Goal: Task Accomplishment & Management: Manage account settings

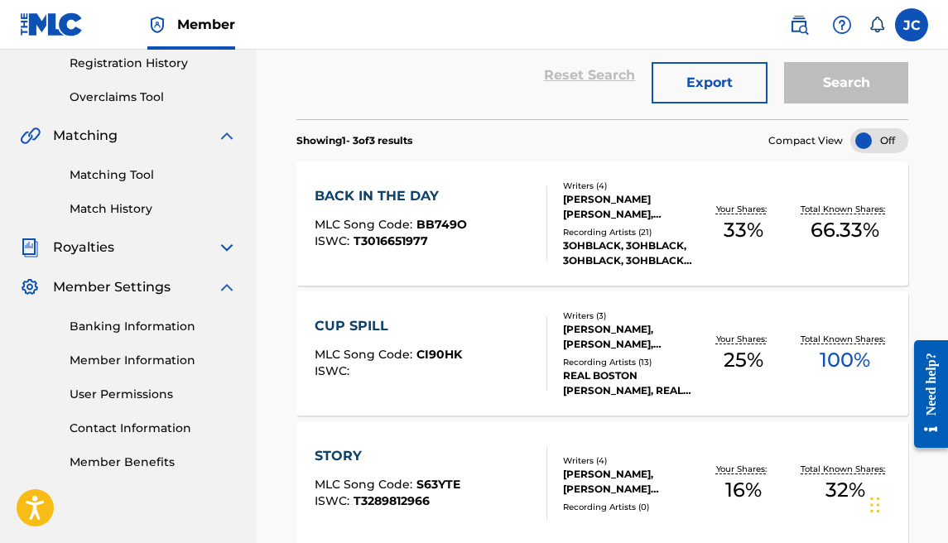
scroll to position [303, 0]
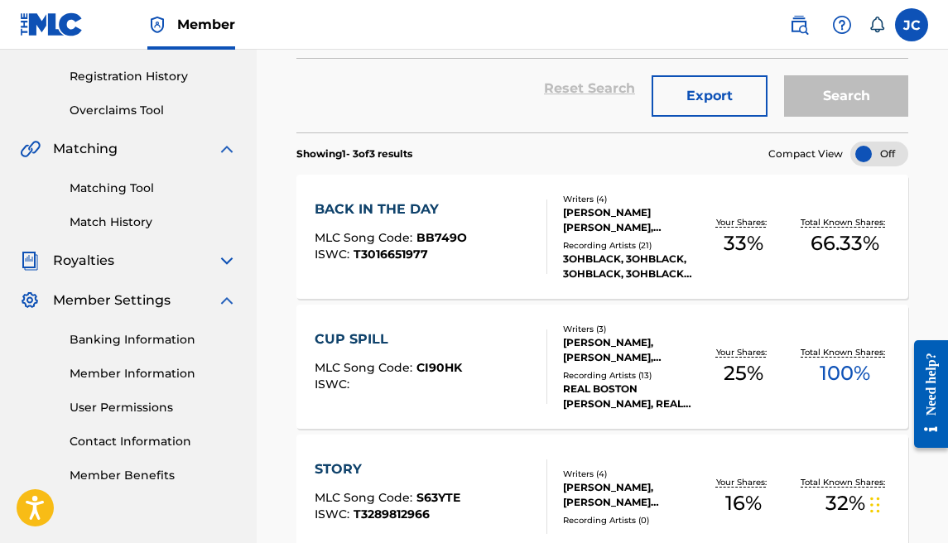
click at [122, 195] on link "Matching Tool" at bounding box center [153, 188] width 167 height 17
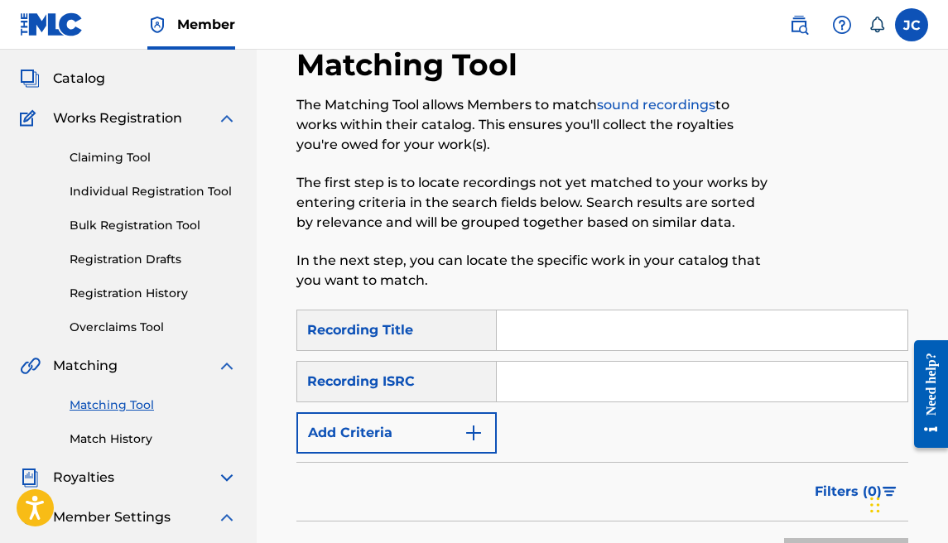
scroll to position [128, 0]
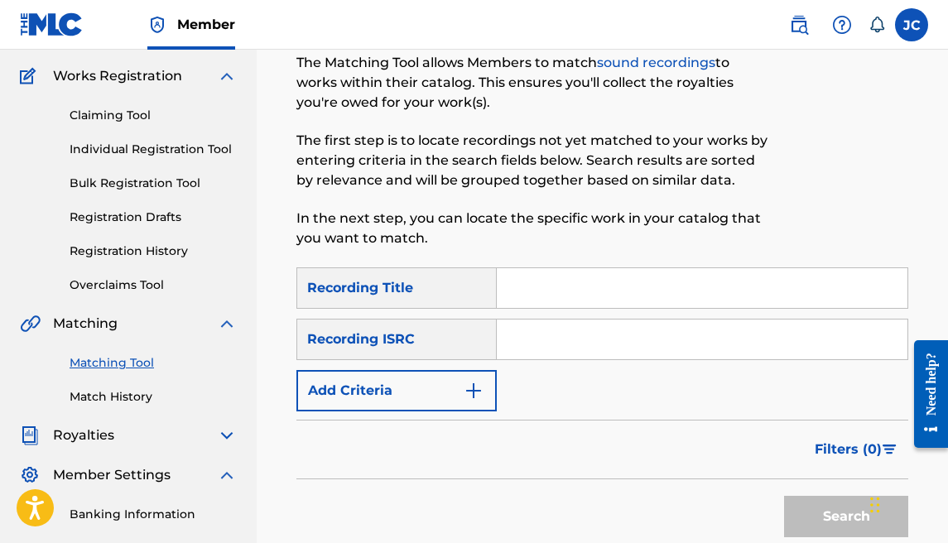
click at [461, 384] on button "Add Criteria" at bounding box center [396, 390] width 200 height 41
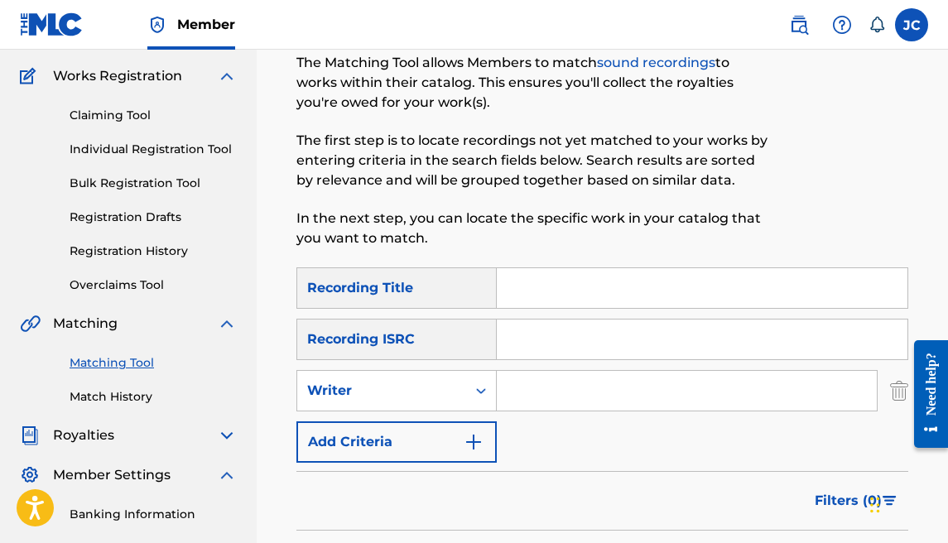
click at [550, 378] on input "Search Form" at bounding box center [687, 391] width 380 height 40
paste input "01020676789"
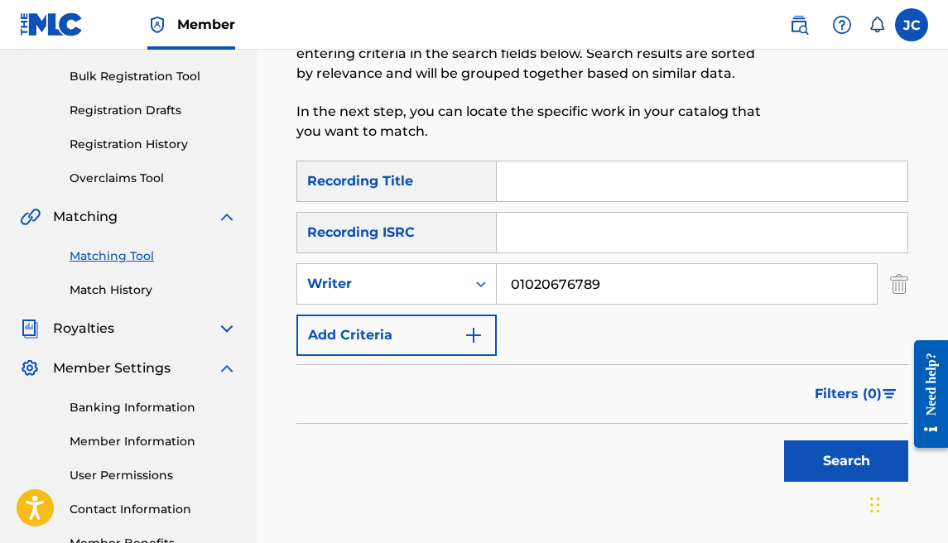
scroll to position [255, 0]
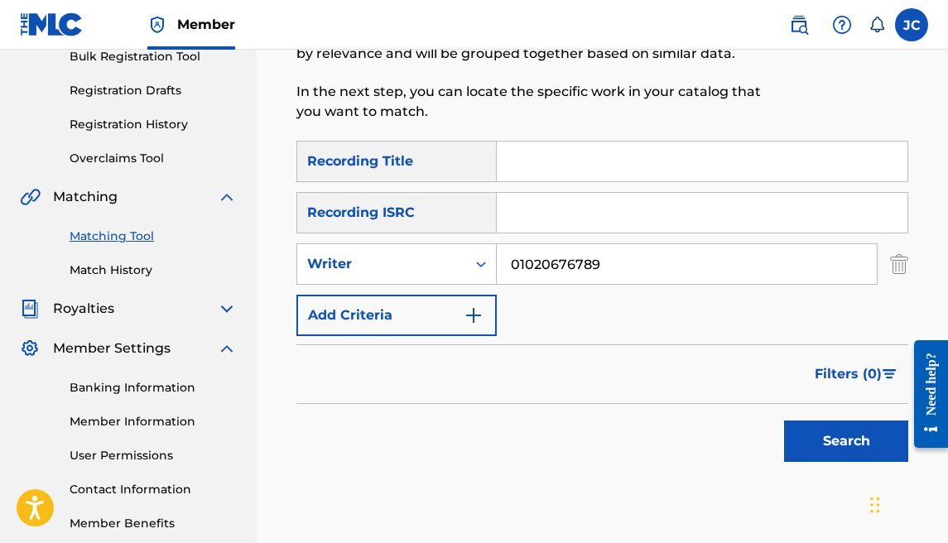
type input "01020676789"
click at [814, 441] on button "Search" at bounding box center [846, 441] width 124 height 41
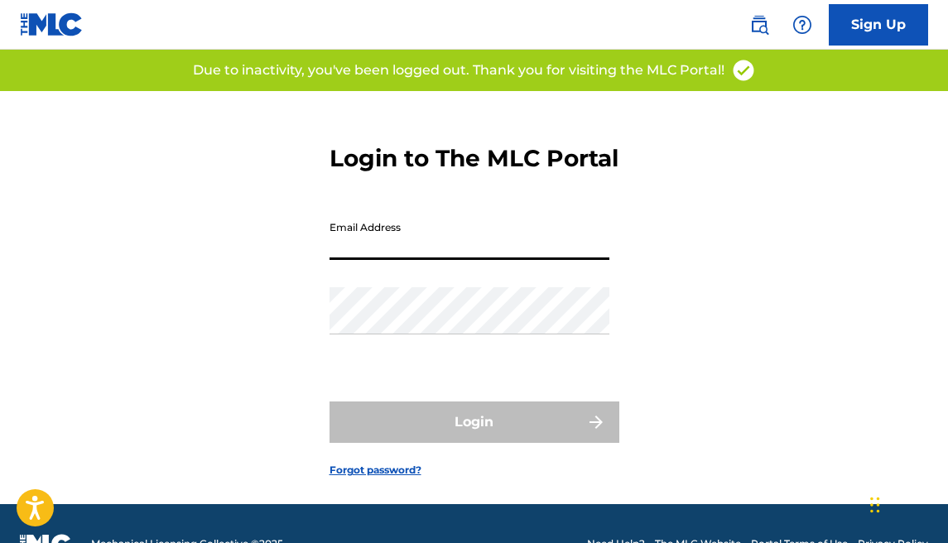
click at [489, 260] on input "Email Address" at bounding box center [470, 236] width 280 height 47
type input "[EMAIL_ADDRESS][DOMAIN_NAME]"
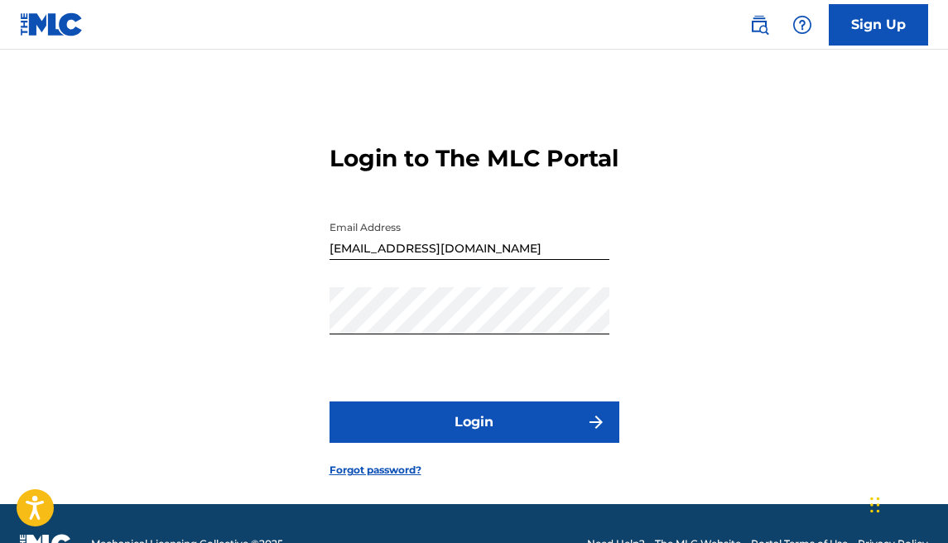
click at [523, 441] on button "Login" at bounding box center [475, 422] width 290 height 41
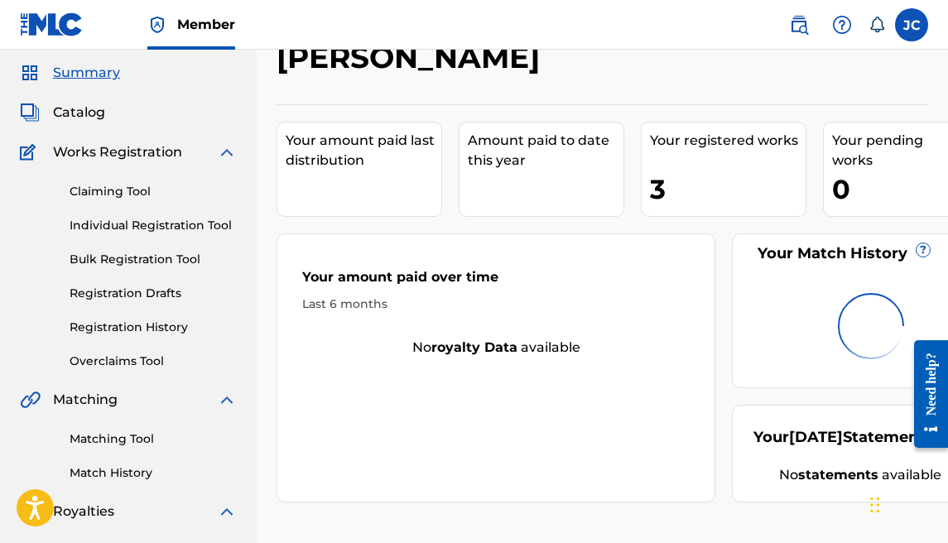
scroll to position [10, 0]
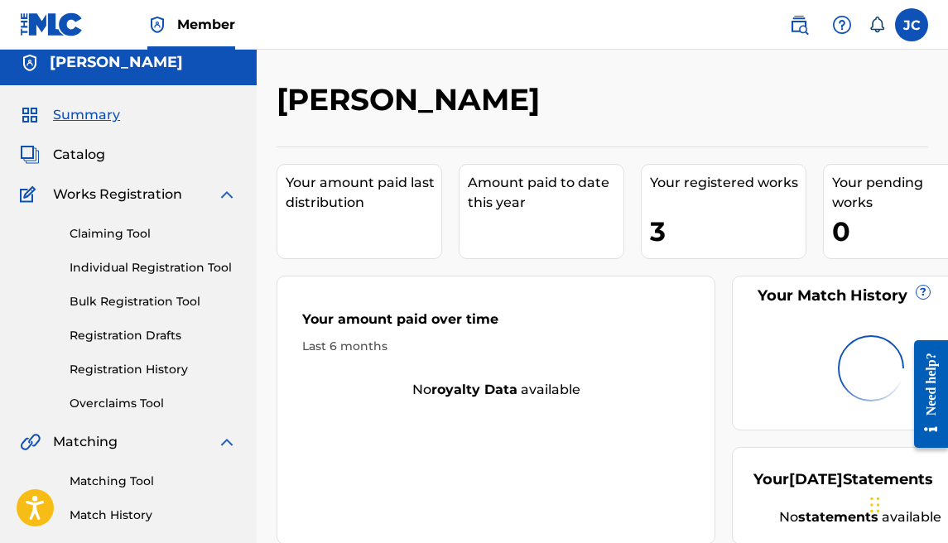
click at [147, 272] on link "Individual Registration Tool" at bounding box center [153, 267] width 167 height 17
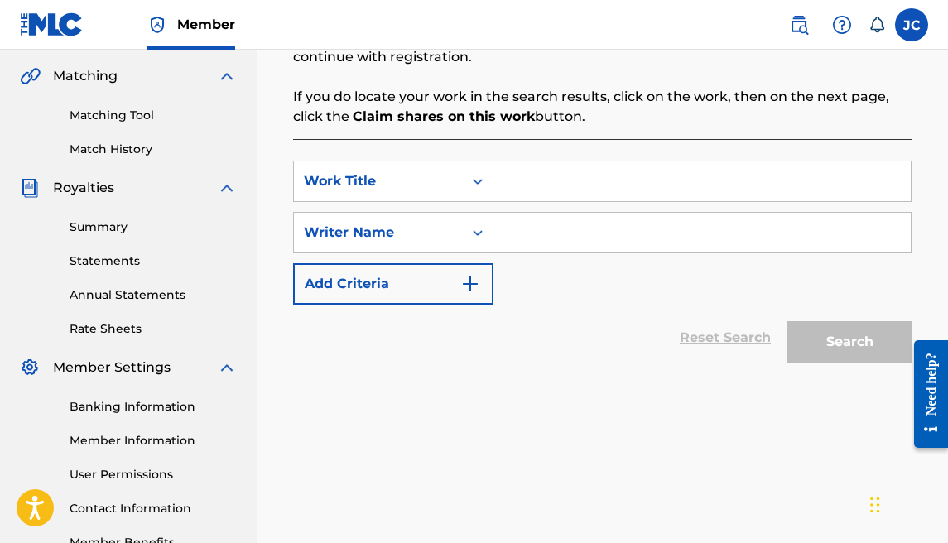
scroll to position [286, 0]
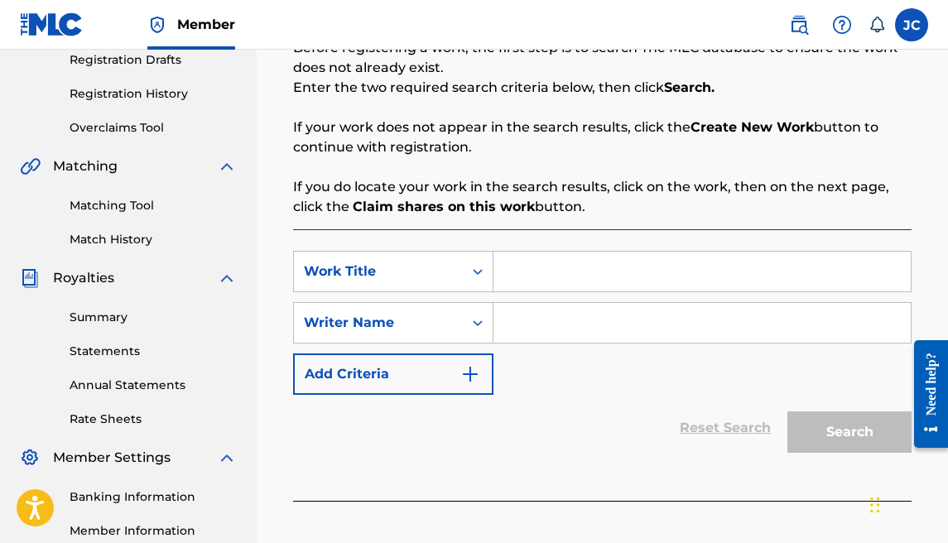
click at [141, 100] on link "Registration History" at bounding box center [153, 93] width 167 height 17
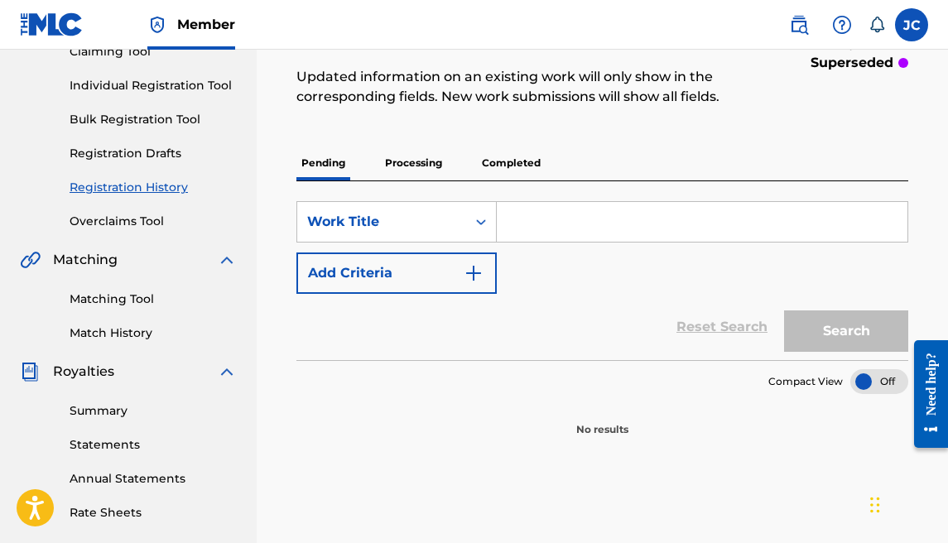
scroll to position [168, 0]
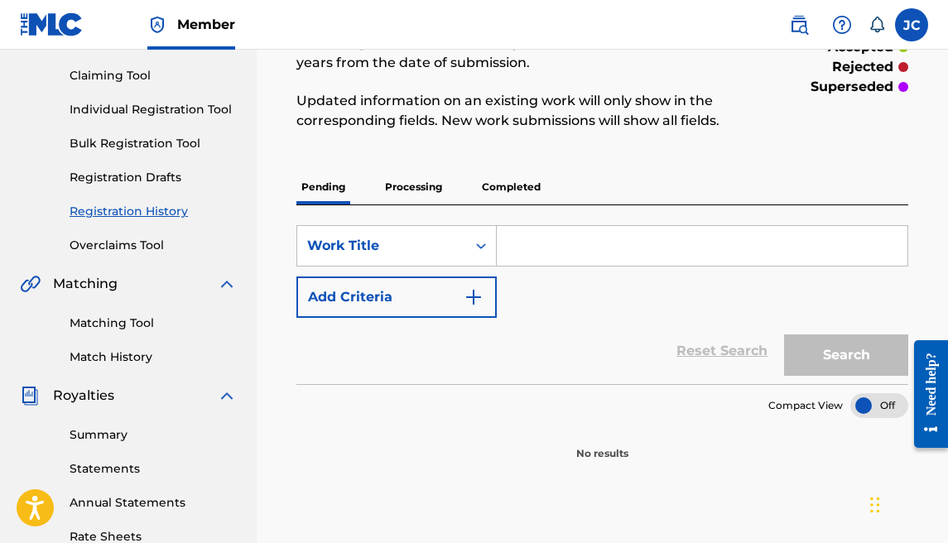
click at [127, 324] on link "Matching Tool" at bounding box center [153, 323] width 167 height 17
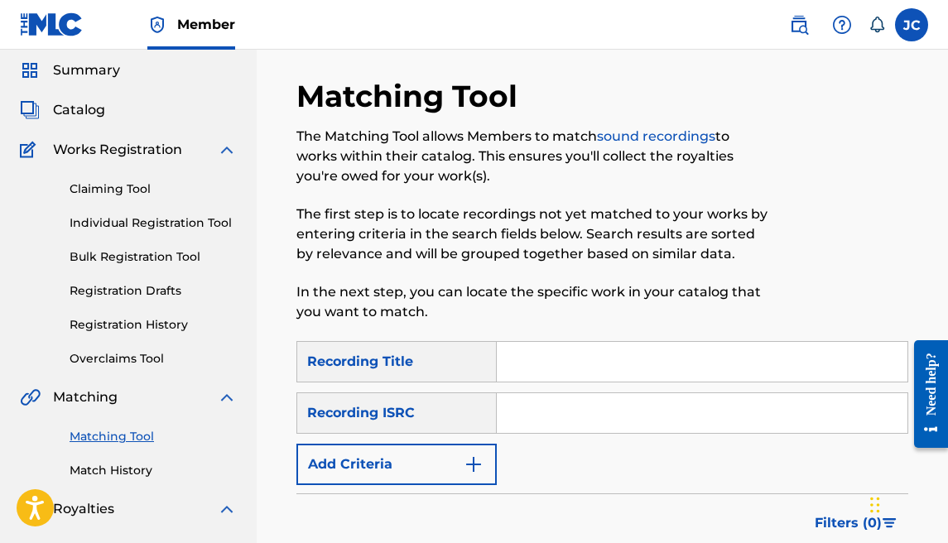
scroll to position [83, 0]
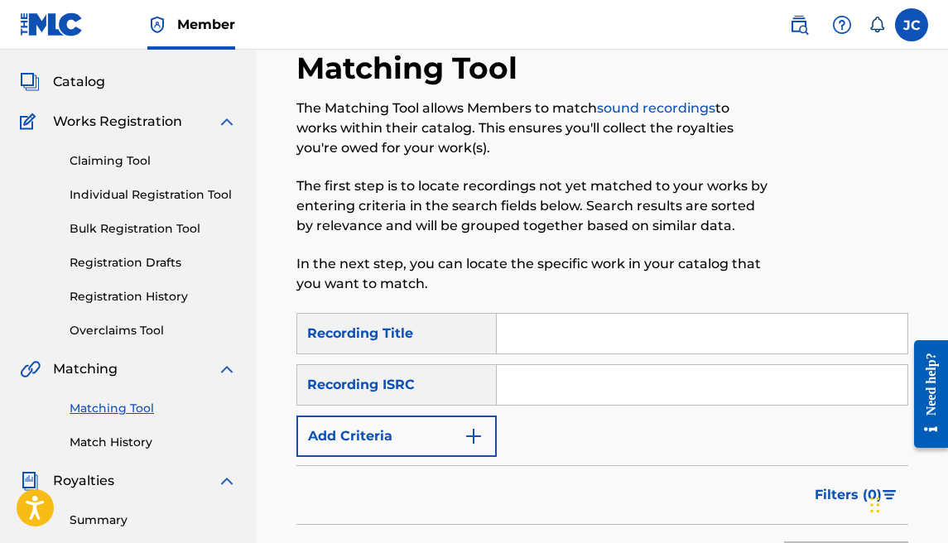
click at [411, 414] on div "SearchWithCriteriab0b88f71-7906-4268-b07e-a1f7c3d26b1a Recording Title SearchWi…" at bounding box center [602, 385] width 612 height 144
click at [421, 428] on button "Add Criteria" at bounding box center [396, 436] width 200 height 41
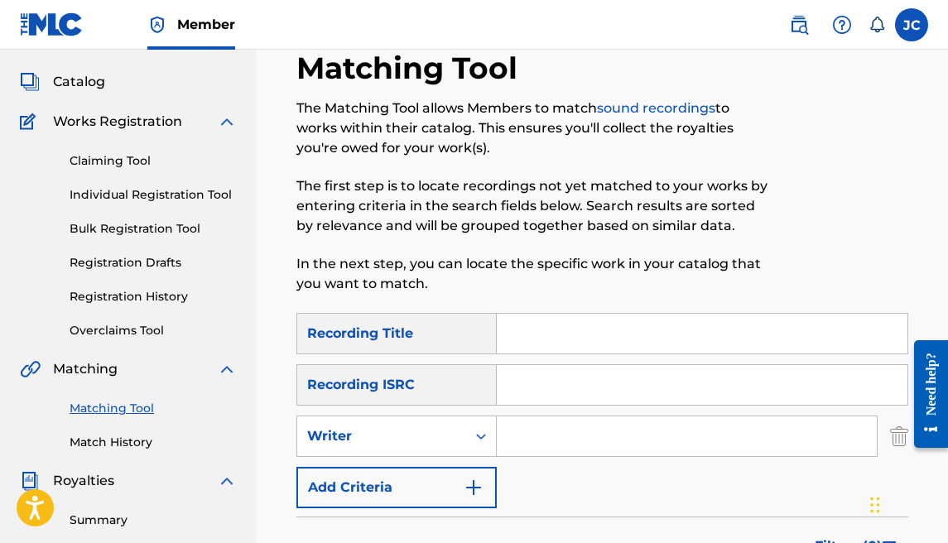
click at [540, 435] on input "Search Form" at bounding box center [687, 436] width 380 height 40
paste input "01020676789"
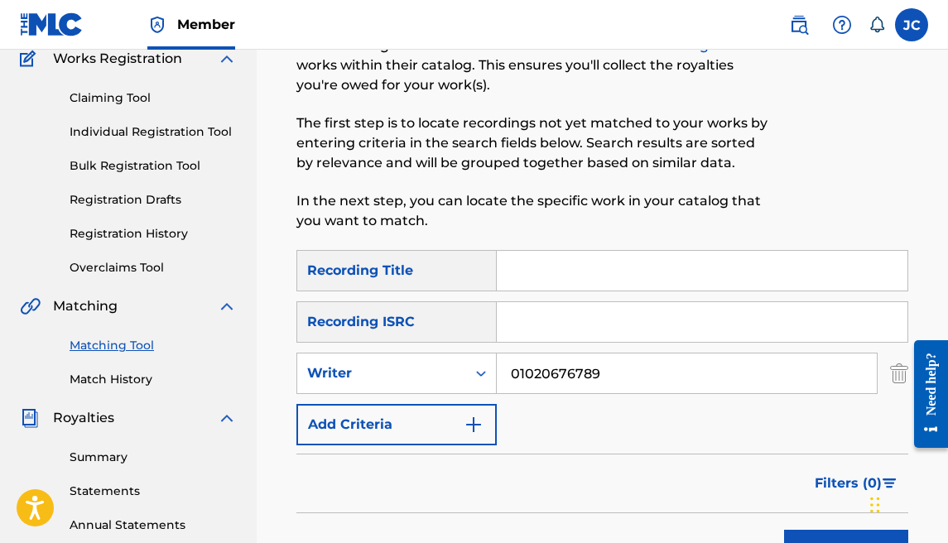
scroll to position [171, 0]
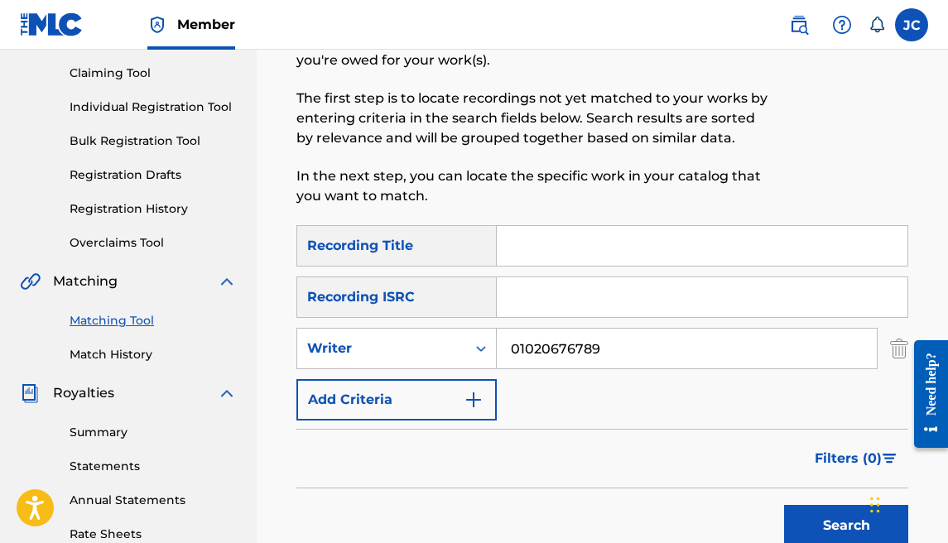
type input "01020676789"
click at [835, 505] on button "Search" at bounding box center [846, 525] width 124 height 41
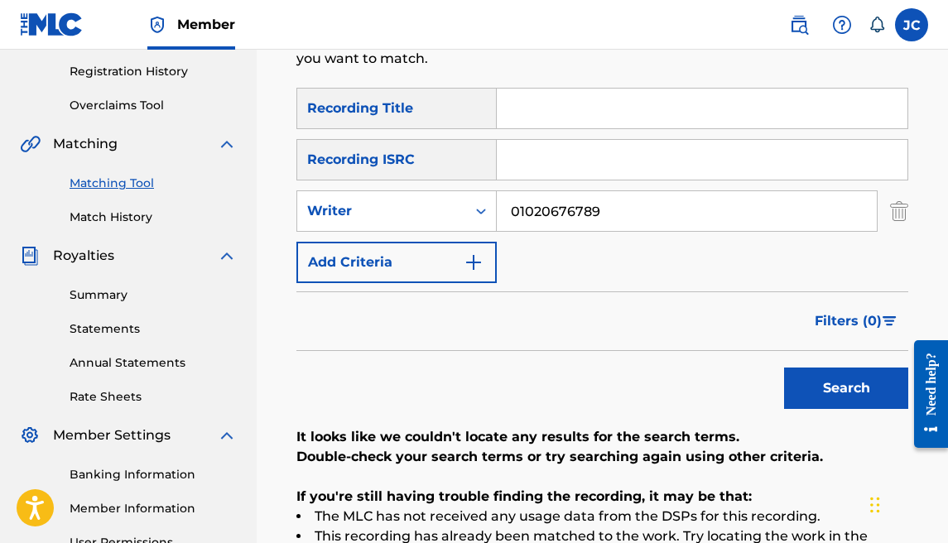
scroll to position [315, 0]
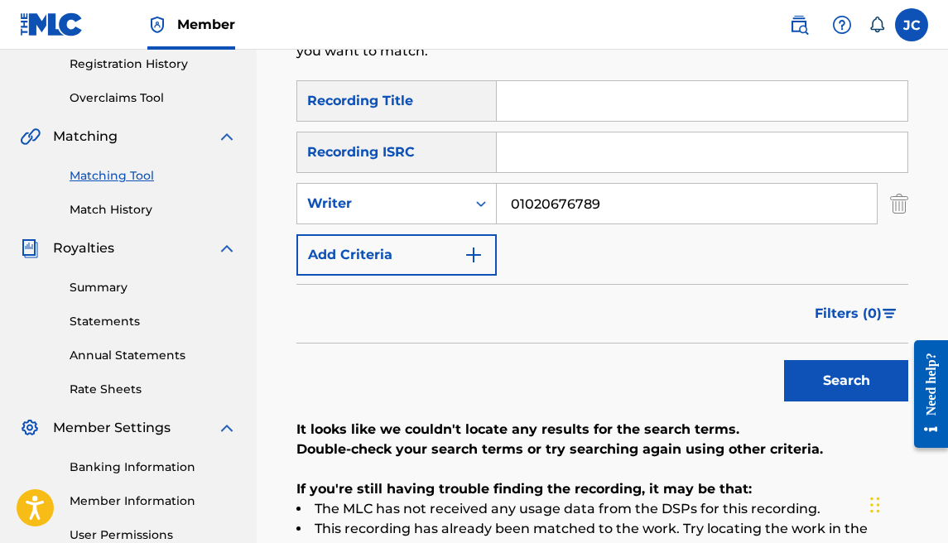
click at [799, 394] on button "Search" at bounding box center [846, 380] width 124 height 41
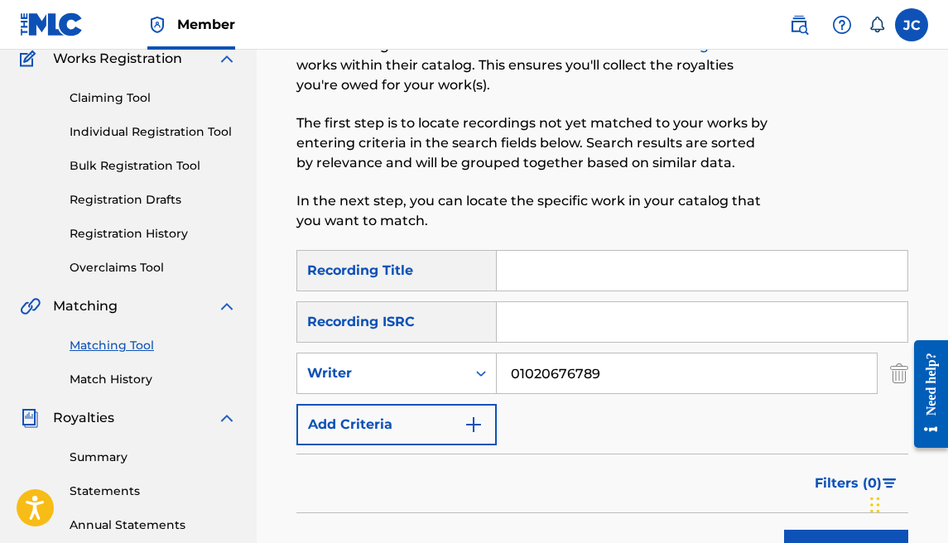
scroll to position [141, 0]
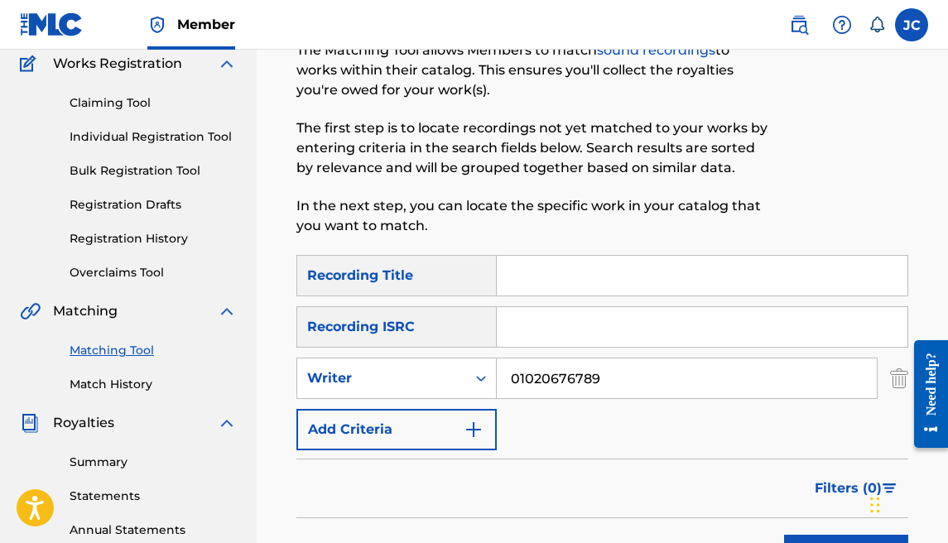
click at [118, 229] on div "Claiming Tool Individual Registration Tool Bulk Registration Tool Registration …" at bounding box center [128, 178] width 217 height 208
click at [118, 237] on link "Registration History" at bounding box center [153, 238] width 167 height 17
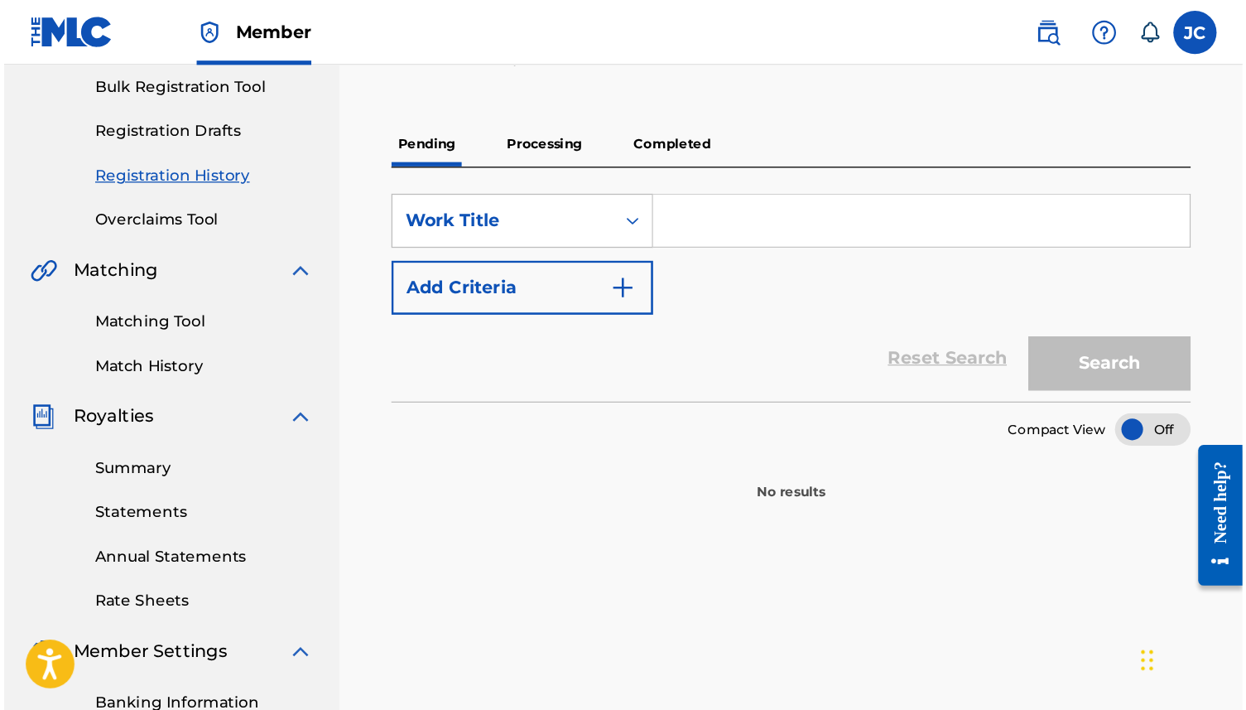
scroll to position [244, 0]
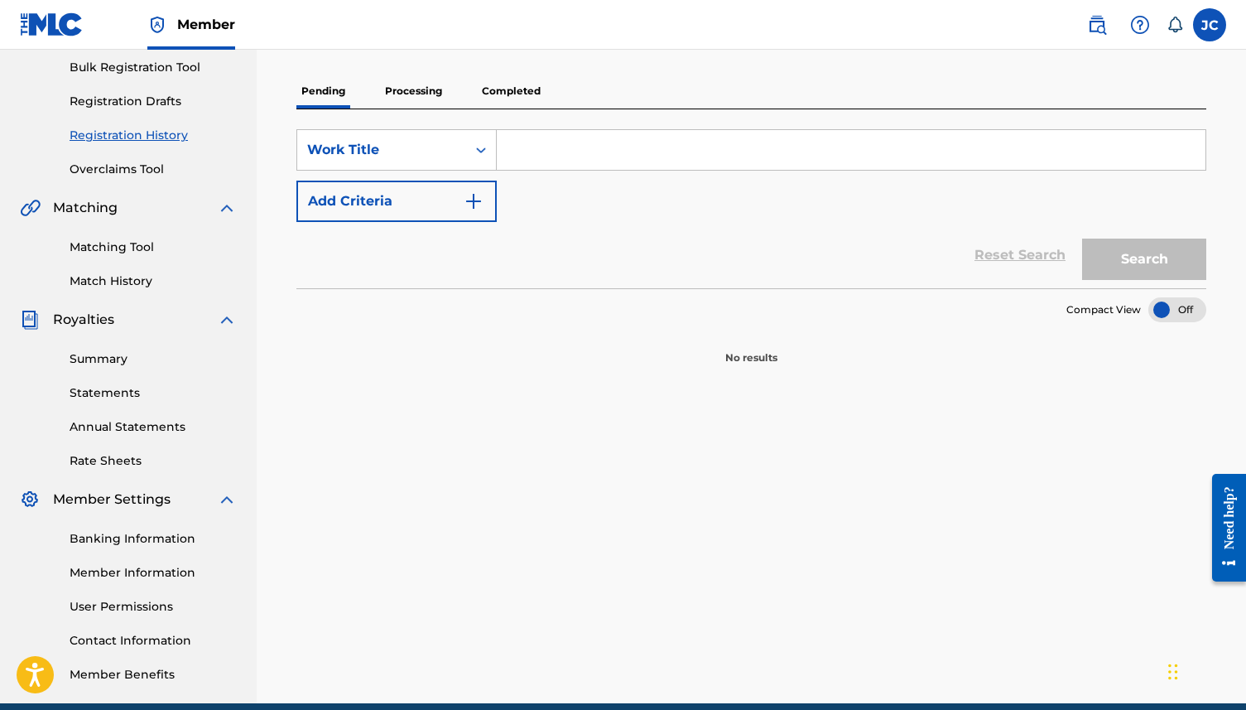
click at [431, 86] on p "Processing" at bounding box center [413, 91] width 67 height 35
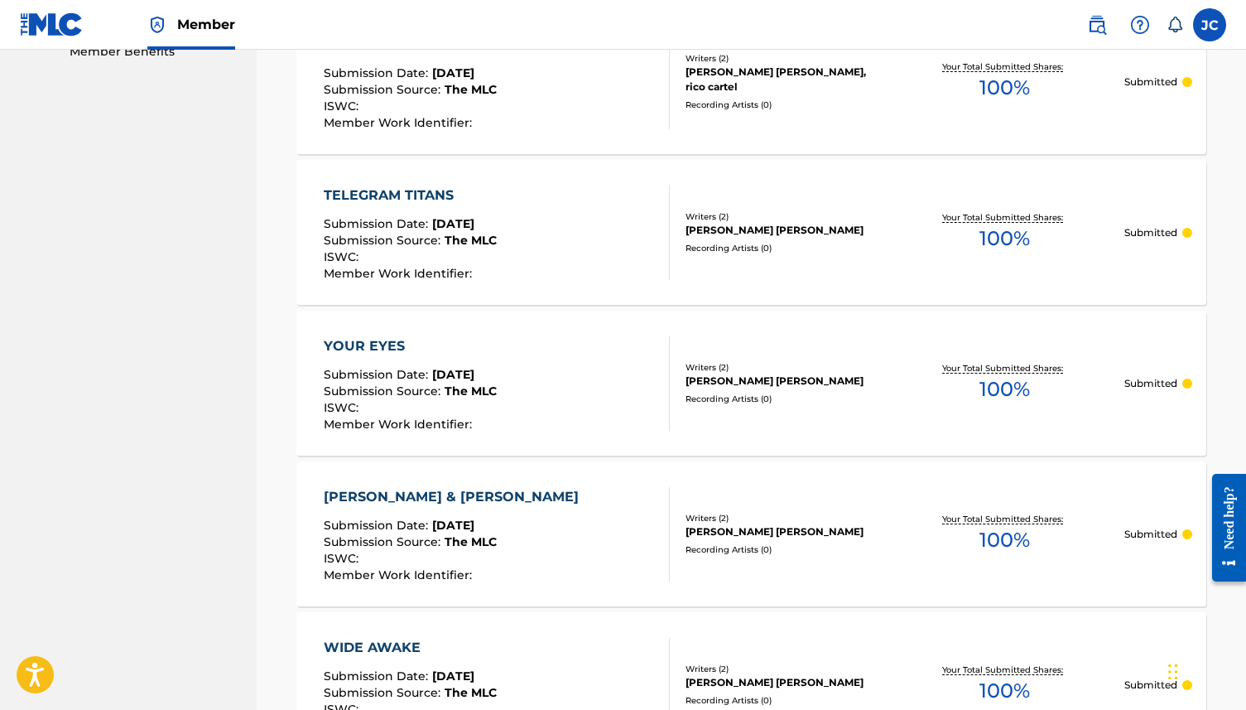
scroll to position [1557, 0]
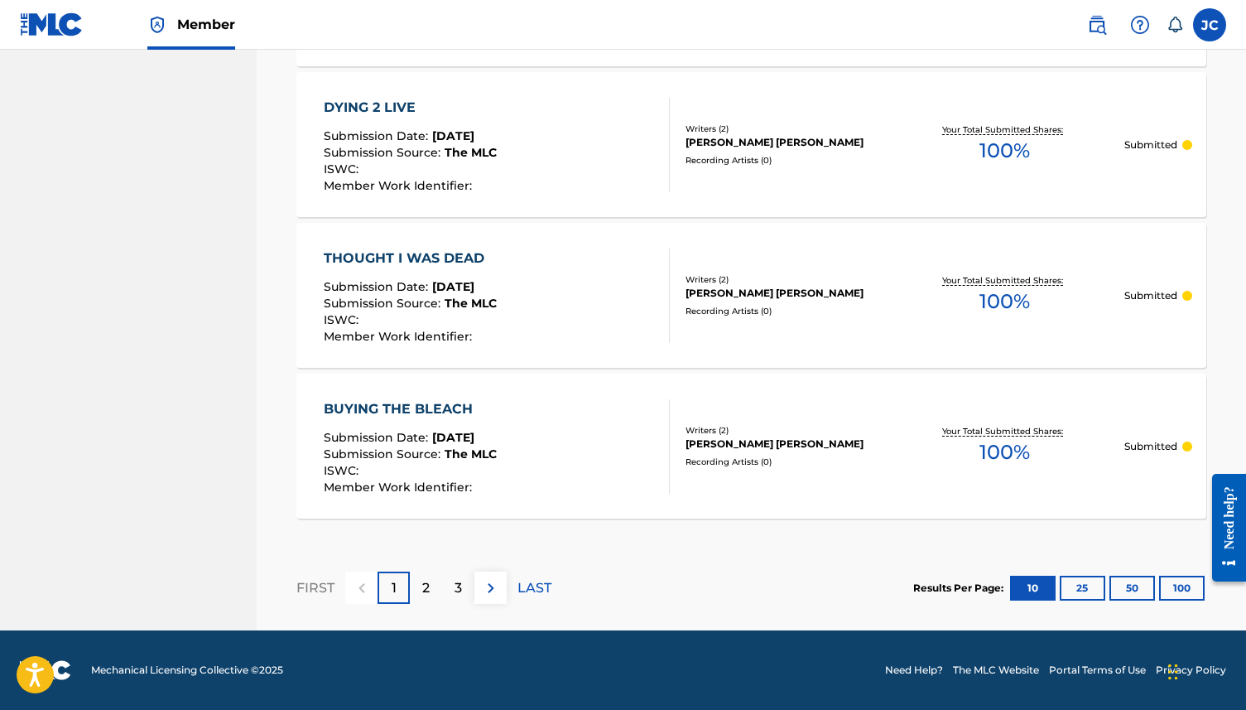
click at [947, 542] on button "50" at bounding box center [1133, 587] width 46 height 25
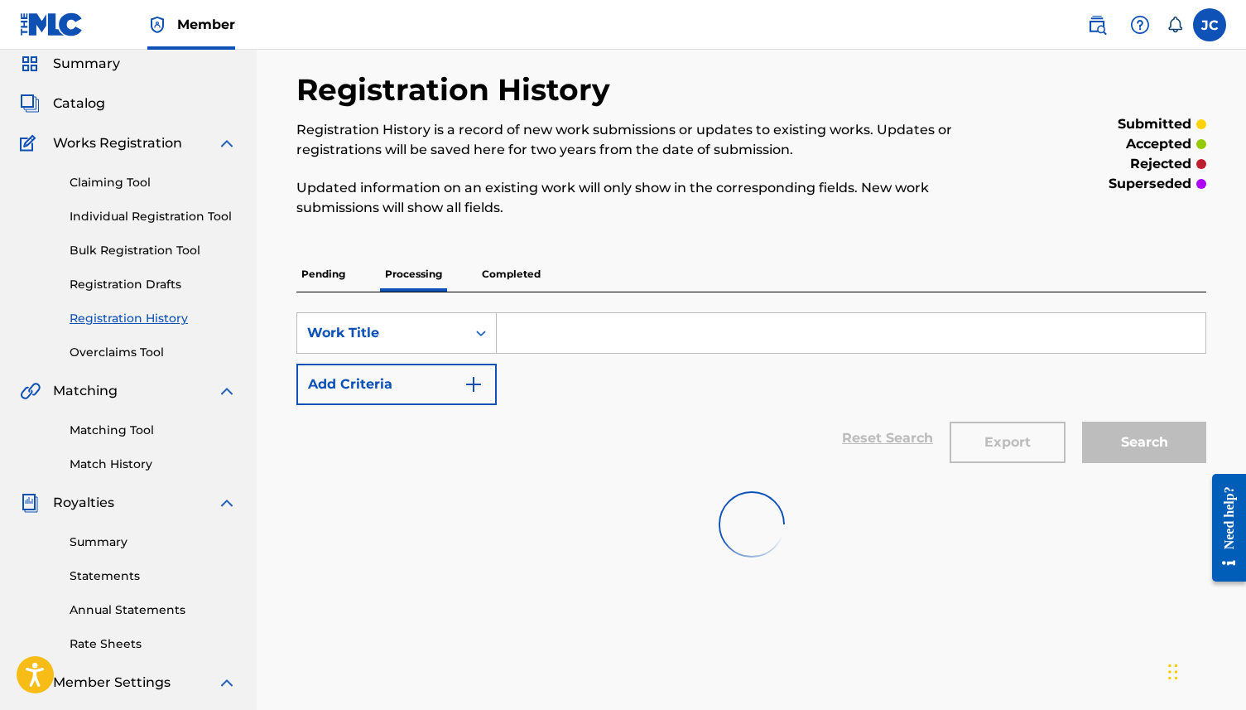
scroll to position [55, 0]
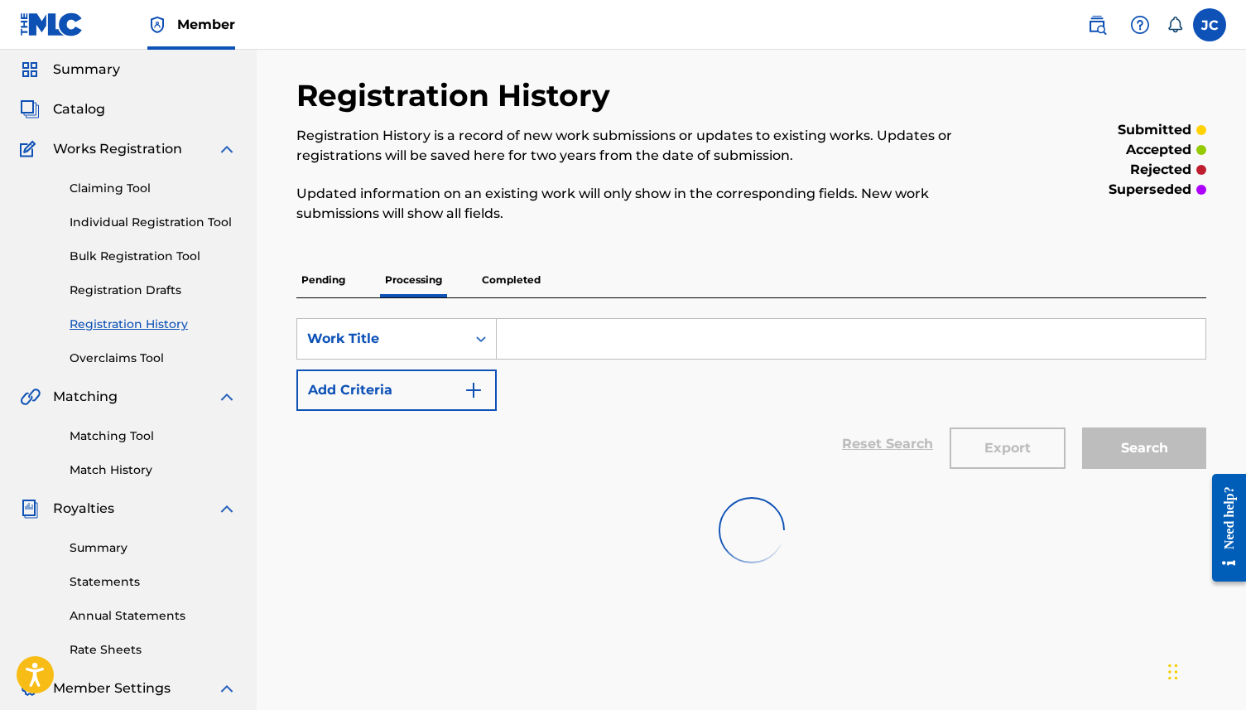
click at [513, 274] on p "Completed" at bounding box center [511, 279] width 69 height 35
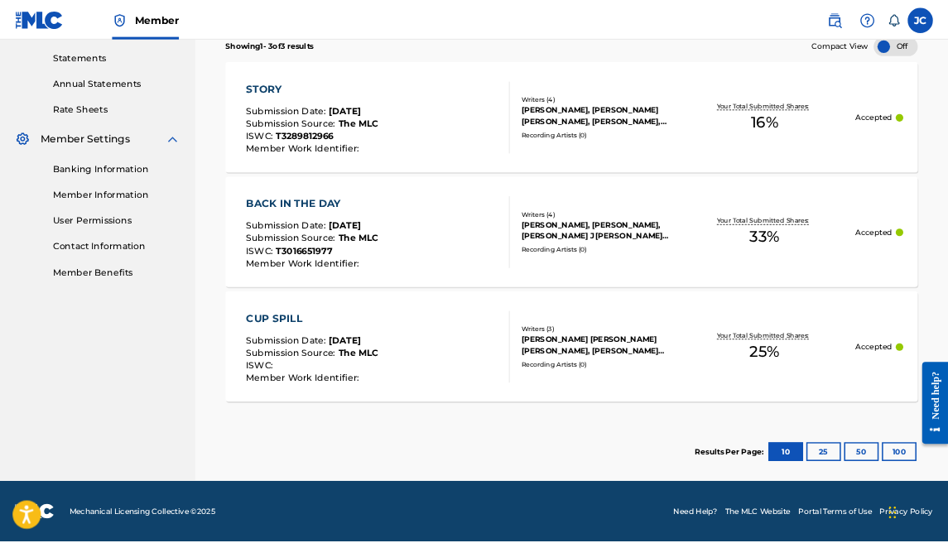
scroll to position [562, 0]
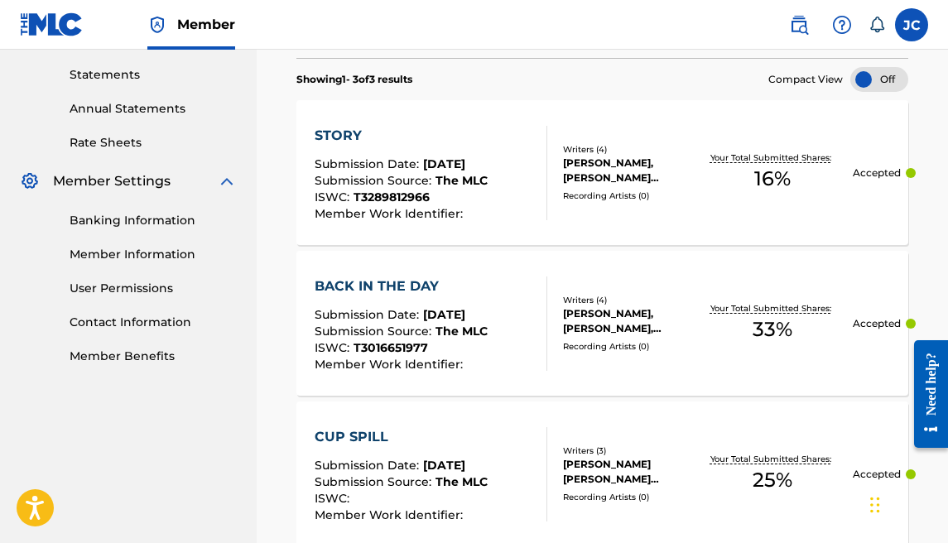
click at [578, 429] on div "CUP SPILL Submission Date : [DATE] Submission Source : The MLC ISWC : Member Wo…" at bounding box center [602, 474] width 612 height 145
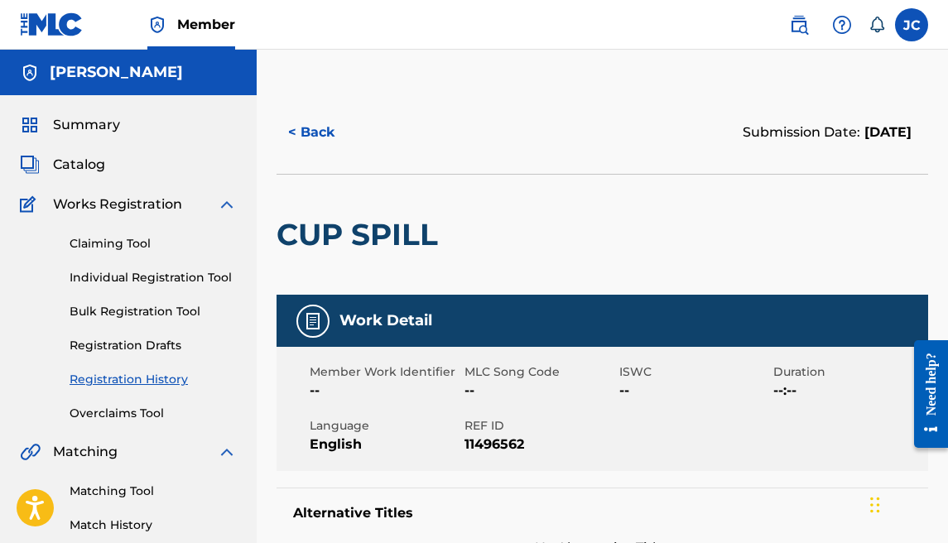
click at [320, 127] on button "< Back" at bounding box center [326, 132] width 99 height 41
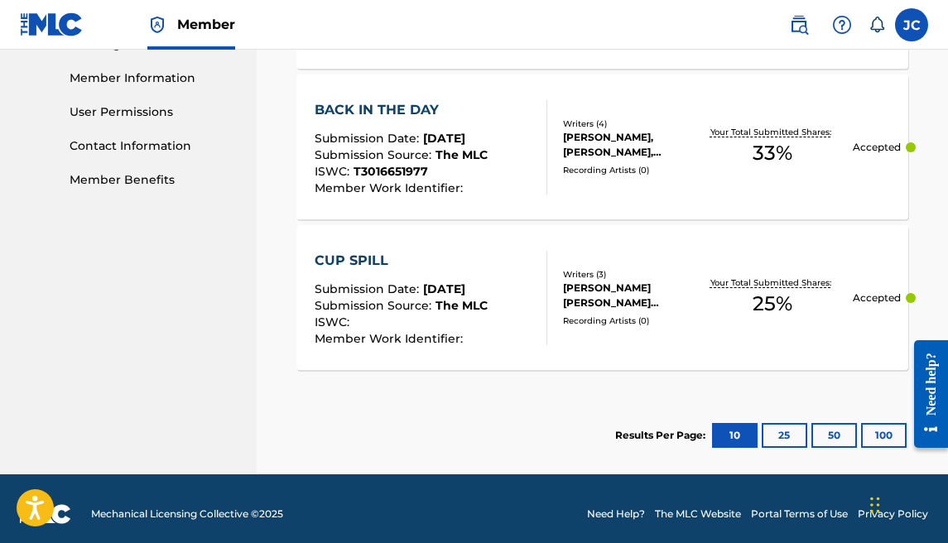
scroll to position [749, 0]
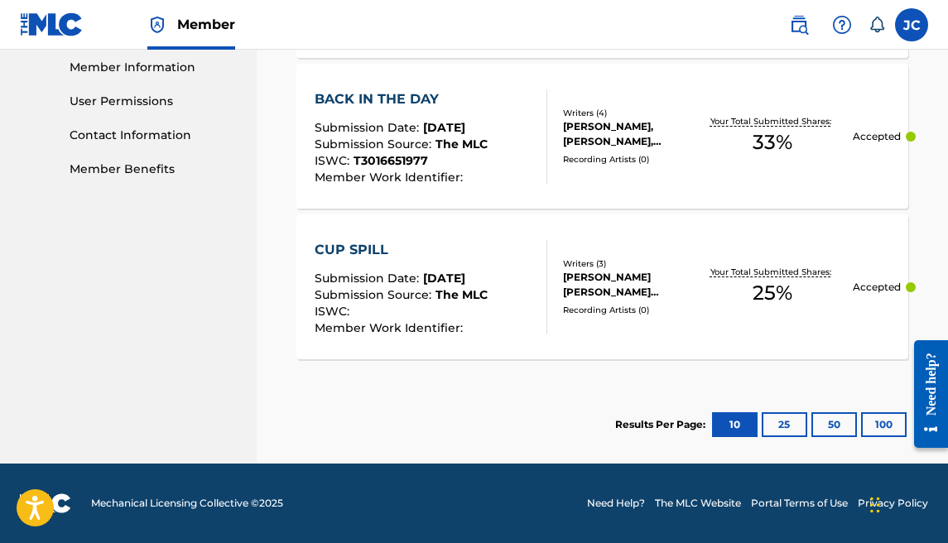
click at [784, 435] on button "25" at bounding box center [785, 424] width 46 height 25
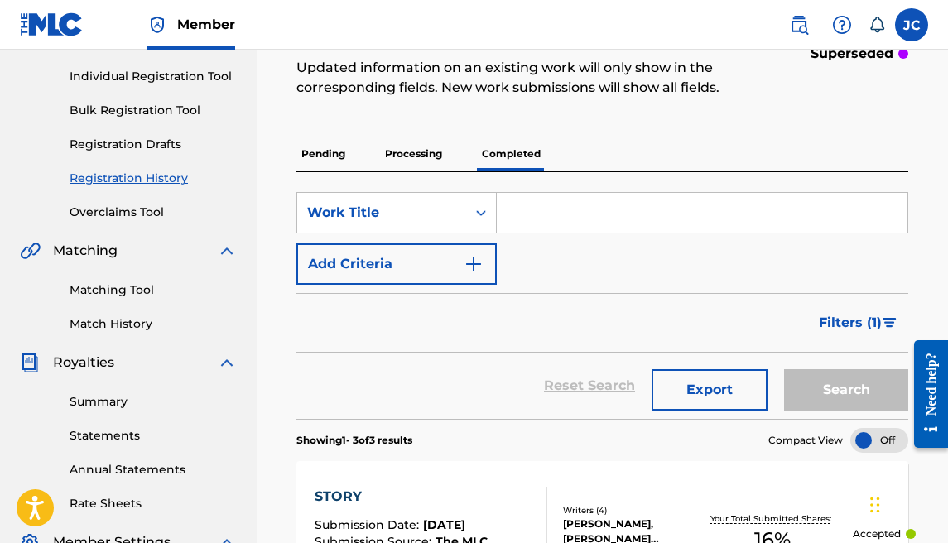
scroll to position [166, 0]
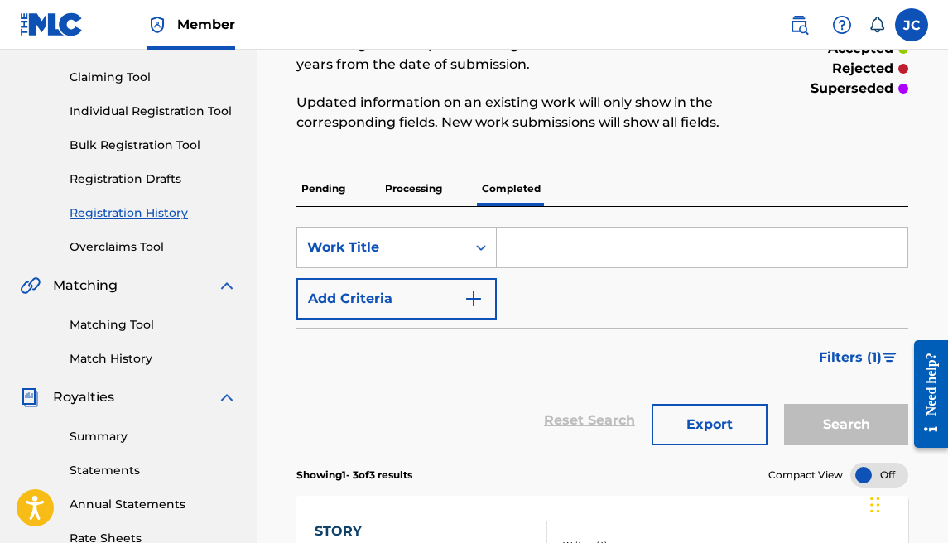
click at [441, 190] on p "Processing" at bounding box center [413, 188] width 67 height 35
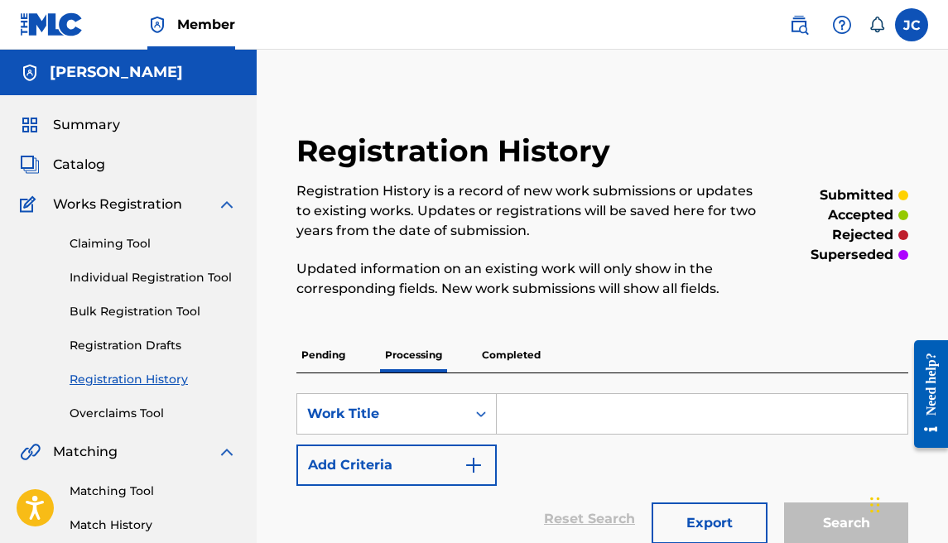
click at [84, 157] on span "Catalog" at bounding box center [79, 165] width 52 height 20
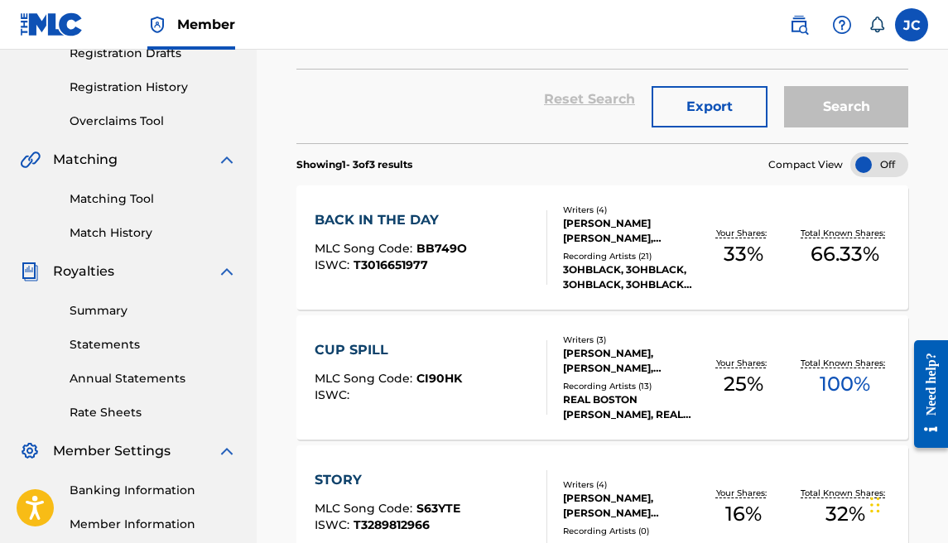
scroll to position [306, 0]
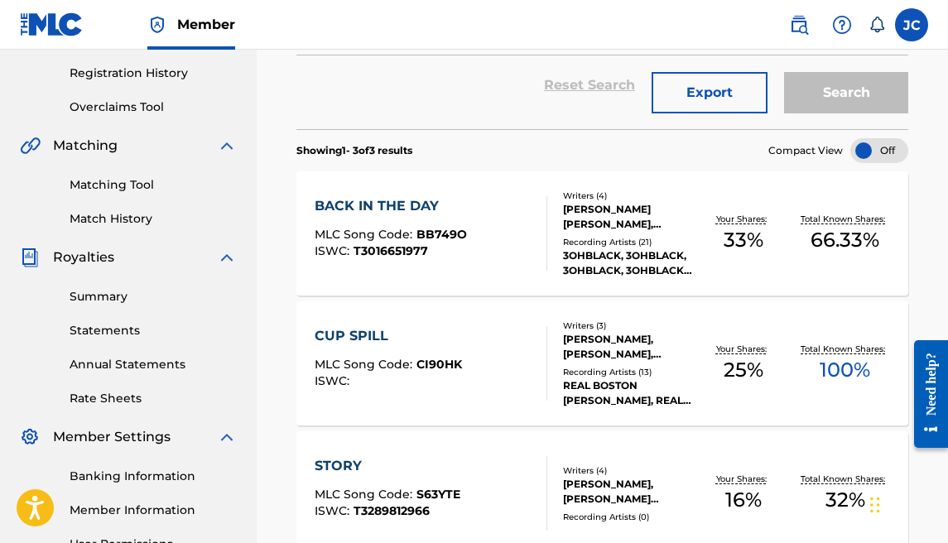
click at [407, 337] on div "CUP SPILL" at bounding box center [388, 336] width 147 height 20
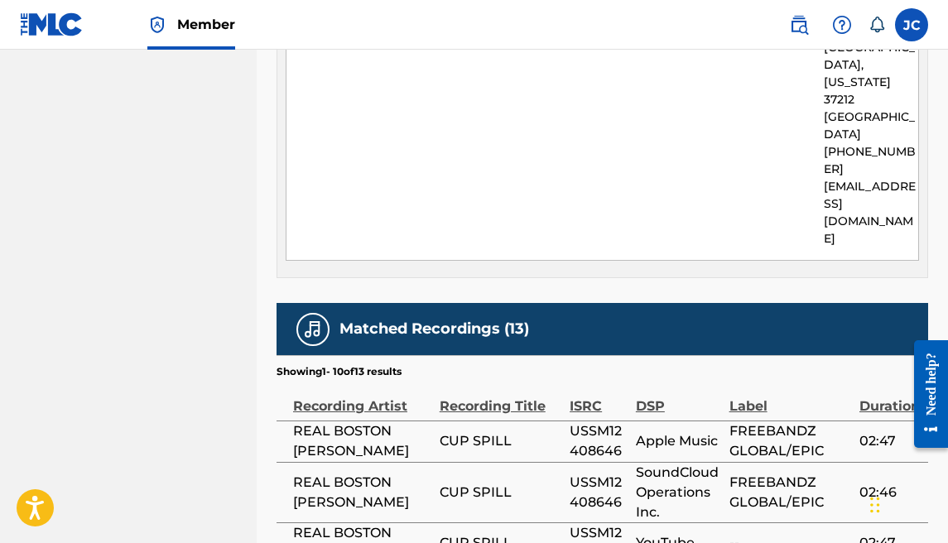
scroll to position [2542, 0]
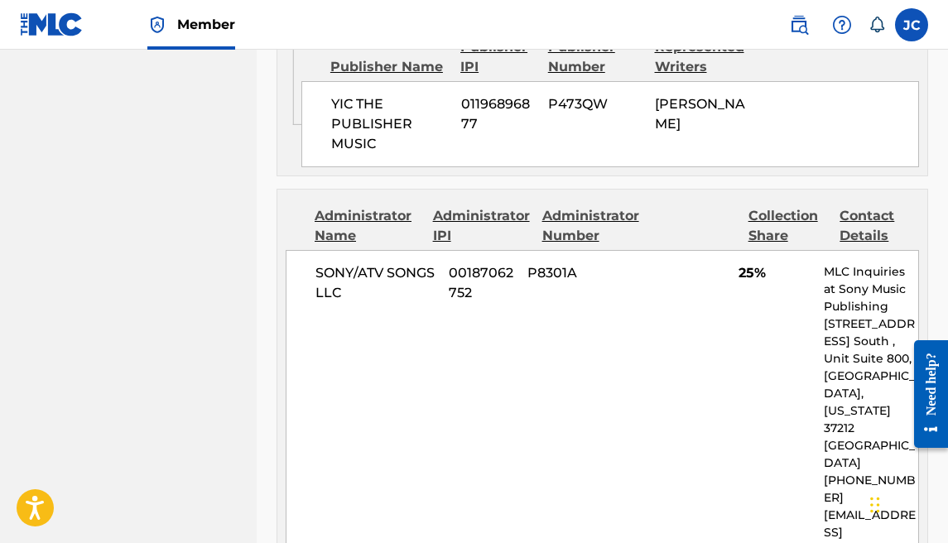
scroll to position [0, 0]
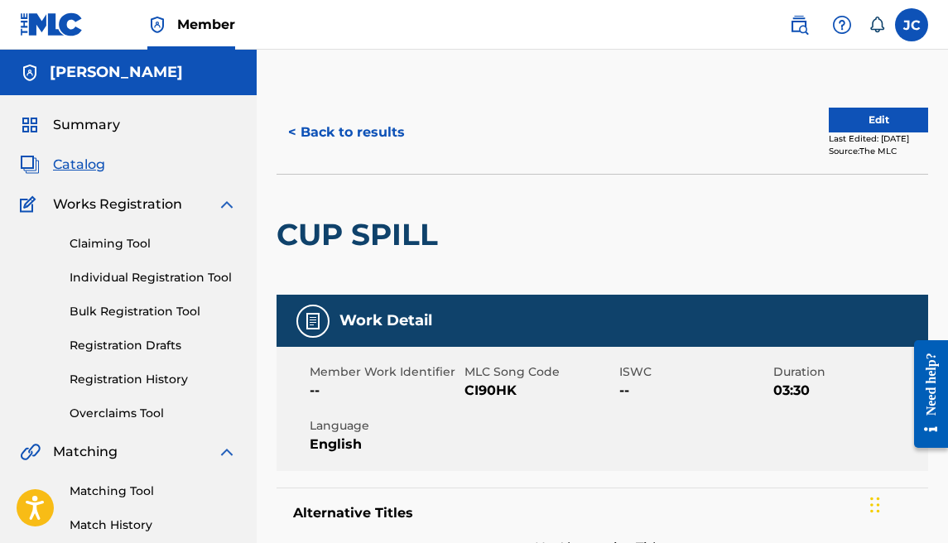
click at [300, 135] on button "< Back to results" at bounding box center [347, 132] width 140 height 41
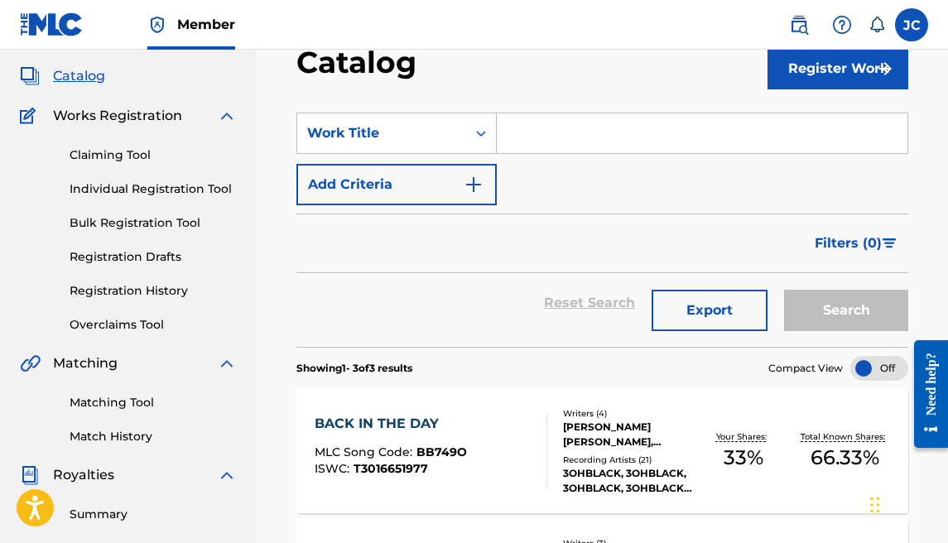
scroll to position [45, 0]
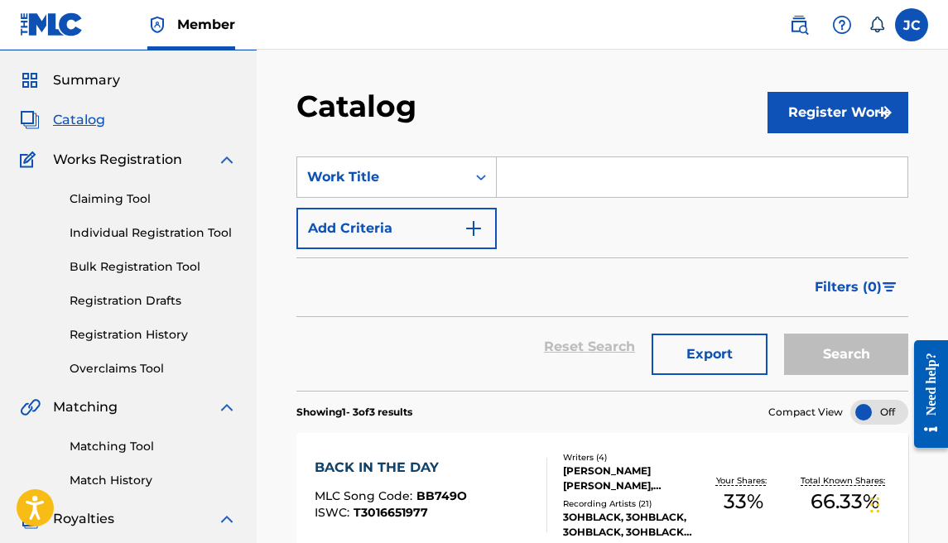
click at [146, 326] on link "Registration History" at bounding box center [153, 334] width 167 height 17
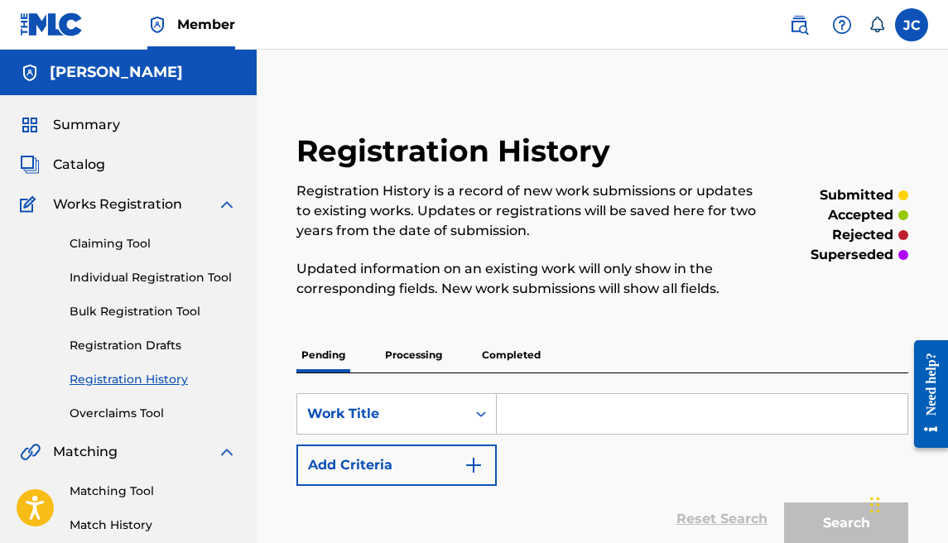
click at [407, 354] on p "Processing" at bounding box center [413, 355] width 67 height 35
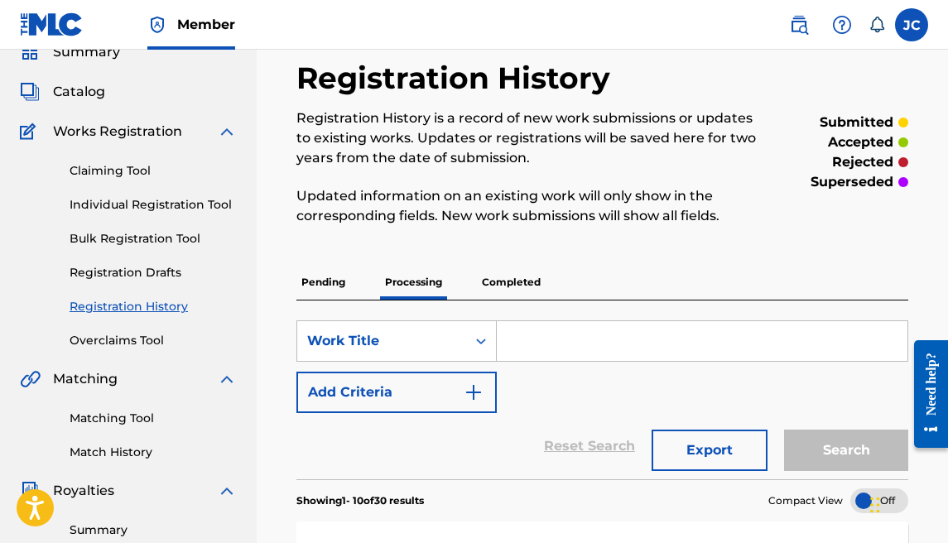
scroll to position [84, 0]
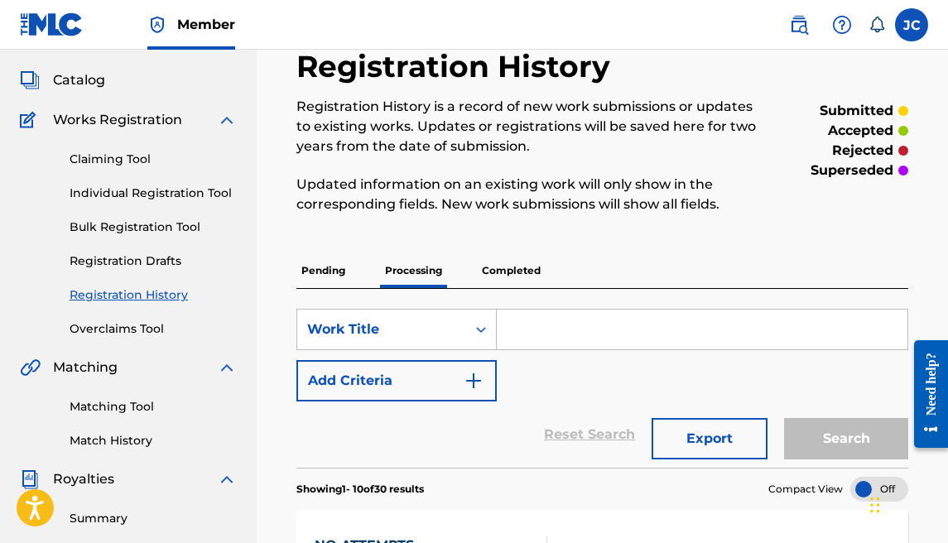
click at [345, 272] on p "Pending" at bounding box center [323, 270] width 54 height 35
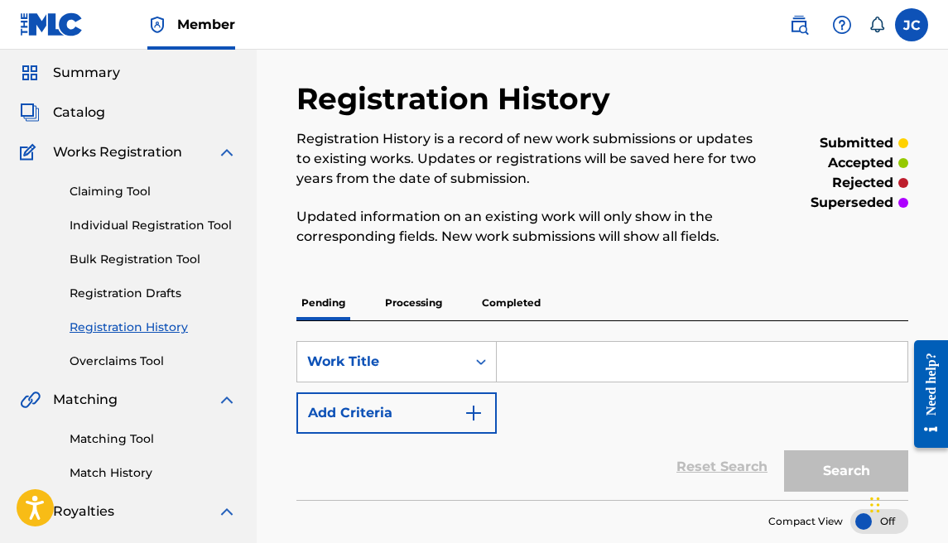
scroll to position [117, 0]
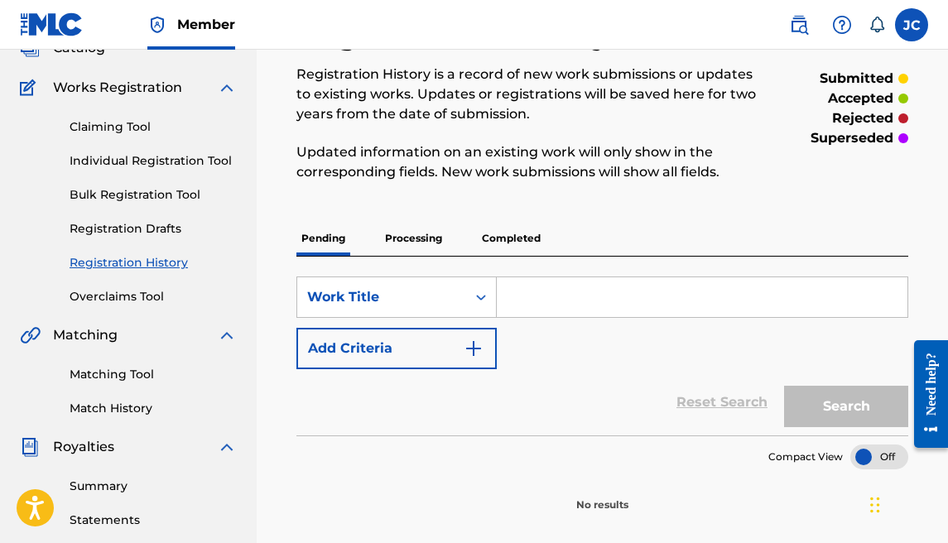
click at [378, 232] on div "Pending Processing Completed" at bounding box center [602, 238] width 612 height 35
click at [392, 234] on p "Processing" at bounding box center [413, 238] width 67 height 35
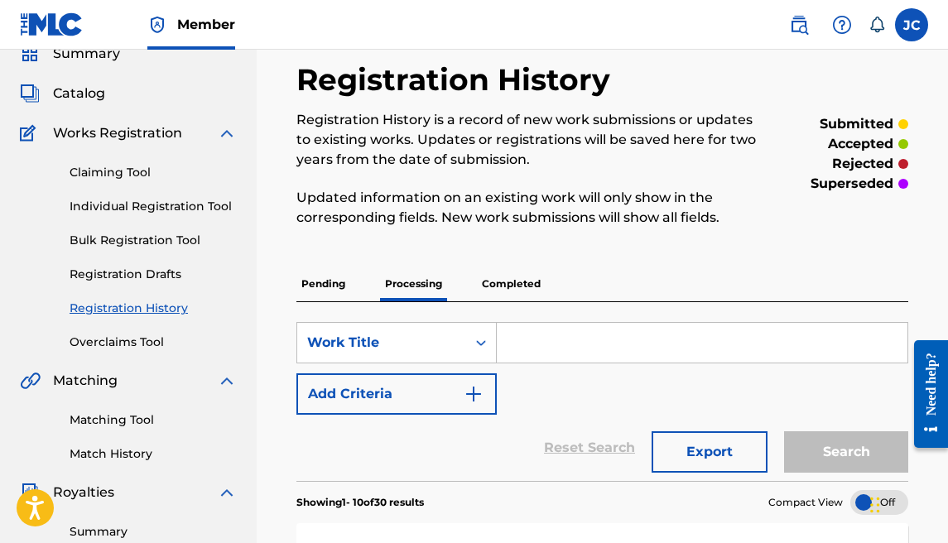
scroll to position [69, 0]
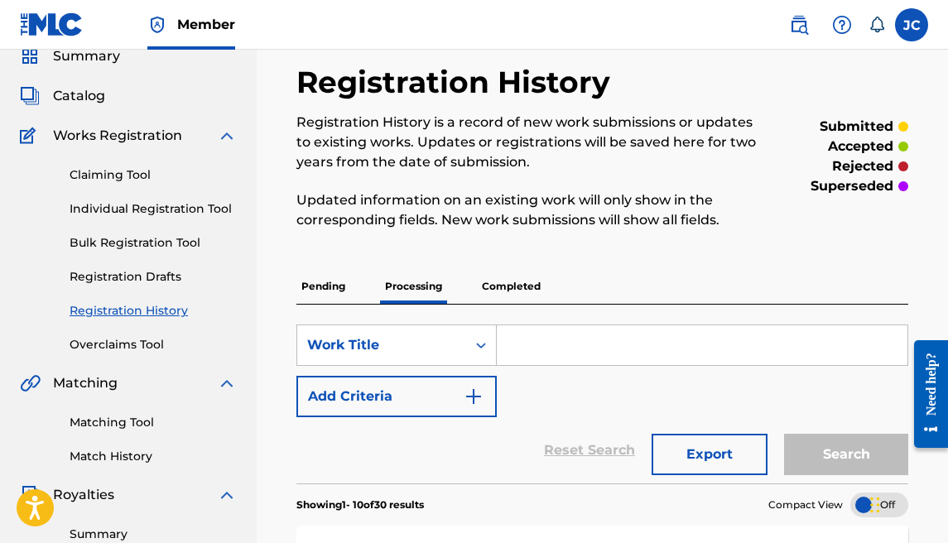
click at [504, 284] on p "Completed" at bounding box center [511, 286] width 69 height 35
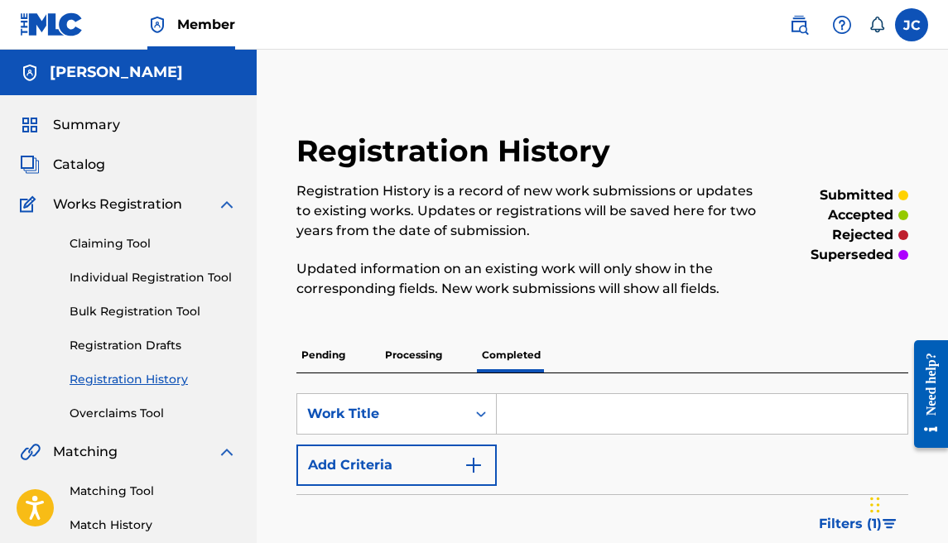
click at [428, 341] on p "Processing" at bounding box center [413, 355] width 67 height 35
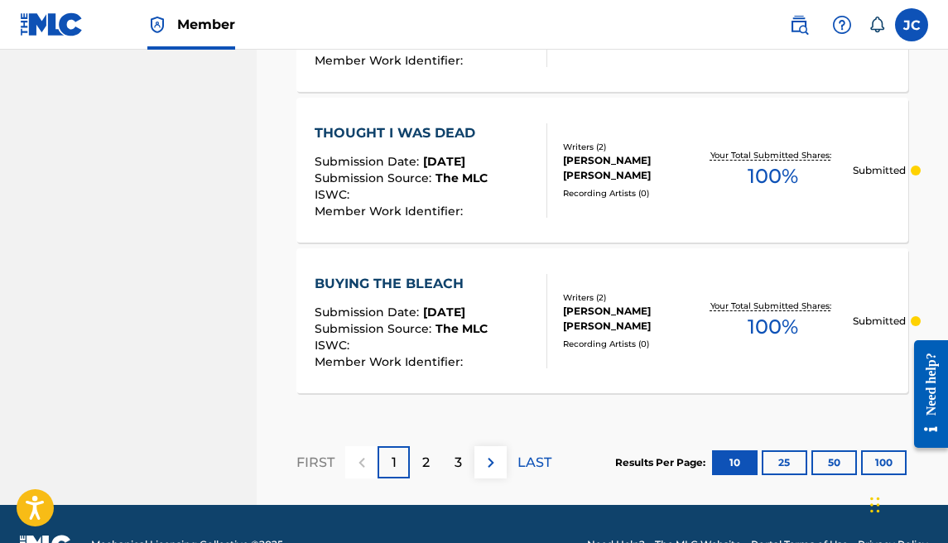
scroll to position [1744, 0]
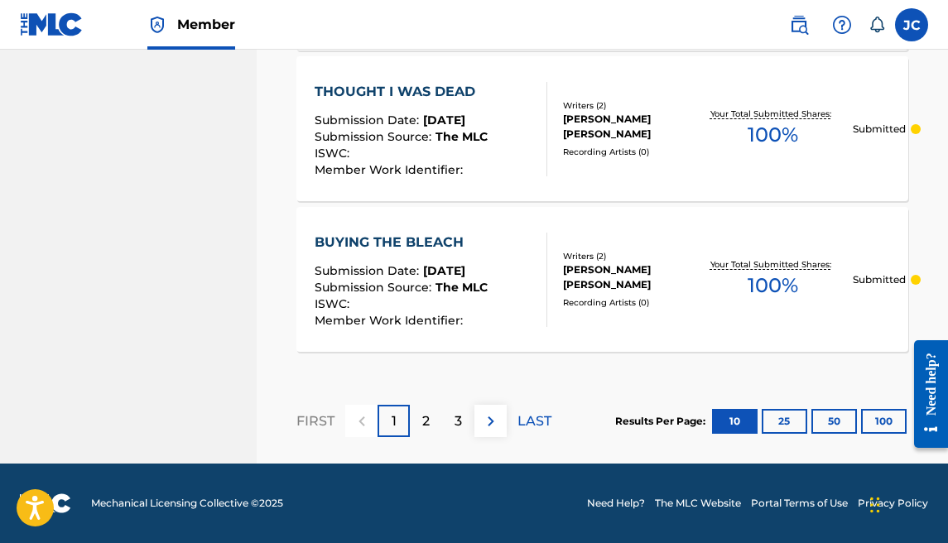
click at [768, 412] on button "25" at bounding box center [785, 421] width 46 height 25
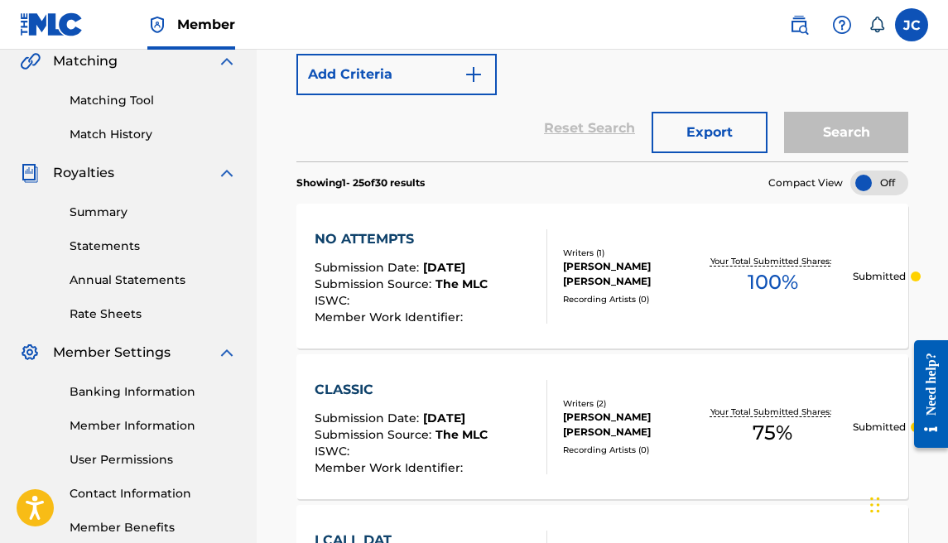
scroll to position [394, 0]
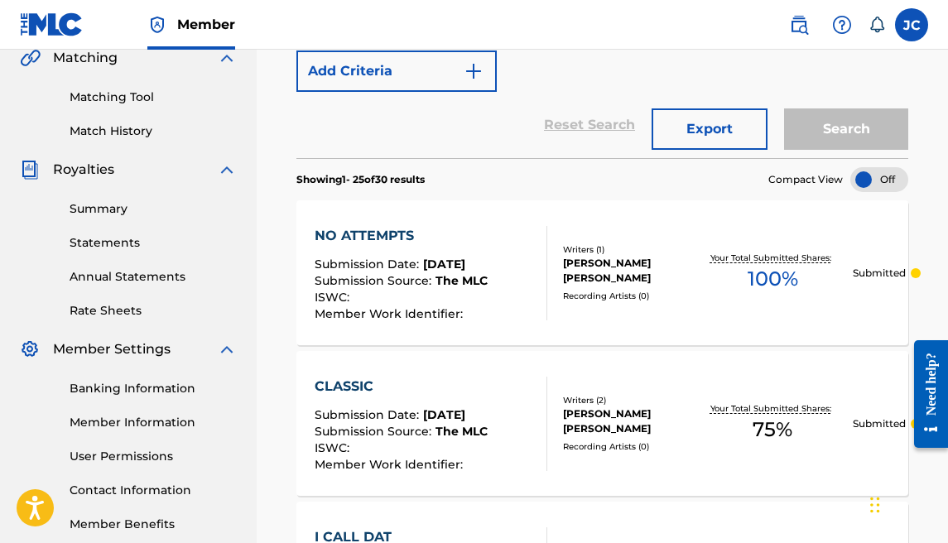
click at [665, 238] on div "NO ATTEMPTS Submission Date : [DATE] Submission Source : The MLC ISWC : Member …" at bounding box center [602, 272] width 612 height 145
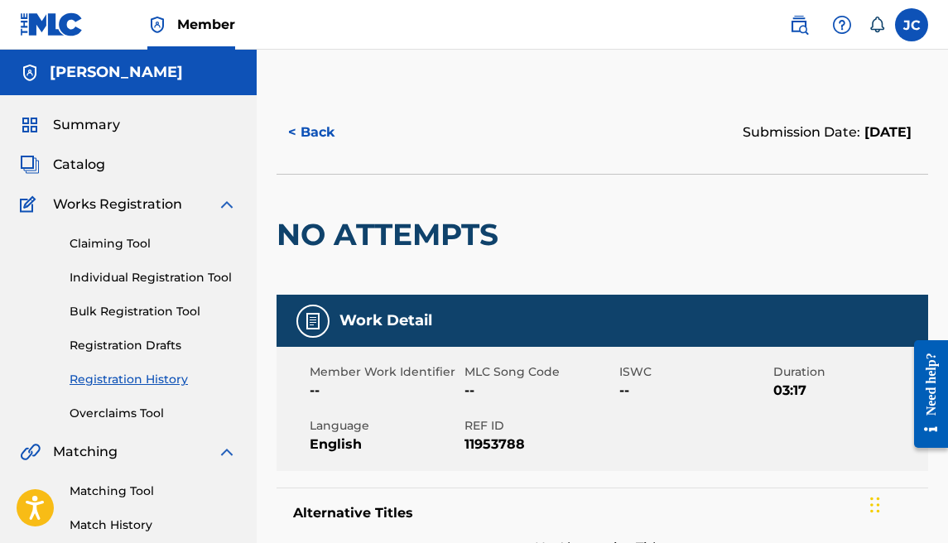
click at [320, 128] on button "< Back" at bounding box center [326, 132] width 99 height 41
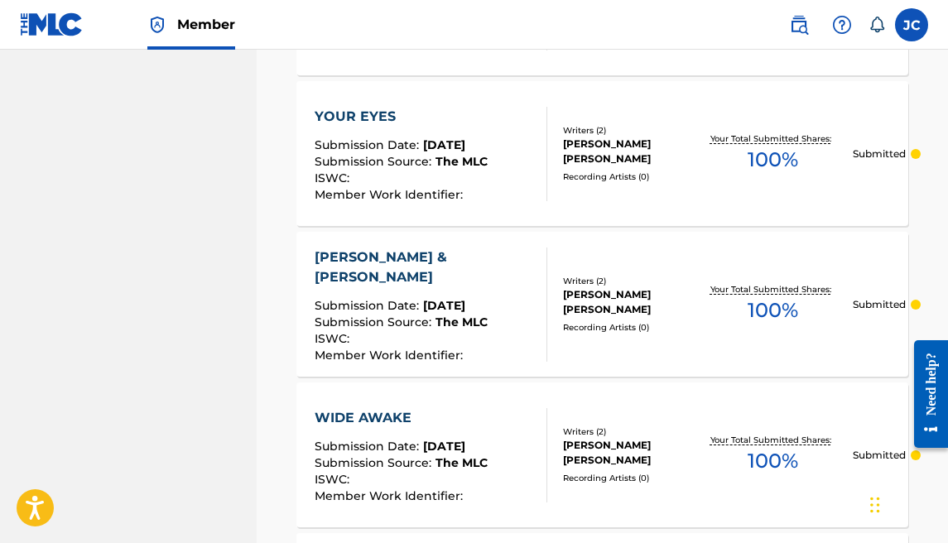
scroll to position [1476, 0]
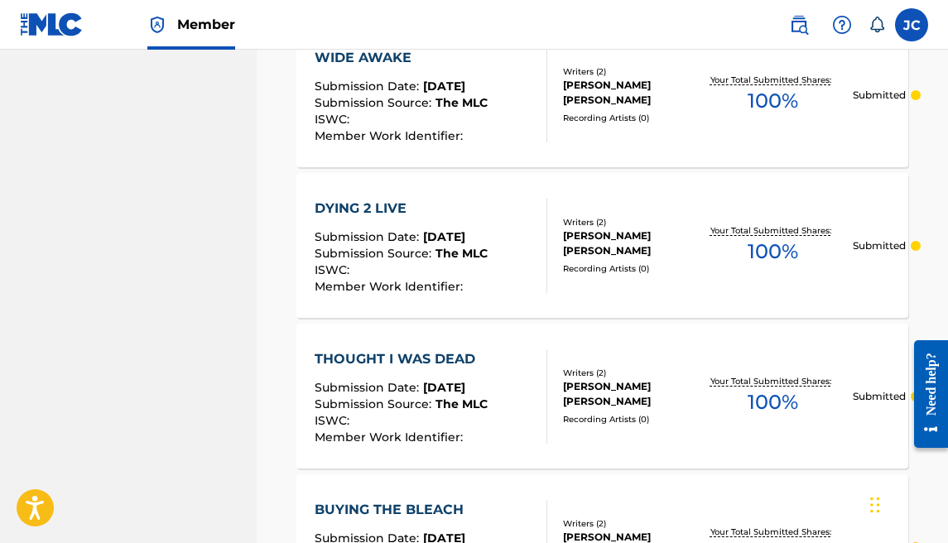
click at [674, 356] on div "THOUGHT I WAS DEAD Submission Date : [DATE] Submission Source : The MLC ISWC : …" at bounding box center [602, 396] width 612 height 145
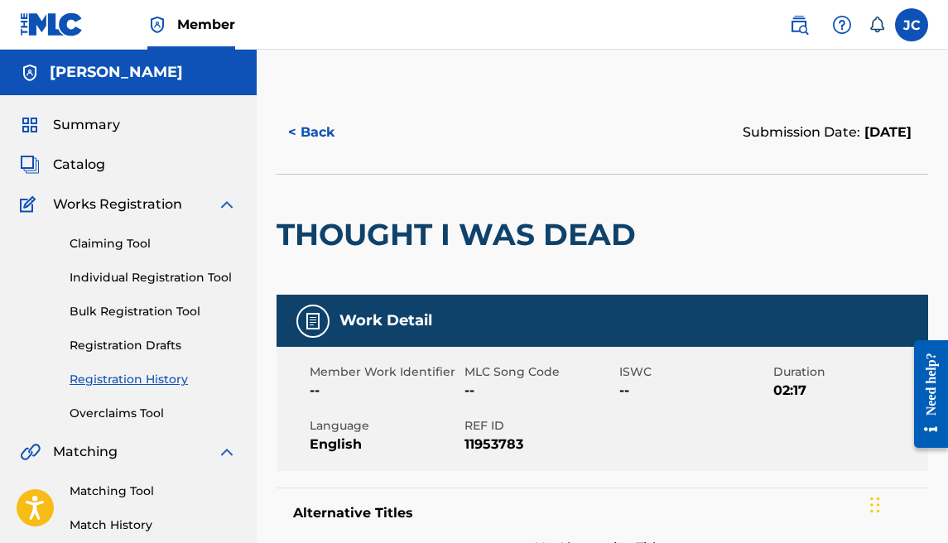
click at [301, 128] on button "< Back" at bounding box center [326, 132] width 99 height 41
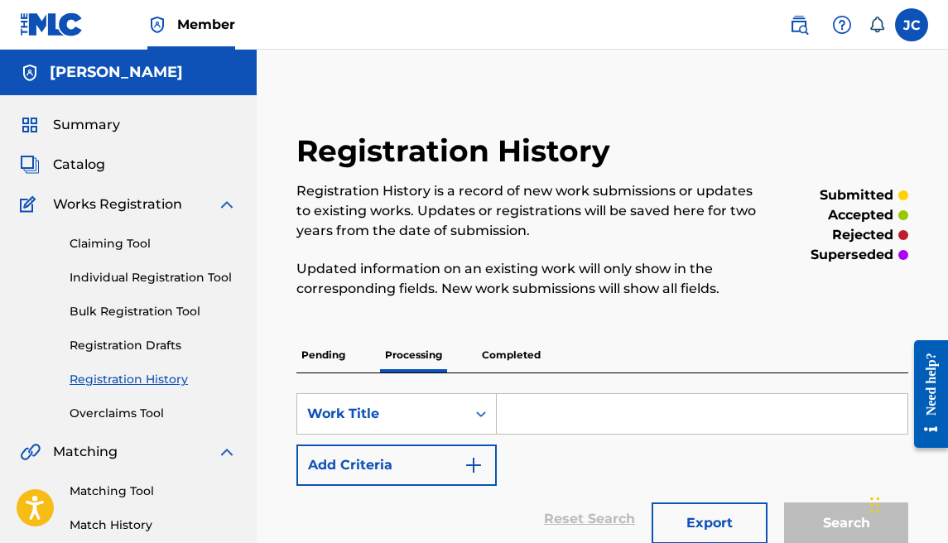
click at [113, 198] on span "Works Registration" at bounding box center [117, 205] width 129 height 20
click at [115, 166] on div "Catalog" at bounding box center [128, 165] width 217 height 20
click at [89, 166] on span "Catalog" at bounding box center [79, 165] width 52 height 20
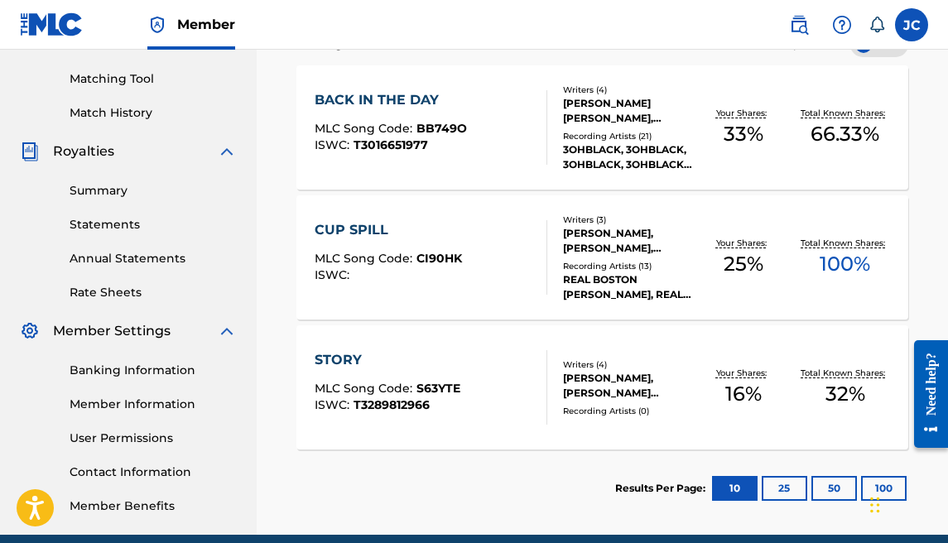
scroll to position [422, 0]
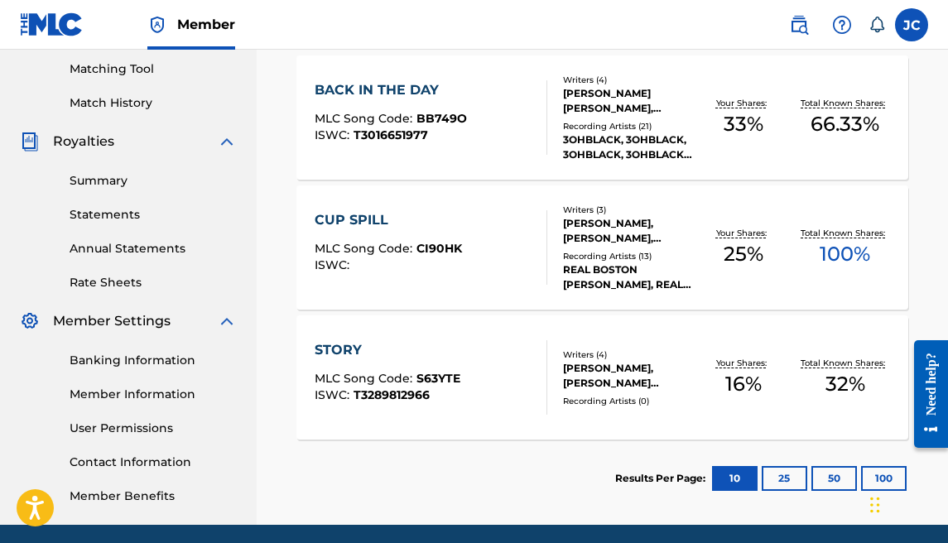
click at [382, 346] on div "STORY" at bounding box center [388, 350] width 146 height 20
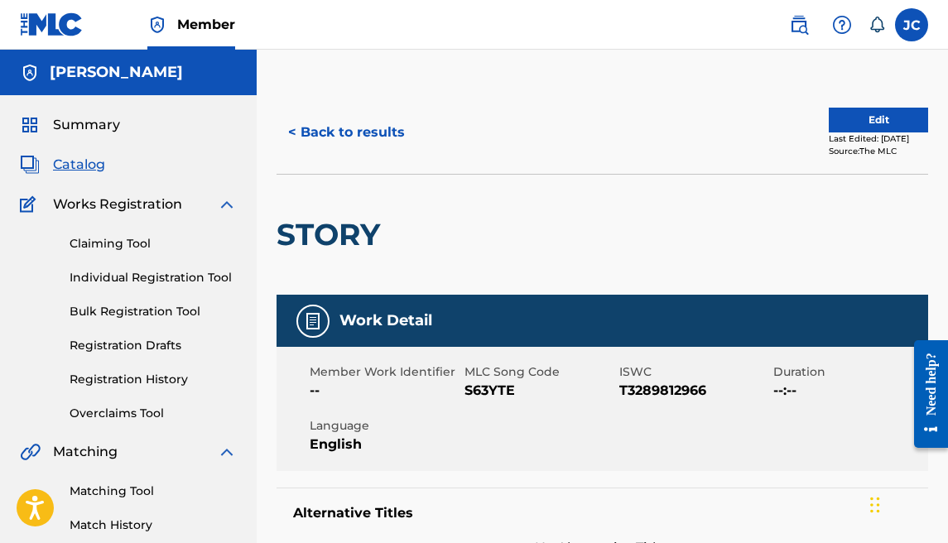
click at [228, 205] on img at bounding box center [227, 205] width 20 height 20
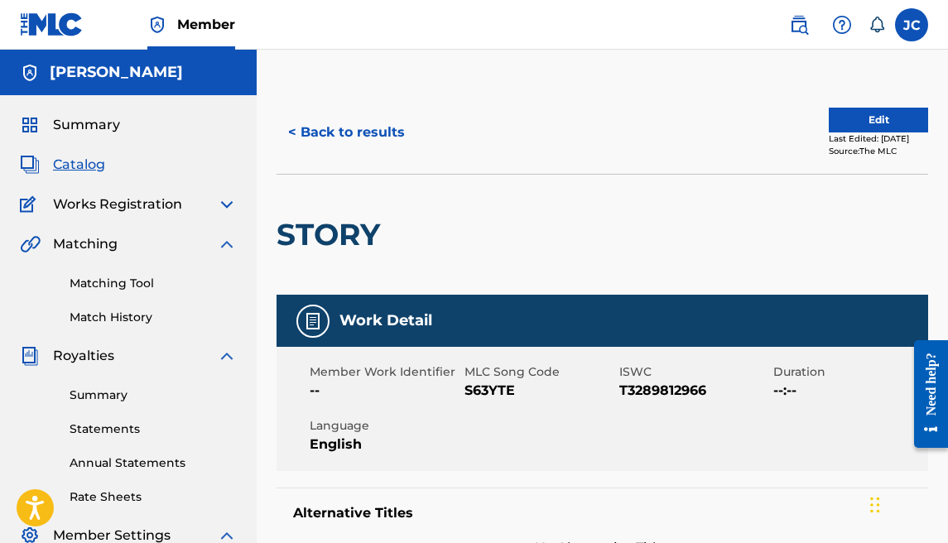
click at [200, 234] on div "Summary Catalog Works Registration Claiming Tool Individual Registration Tool B…" at bounding box center [128, 417] width 257 height 644
click at [211, 206] on div "Works Registration" at bounding box center [128, 205] width 217 height 20
click at [230, 201] on img at bounding box center [227, 205] width 20 height 20
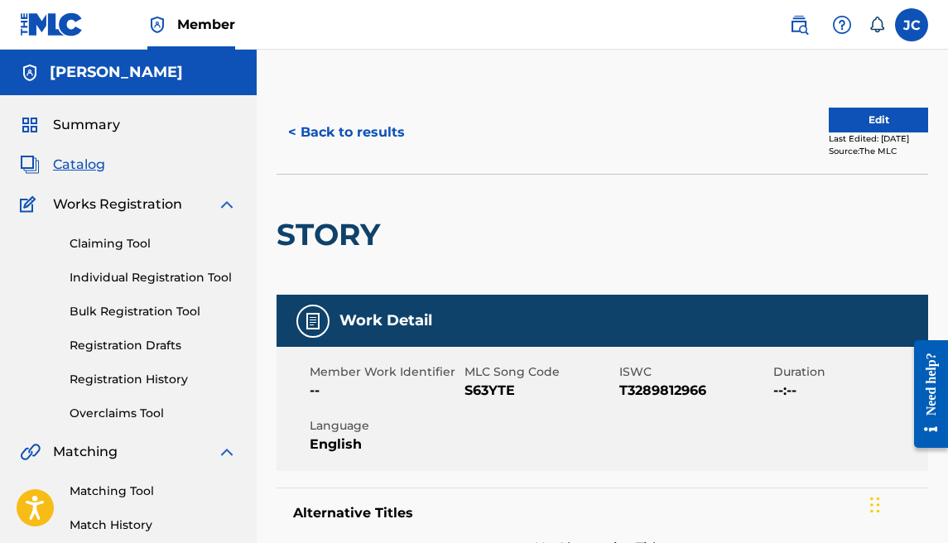
click at [165, 276] on link "Individual Registration Tool" at bounding box center [153, 277] width 167 height 17
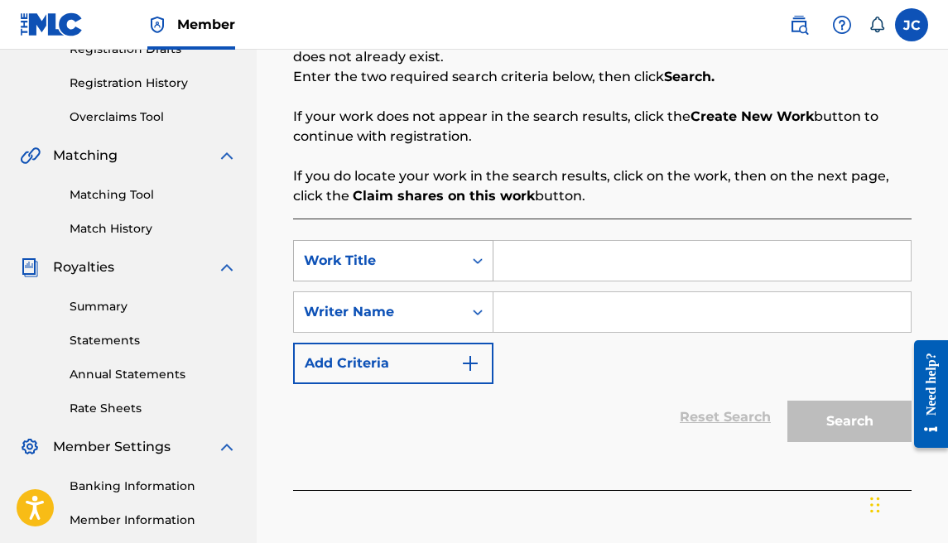
scroll to position [300, 0]
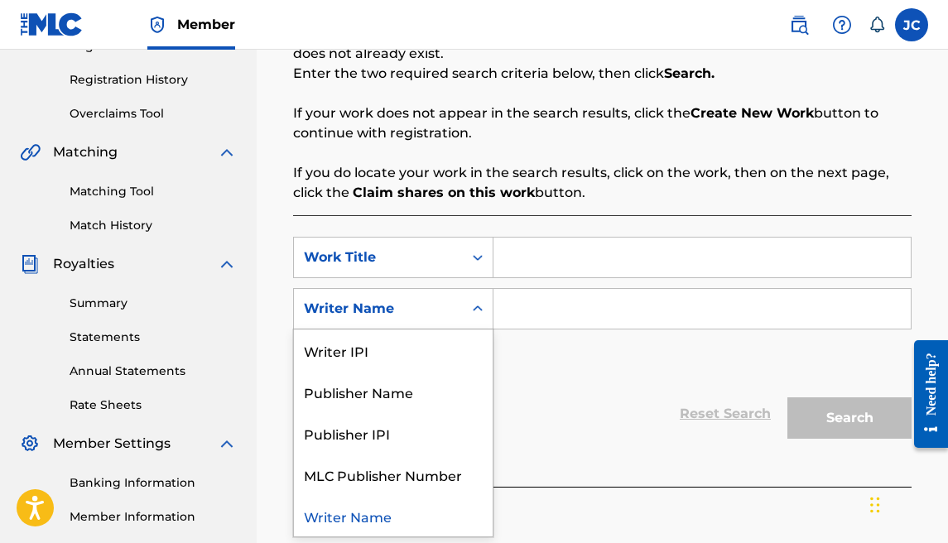
click at [450, 303] on div "Writer Name" at bounding box center [378, 309] width 149 height 20
click at [421, 342] on div "Writer IPI" at bounding box center [393, 350] width 199 height 41
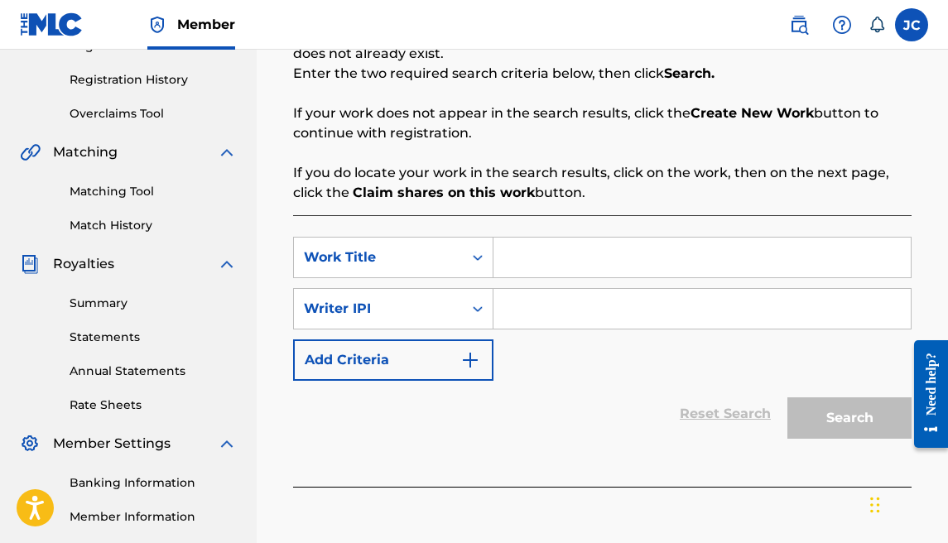
click at [515, 310] on input "Search Form" at bounding box center [701, 309] width 417 height 40
paste input "01020676789"
type input "01020676789"
click at [556, 253] on input "Search Form" at bounding box center [701, 258] width 417 height 40
click at [459, 244] on div "Work Title" at bounding box center [378, 257] width 169 height 31
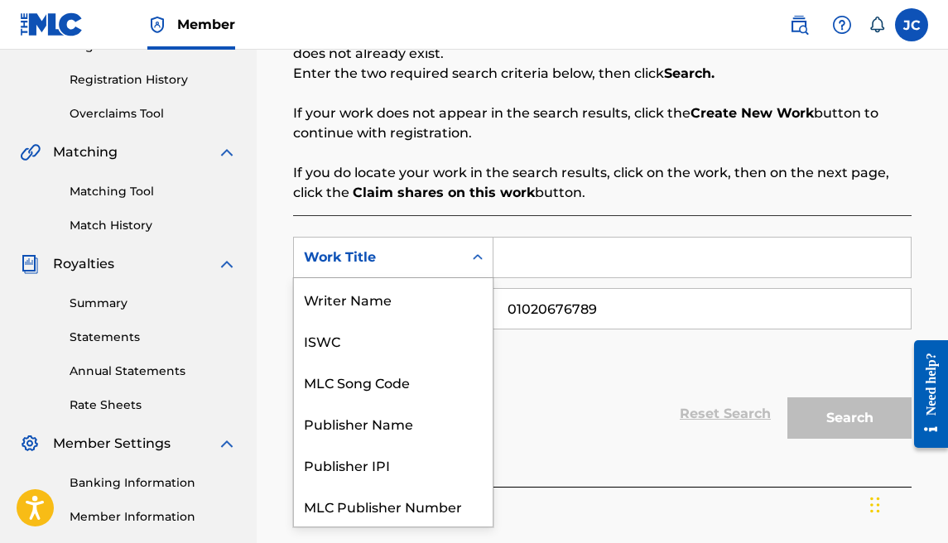
scroll to position [41, 0]
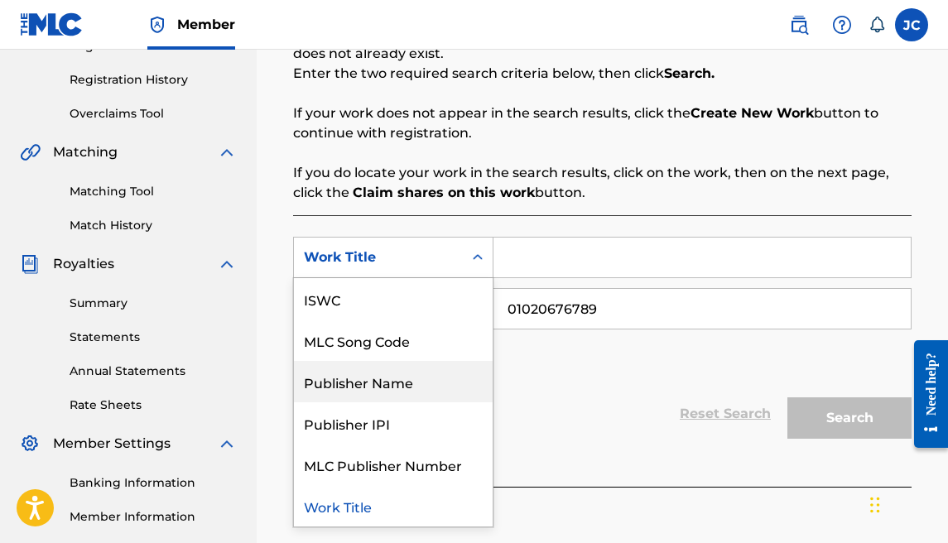
click at [409, 368] on div "Publisher Name" at bounding box center [393, 381] width 199 height 41
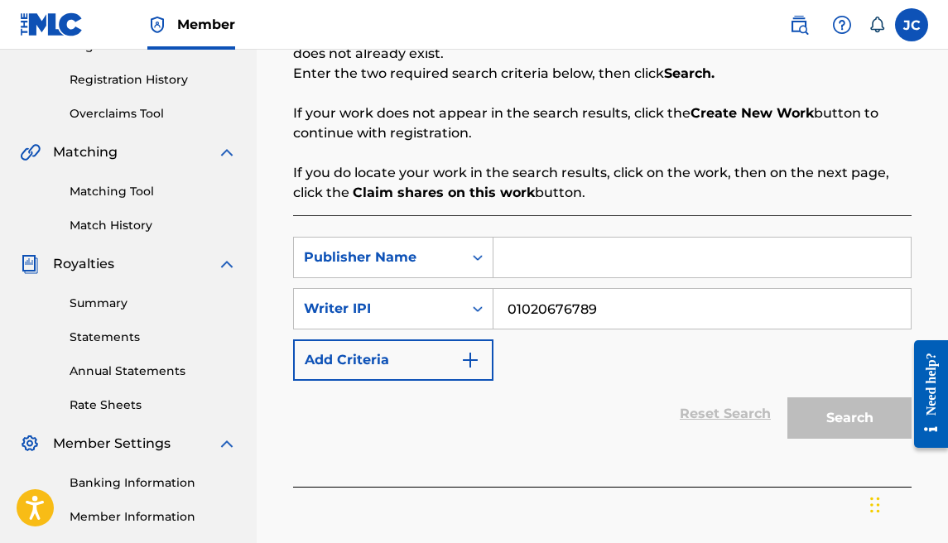
click at [543, 269] on input "Search Form" at bounding box center [701, 258] width 417 height 40
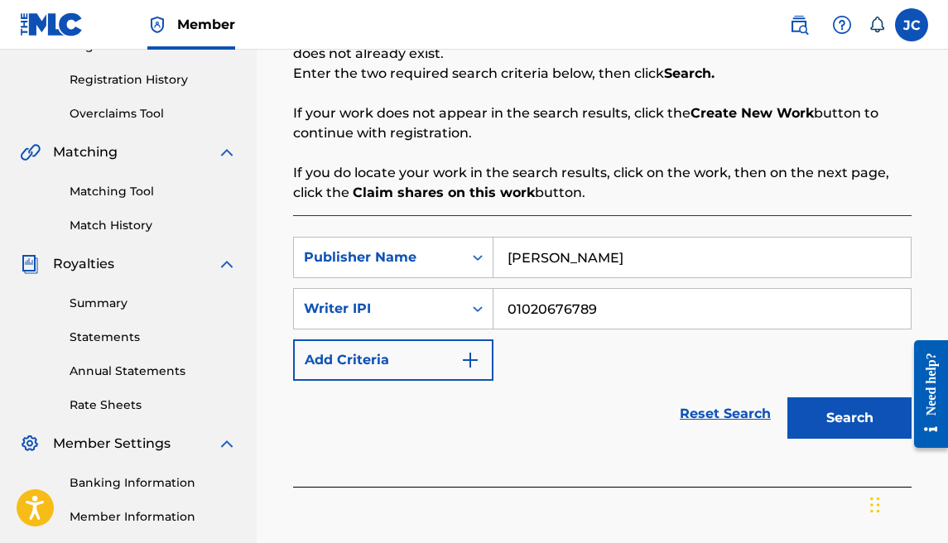
type input "[PERSON_NAME]"
click at [826, 413] on button "Search" at bounding box center [849, 417] width 124 height 41
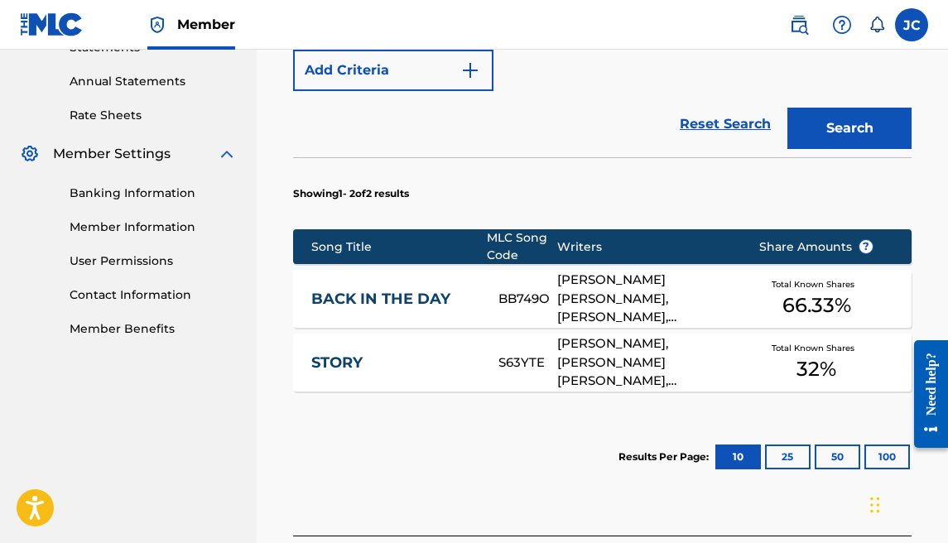
scroll to position [592, 0]
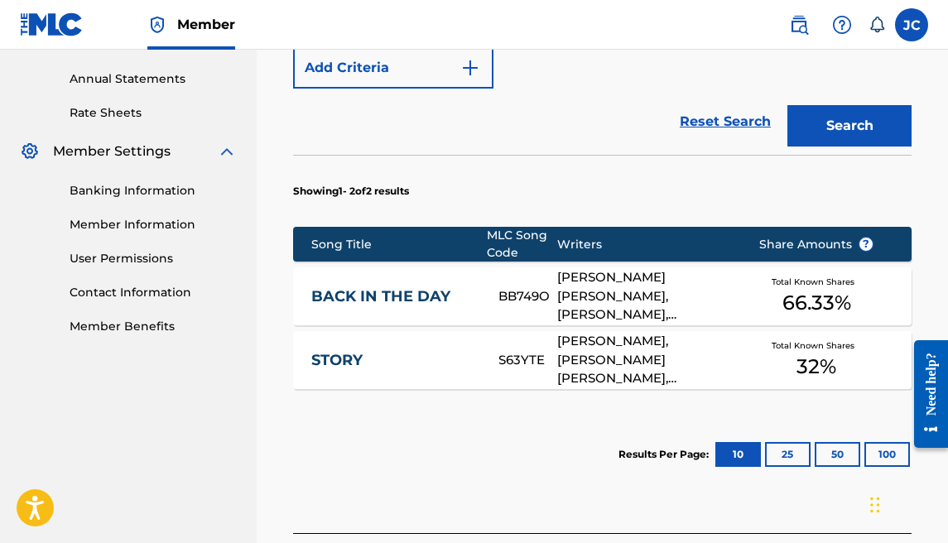
click at [812, 373] on span "32 %" at bounding box center [817, 367] width 40 height 30
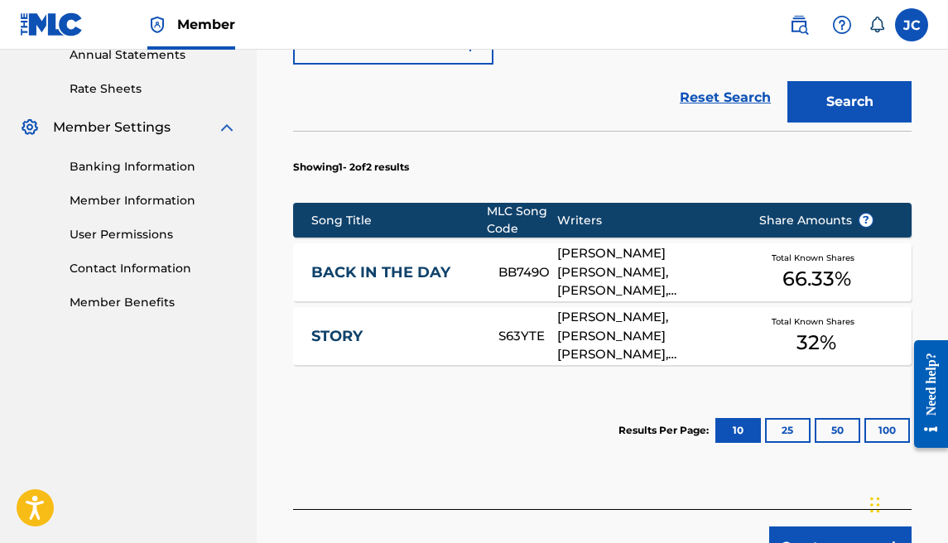
scroll to position [619, 0]
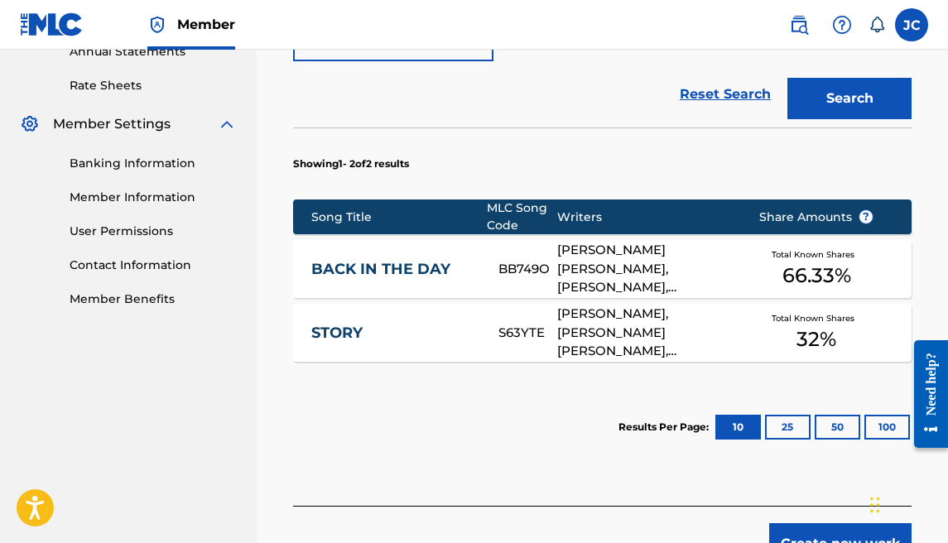
click at [422, 341] on link "STORY" at bounding box center [393, 333] width 165 height 19
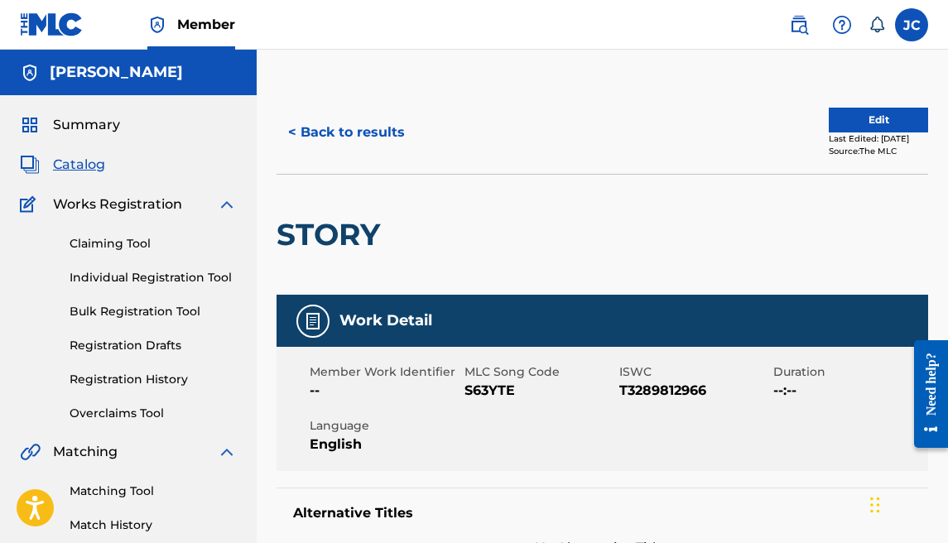
click at [335, 141] on button "< Back to results" at bounding box center [347, 132] width 140 height 41
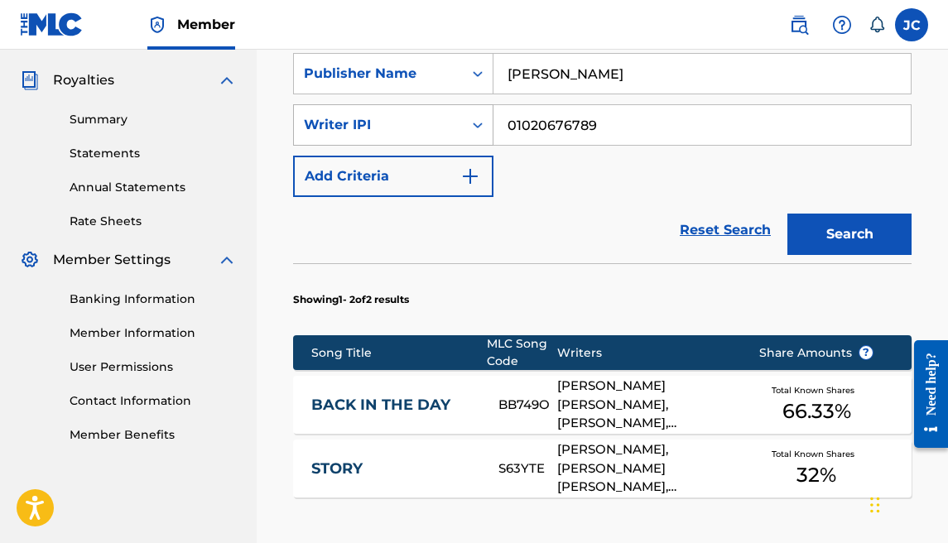
drag, startPoint x: 627, startPoint y: 127, endPoint x: 417, endPoint y: 121, distance: 209.6
click at [417, 121] on div "SearchWithCriteria7900fa1c-7c99-4aaf-bbea-63fe9777b9c6 Writer IPI 01020676789" at bounding box center [602, 124] width 619 height 41
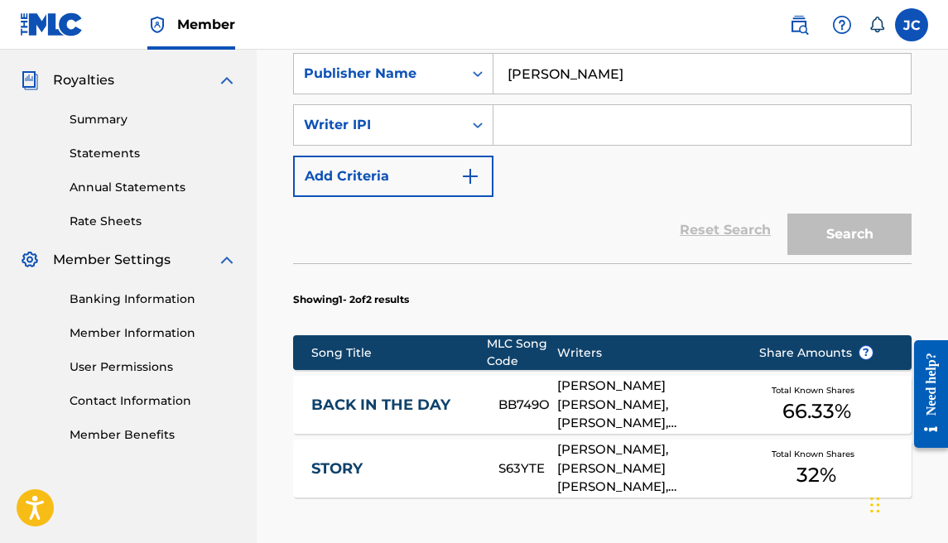
type input "x"
click at [426, 123] on div "Writer IPI" at bounding box center [378, 125] width 149 height 20
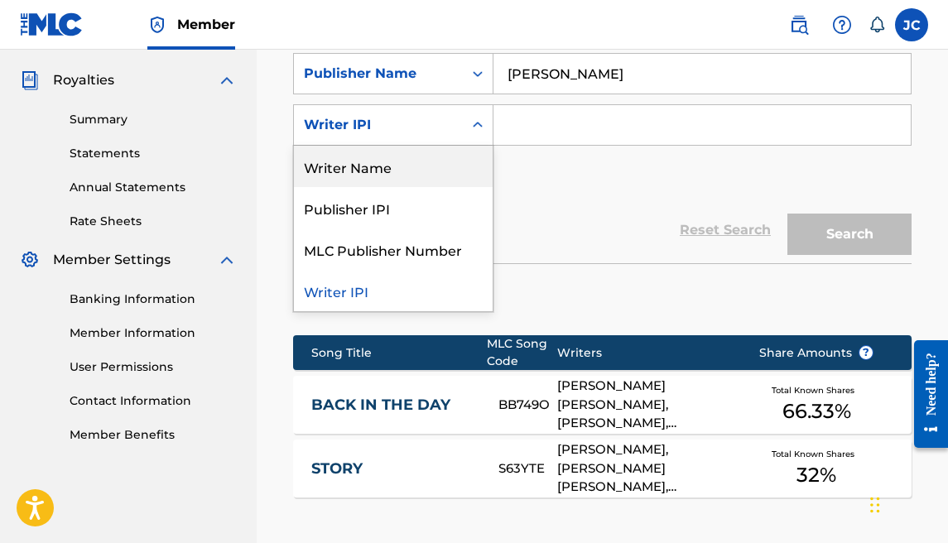
click at [436, 176] on div "Writer Name" at bounding box center [393, 166] width 199 height 41
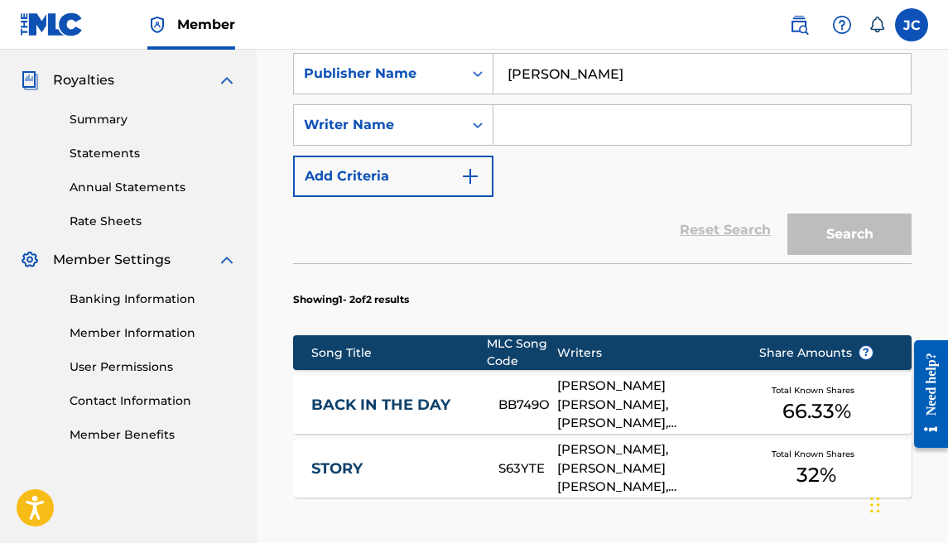
click at [606, 120] on input "Search Form" at bounding box center [701, 125] width 417 height 40
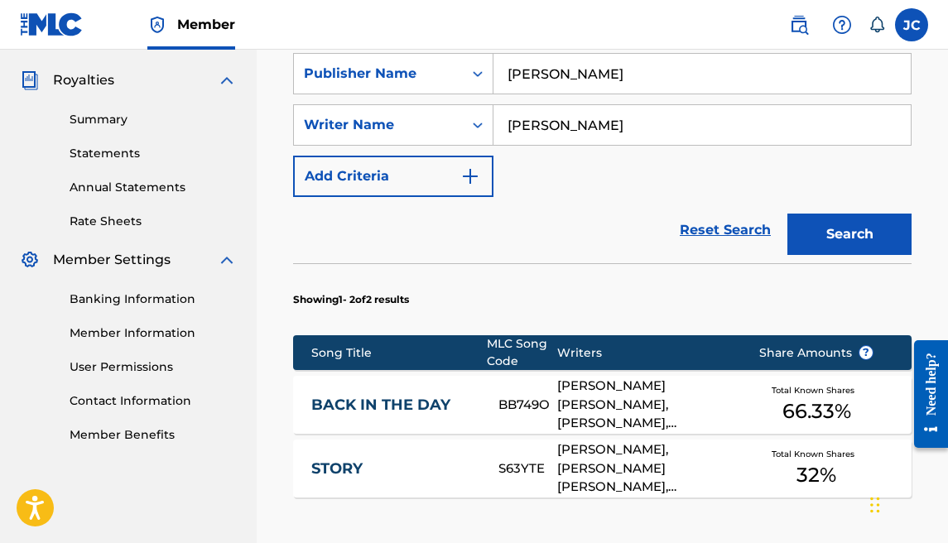
type input "[PERSON_NAME]"
click at [787, 214] on button "Search" at bounding box center [849, 234] width 124 height 41
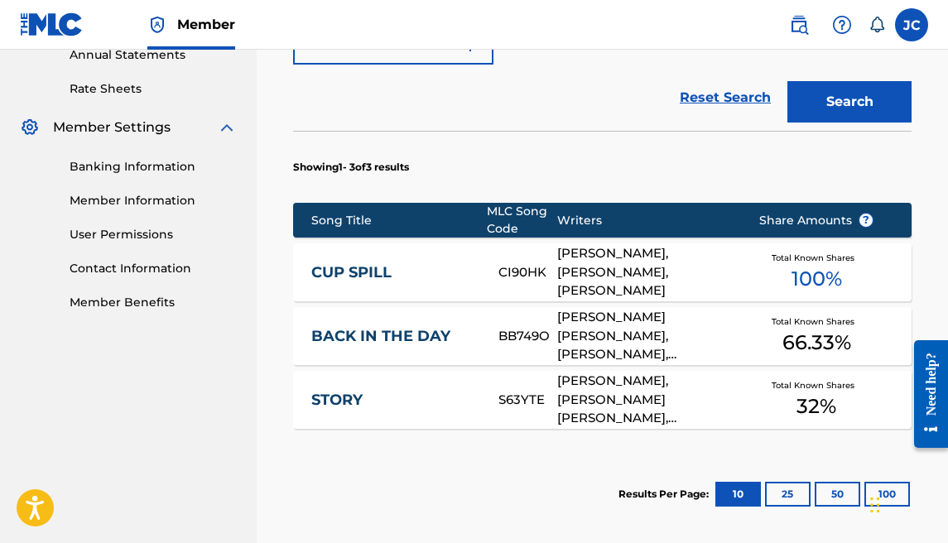
scroll to position [622, 0]
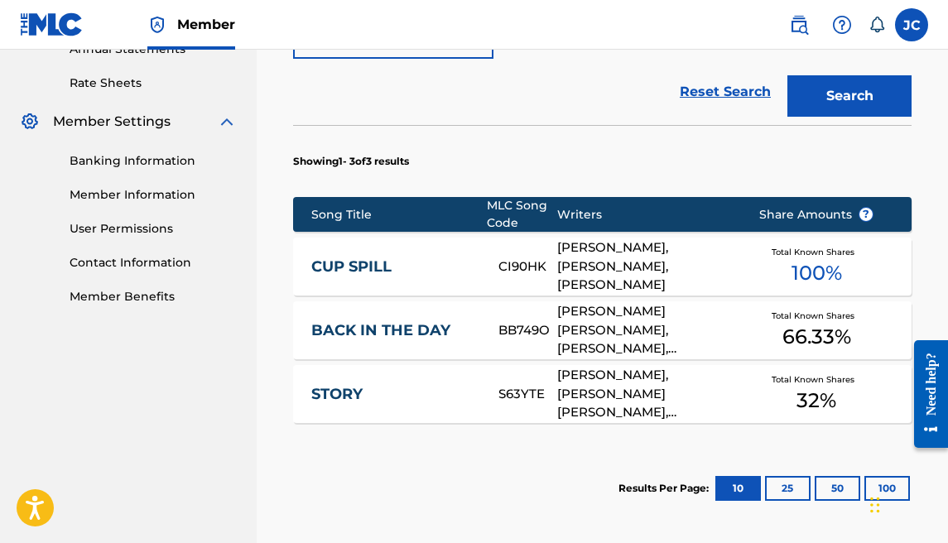
click at [809, 270] on span "100 %" at bounding box center [817, 273] width 51 height 30
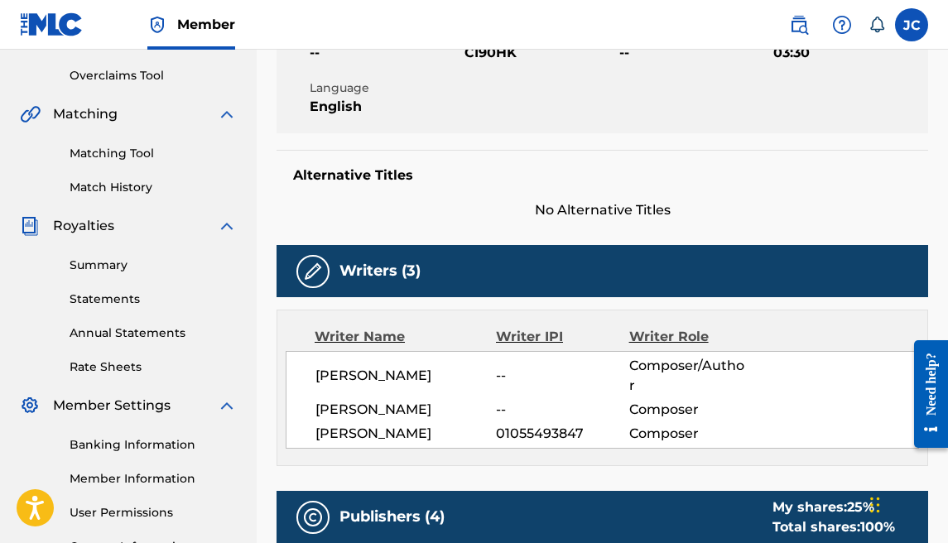
scroll to position [352, 0]
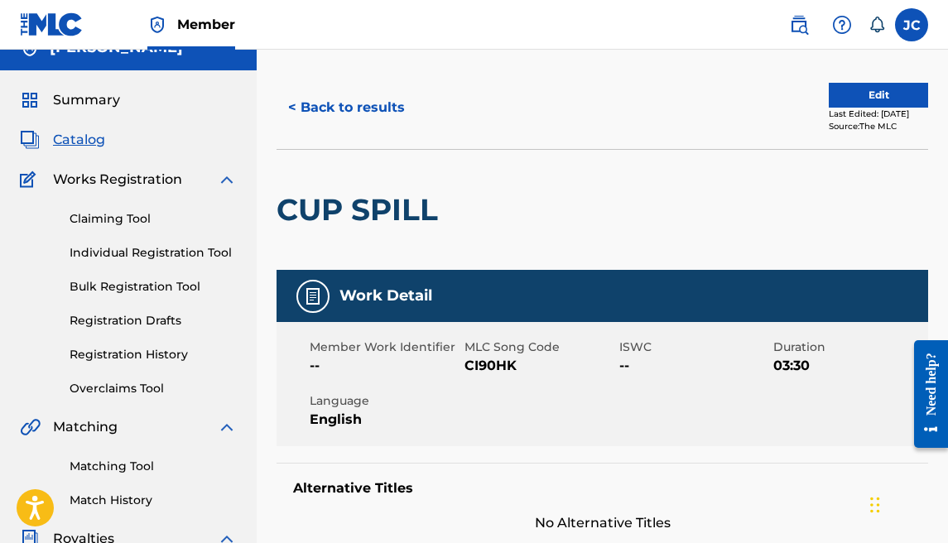
click at [323, 113] on button "< Back to results" at bounding box center [347, 107] width 140 height 41
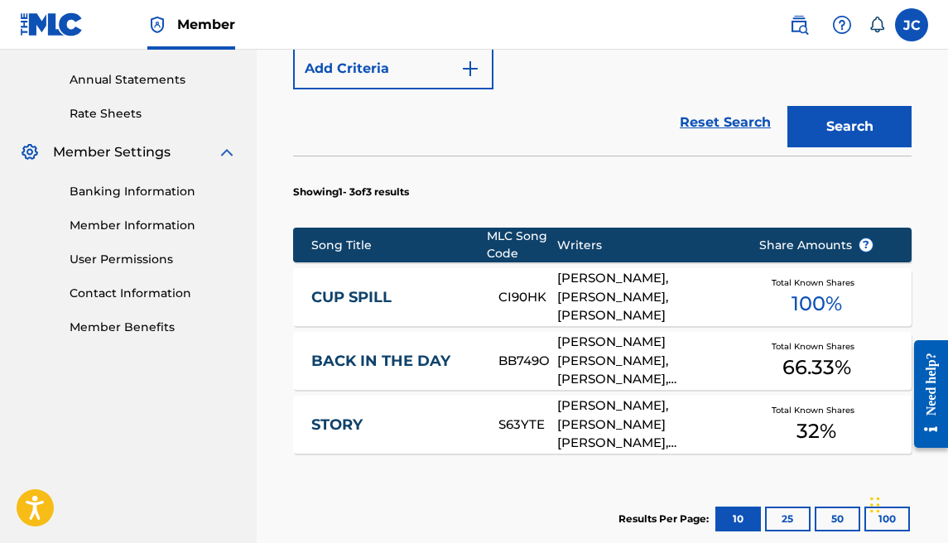
scroll to position [606, 0]
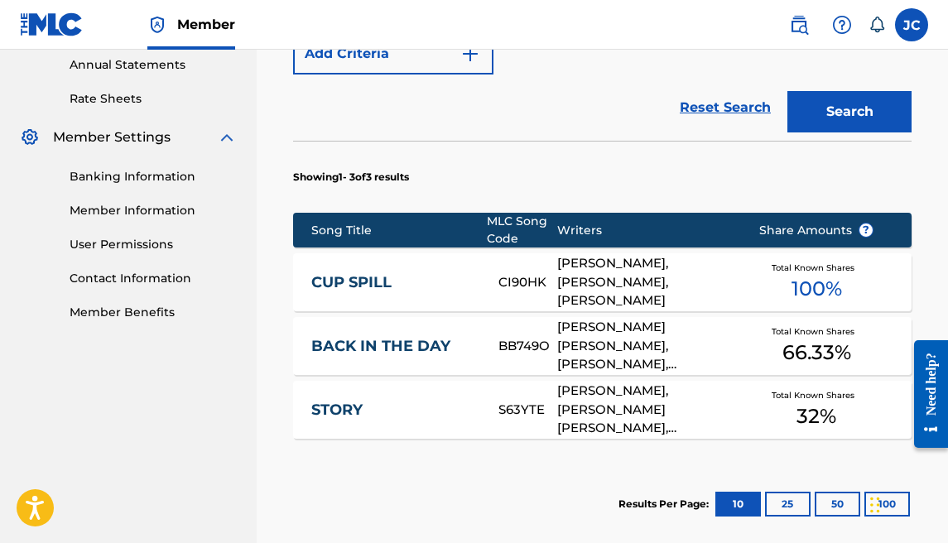
click at [743, 351] on div "Total Known Shares 66.33 %" at bounding box center [817, 346] width 166 height 51
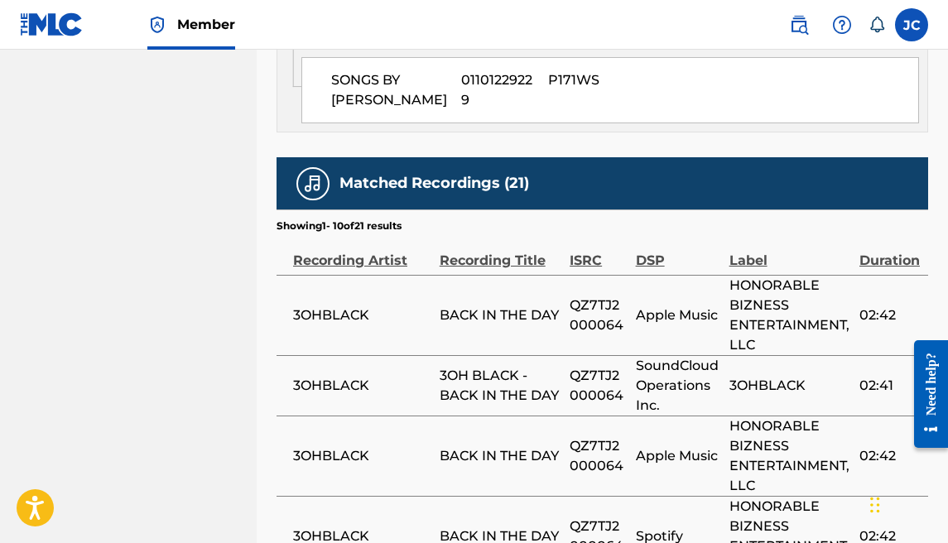
scroll to position [2501, 0]
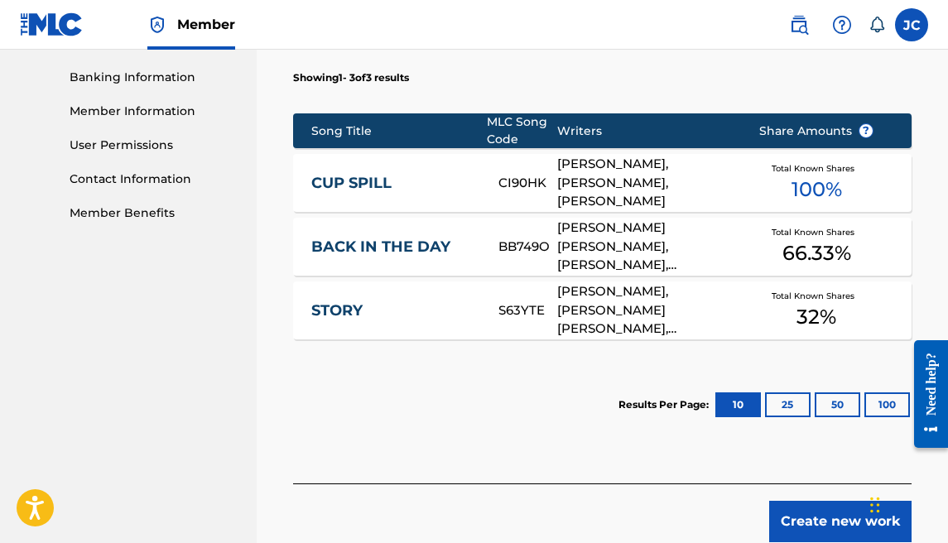
scroll to position [705, 0]
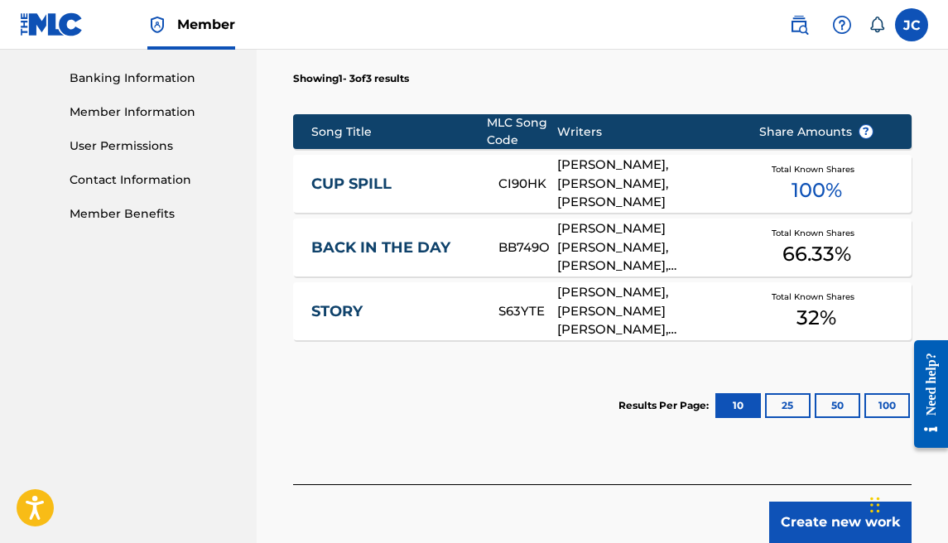
click at [750, 313] on div "Total Known Shares 32 %" at bounding box center [817, 311] width 166 height 51
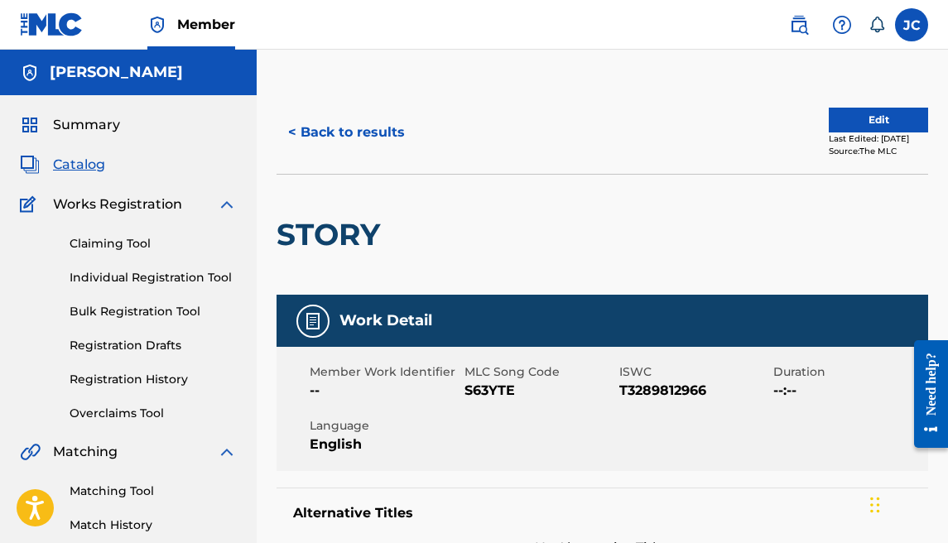
click at [135, 337] on link "Registration Drafts" at bounding box center [153, 345] width 167 height 17
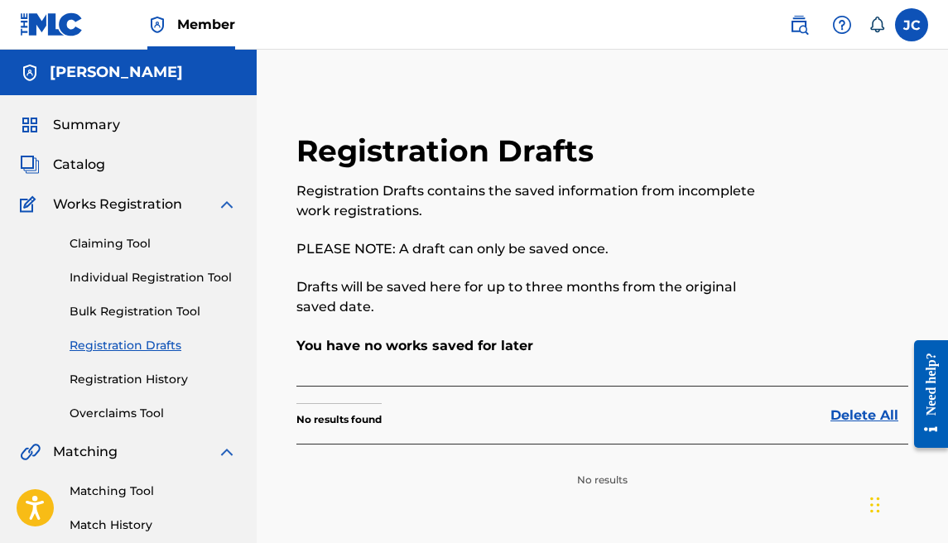
click at [142, 366] on div "Claiming Tool Individual Registration Tool Bulk Registration Tool Registration …" at bounding box center [128, 318] width 217 height 208
click at [142, 372] on link "Registration History" at bounding box center [153, 379] width 167 height 17
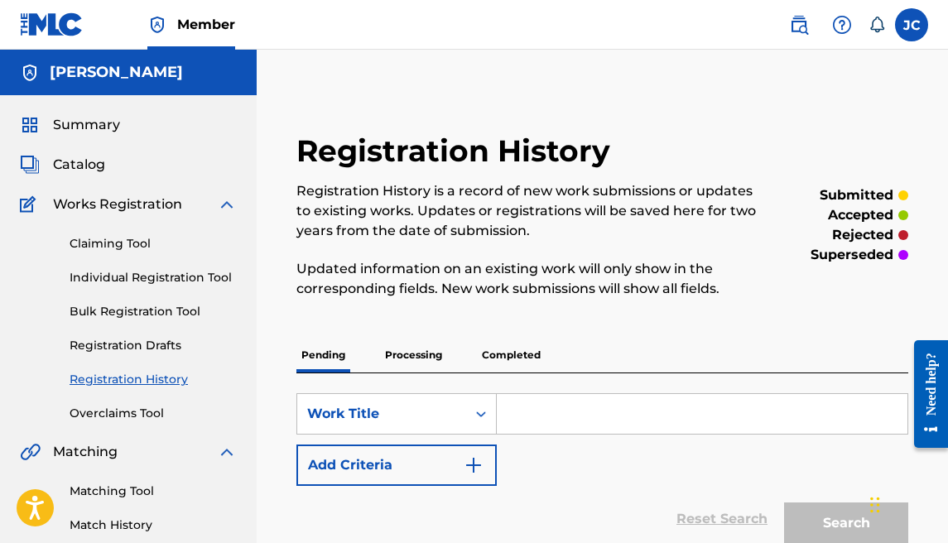
click at [414, 359] on p "Processing" at bounding box center [413, 355] width 67 height 35
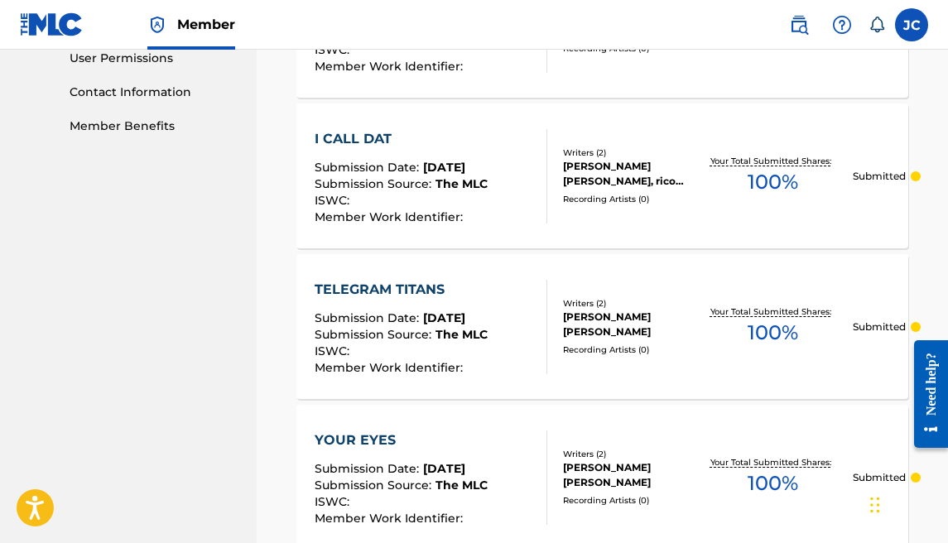
scroll to position [874, 0]
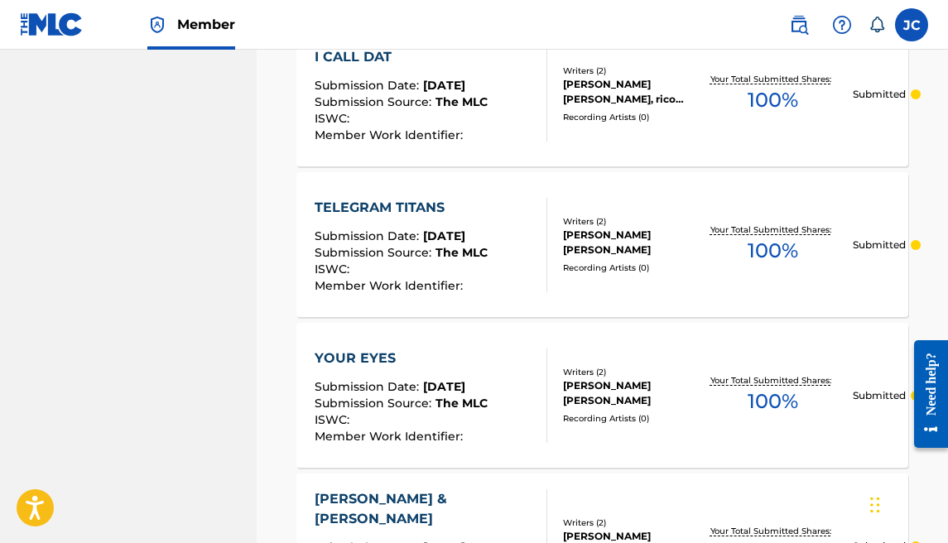
click at [628, 125] on div "I CALL DAT Submission Date : [DATE] Submission Source : The MLC ISWC : Member W…" at bounding box center [602, 94] width 612 height 145
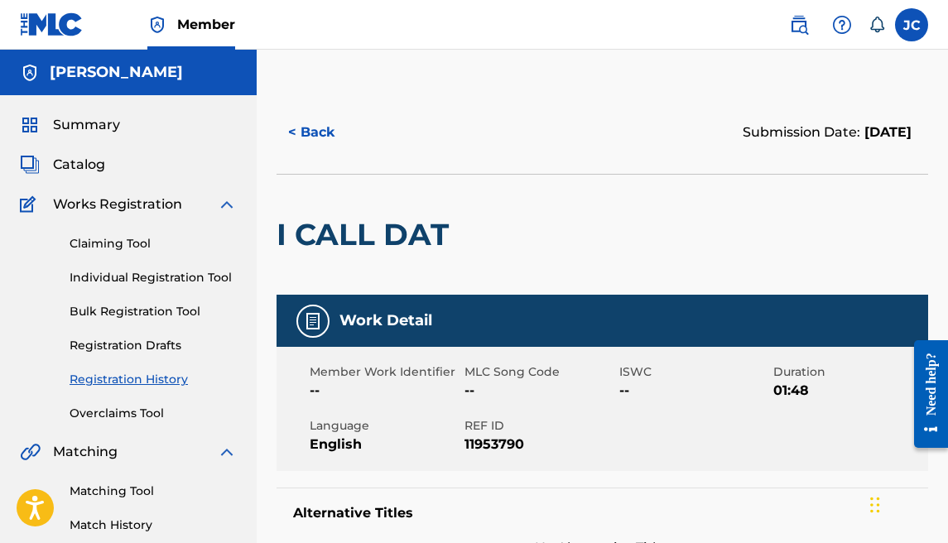
click at [291, 126] on button "< Back" at bounding box center [326, 132] width 99 height 41
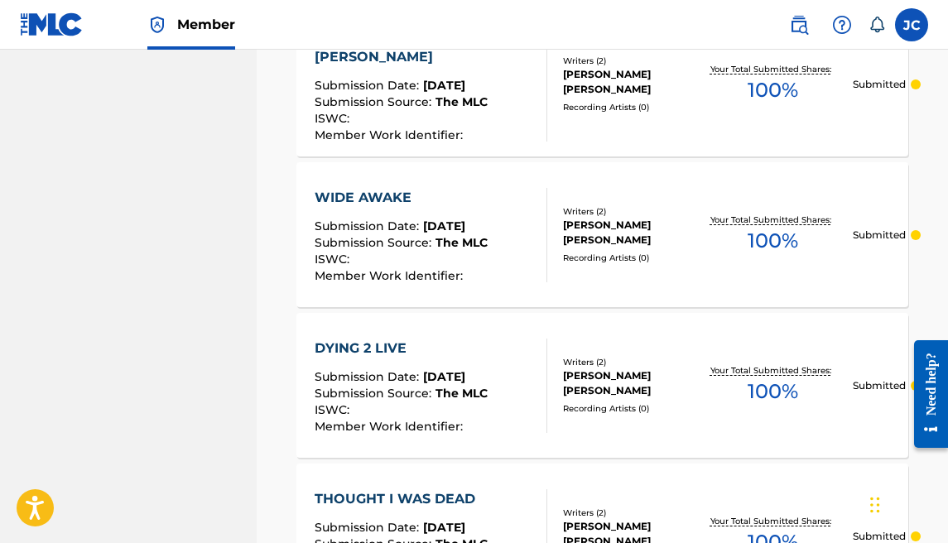
scroll to position [1397, 0]
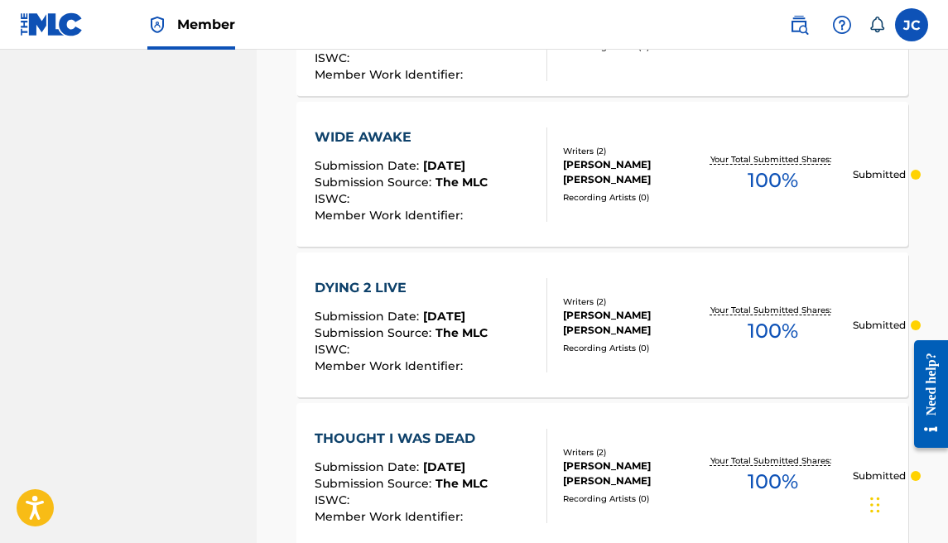
click at [465, 315] on span "[DATE]" at bounding box center [444, 316] width 42 height 15
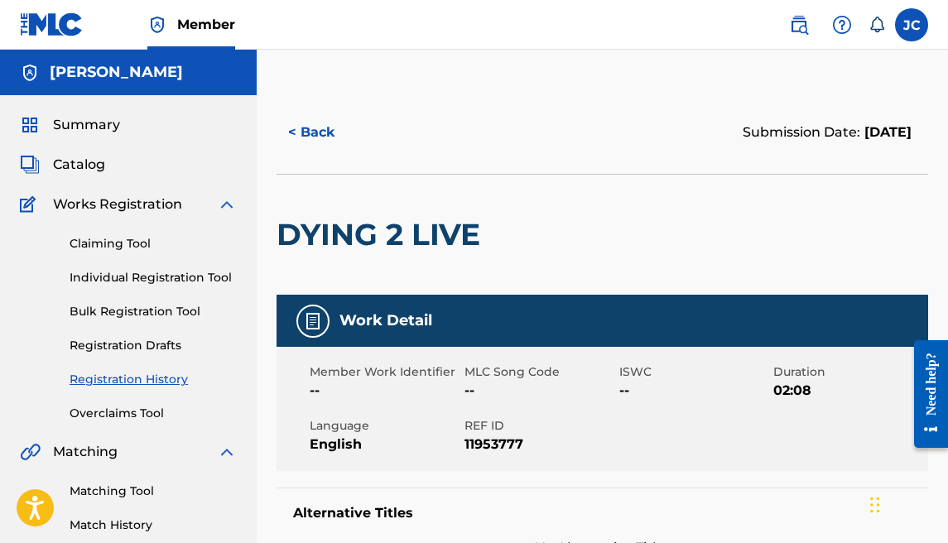
click at [307, 143] on button "< Back" at bounding box center [326, 132] width 99 height 41
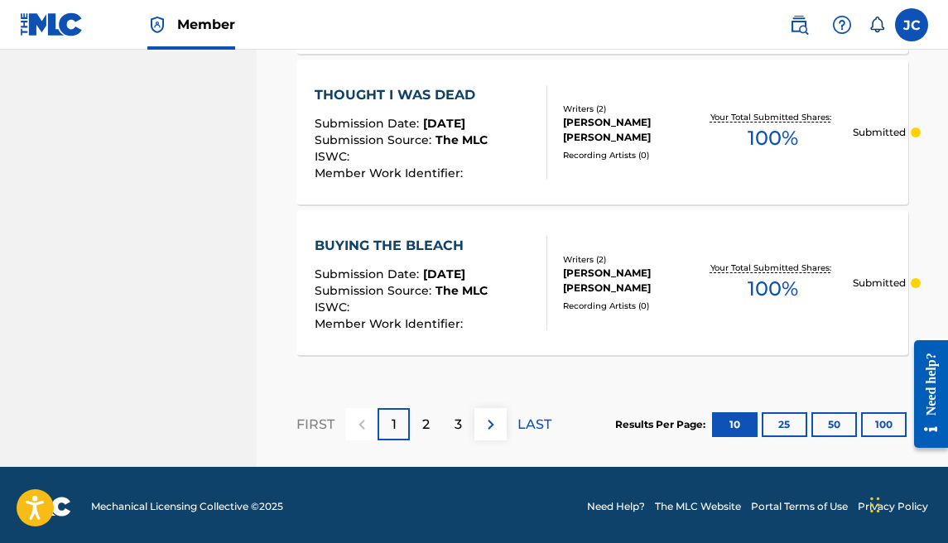
click at [787, 416] on button "25" at bounding box center [785, 424] width 46 height 25
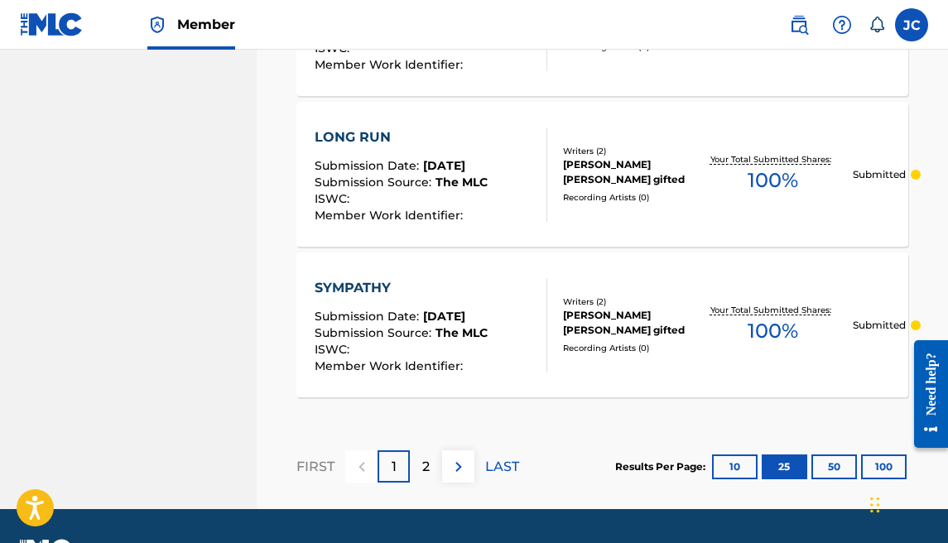
scroll to position [3722, 0]
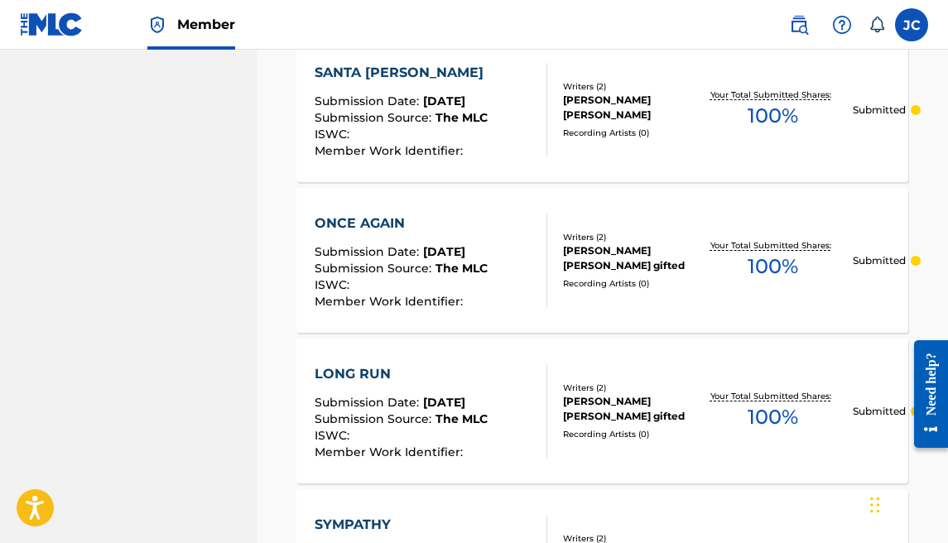
click at [511, 280] on div "ONCE AGAIN Submission Date : [DATE] Submission Source : The MLC ISWC : Member W…" at bounding box center [431, 261] width 233 height 94
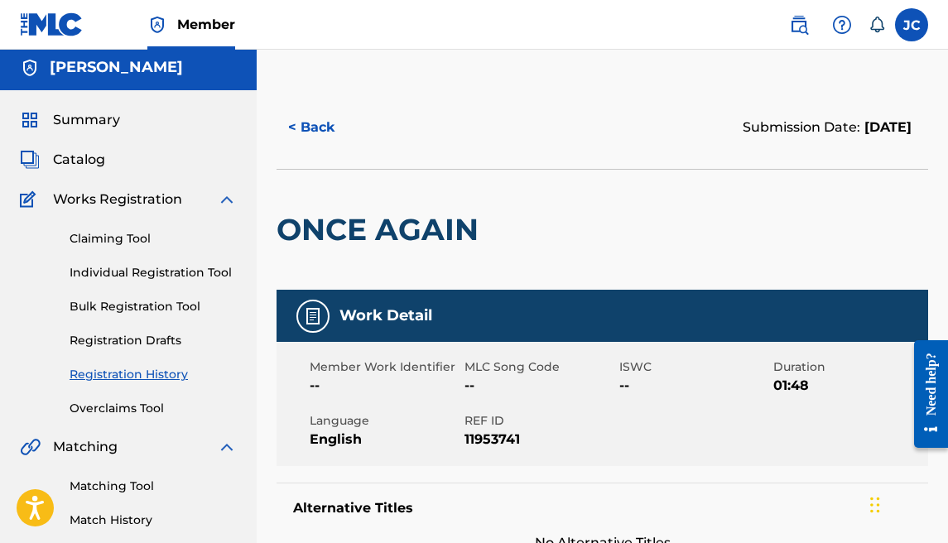
click at [289, 119] on button "< Back" at bounding box center [326, 127] width 99 height 41
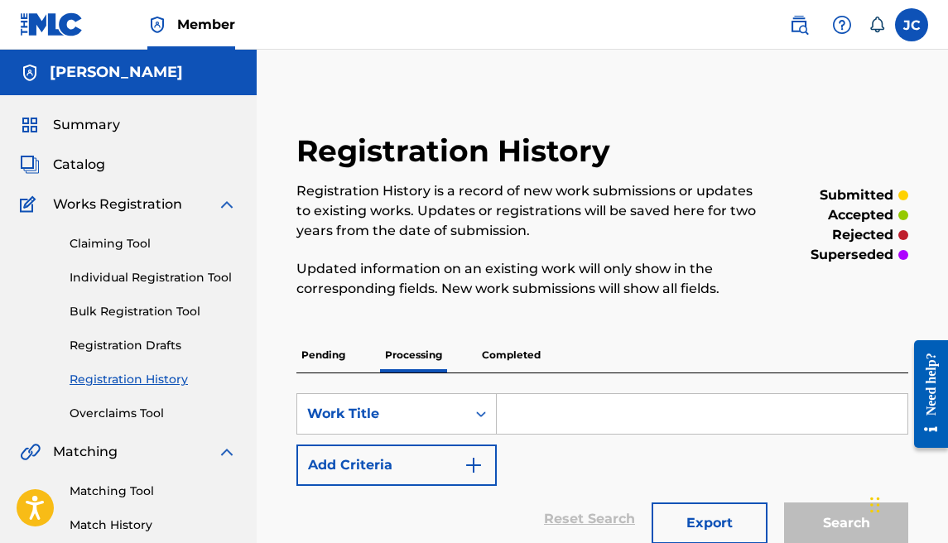
click at [117, 198] on span "Works Registration" at bounding box center [117, 205] width 129 height 20
click at [117, 206] on span "Works Registration" at bounding box center [117, 205] width 129 height 20
click at [214, 205] on div "Works Registration" at bounding box center [128, 205] width 217 height 20
click at [222, 204] on img at bounding box center [227, 205] width 20 height 20
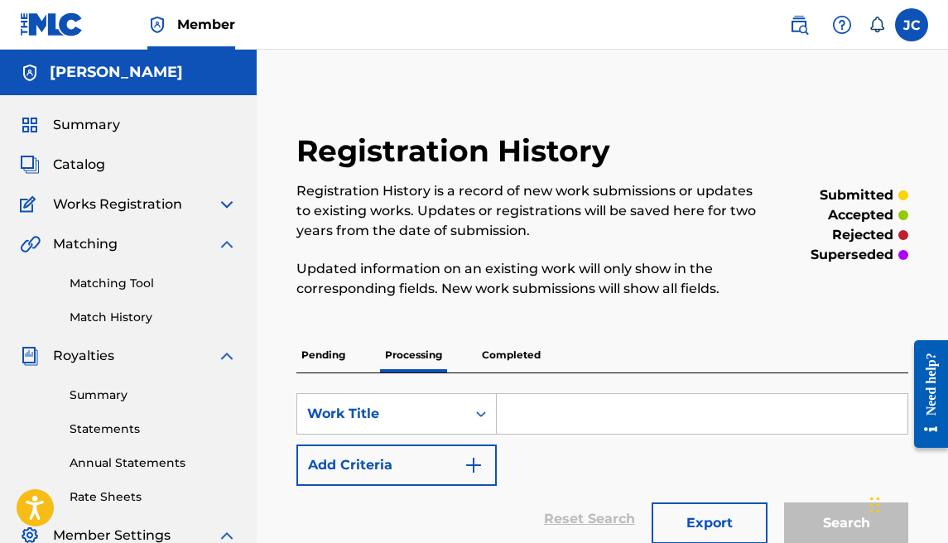
click at [231, 240] on img at bounding box center [227, 244] width 20 height 20
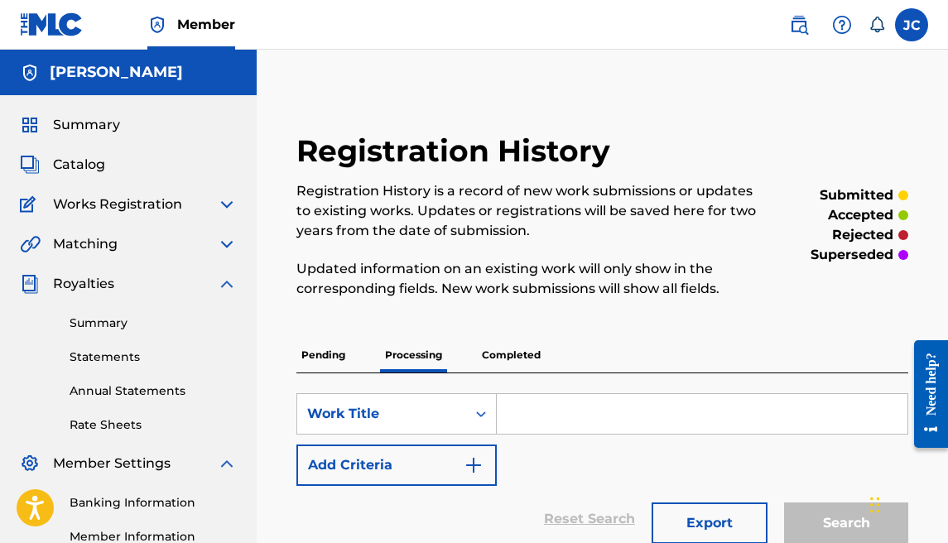
click at [226, 245] on img at bounding box center [227, 244] width 20 height 20
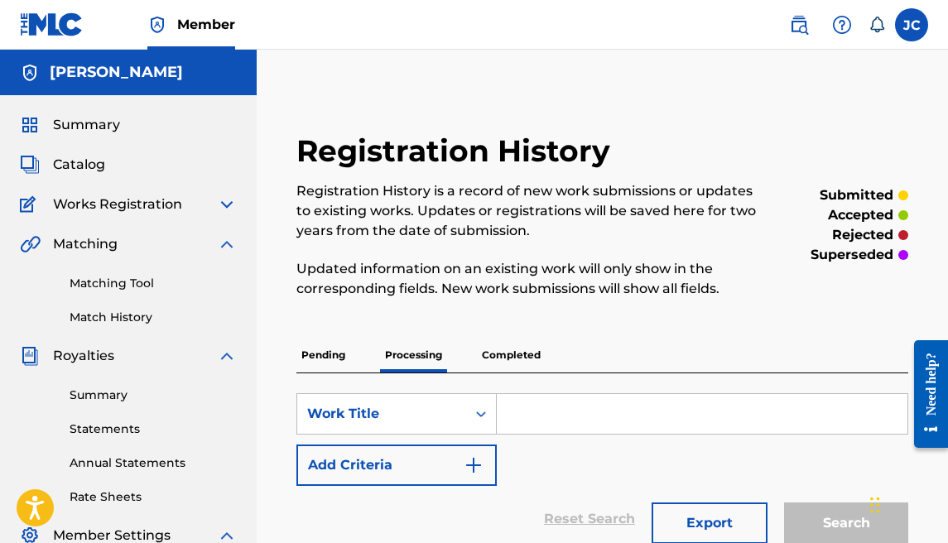
click at [150, 279] on link "Matching Tool" at bounding box center [153, 283] width 167 height 17
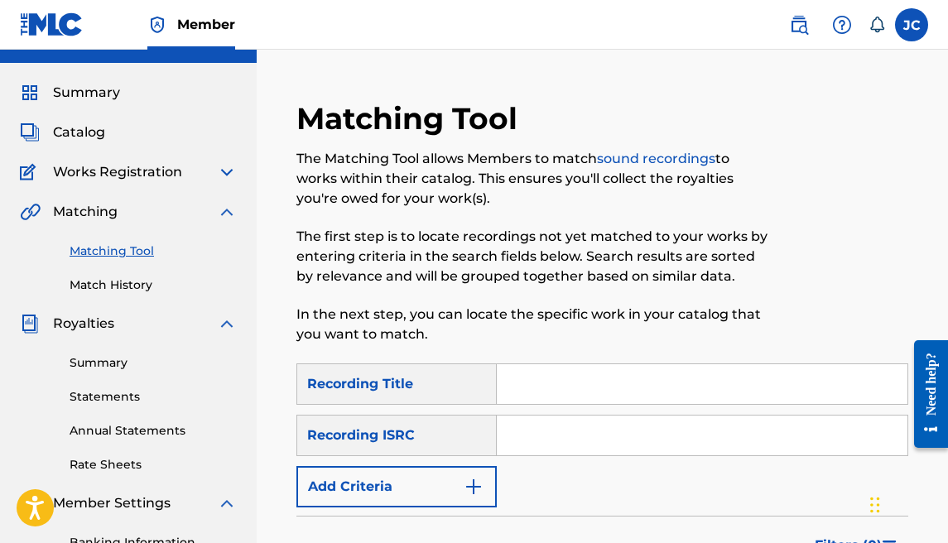
scroll to position [34, 0]
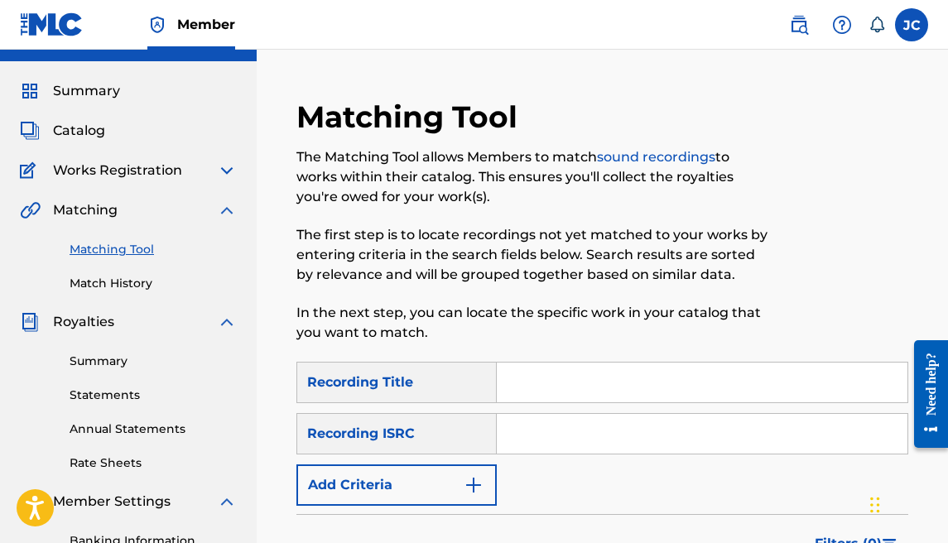
click at [585, 383] on input "Search Form" at bounding box center [702, 383] width 411 height 40
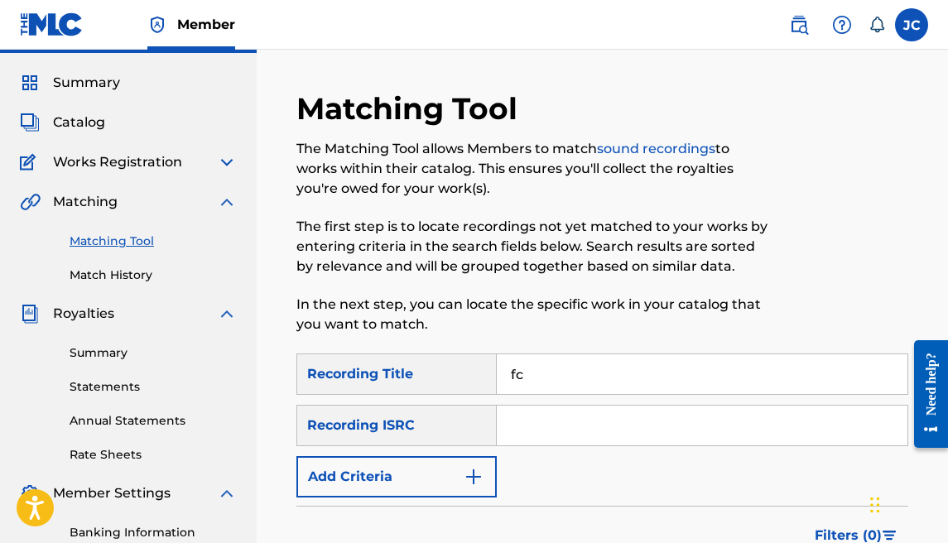
scroll to position [141, 0]
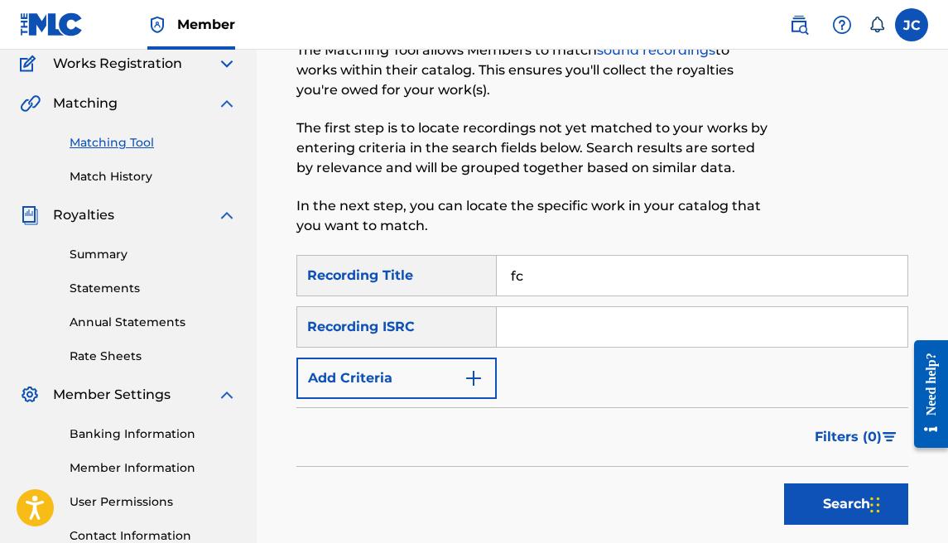
type input "f"
type input "im all in"
click at [464, 387] on img "Search Form" at bounding box center [474, 378] width 20 height 20
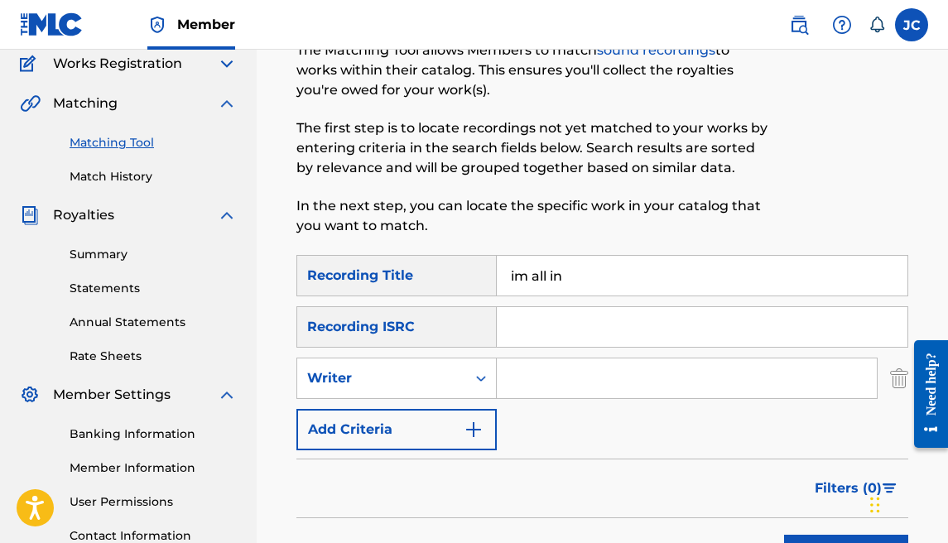
click at [575, 387] on input "Search Form" at bounding box center [687, 379] width 380 height 40
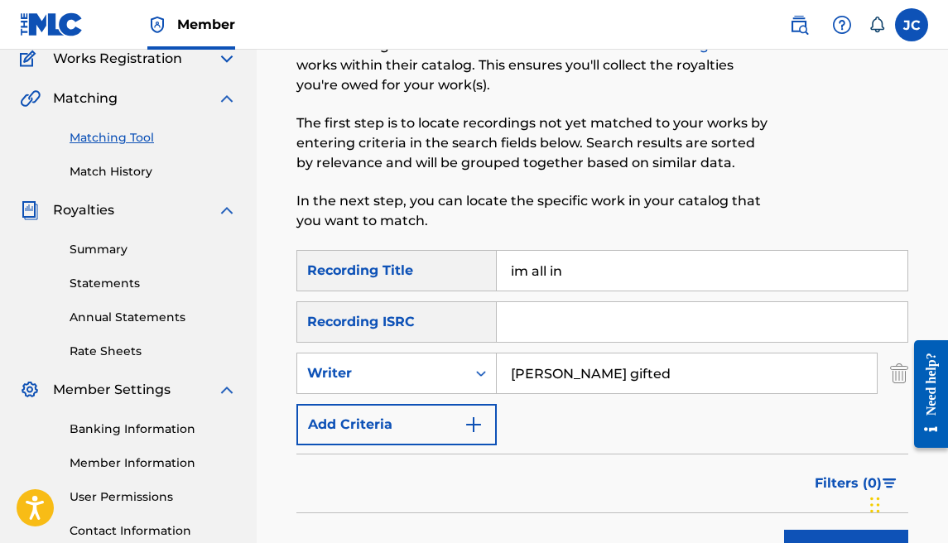
scroll to position [264, 0]
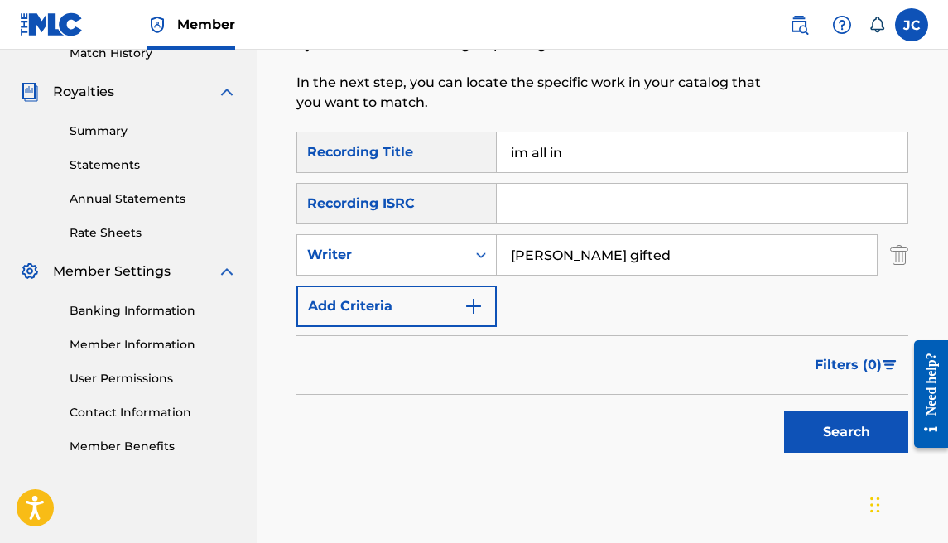
type input "[PERSON_NAME] gifted"
click at [844, 423] on button "Search" at bounding box center [846, 432] width 124 height 41
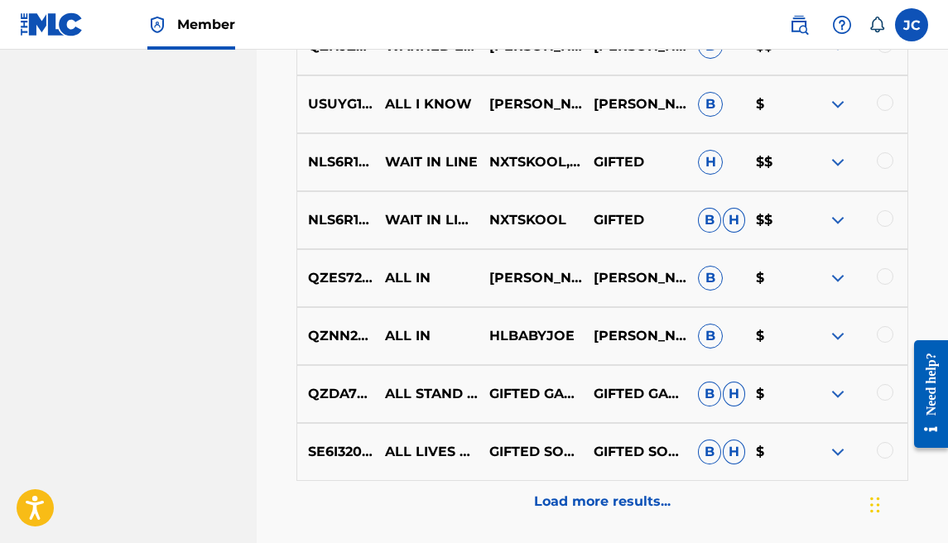
scroll to position [996, 0]
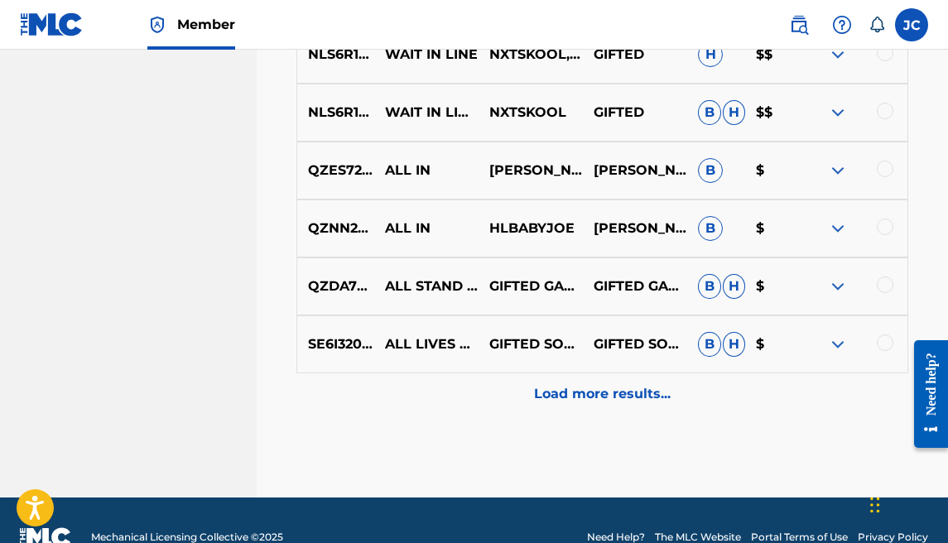
click at [588, 385] on p "Load more results..." at bounding box center [602, 394] width 137 height 20
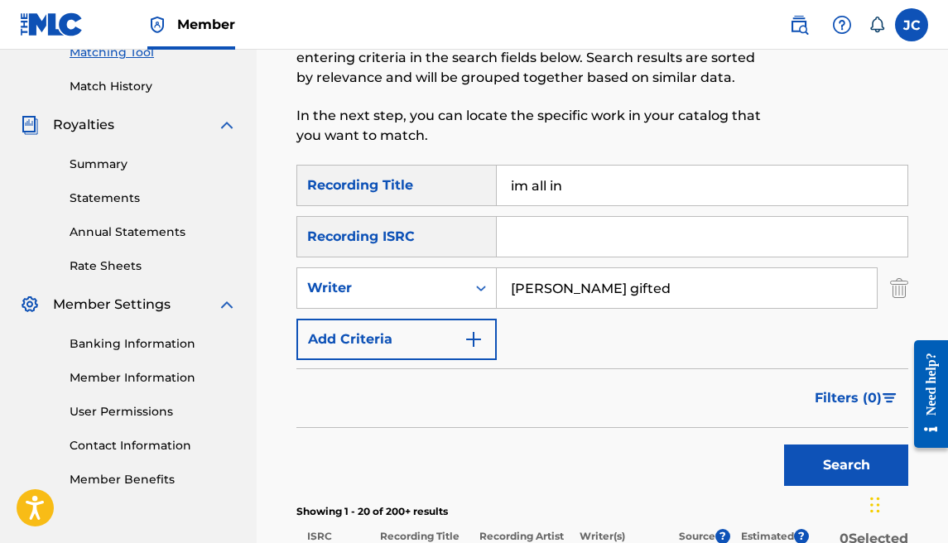
scroll to position [227, 0]
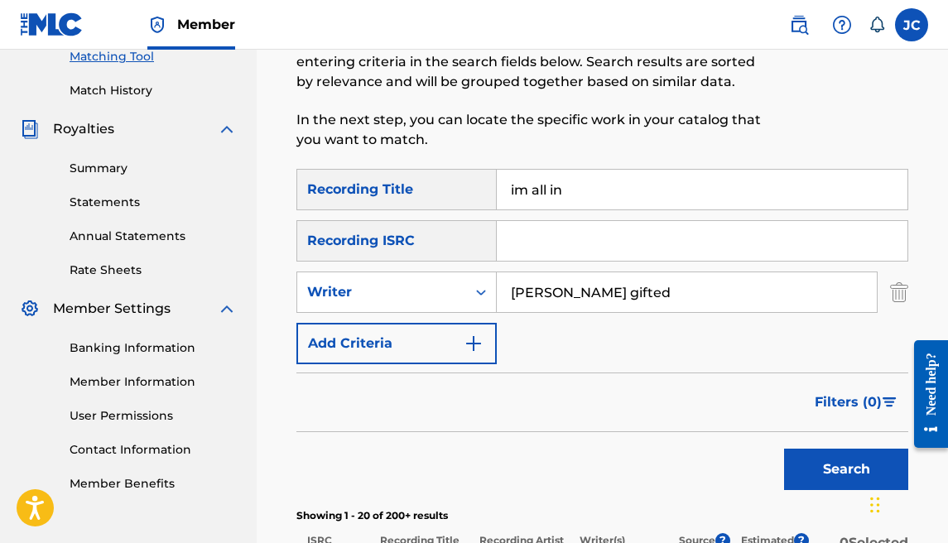
drag, startPoint x: 605, startPoint y: 189, endPoint x: 414, endPoint y: 178, distance: 191.6
click at [415, 178] on div "SearchWithCriteriab0b88f71-7906-4268-b07e-a1f7c3d26b1a Recording Title im all in" at bounding box center [602, 189] width 612 height 41
click at [804, 464] on button "Search" at bounding box center [846, 469] width 124 height 41
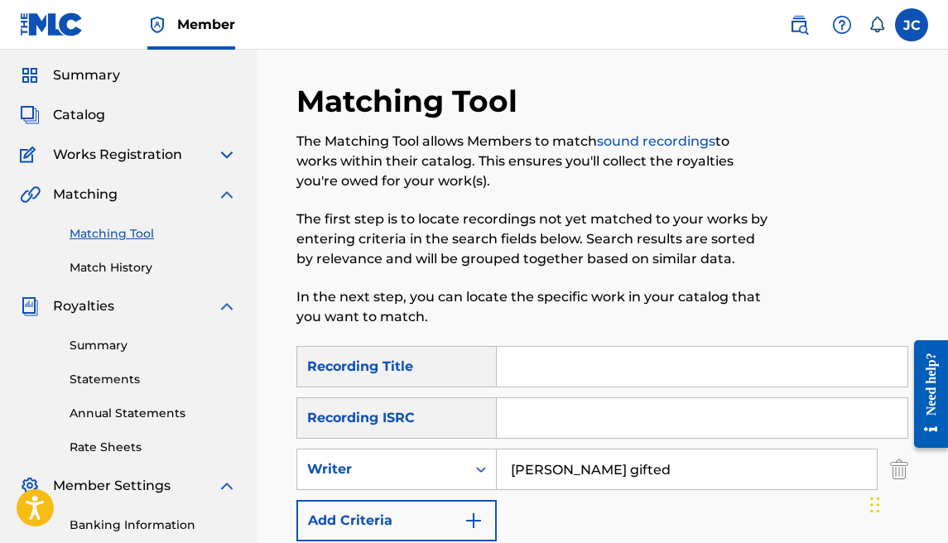
scroll to position [147, 0]
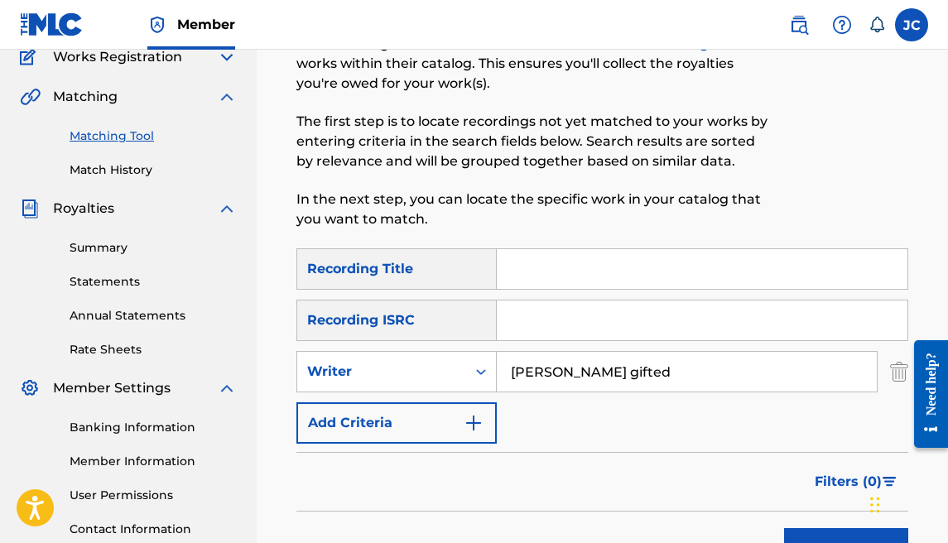
click at [598, 383] on input "[PERSON_NAME] gifted" at bounding box center [687, 372] width 380 height 40
click at [448, 431] on button "Add Criteria" at bounding box center [396, 422] width 200 height 41
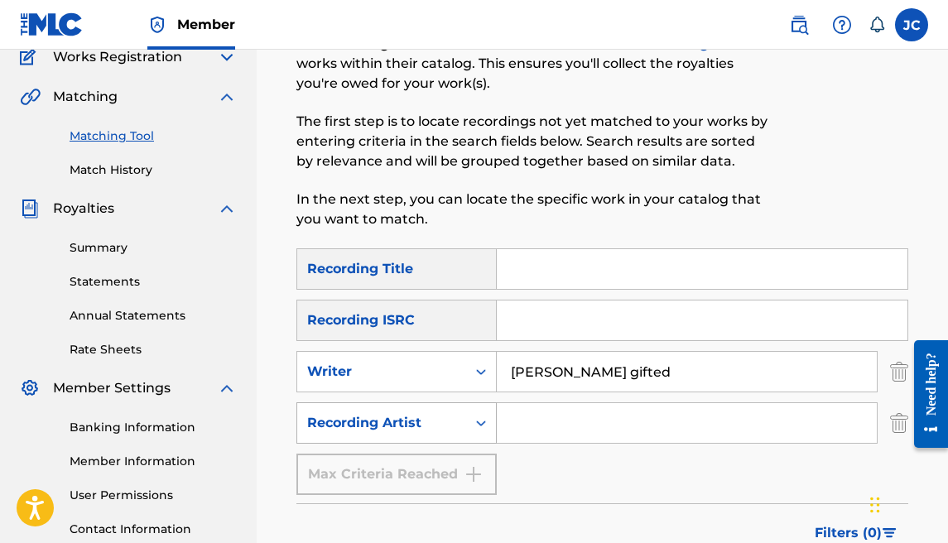
click at [468, 430] on div "Search Form" at bounding box center [481, 423] width 30 height 30
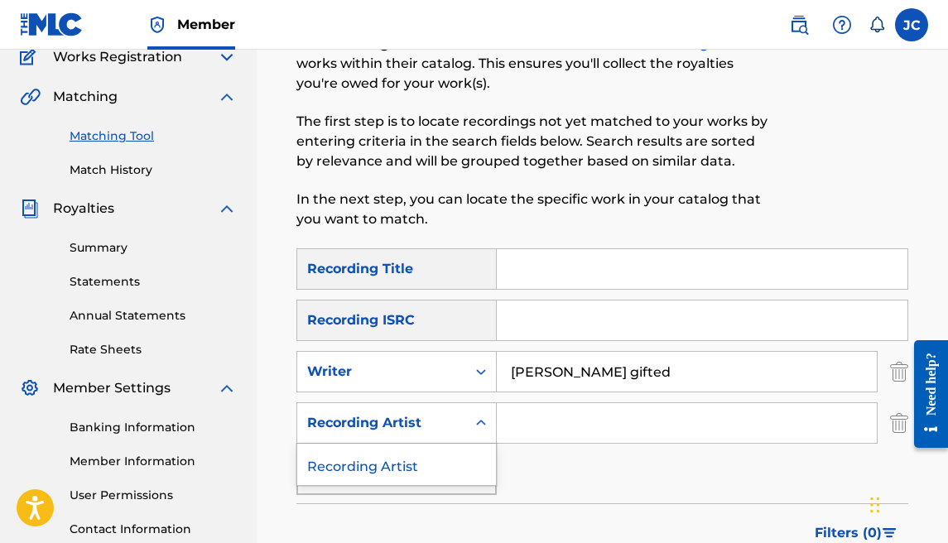
click at [542, 426] on input "Search Form" at bounding box center [687, 423] width 380 height 40
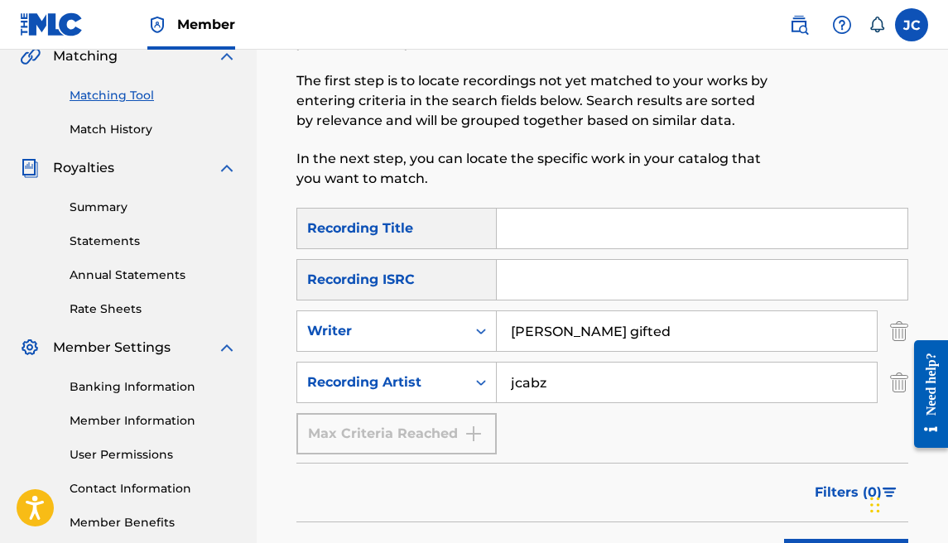
scroll to position [431, 0]
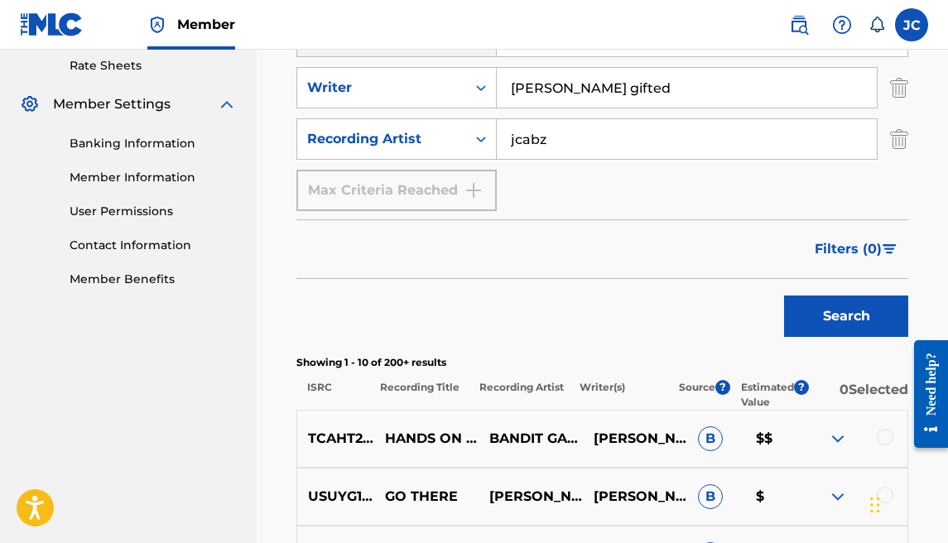
type input "jcabz"
click at [868, 311] on button "Search" at bounding box center [846, 316] width 124 height 41
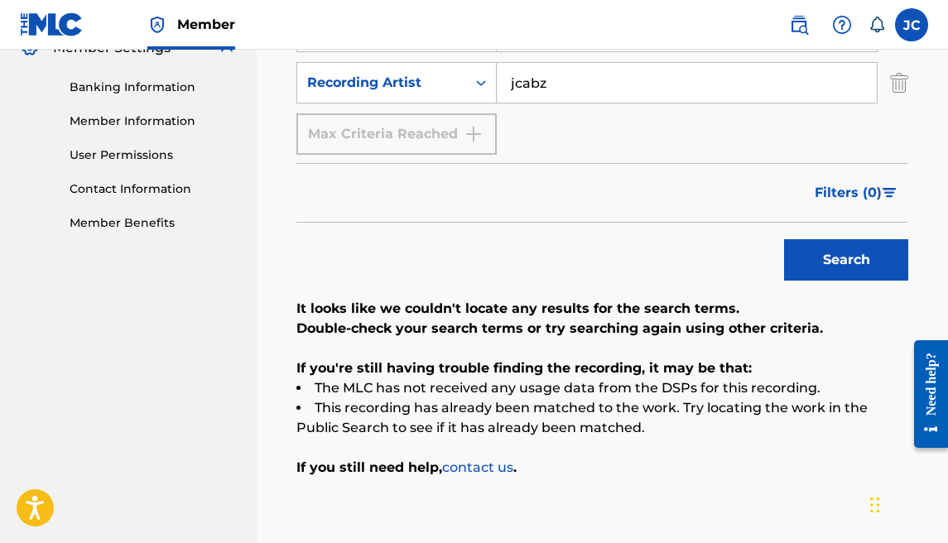
scroll to position [401, 0]
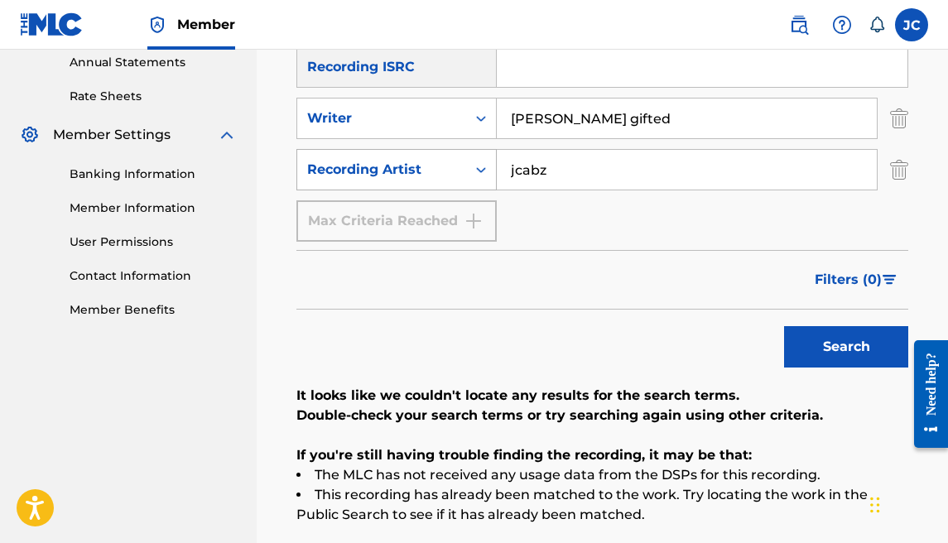
drag, startPoint x: 552, startPoint y: 177, endPoint x: 387, endPoint y: 162, distance: 166.3
click at [387, 162] on div "SearchWithCriteria46b84d2c-dd4c-4a37-8080-c6c3f840f293 Recording Artist jcabz" at bounding box center [602, 169] width 612 height 41
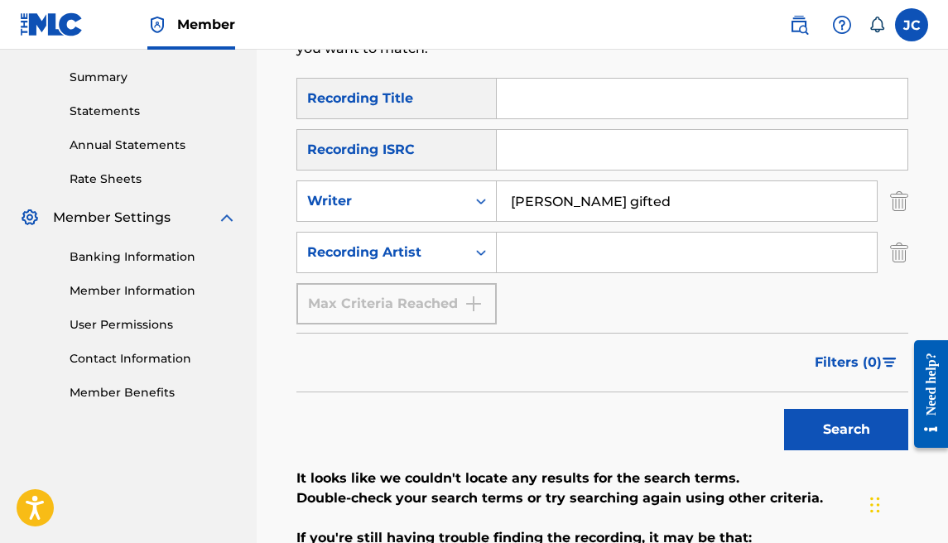
scroll to position [290, 0]
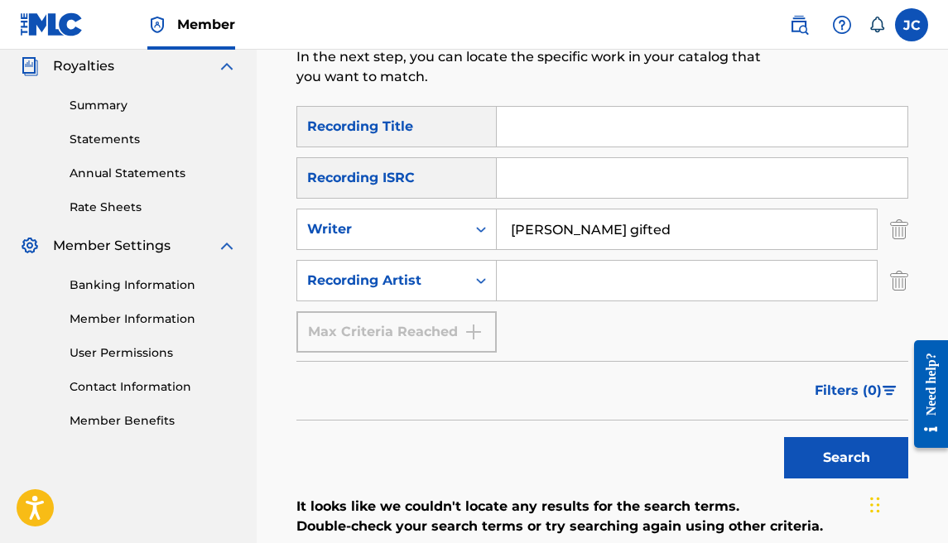
click at [528, 142] on input "Search Form" at bounding box center [702, 127] width 411 height 40
click at [784, 437] on button "Search" at bounding box center [846, 457] width 124 height 41
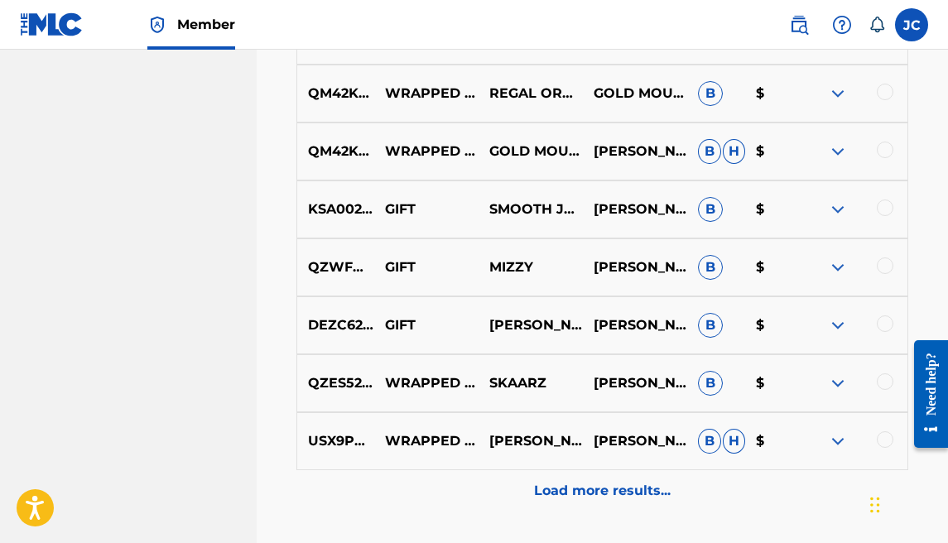
scroll to position [0, 0]
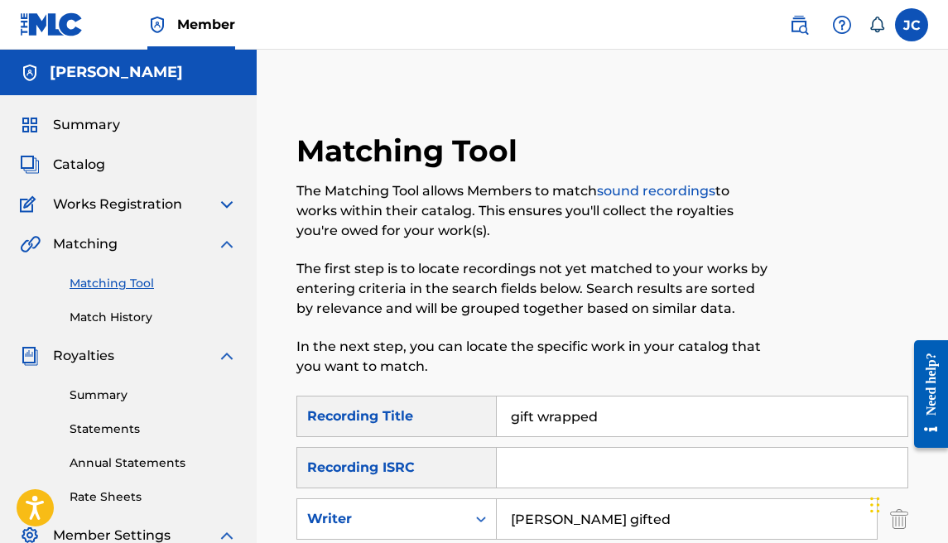
drag, startPoint x: 624, startPoint y: 416, endPoint x: 449, endPoint y: 413, distance: 175.6
click at [449, 413] on div "SearchWithCriteriab0b88f71-7906-4268-b07e-a1f7c3d26b1a Recording Title gift wra…" at bounding box center [602, 416] width 612 height 41
type input "red cross"
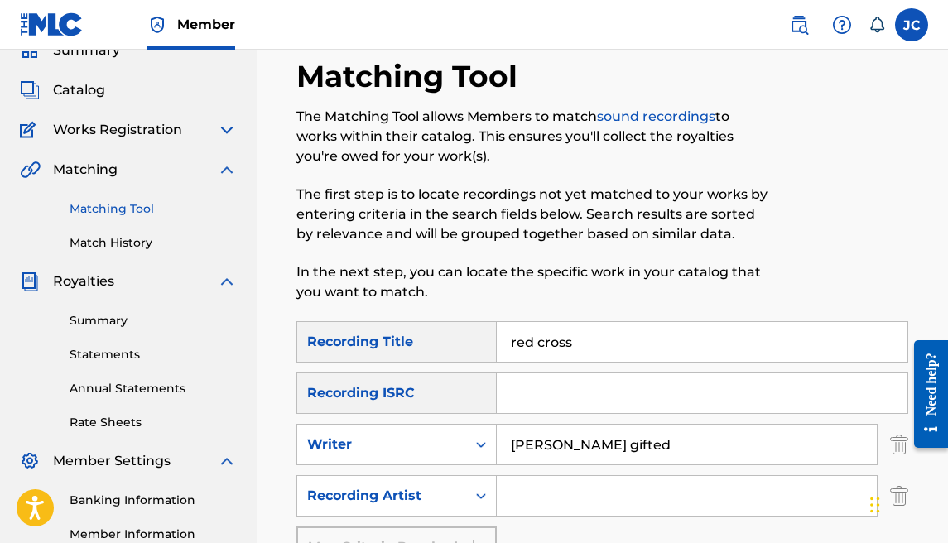
scroll to position [336, 0]
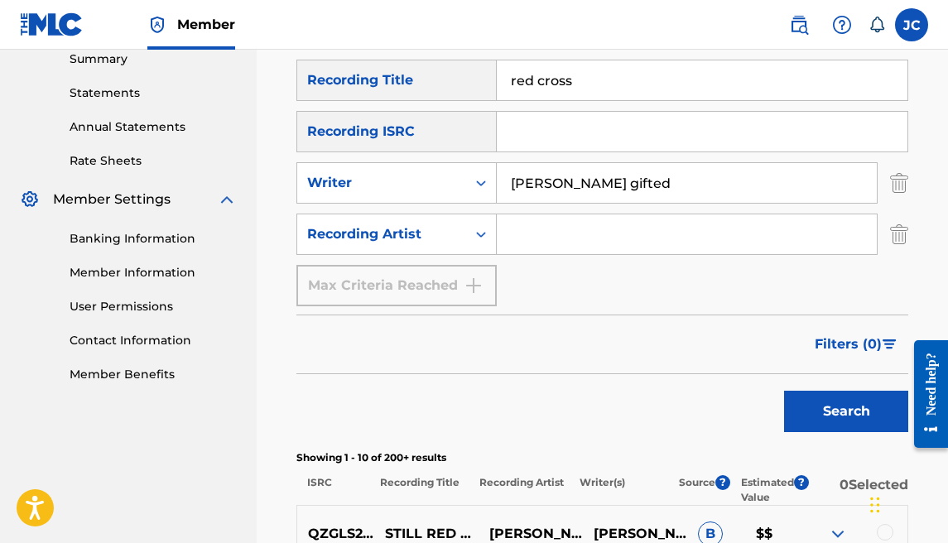
click at [873, 410] on button "Search" at bounding box center [846, 411] width 124 height 41
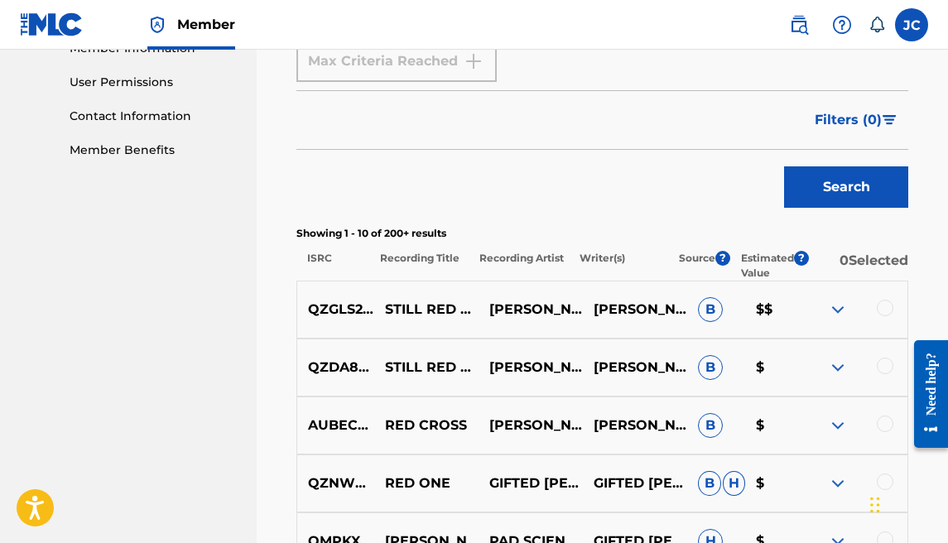
scroll to position [561, 0]
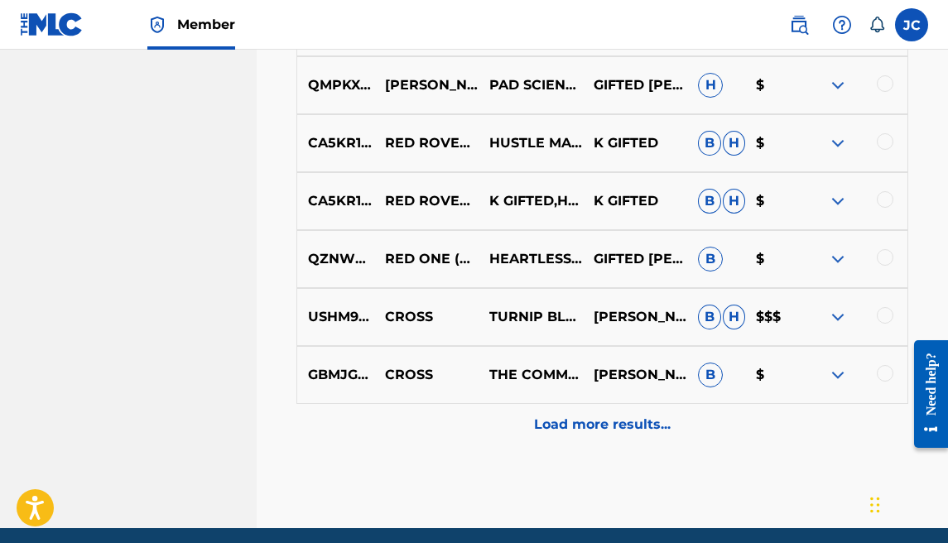
click at [525, 426] on div "Load more results..." at bounding box center [602, 424] width 612 height 41
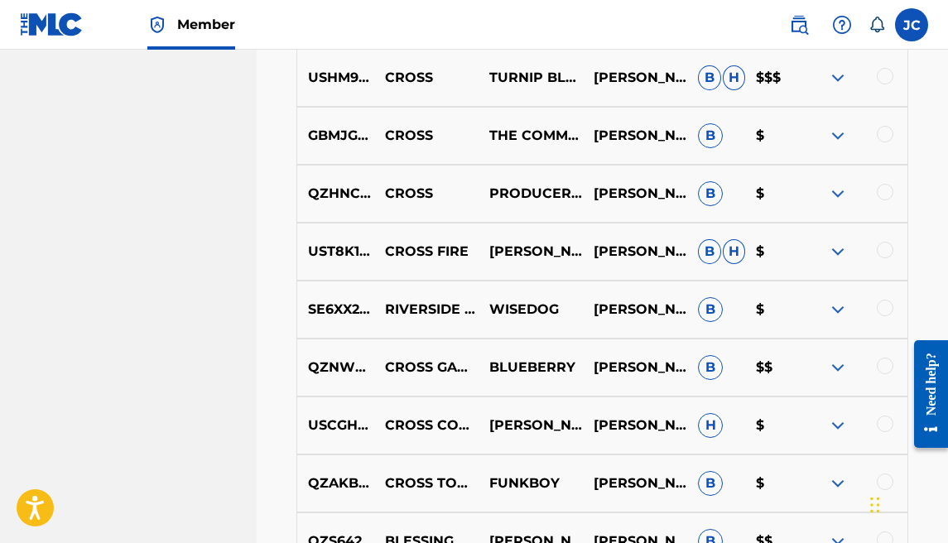
scroll to position [933, 0]
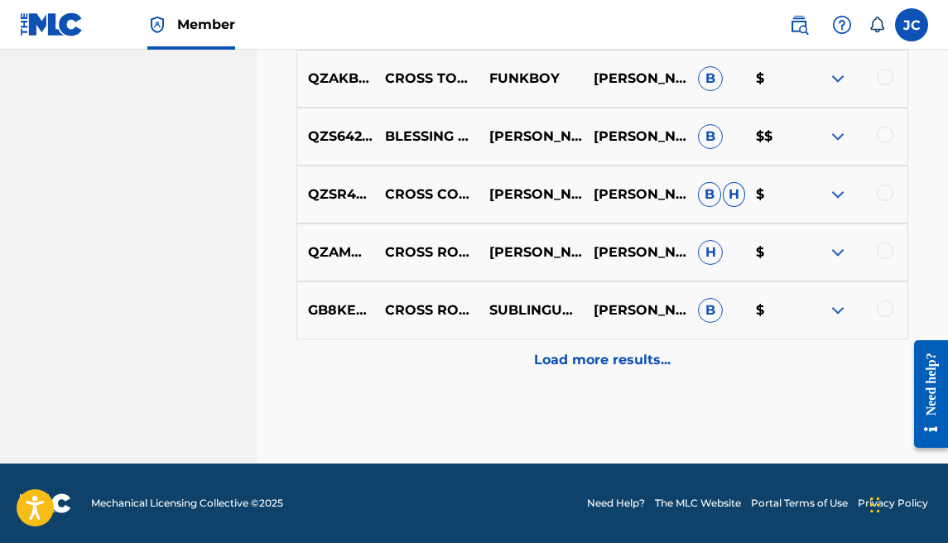
click at [584, 358] on p "Load more results..." at bounding box center [602, 360] width 137 height 20
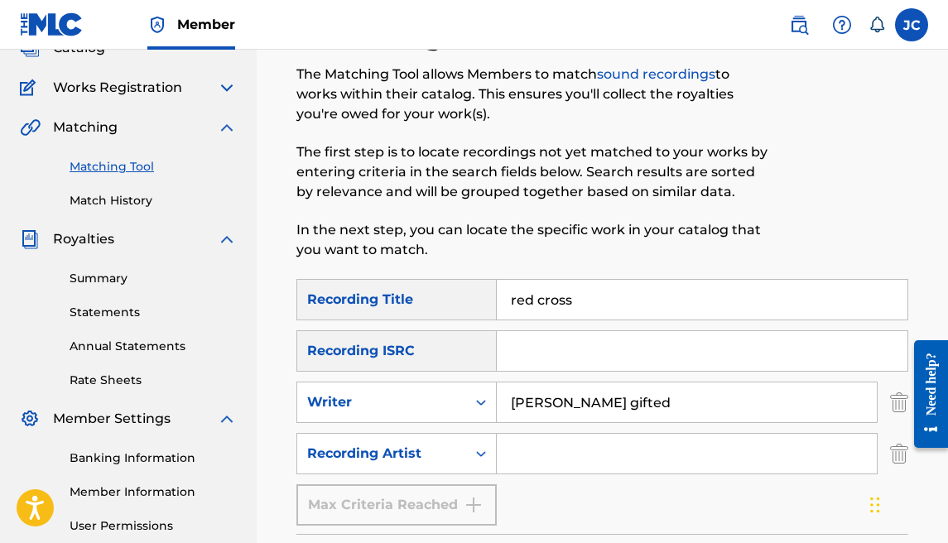
scroll to position [151, 0]
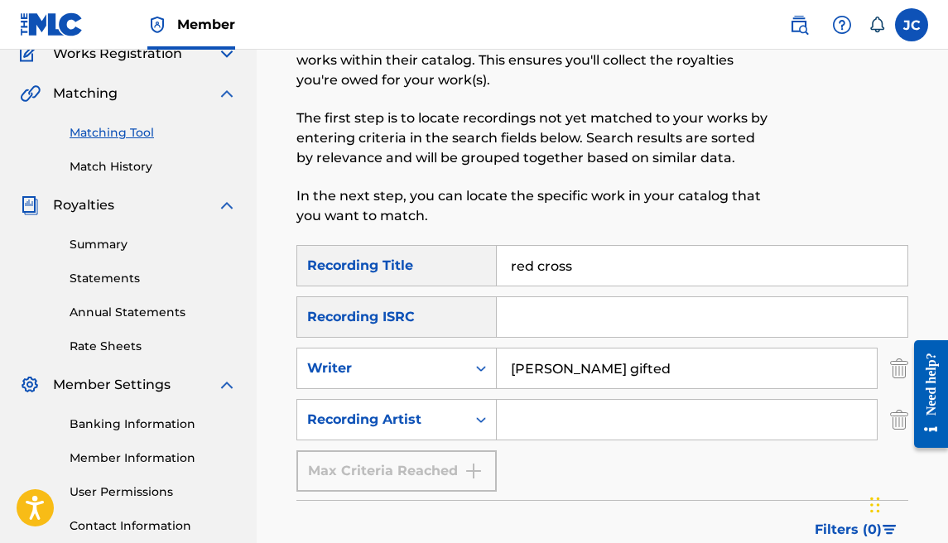
drag, startPoint x: 593, startPoint y: 269, endPoint x: 390, endPoint y: 253, distance: 203.5
click at [392, 254] on div "SearchWithCriteriab0b88f71-7906-4268-b07e-a1f7c3d26b1a Recording Title red cross" at bounding box center [602, 265] width 612 height 41
drag, startPoint x: 572, startPoint y: 365, endPoint x: 415, endPoint y: 383, distance: 158.4
click at [415, 383] on div "SearchWithCriteria909c1604-0620-4fc5-89ea-9f8265cd8f56 Writer [PERSON_NAME]" at bounding box center [602, 368] width 612 height 41
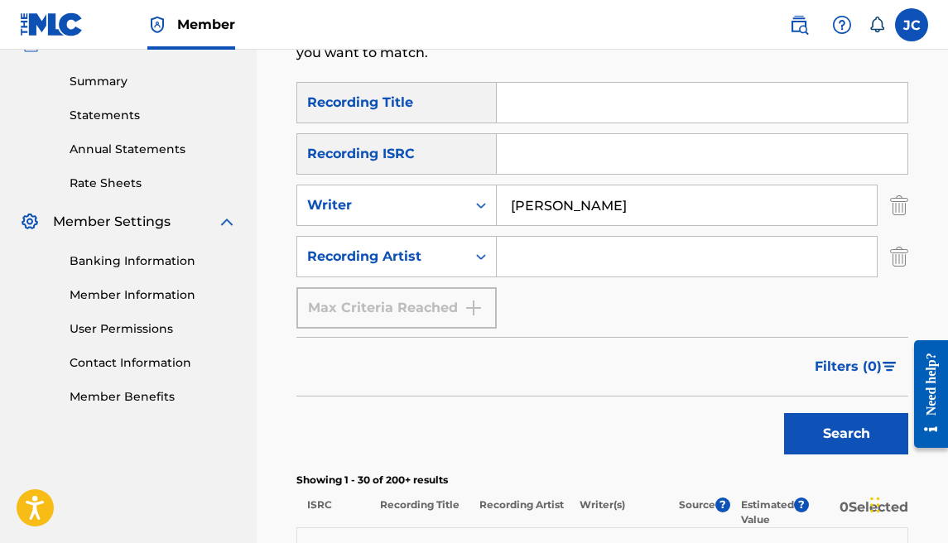
type input "[PERSON_NAME]"
click at [831, 426] on button "Search" at bounding box center [846, 433] width 124 height 41
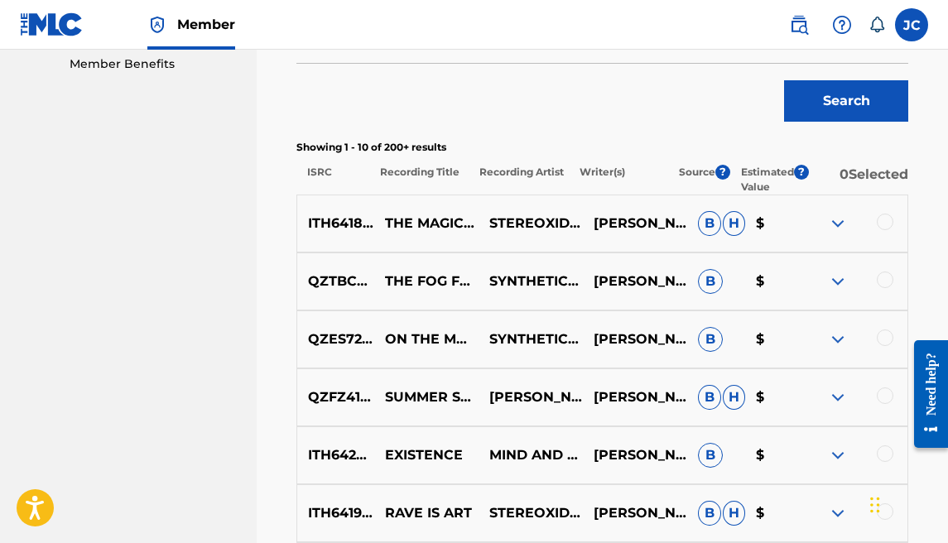
scroll to position [683, 0]
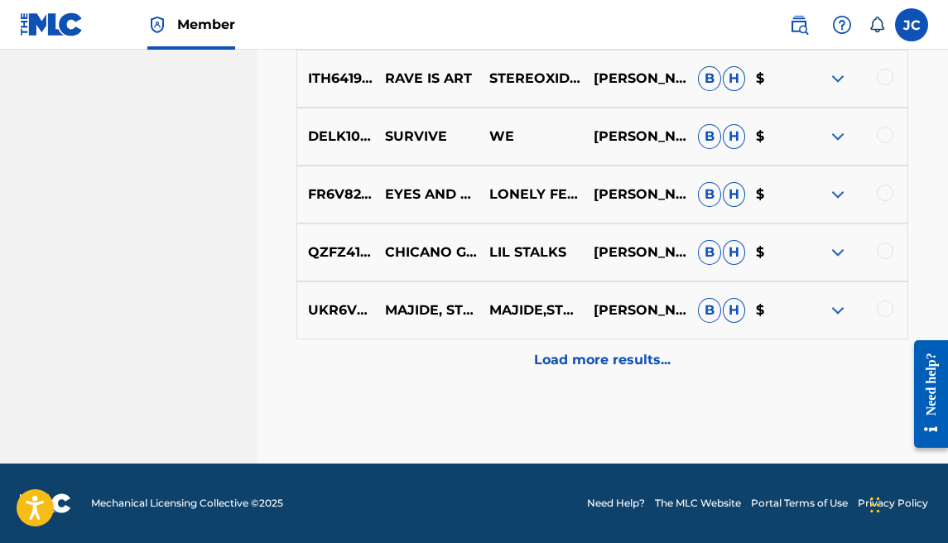
click at [609, 368] on p "Load more results..." at bounding box center [602, 360] width 137 height 20
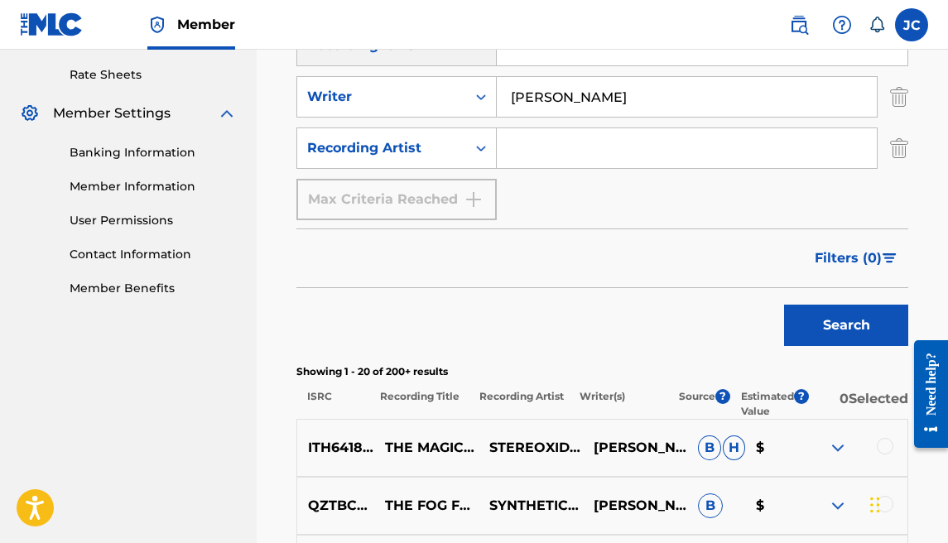
scroll to position [321, 0]
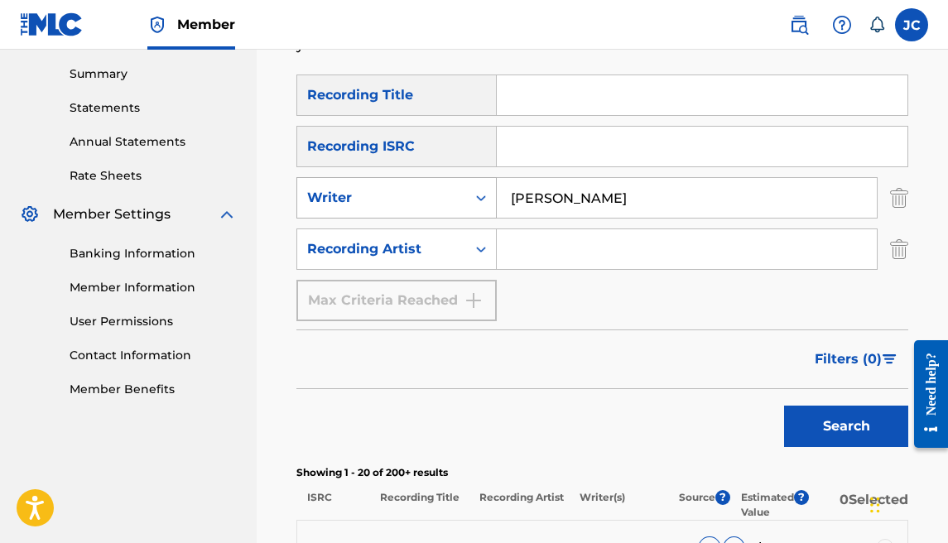
drag, startPoint x: 630, startPoint y: 198, endPoint x: 340, endPoint y: 187, distance: 290.0
click at [340, 187] on div "SearchWithCriteria909c1604-0620-4fc5-89ea-9f8265cd8f56 Writer [PERSON_NAME]" at bounding box center [602, 197] width 612 height 41
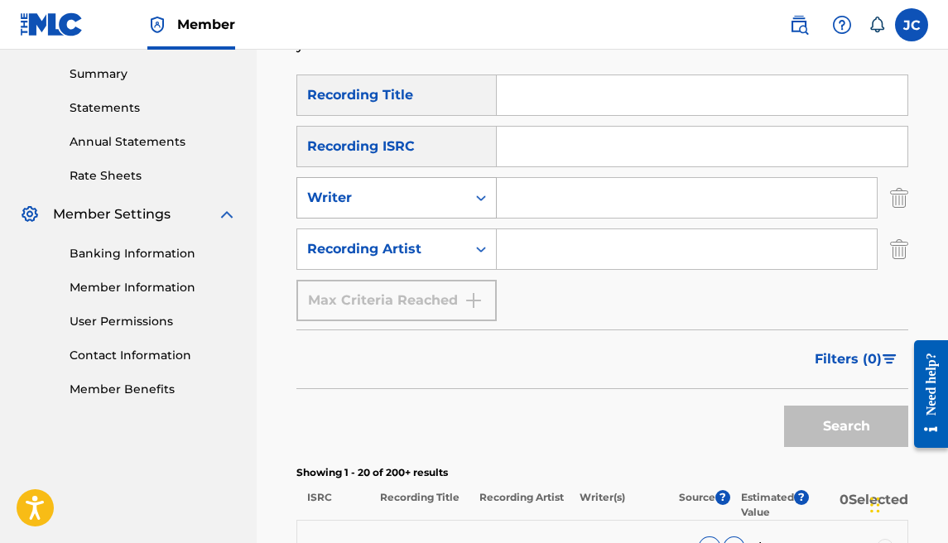
click at [352, 180] on div "Writer" at bounding box center [396, 197] width 200 height 41
click at [532, 185] on input "Search Form" at bounding box center [687, 198] width 380 height 40
click at [523, 238] on input "Search Form" at bounding box center [687, 249] width 380 height 40
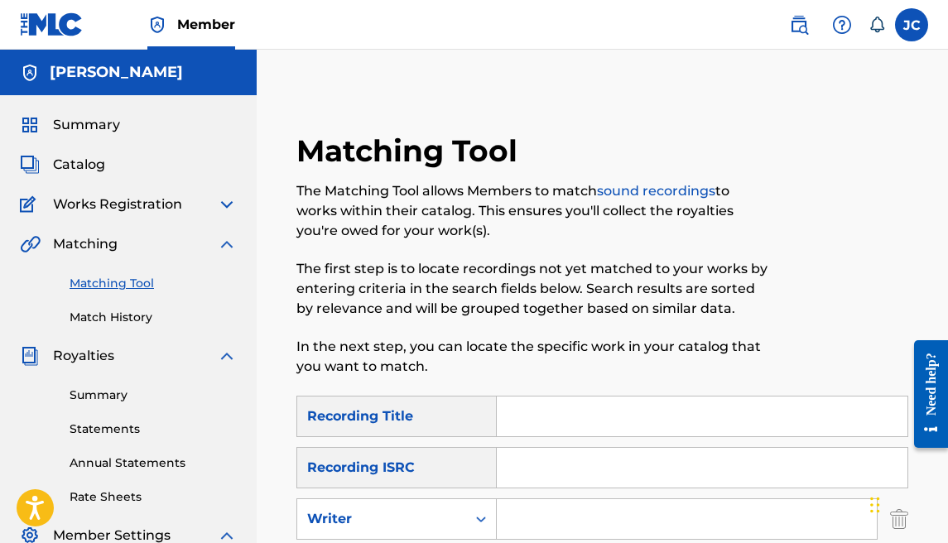
scroll to position [0, 0]
drag, startPoint x: 219, startPoint y: 244, endPoint x: 223, endPoint y: 224, distance: 21.0
click at [219, 244] on img at bounding box center [227, 244] width 20 height 20
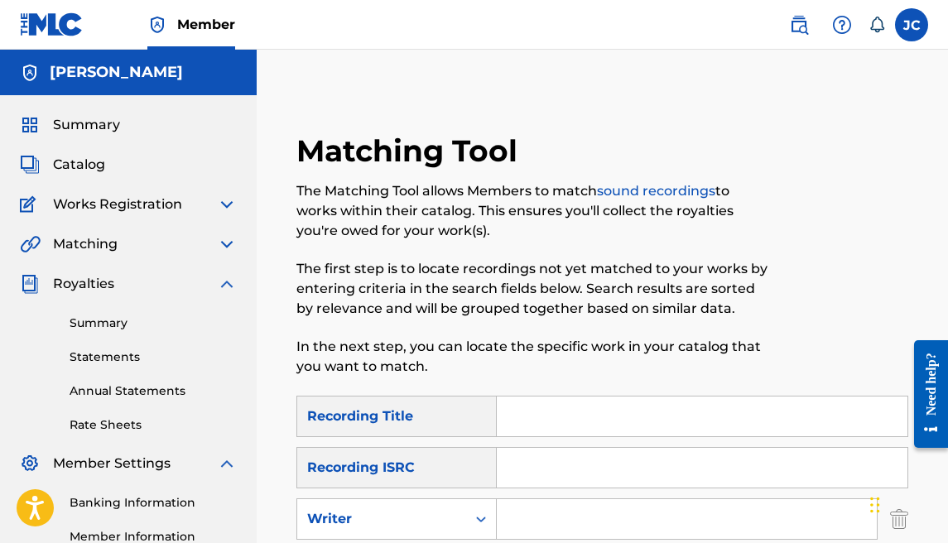
click at [225, 205] on img at bounding box center [227, 205] width 20 height 20
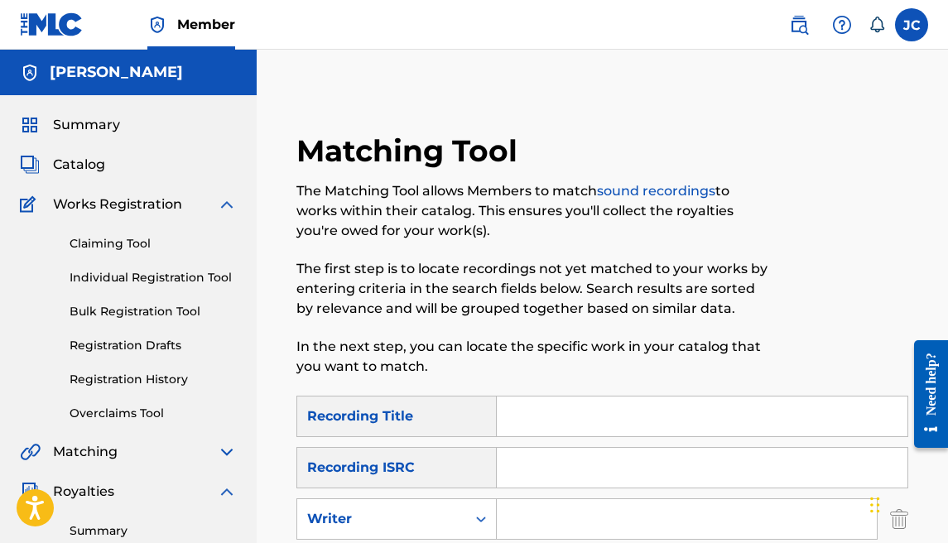
click at [163, 413] on link "Overclaims Tool" at bounding box center [153, 413] width 167 height 17
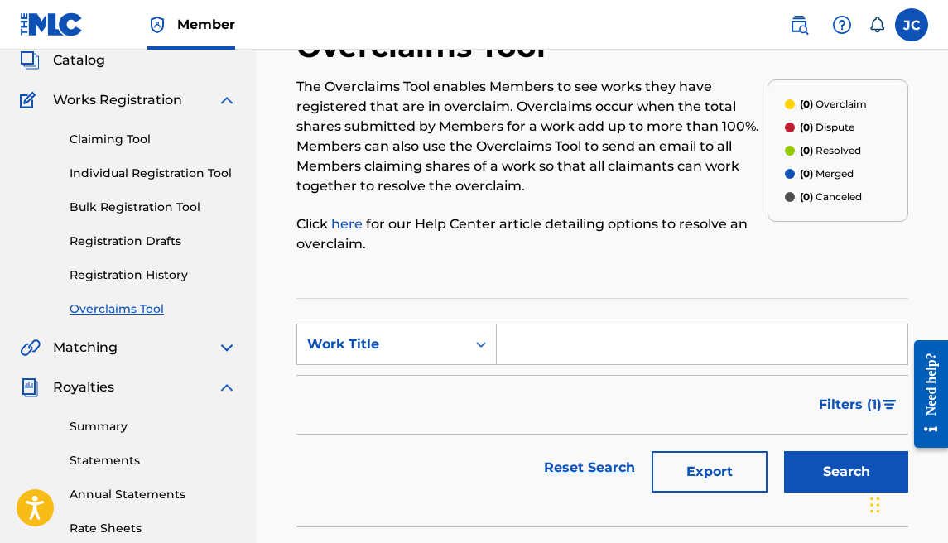
scroll to position [97, 0]
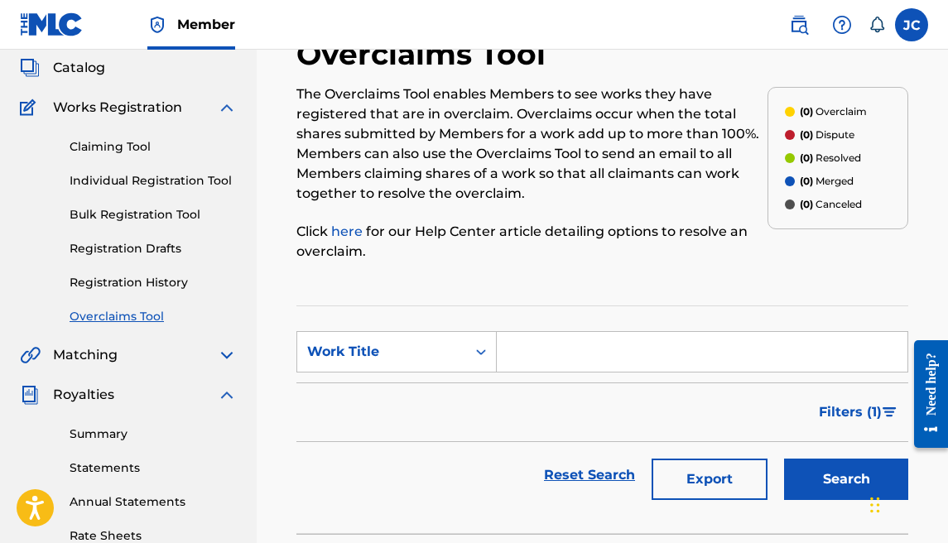
click at [108, 143] on link "Claiming Tool" at bounding box center [153, 146] width 167 height 17
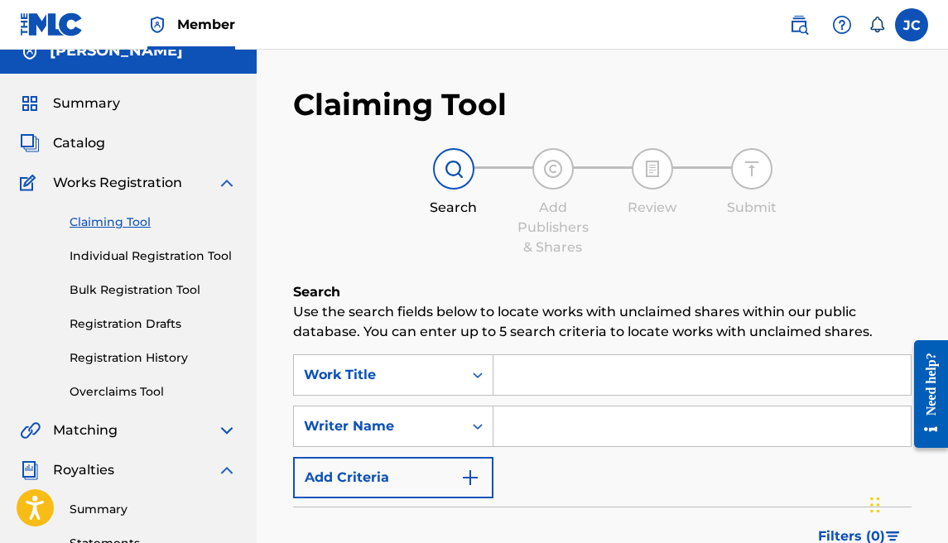
scroll to position [26, 0]
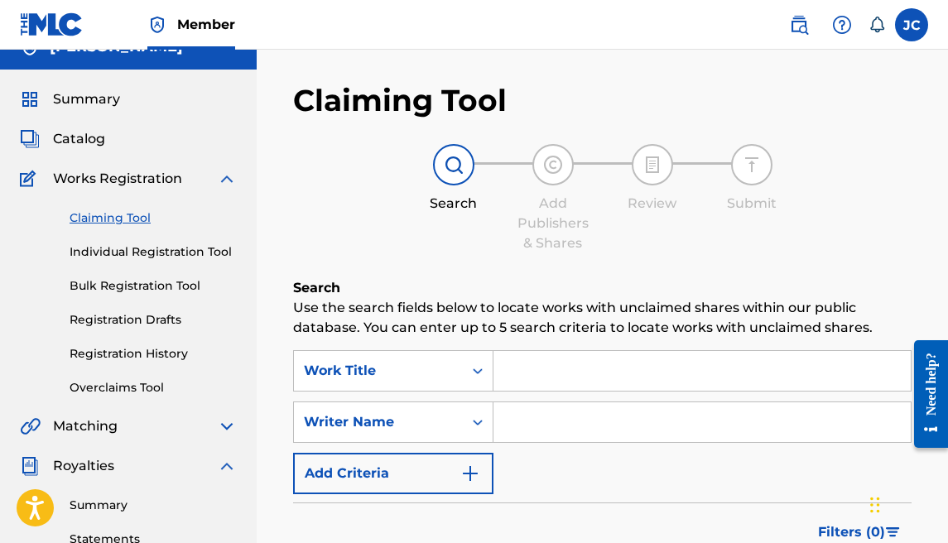
click at [518, 366] on input "Search Form" at bounding box center [701, 371] width 417 height 40
click at [516, 417] on input "Search Form" at bounding box center [701, 422] width 417 height 40
type input "[PERSON_NAME]"
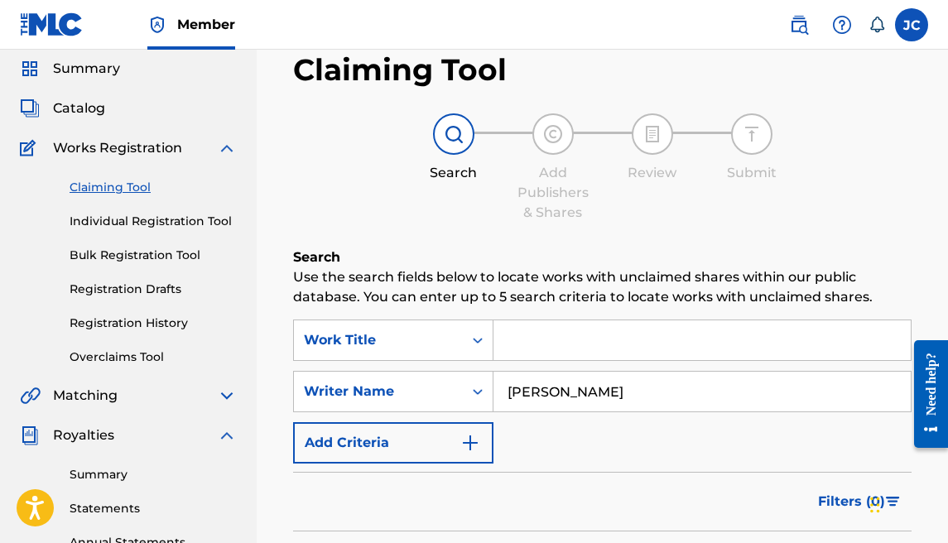
scroll to position [155, 0]
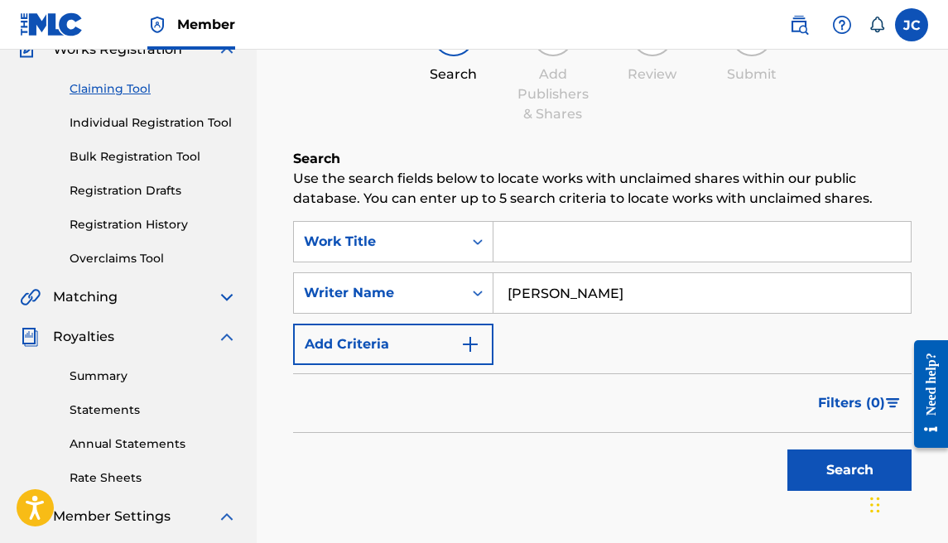
click at [861, 460] on button "Search" at bounding box center [849, 470] width 124 height 41
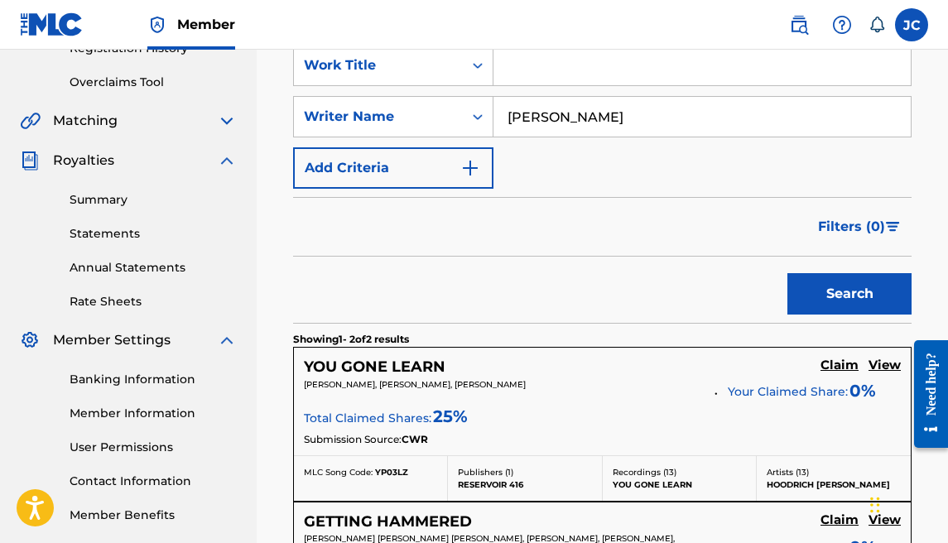
scroll to position [330, 0]
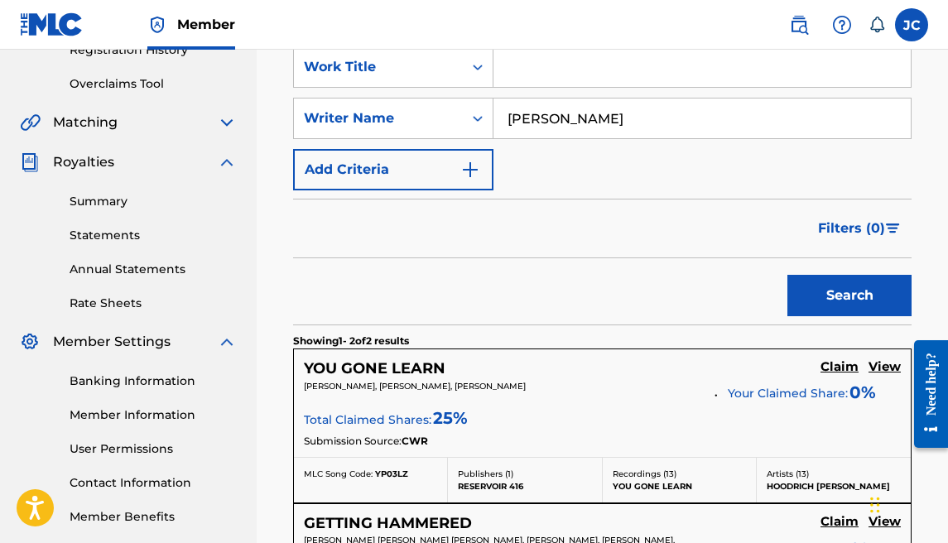
click at [831, 367] on h5 "Claim" at bounding box center [840, 367] width 38 height 16
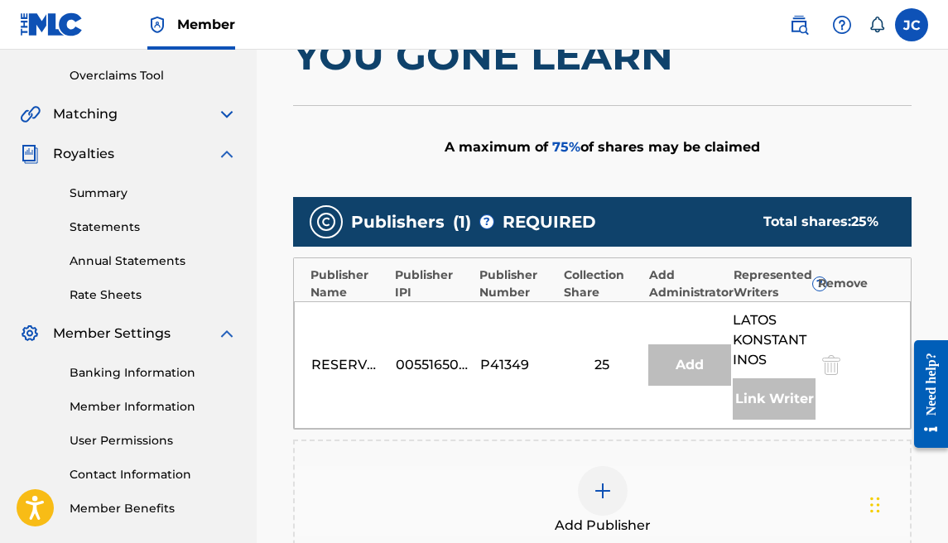
scroll to position [421, 0]
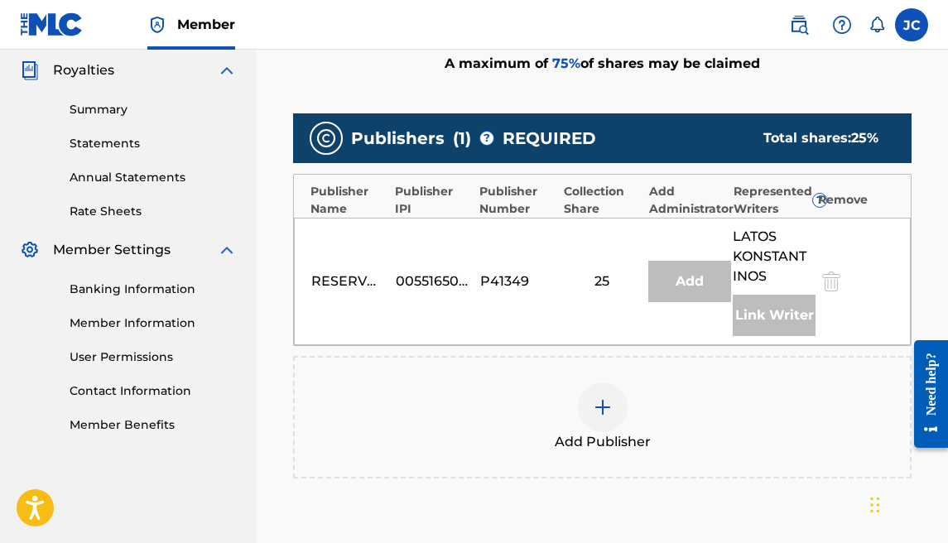
click at [605, 396] on div at bounding box center [603, 408] width 50 height 50
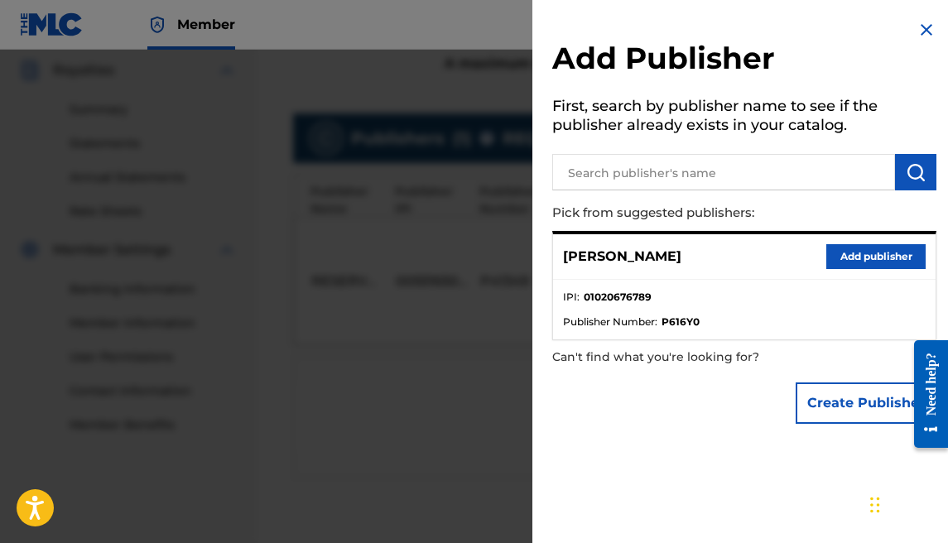
click at [886, 256] on button "Add publisher" at bounding box center [875, 256] width 99 height 25
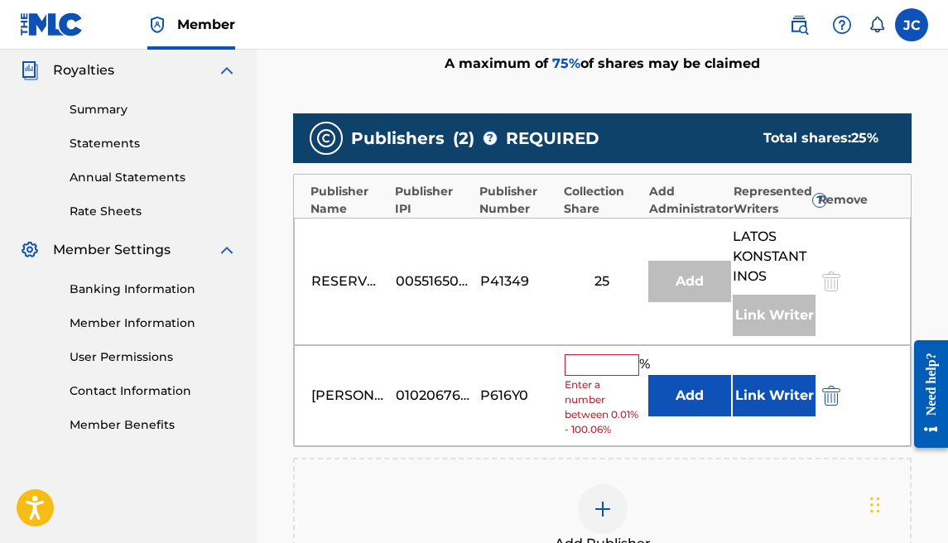
click at [616, 359] on input "text" at bounding box center [602, 365] width 75 height 22
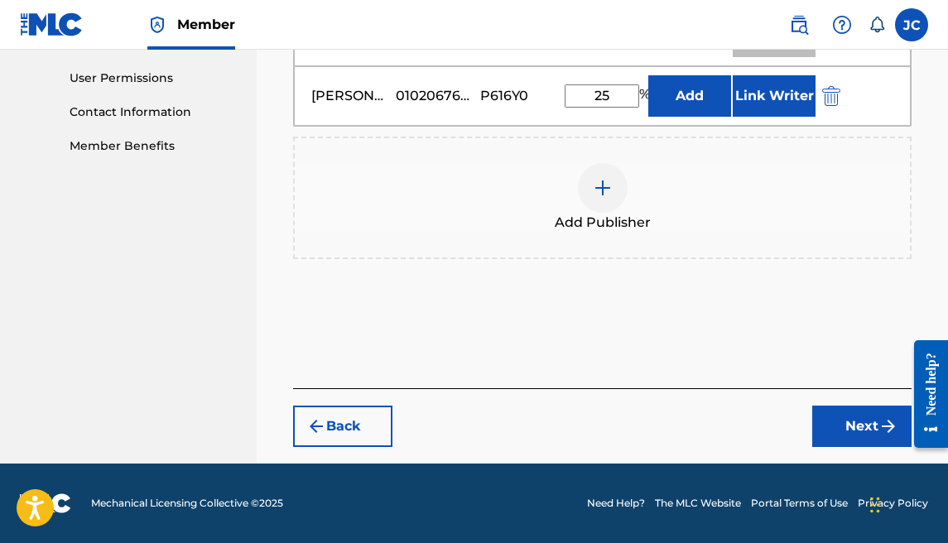
type input "25"
click at [846, 413] on button "Next" at bounding box center [861, 426] width 99 height 41
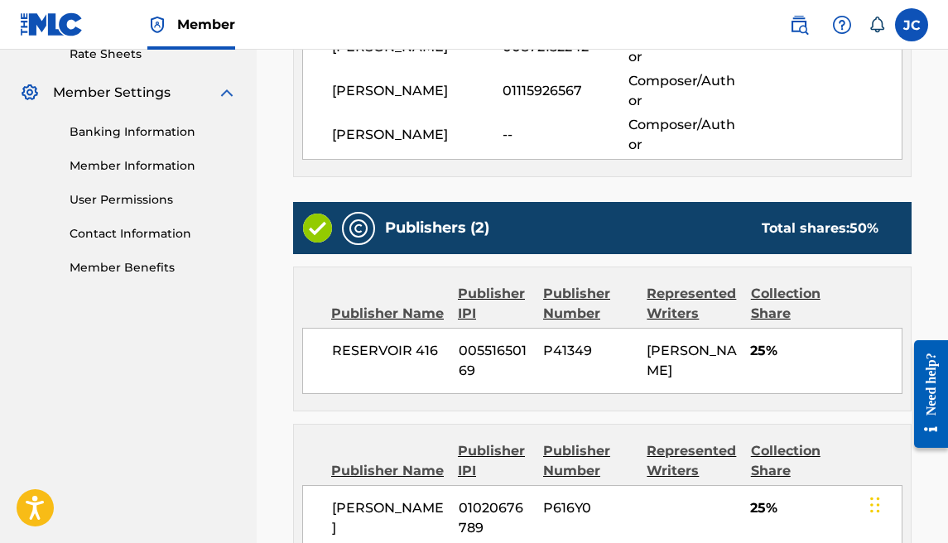
scroll to position [802, 0]
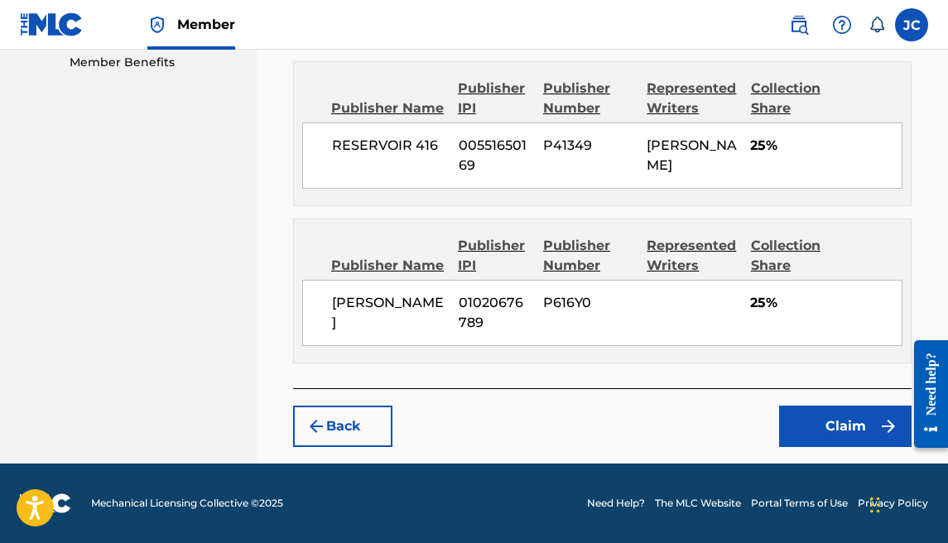
click at [863, 439] on button "Claim" at bounding box center [845, 426] width 132 height 41
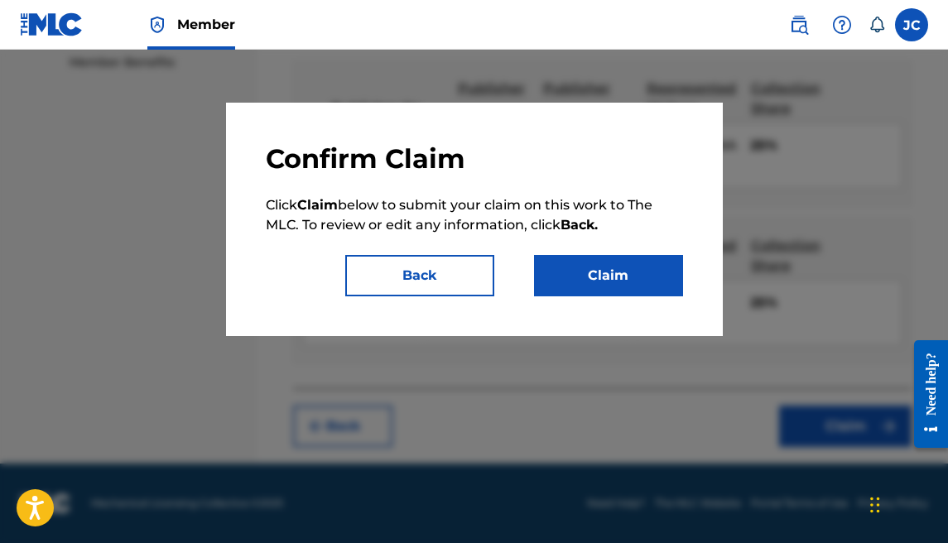
click at [573, 280] on button "Claim" at bounding box center [608, 275] width 149 height 41
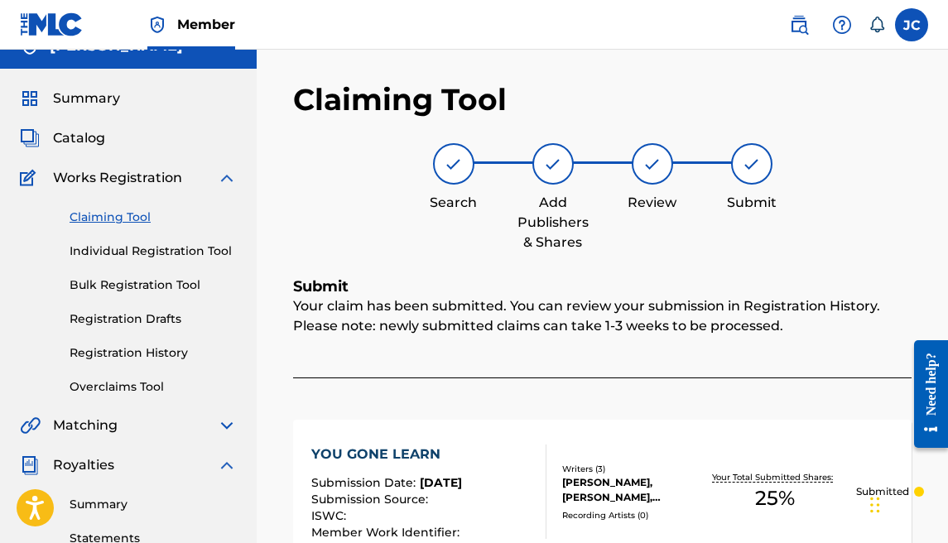
scroll to position [0, 0]
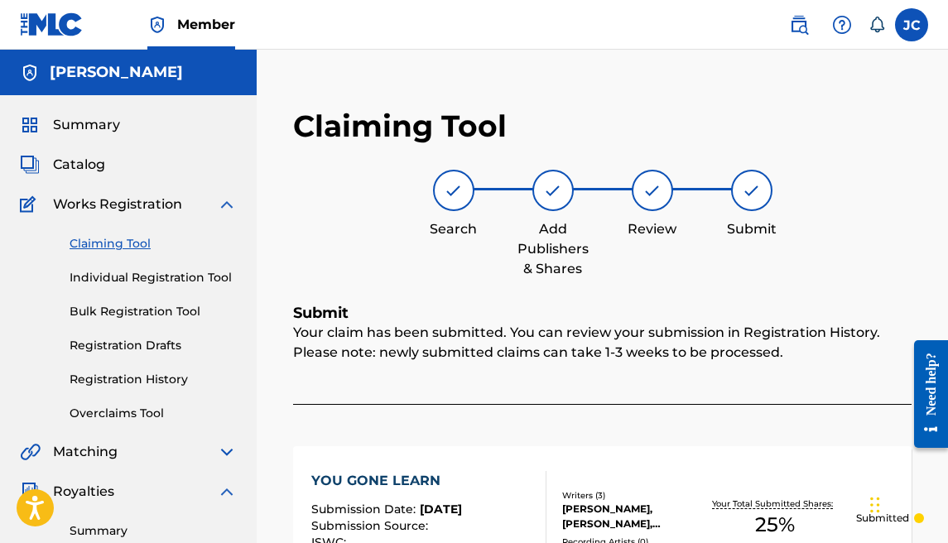
click at [117, 234] on div "Claiming Tool Individual Registration Tool Bulk Registration Tool Registration …" at bounding box center [128, 318] width 217 height 208
click at [118, 240] on link "Claiming Tool" at bounding box center [153, 243] width 167 height 17
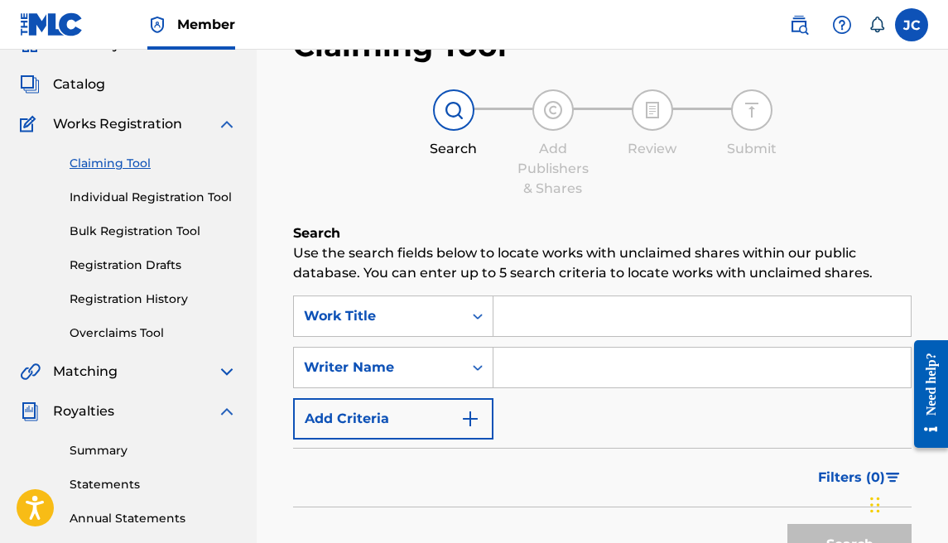
scroll to position [161, 0]
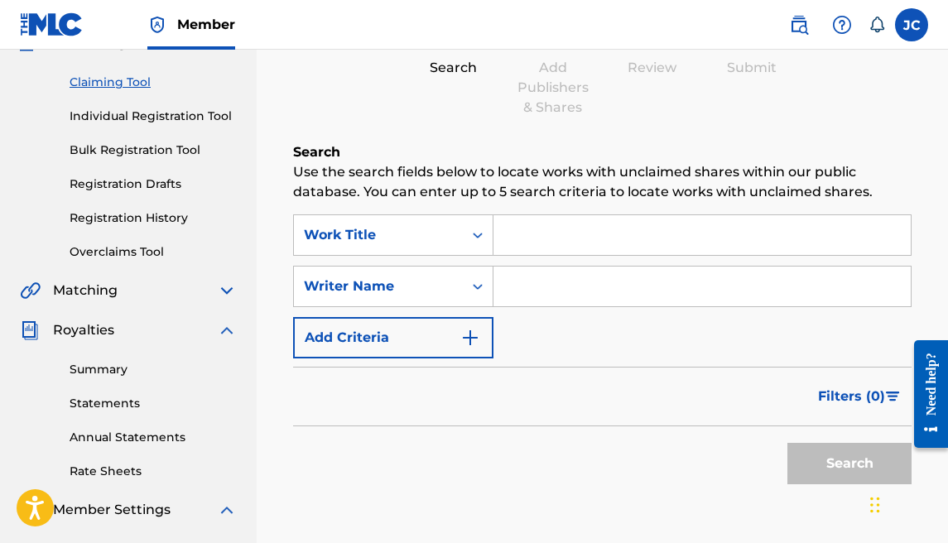
click at [529, 303] on input "Search Form" at bounding box center [701, 287] width 417 height 40
type input "[PERSON_NAME]"
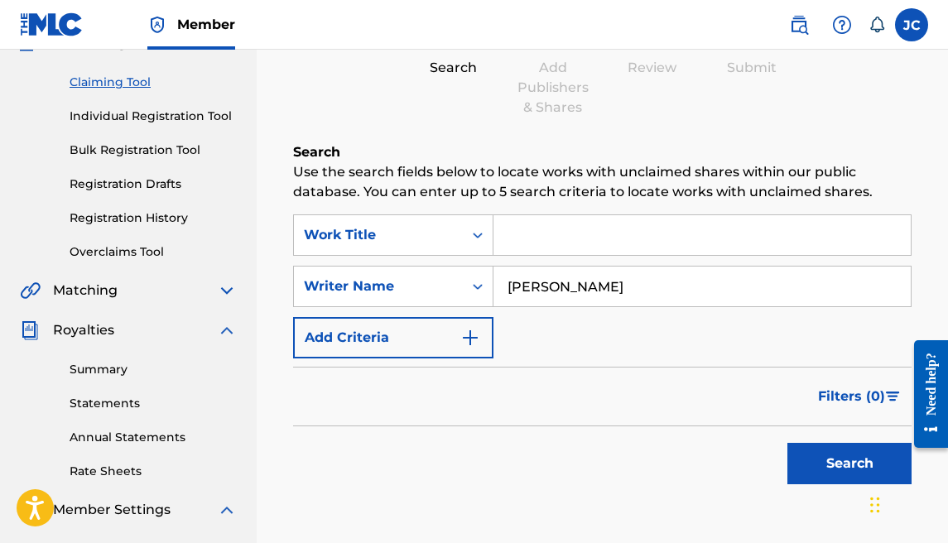
click at [802, 452] on button "Search" at bounding box center [849, 463] width 124 height 41
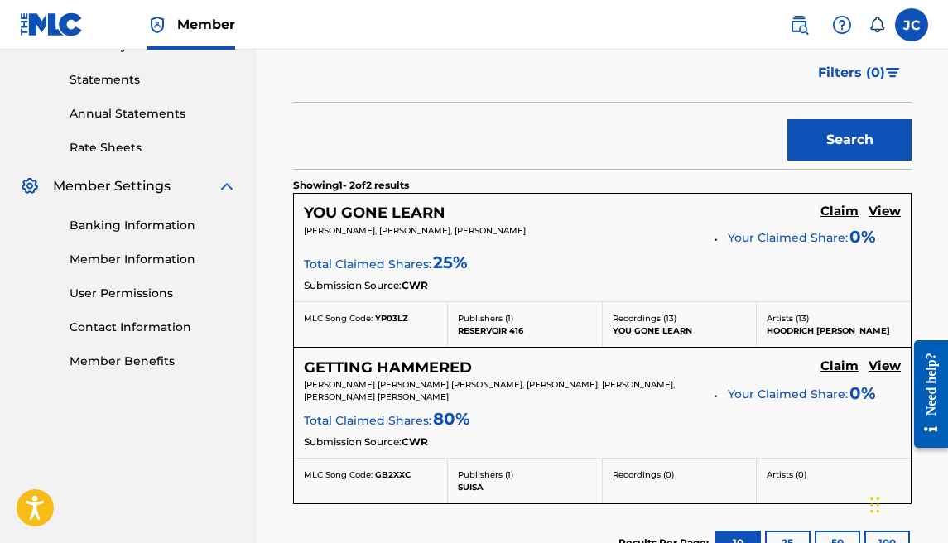
scroll to position [492, 0]
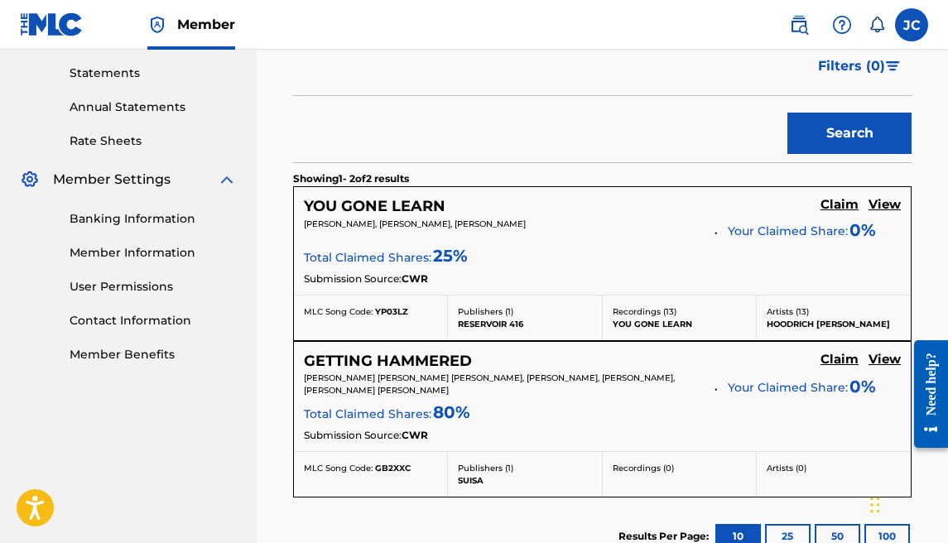
click at [850, 209] on h5 "Claim" at bounding box center [840, 205] width 38 height 16
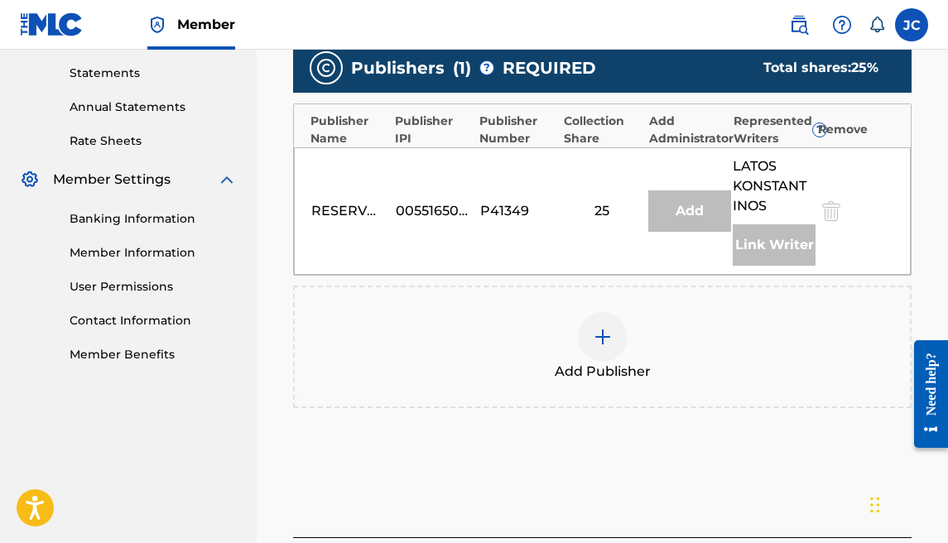
click at [707, 208] on div "Add" at bounding box center [689, 210] width 83 height 41
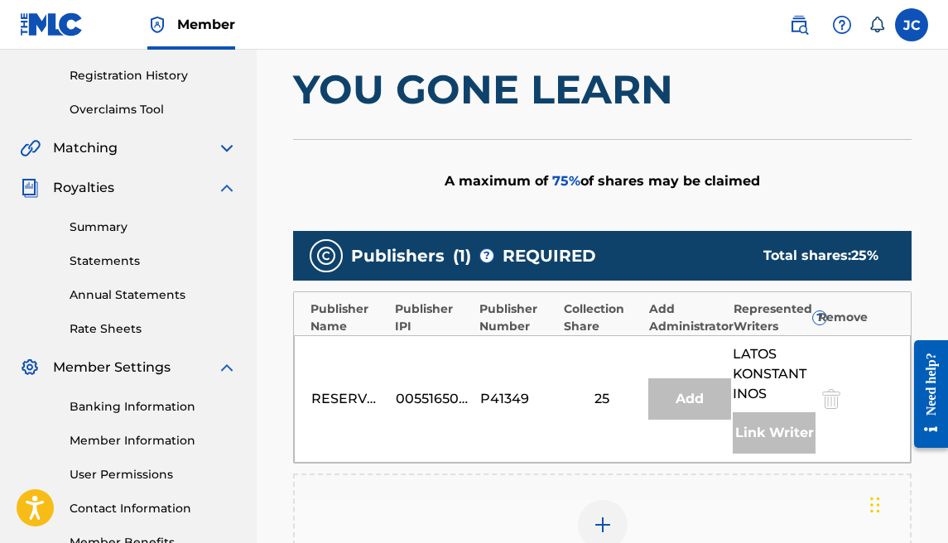
scroll to position [305, 0]
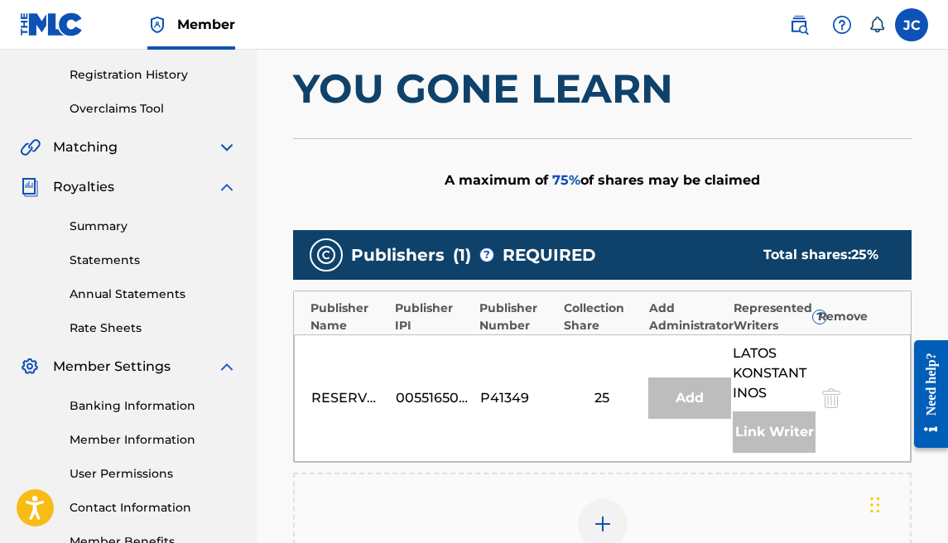
click at [110, 227] on link "Summary" at bounding box center [153, 226] width 167 height 17
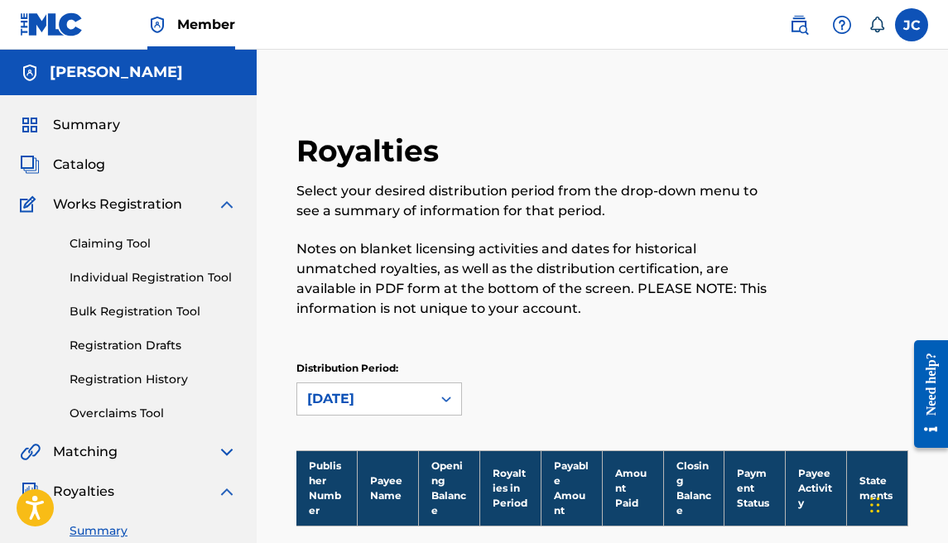
click at [97, 160] on span "Catalog" at bounding box center [79, 165] width 52 height 20
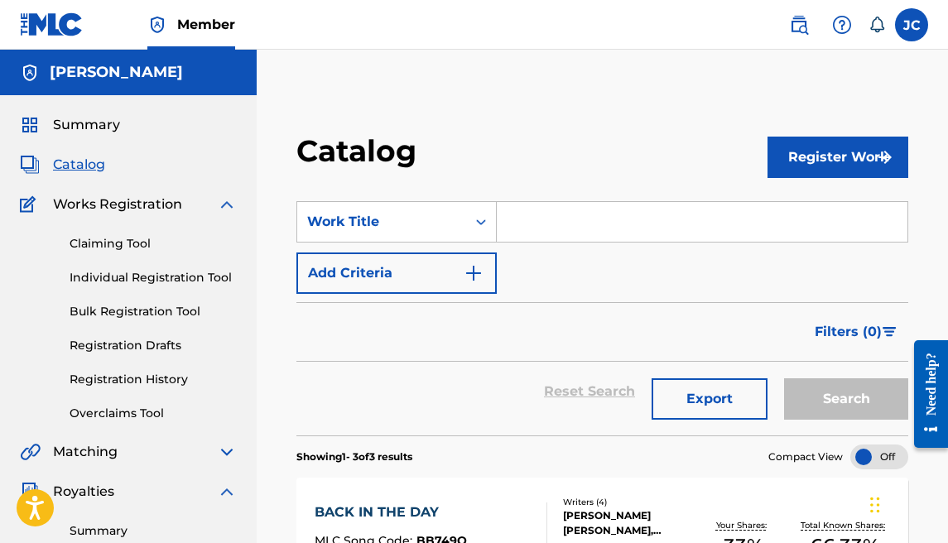
click at [115, 238] on link "Claiming Tool" at bounding box center [153, 243] width 167 height 17
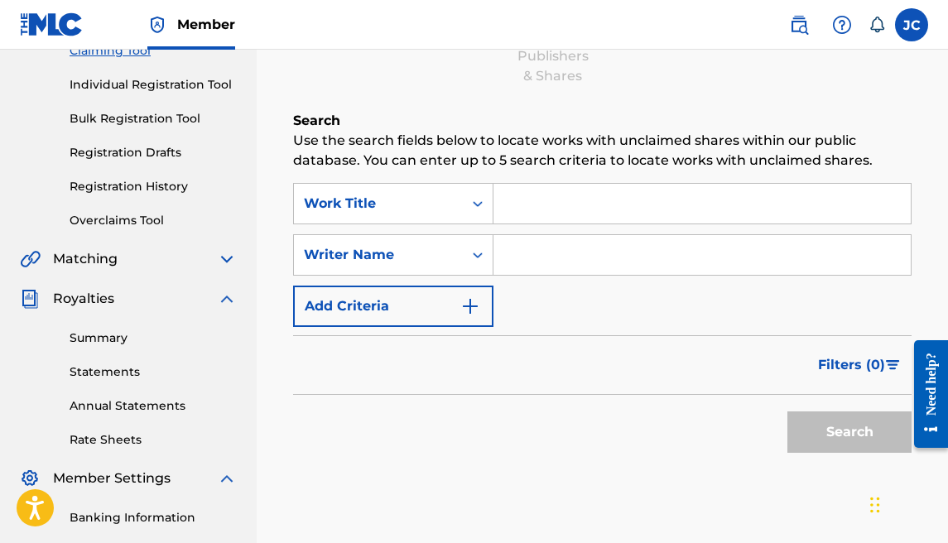
scroll to position [190, 0]
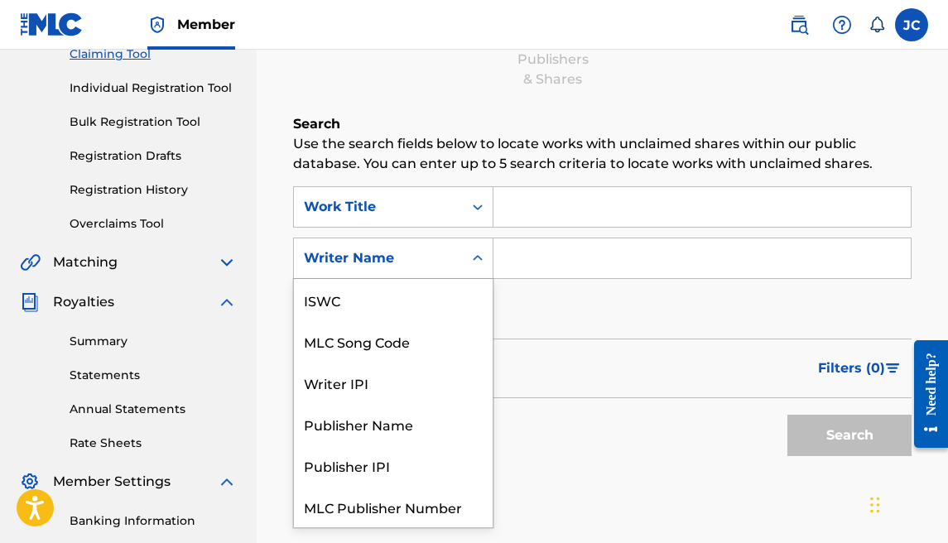
click at [476, 262] on icon "Search Form" at bounding box center [477, 258] width 17 height 17
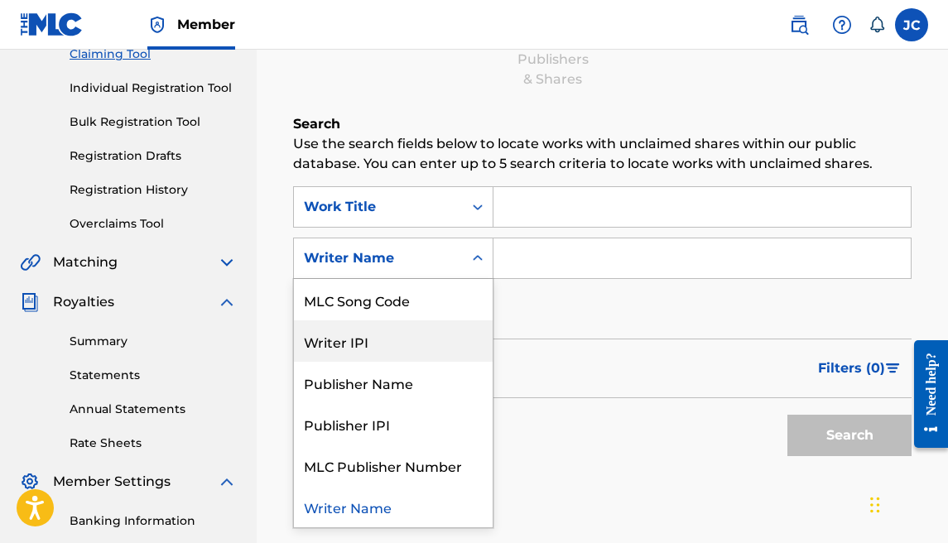
click at [440, 330] on div "Writer IPI" at bounding box center [393, 340] width 199 height 41
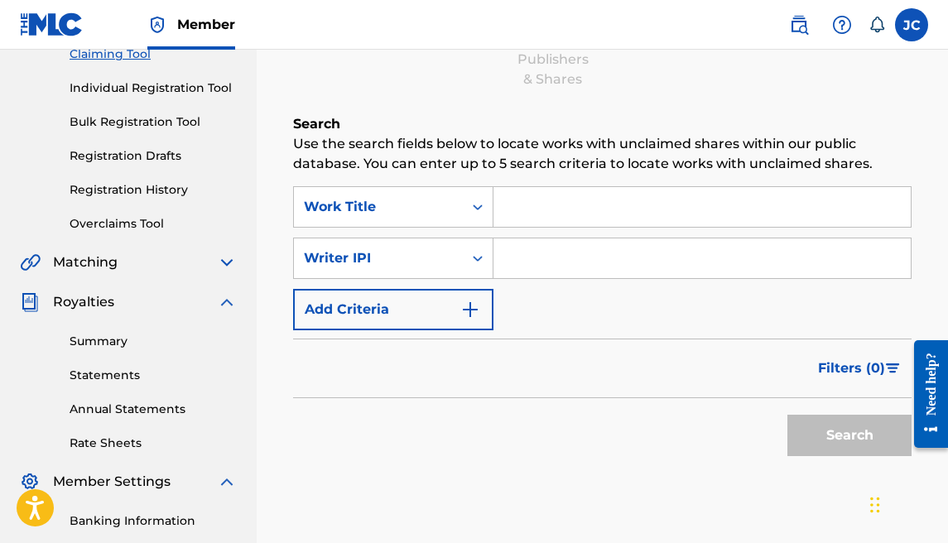
click at [513, 267] on input "Search Form" at bounding box center [701, 258] width 417 height 40
paste input "01020676789"
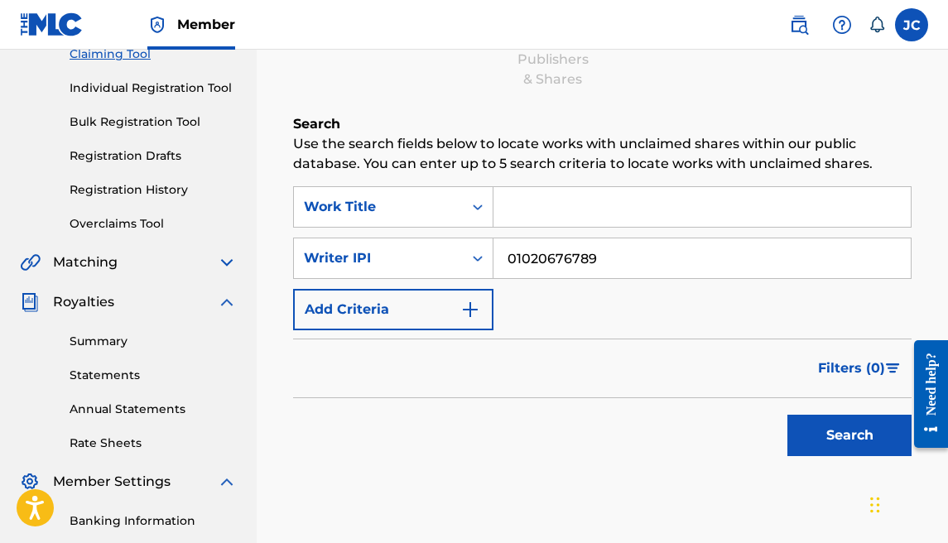
type input "01020676789"
click at [840, 450] on button "Search" at bounding box center [849, 435] width 124 height 41
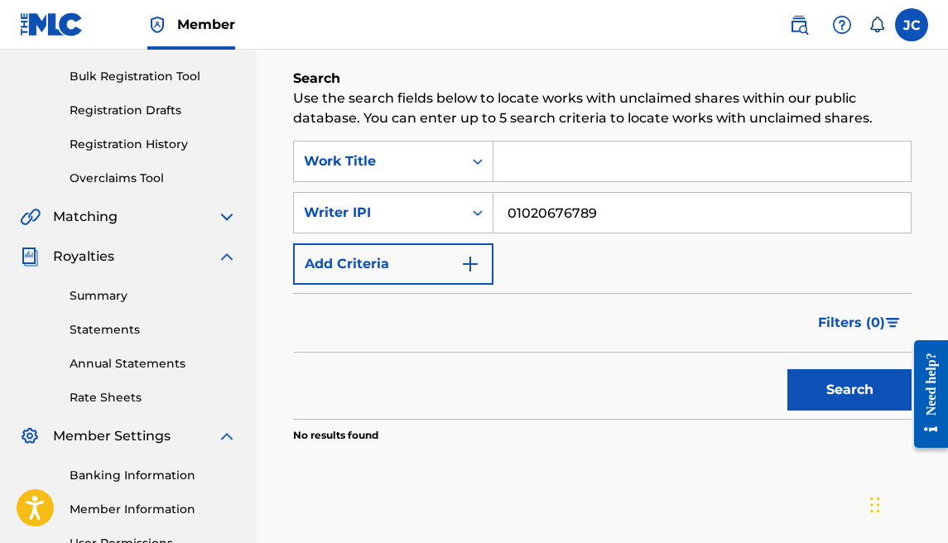
scroll to position [154, 0]
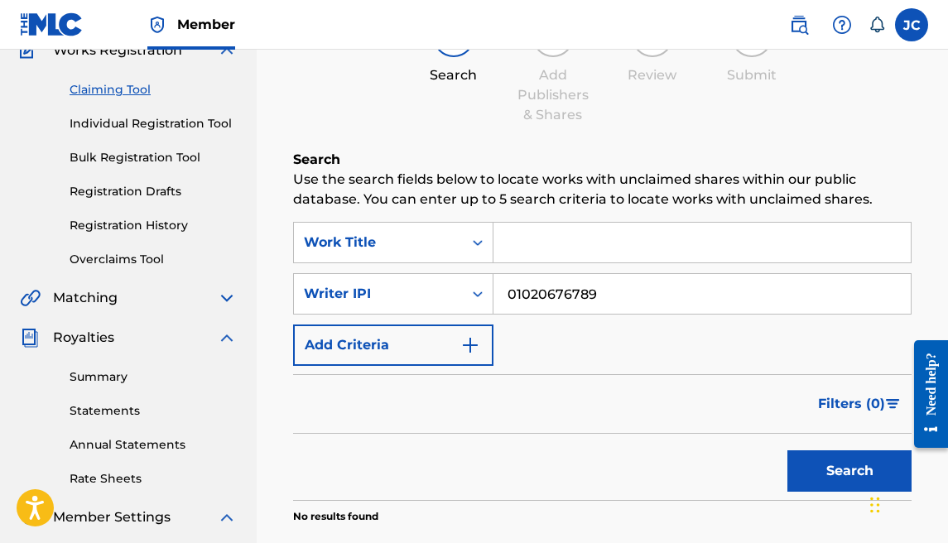
drag, startPoint x: 624, startPoint y: 300, endPoint x: 383, endPoint y: 268, distance: 243.0
click at [383, 268] on div "SearchWithCriteria55d9f55b-8723-4017-bad5-571e8c125c06 Work Title SearchWithCri…" at bounding box center [602, 294] width 619 height 144
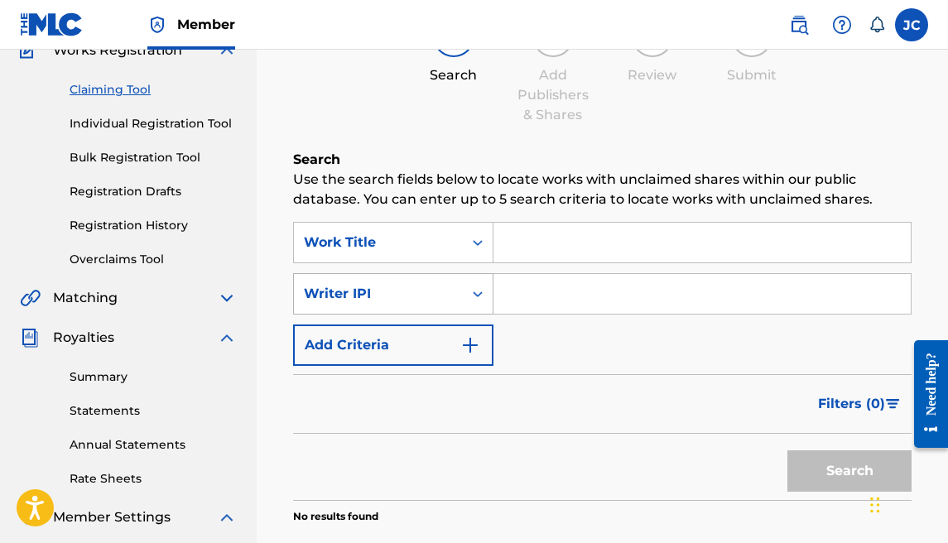
click at [387, 281] on div "Writer IPI" at bounding box center [378, 293] width 169 height 31
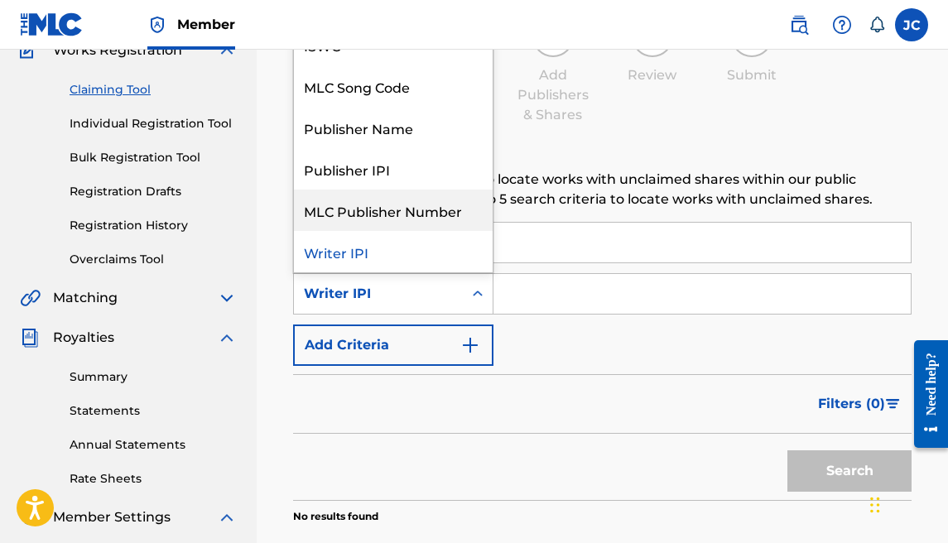
scroll to position [0, 0]
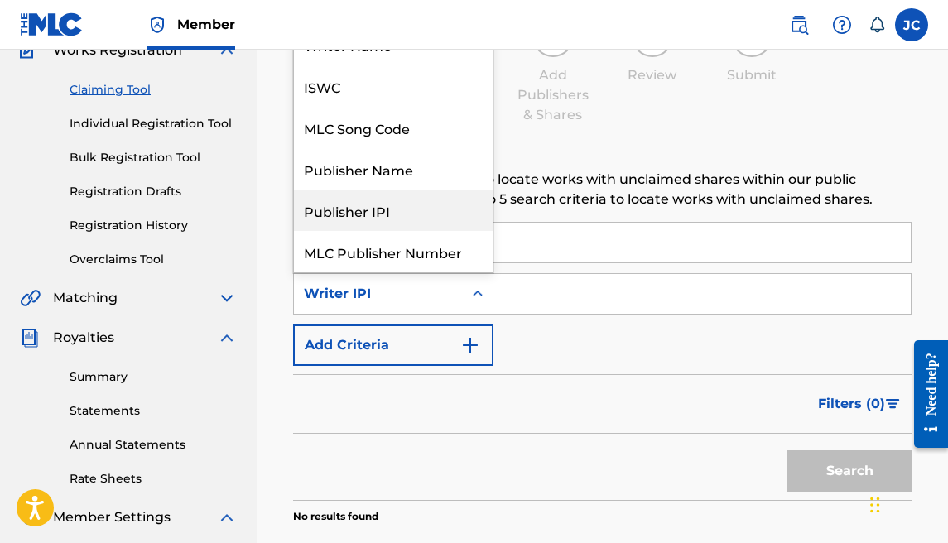
click at [383, 213] on div "Publisher IPI" at bounding box center [393, 210] width 199 height 41
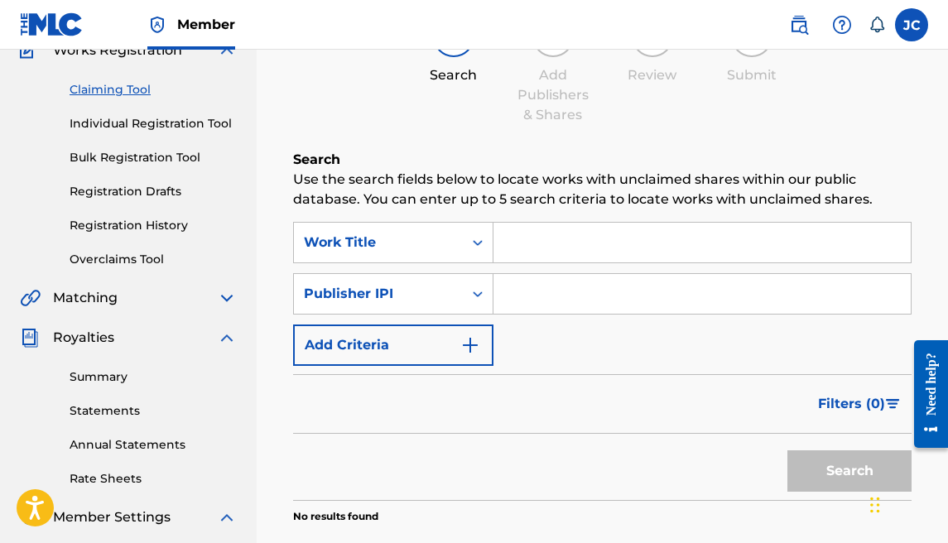
click at [512, 281] on input "Search Form" at bounding box center [701, 294] width 417 height 40
paste input "01020676789"
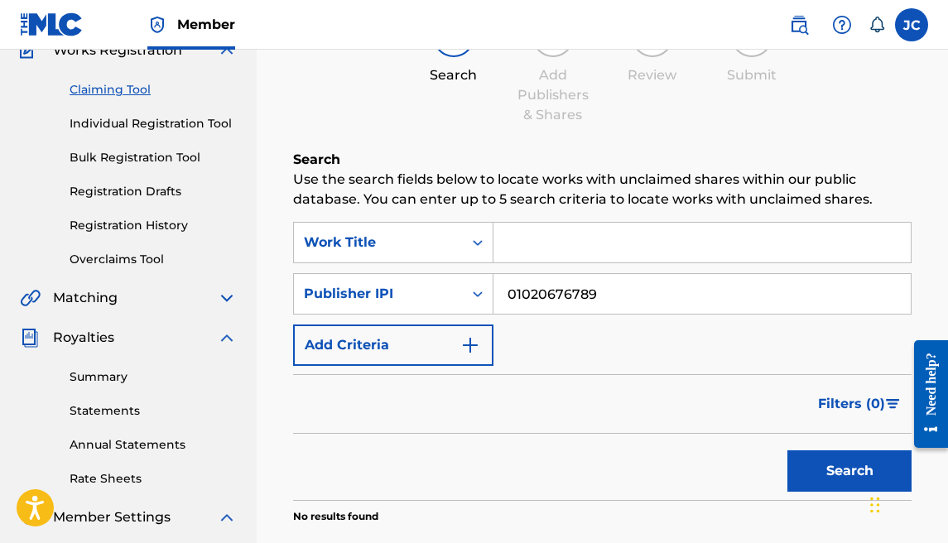
type input "01020676789"
click at [850, 455] on button "Search" at bounding box center [849, 470] width 124 height 41
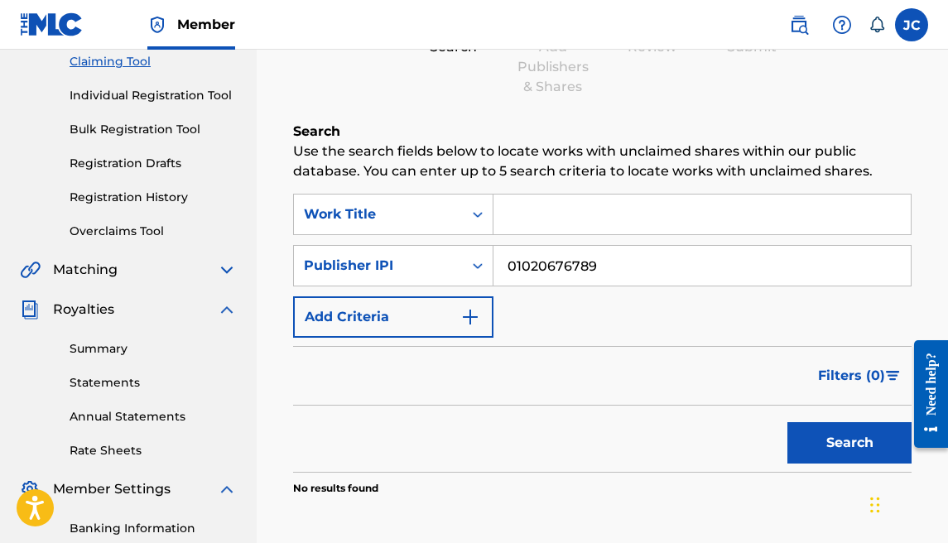
scroll to position [171, 0]
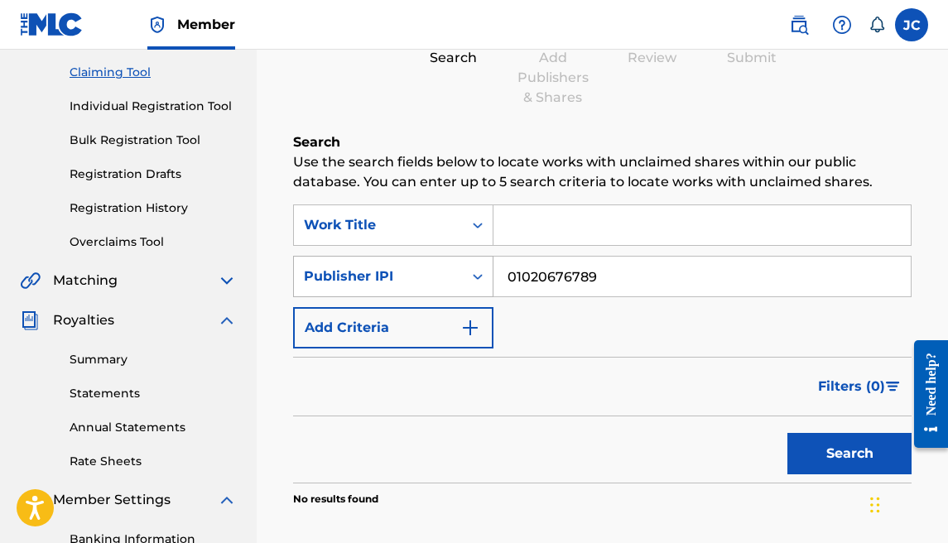
click at [445, 264] on div "Publisher IPI" at bounding box center [378, 276] width 169 height 31
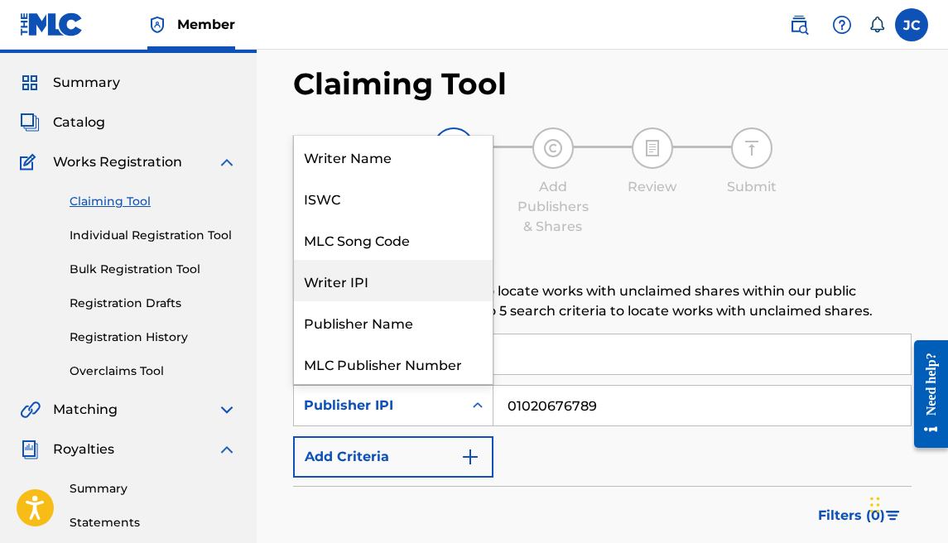
scroll to position [0, 0]
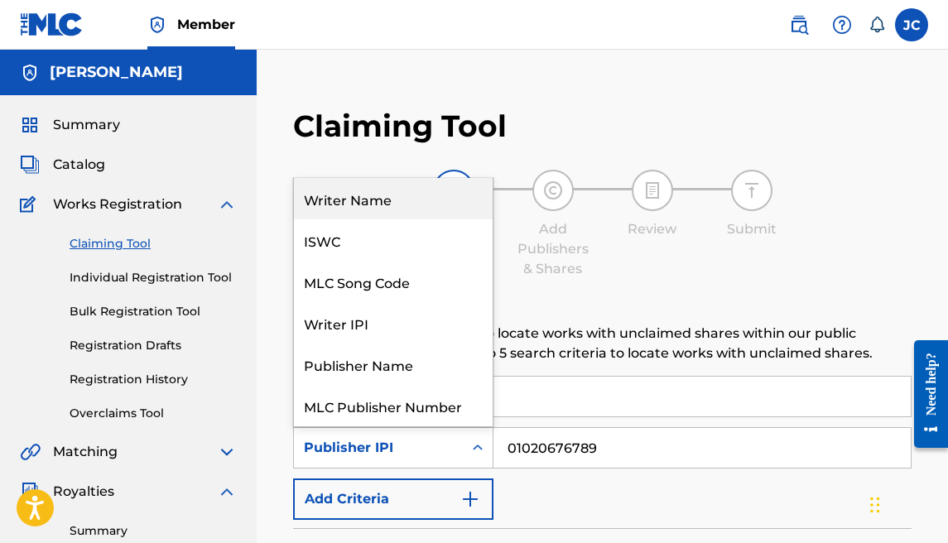
click at [441, 193] on div "Writer Name" at bounding box center [393, 198] width 199 height 41
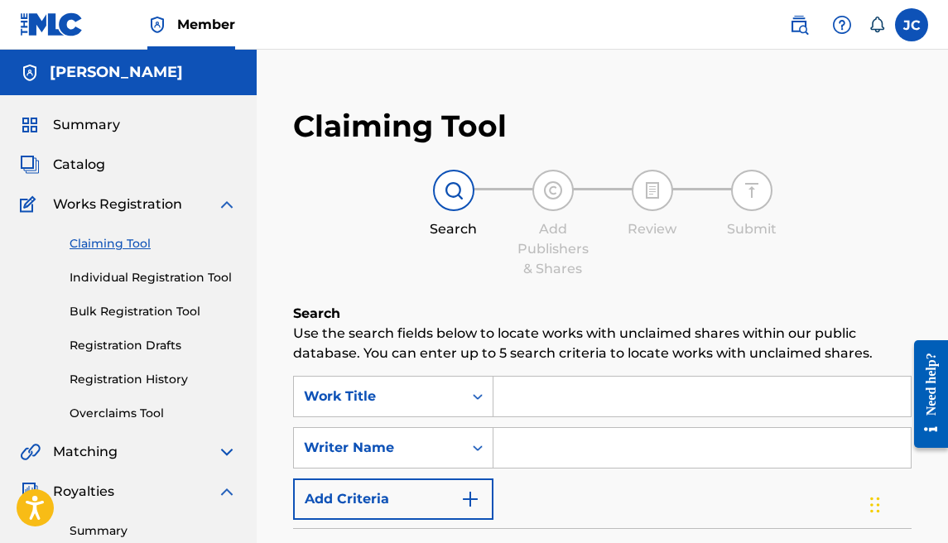
click at [569, 441] on input "Search Form" at bounding box center [701, 448] width 417 height 40
type input "[PERSON_NAME]"
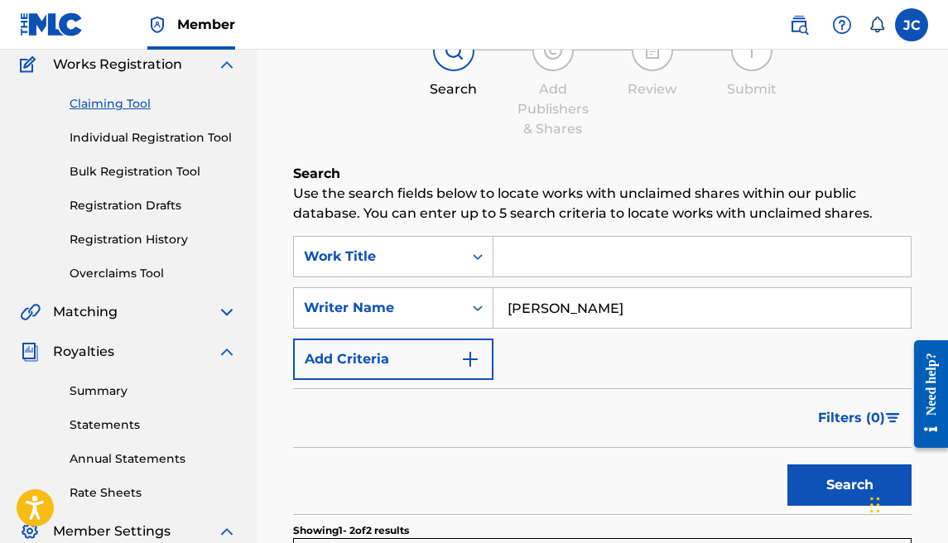
scroll to position [84, 0]
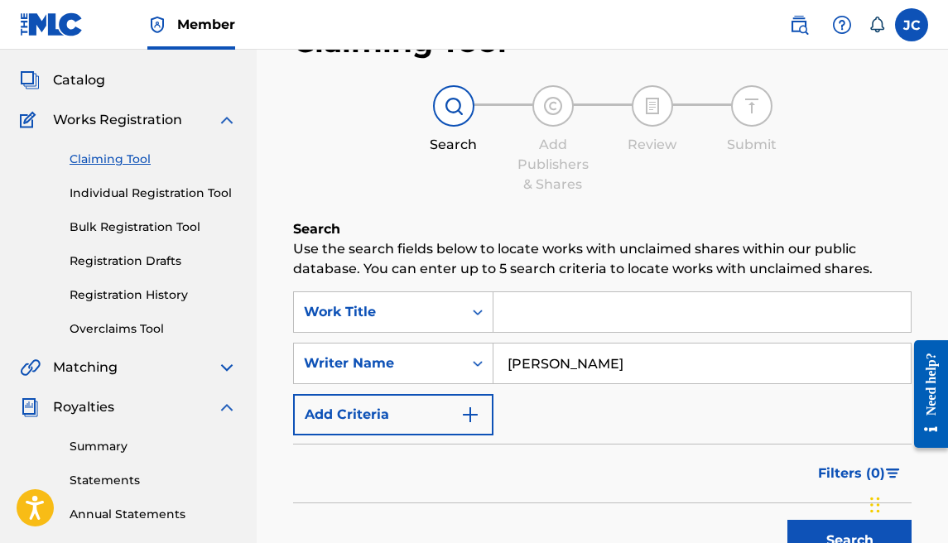
click at [135, 292] on link "Registration History" at bounding box center [153, 294] width 167 height 17
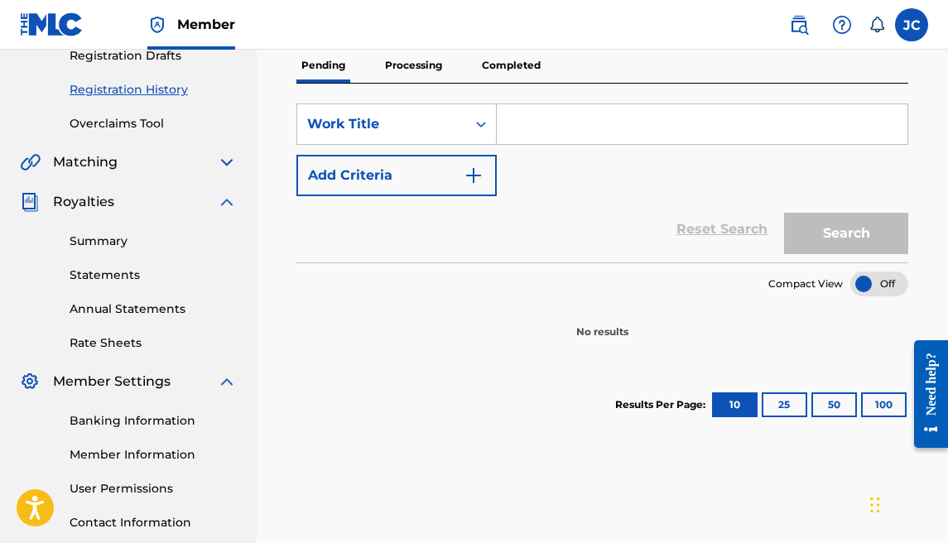
scroll to position [274, 0]
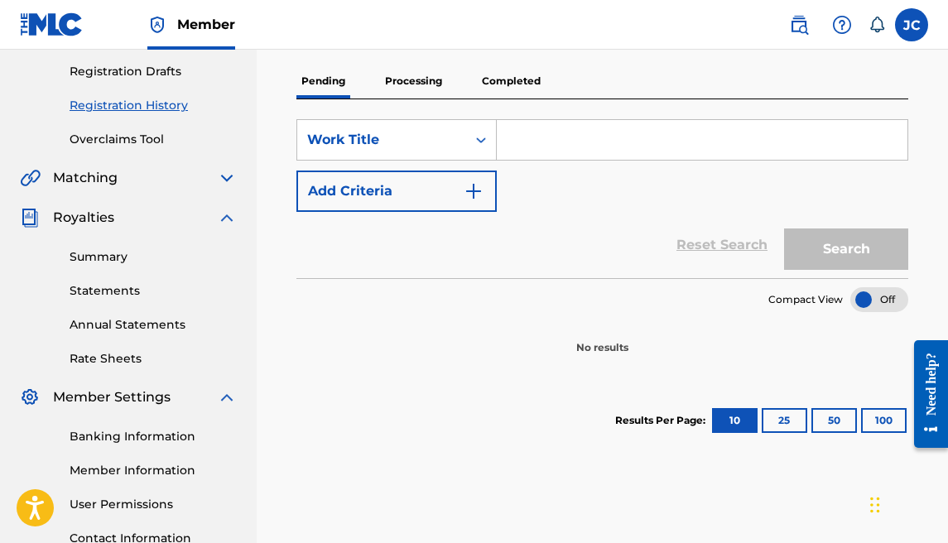
click at [397, 87] on p "Processing" at bounding box center [413, 81] width 67 height 35
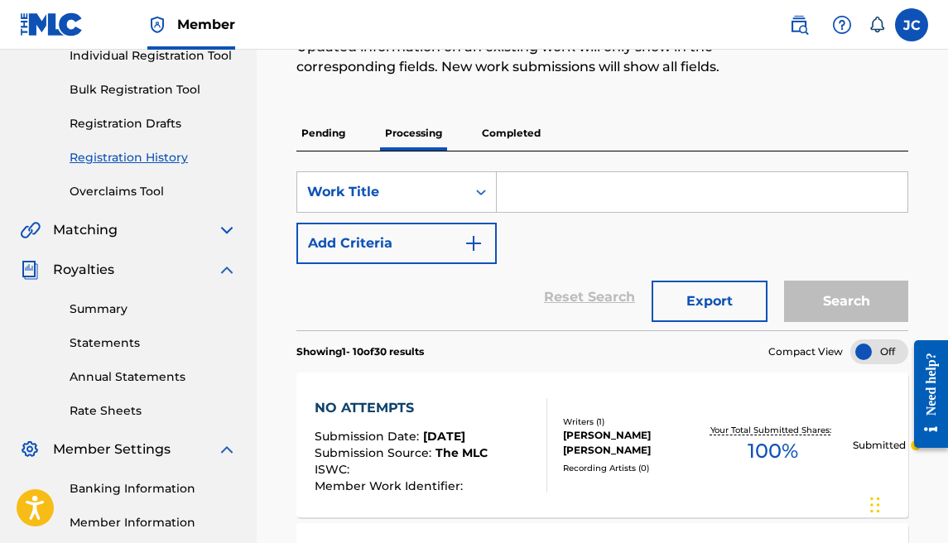
scroll to position [221, 0]
click at [335, 145] on p "Pending" at bounding box center [323, 134] width 54 height 35
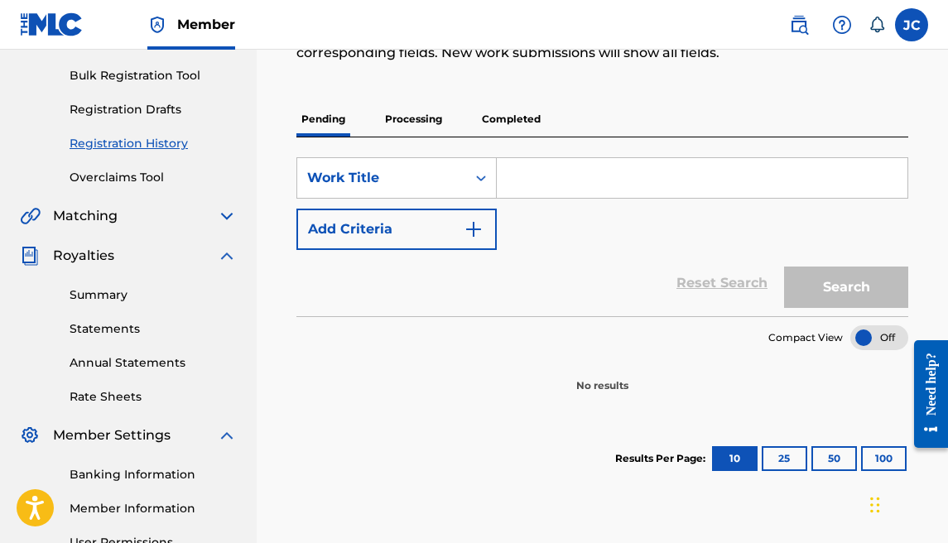
scroll to position [193, 0]
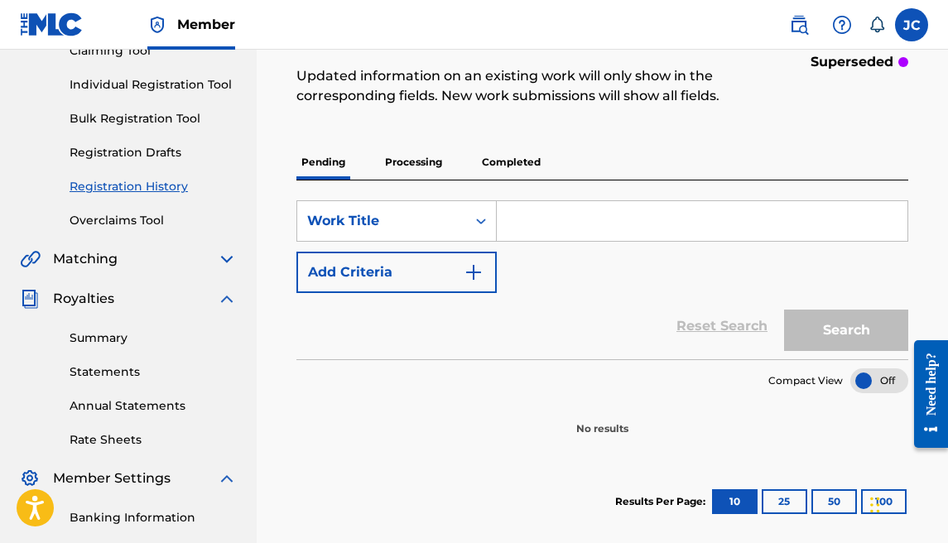
click at [520, 159] on p "Completed" at bounding box center [511, 162] width 69 height 35
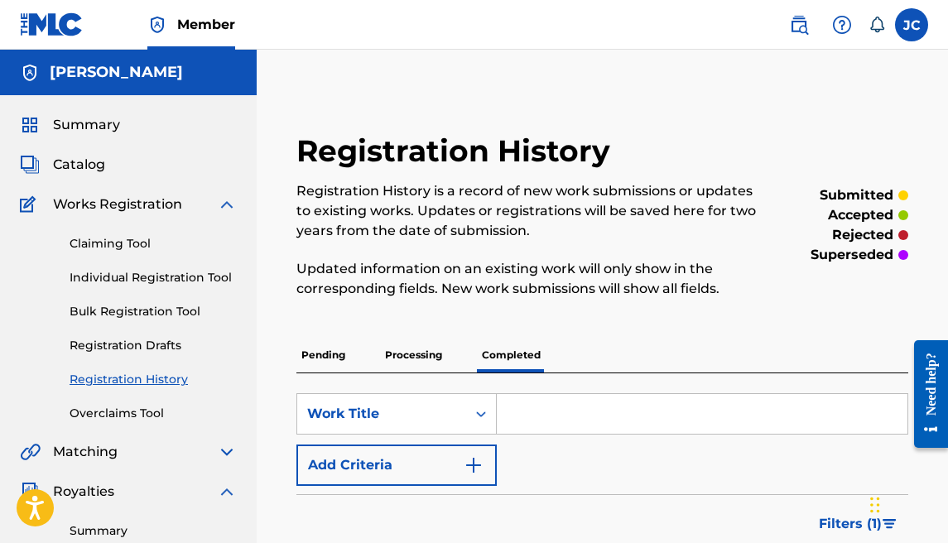
click at [421, 354] on p "Processing" at bounding box center [413, 355] width 67 height 35
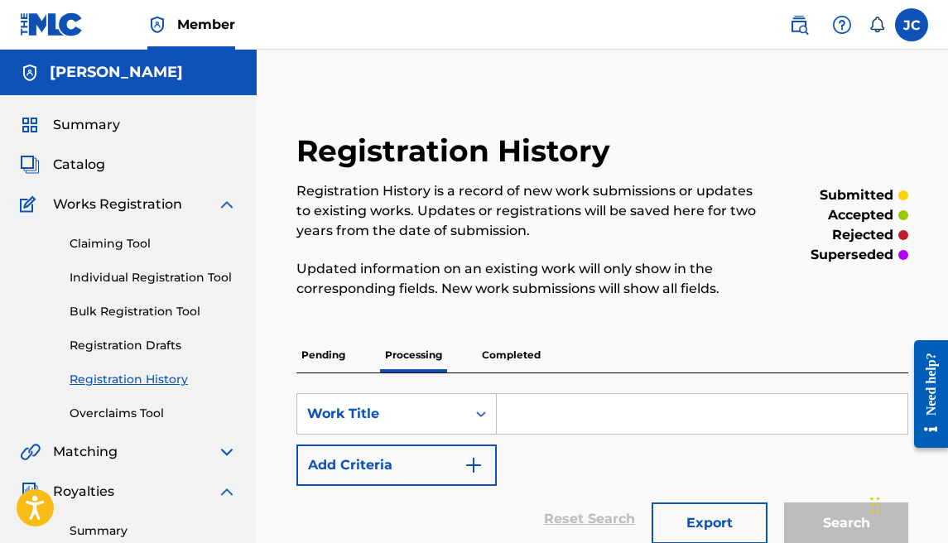
click at [123, 235] on link "Claiming Tool" at bounding box center [153, 243] width 167 height 17
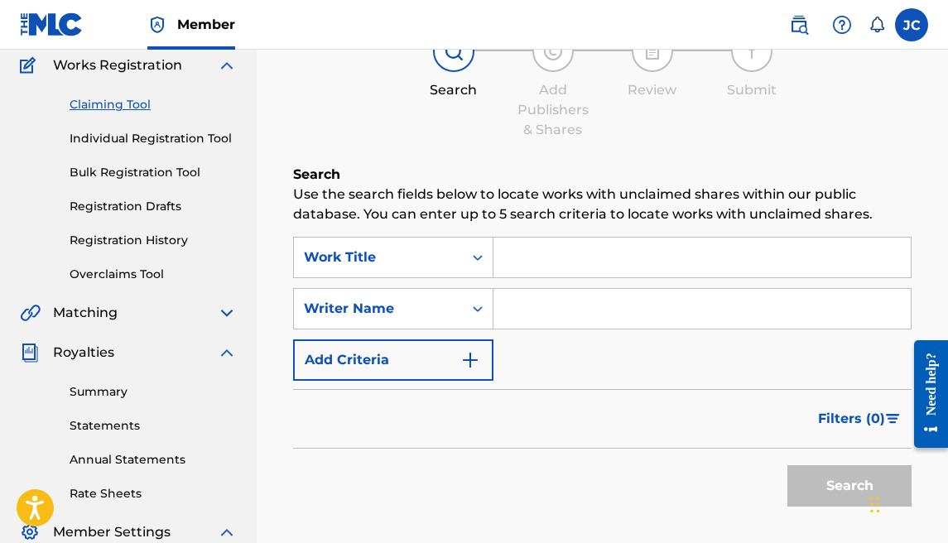
scroll to position [330, 0]
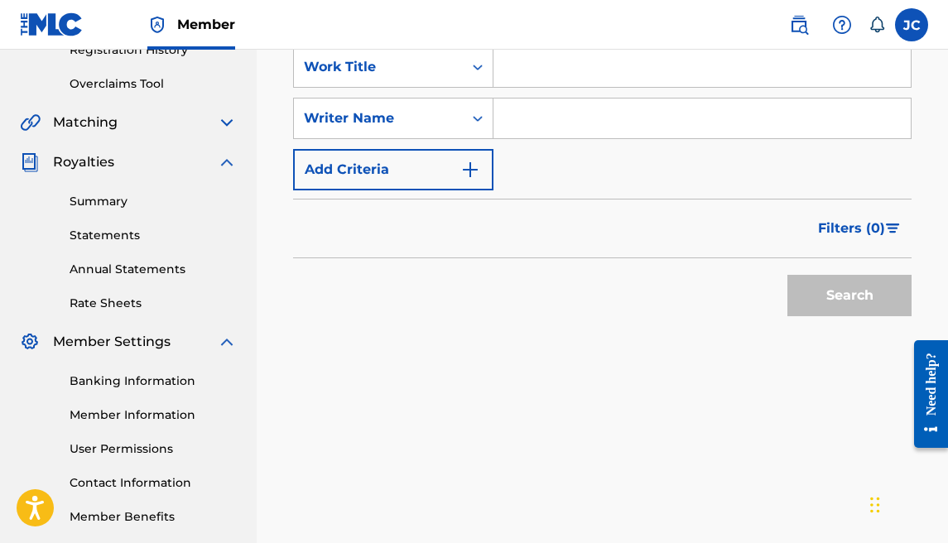
click at [556, 127] on input "Search Form" at bounding box center [701, 119] width 417 height 40
type input "[PERSON_NAME]"
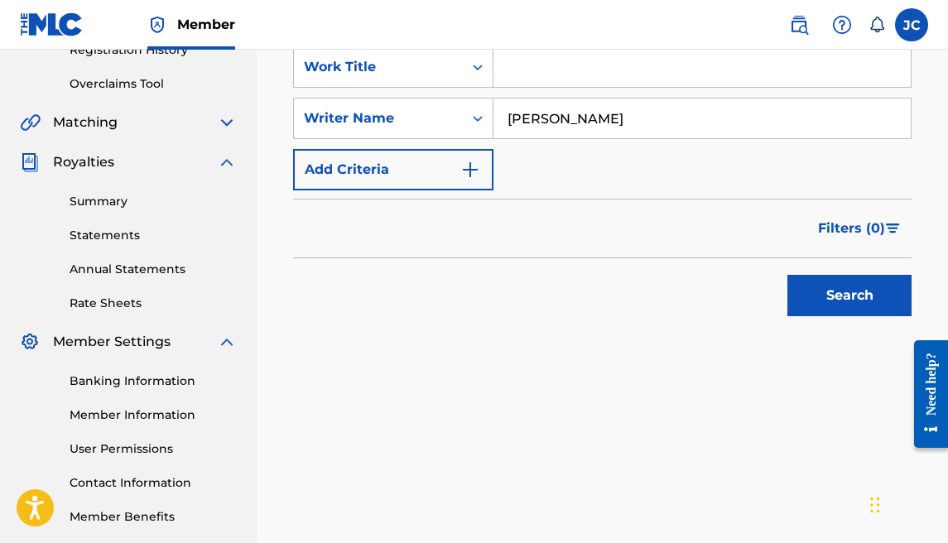
click at [849, 293] on button "Search" at bounding box center [849, 295] width 124 height 41
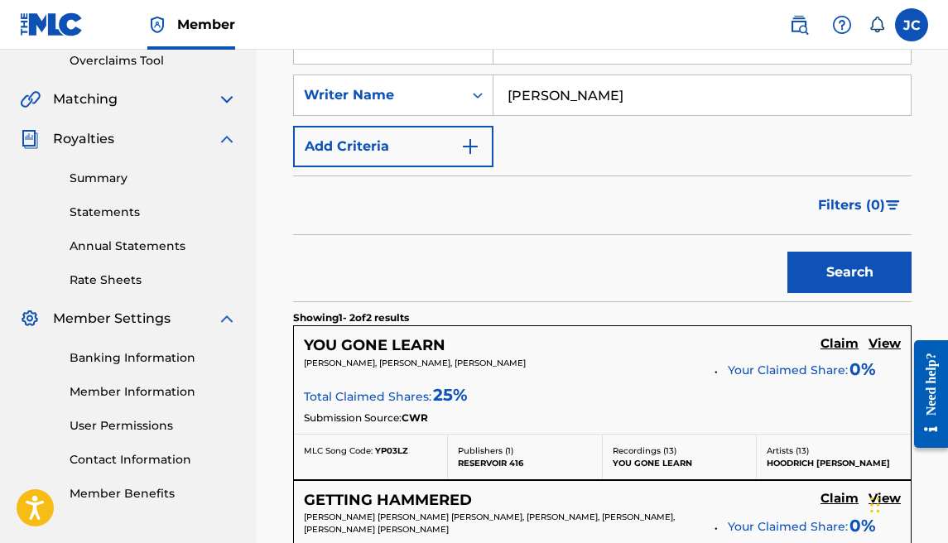
scroll to position [406, 0]
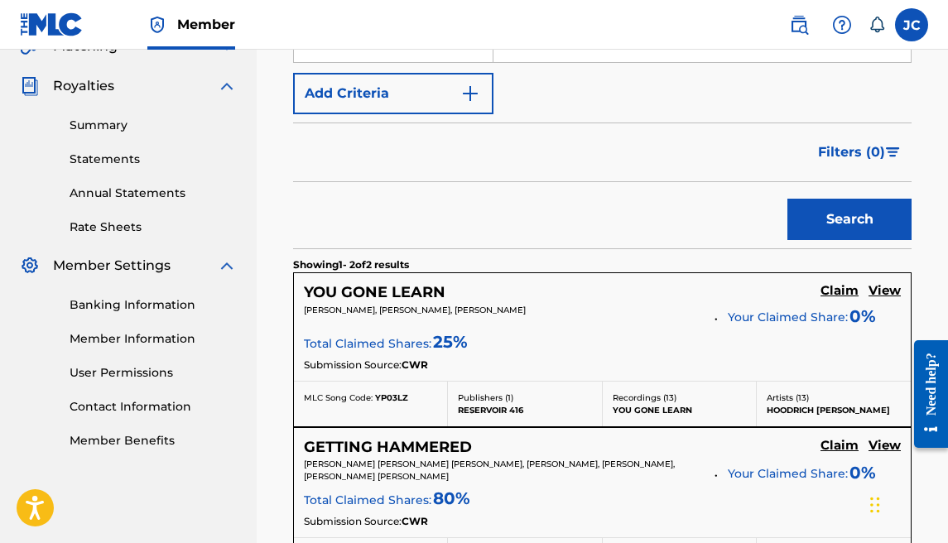
click at [875, 296] on h5 "View" at bounding box center [885, 291] width 32 height 16
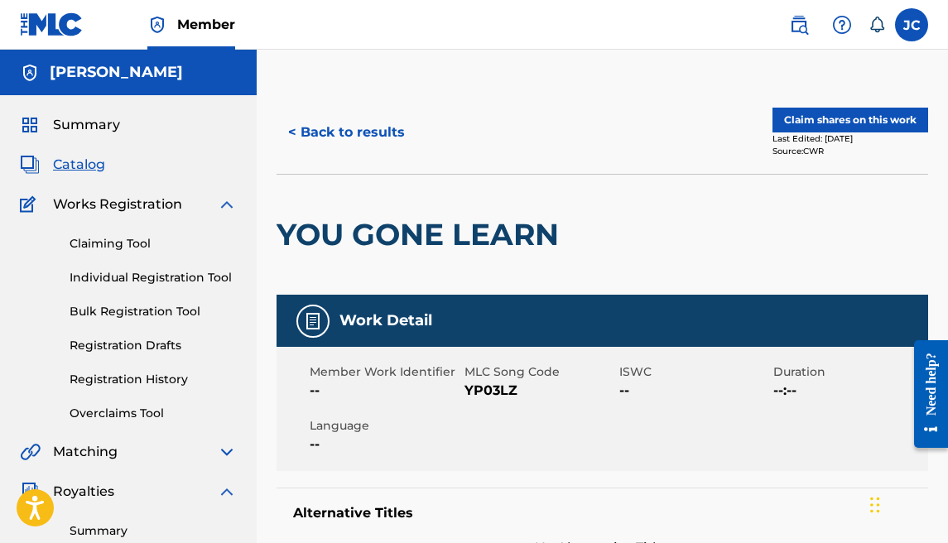
click at [826, 103] on div "< Back to results Claim shares on this work Last Edited: [DATE] Source: CWR" at bounding box center [603, 132] width 652 height 83
click at [826, 114] on button "Claim shares on this work" at bounding box center [851, 120] width 156 height 25
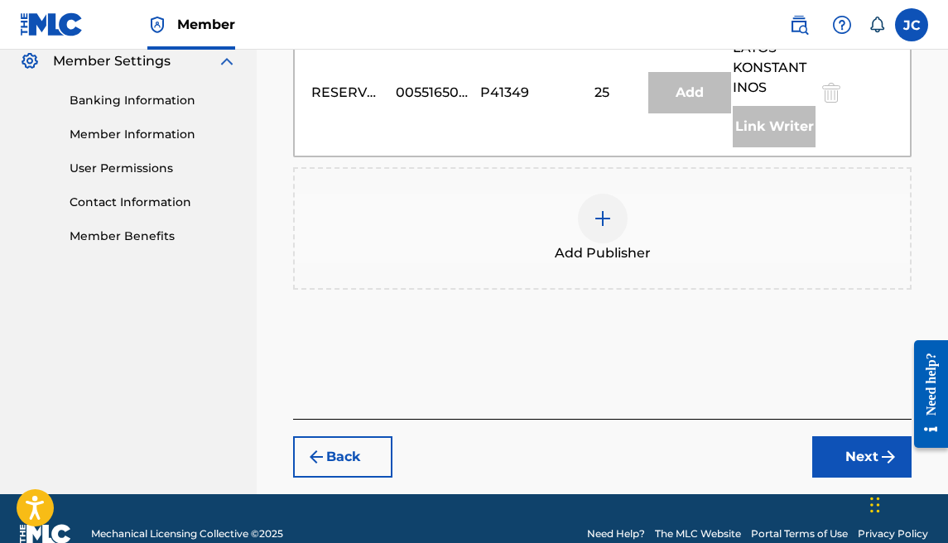
scroll to position [613, 0]
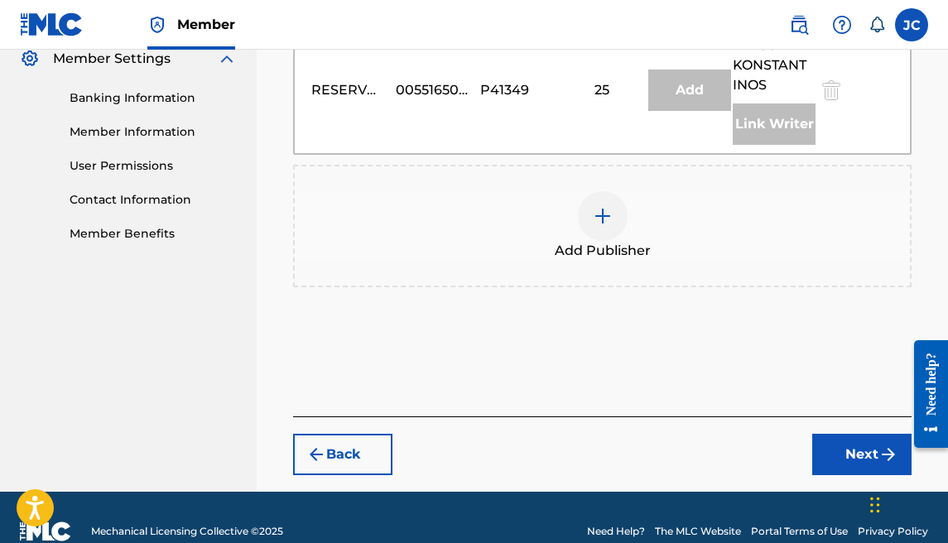
click at [614, 204] on div at bounding box center [603, 216] width 50 height 50
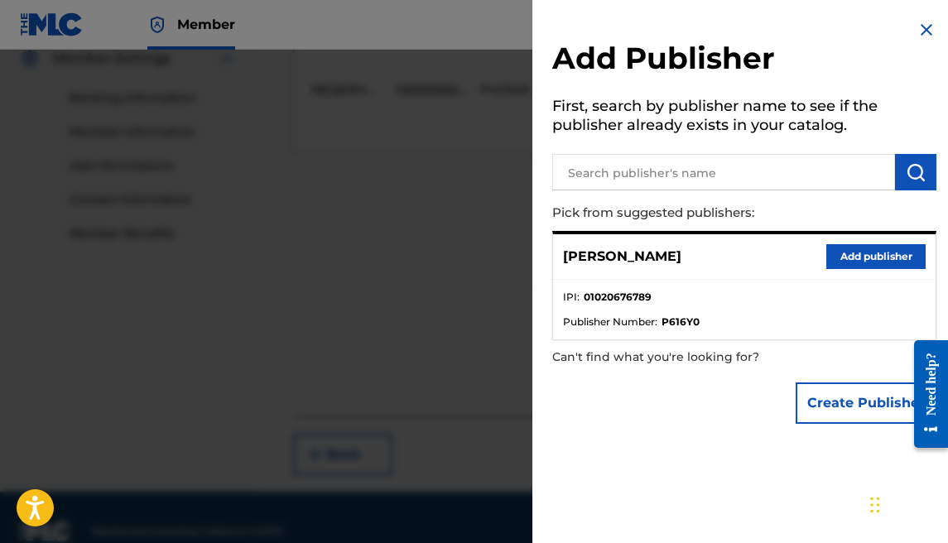
click at [874, 253] on button "Add publisher" at bounding box center [875, 256] width 99 height 25
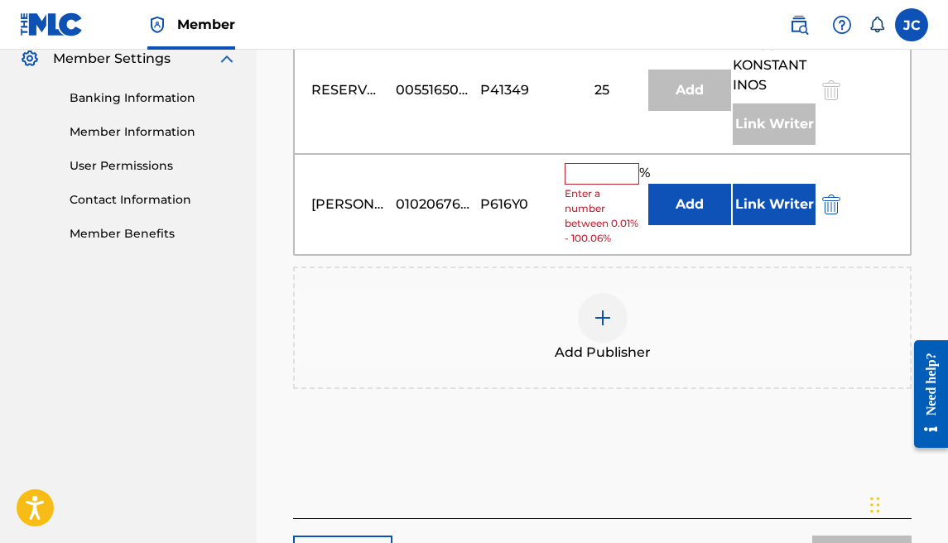
click at [605, 169] on input "text" at bounding box center [602, 174] width 75 height 22
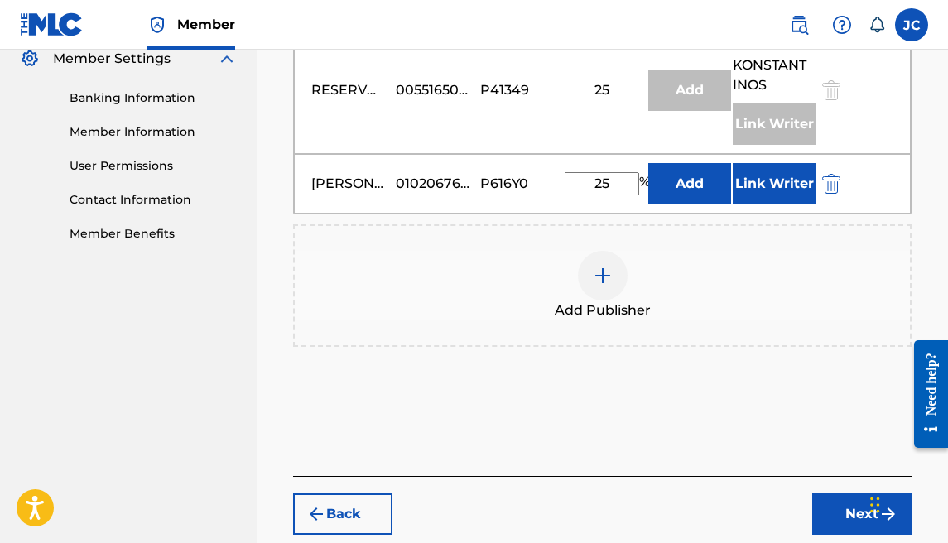
type input "25"
click at [827, 499] on button "Next" at bounding box center [861, 513] width 99 height 41
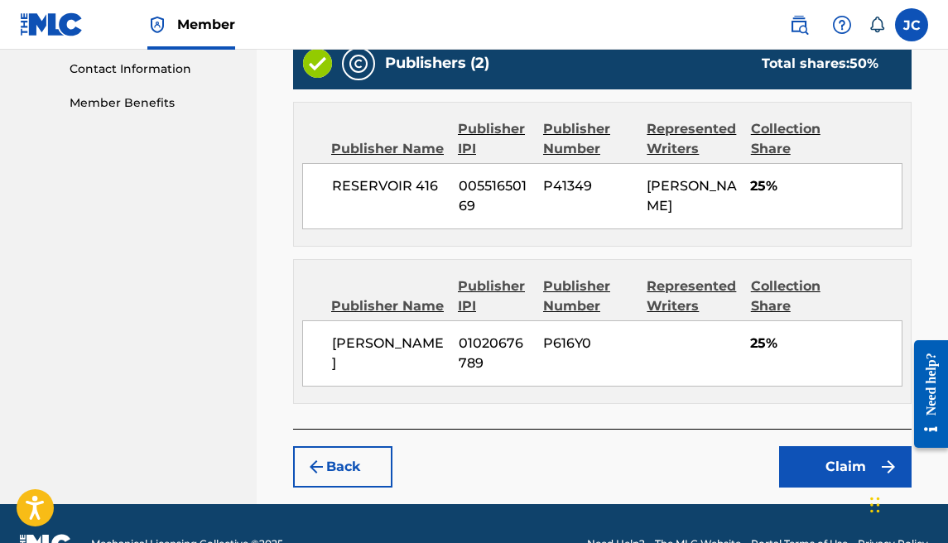
scroll to position [802, 0]
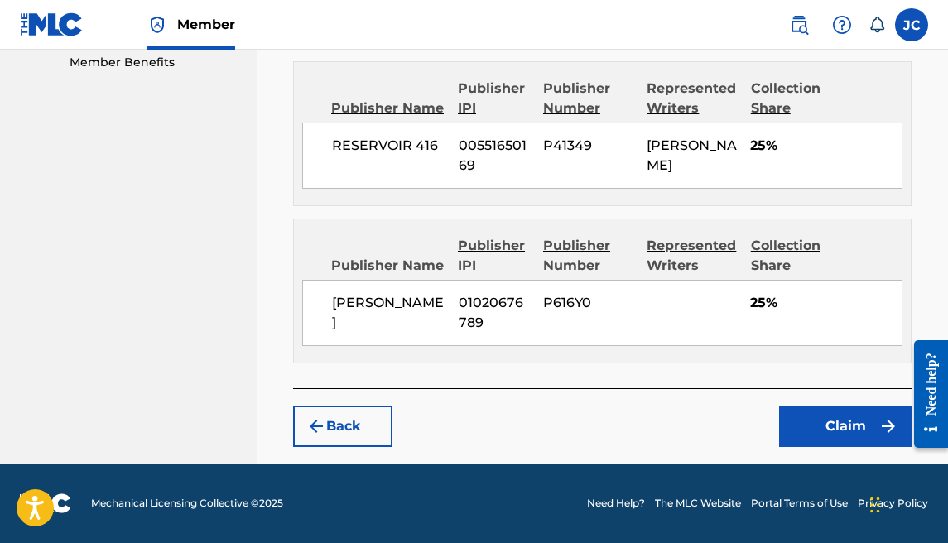
click at [814, 426] on button "Claim" at bounding box center [845, 426] width 132 height 41
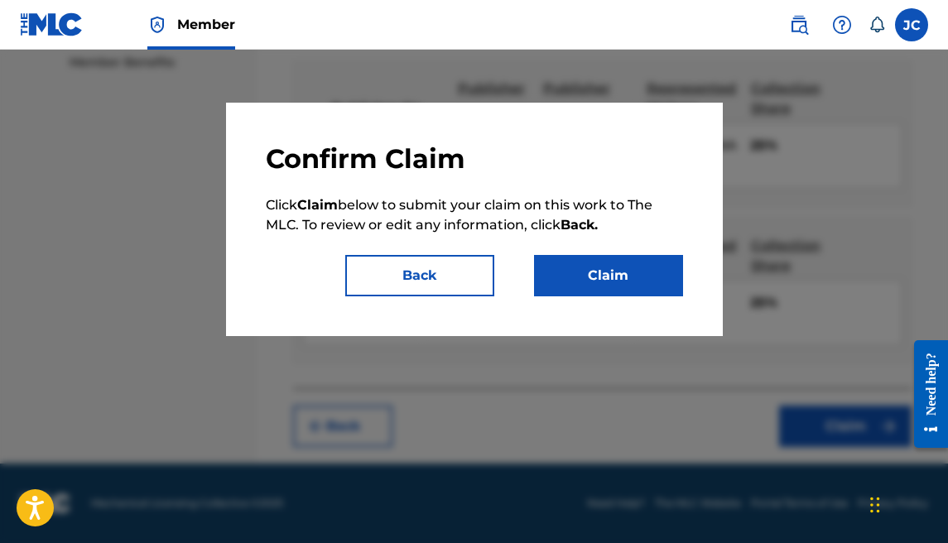
click at [580, 262] on button "Claim" at bounding box center [608, 275] width 149 height 41
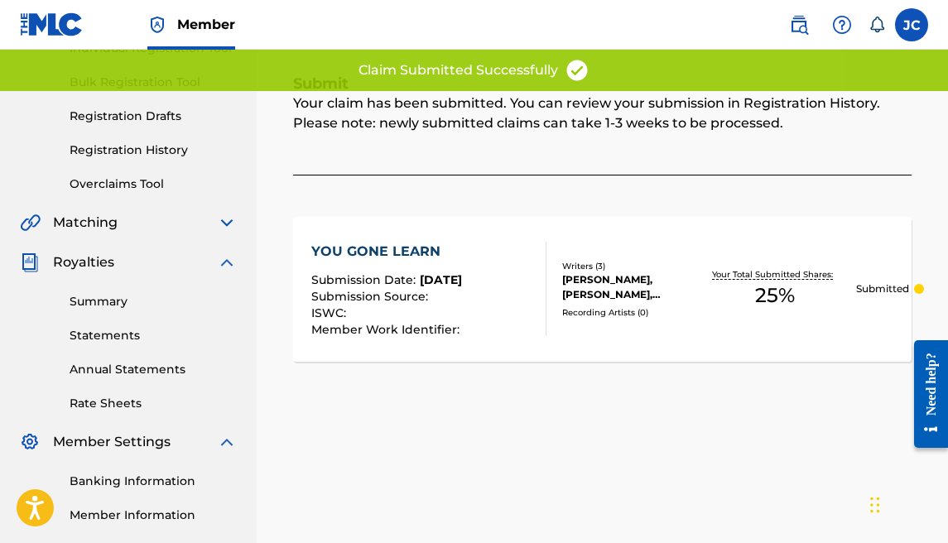
scroll to position [0, 0]
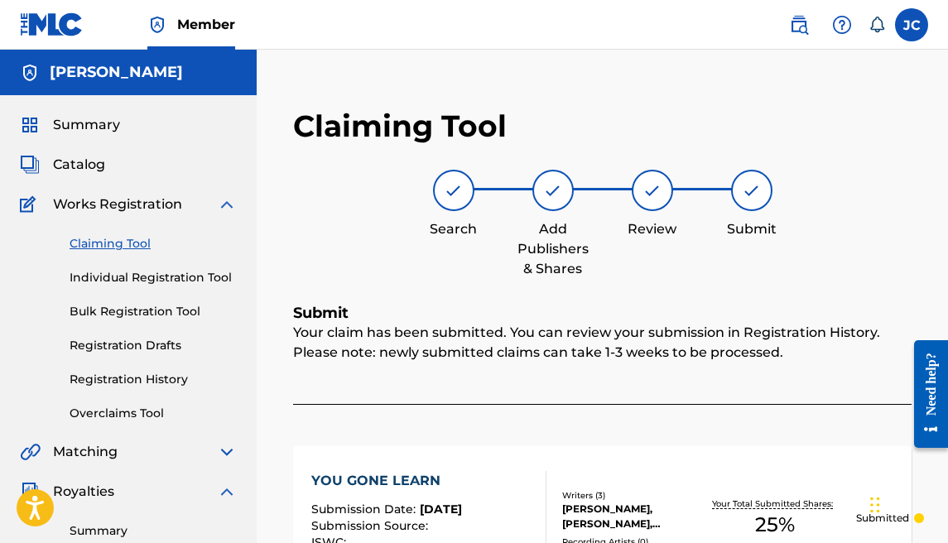
click at [150, 349] on link "Registration Drafts" at bounding box center [153, 345] width 167 height 17
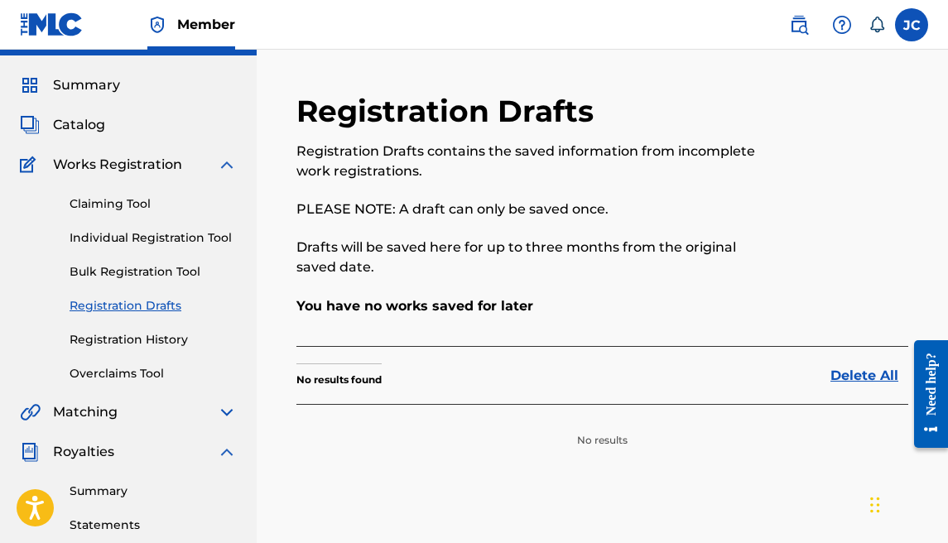
scroll to position [134, 0]
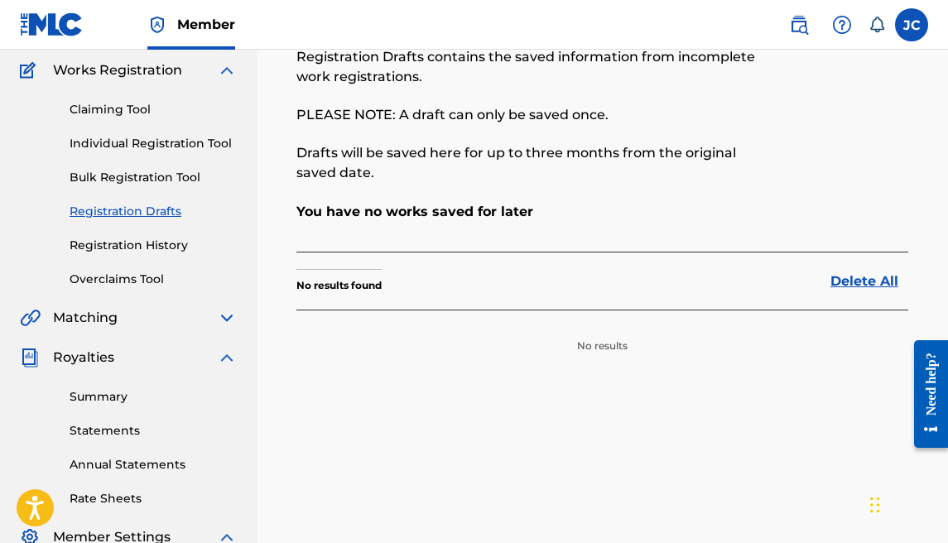
click at [138, 243] on link "Registration History" at bounding box center [153, 245] width 167 height 17
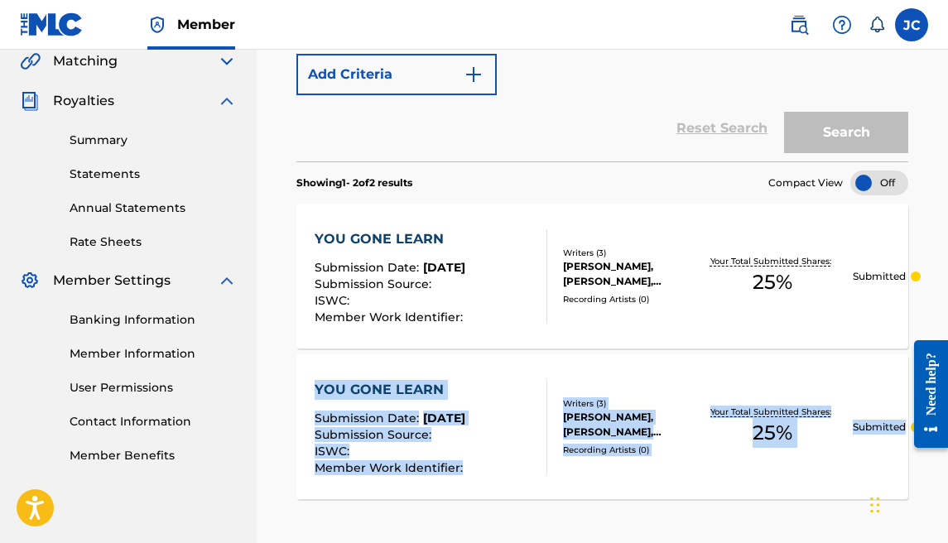
scroll to position [388, 0]
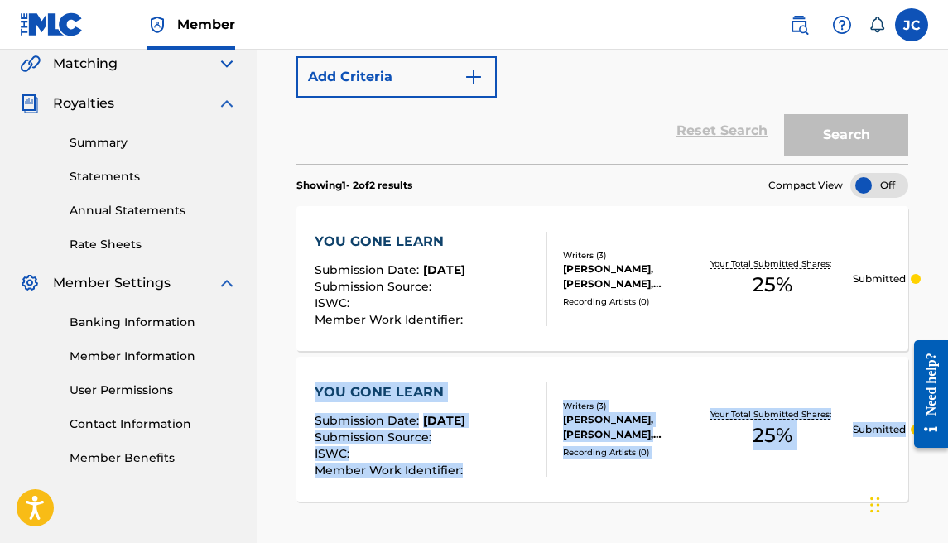
click at [548, 229] on div "YOU GONE LEARN Submission Date : [DATE] Submission Source : ISWC : Member Work …" at bounding box center [602, 278] width 612 height 145
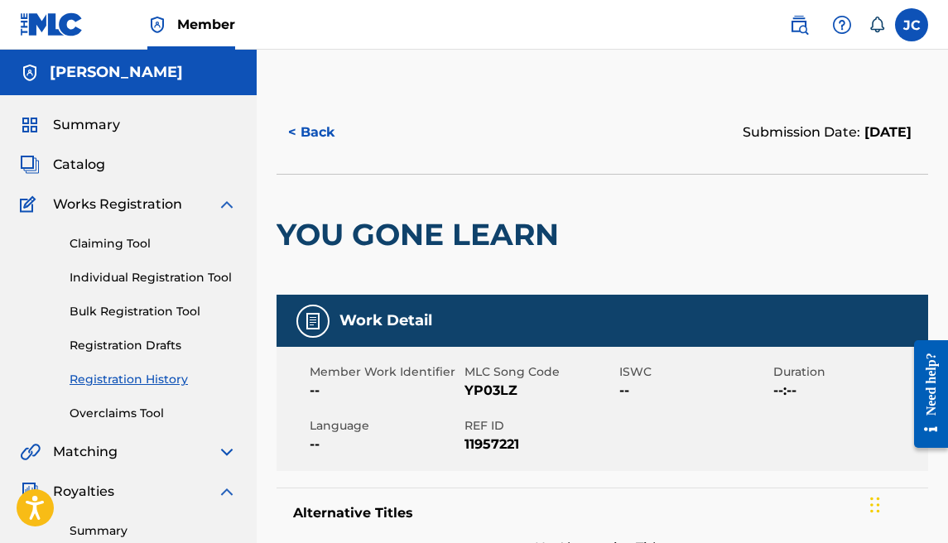
click at [331, 132] on button "< Back" at bounding box center [326, 132] width 99 height 41
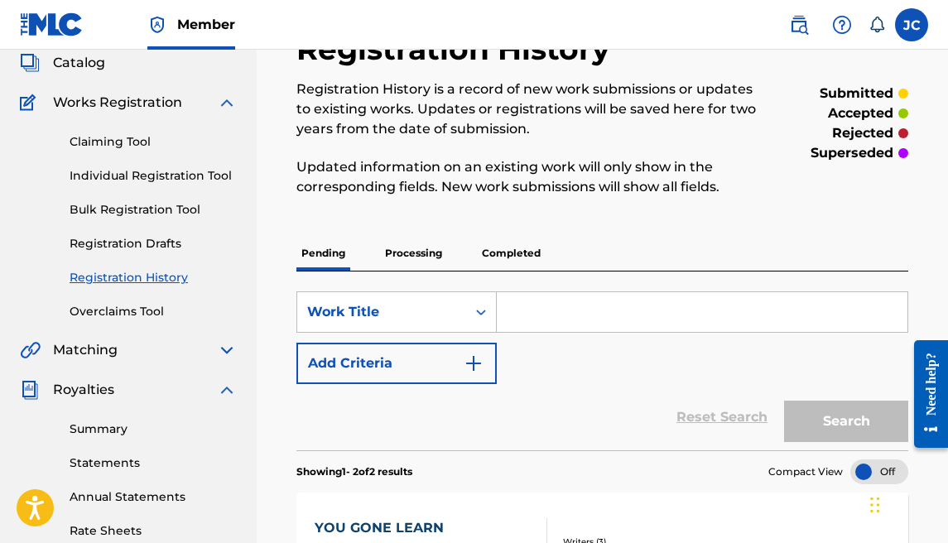
scroll to position [97, 0]
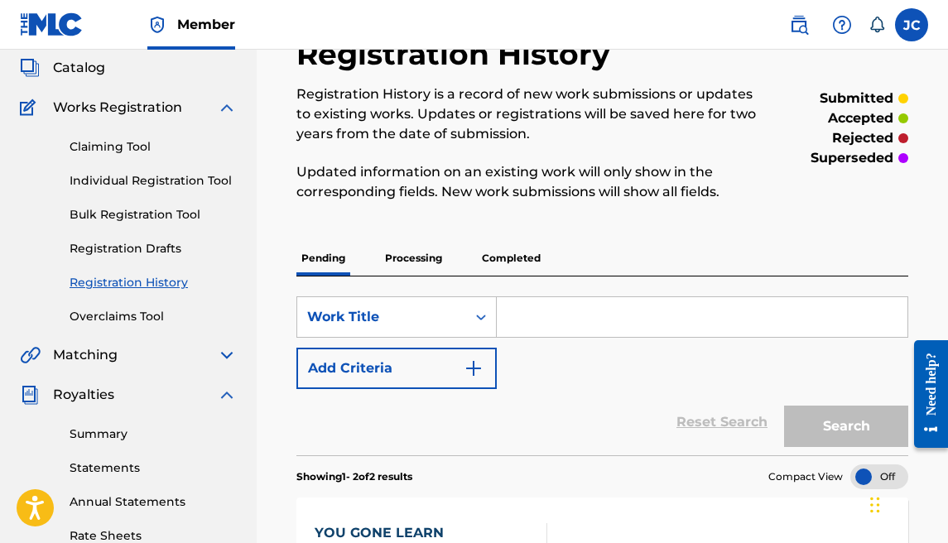
click at [387, 248] on p "Processing" at bounding box center [413, 258] width 67 height 35
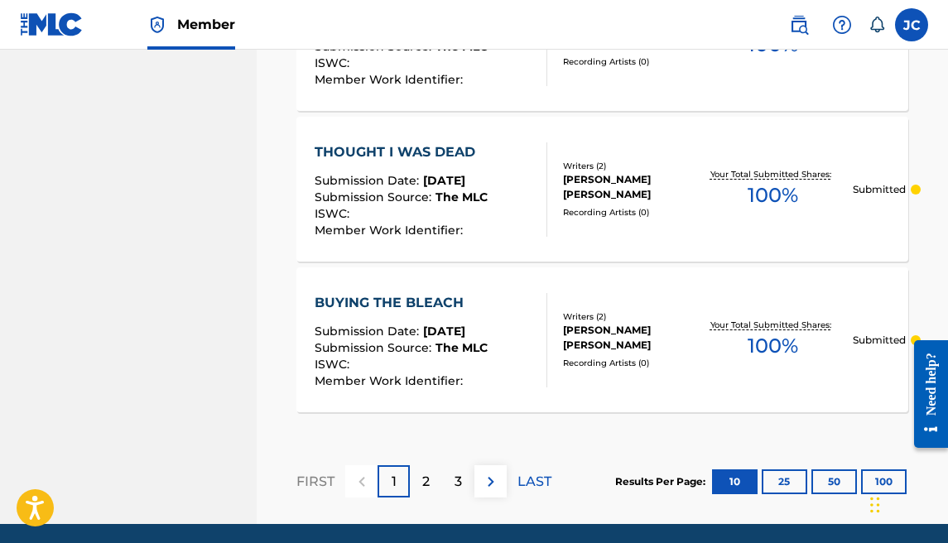
scroll to position [1694, 0]
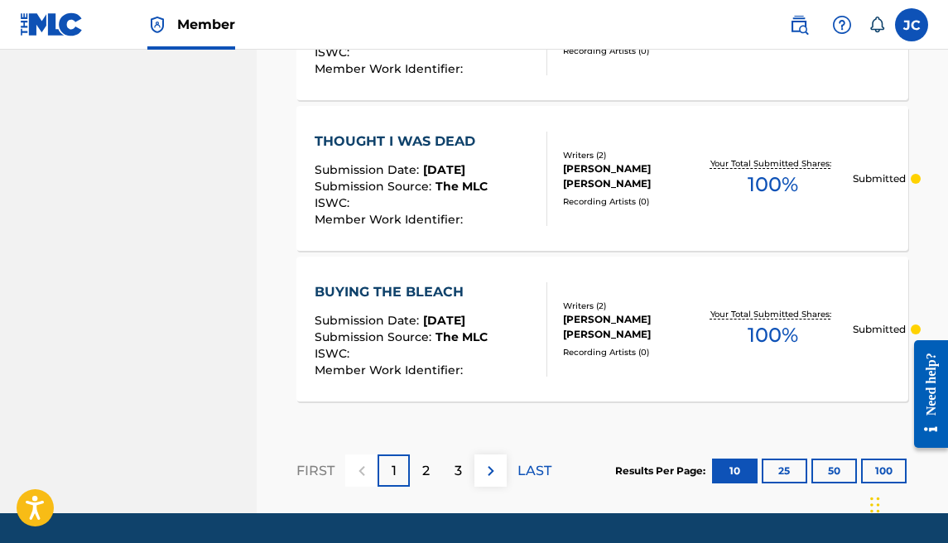
click at [803, 465] on button "25" at bounding box center [785, 471] width 46 height 25
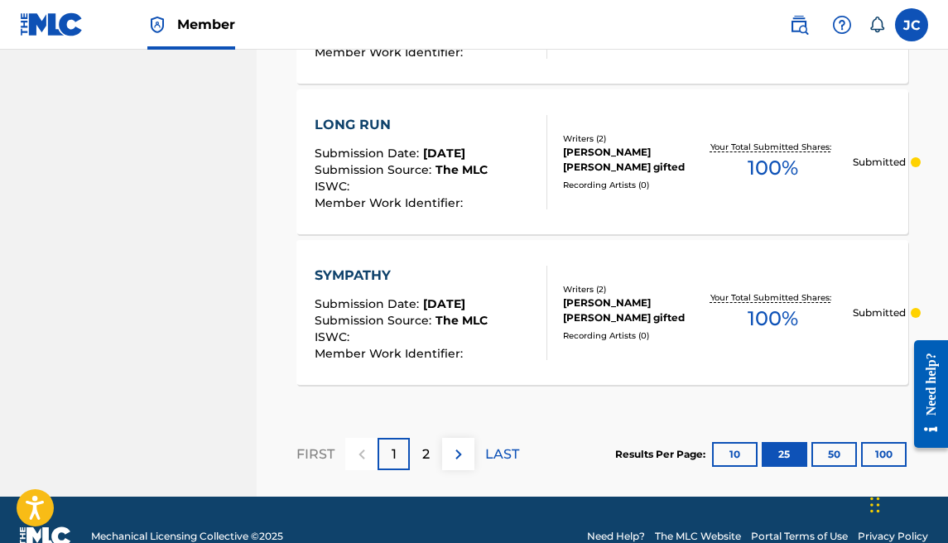
scroll to position [4004, 0]
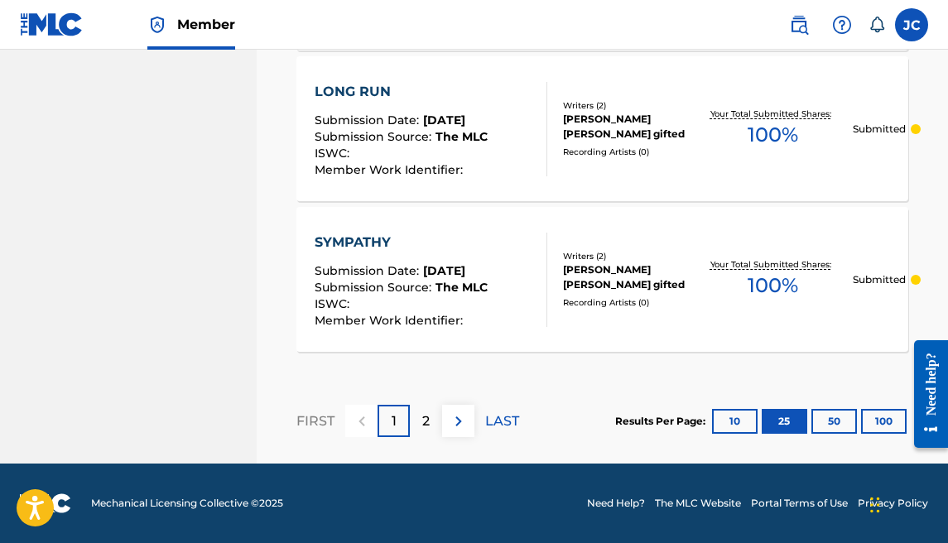
click at [824, 420] on button "50" at bounding box center [834, 421] width 46 height 25
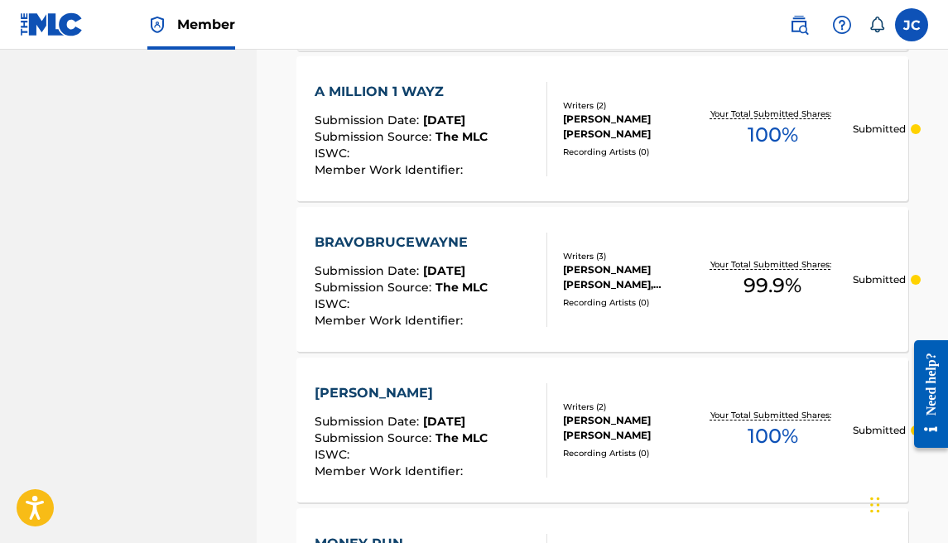
scroll to position [3104, 0]
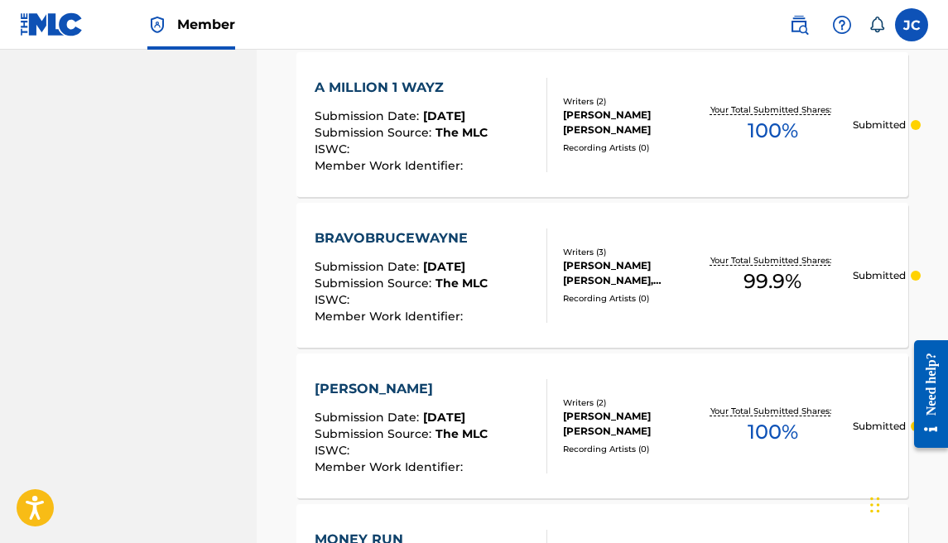
click at [527, 368] on div "[PERSON_NAME] Submission Date : [DATE] Submission Source : The MLC ISWC : Membe…" at bounding box center [602, 426] width 612 height 145
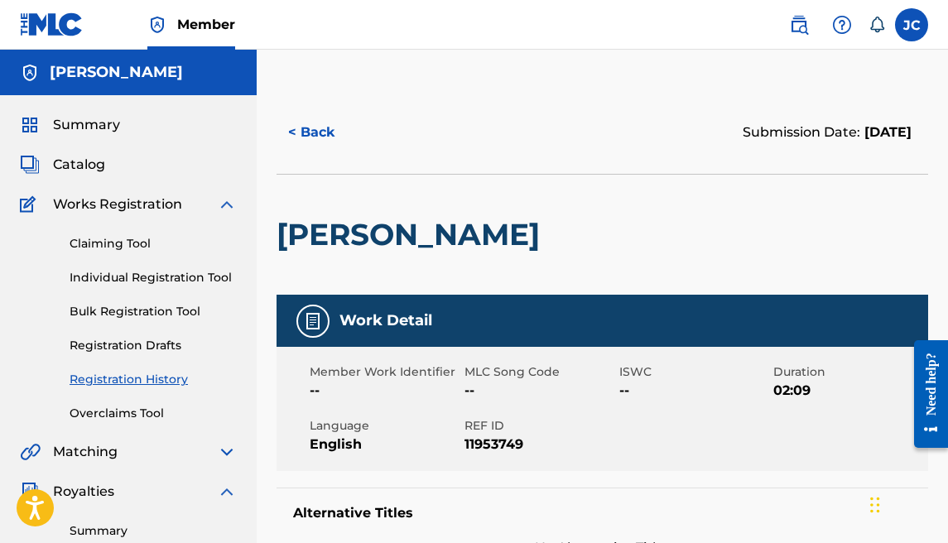
click at [311, 135] on button "< Back" at bounding box center [326, 132] width 99 height 41
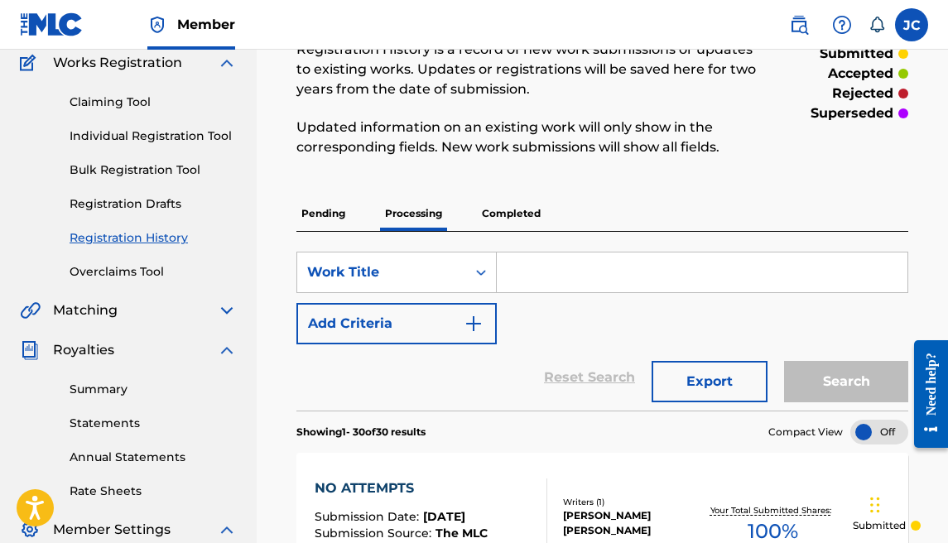
scroll to position [138, 0]
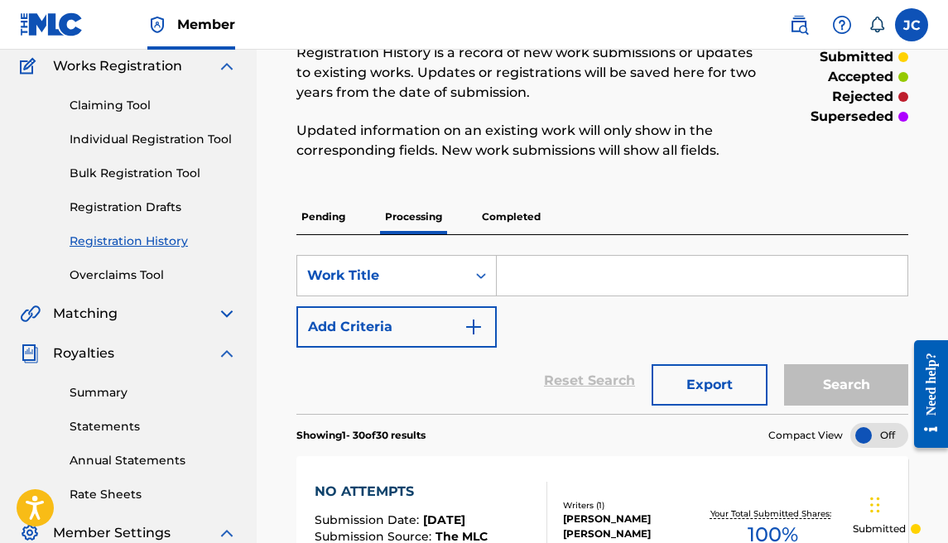
click at [129, 105] on link "Claiming Tool" at bounding box center [153, 105] width 167 height 17
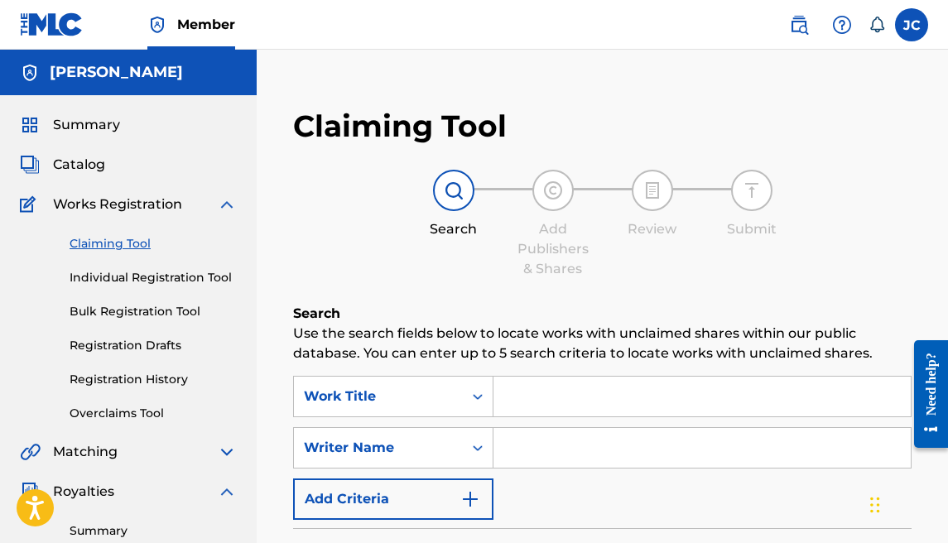
click at [552, 393] on input "Search Form" at bounding box center [701, 397] width 417 height 40
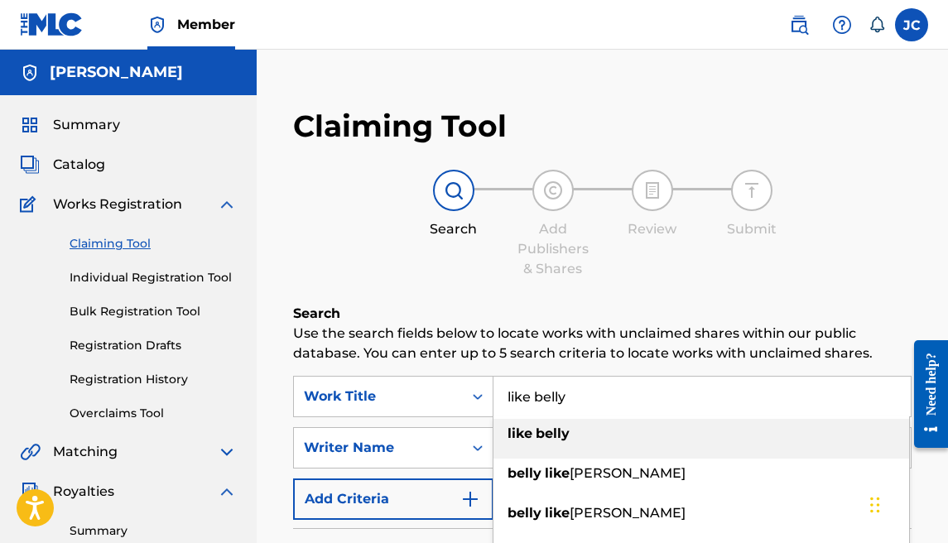
type input "like belly"
drag, startPoint x: 506, startPoint y: 301, endPoint x: 523, endPoint y: 336, distance: 39.6
click at [506, 301] on div "Claiming Tool Search Add Publishers & Shares Review Submit Search Use the searc…" at bounding box center [603, 422] width 652 height 662
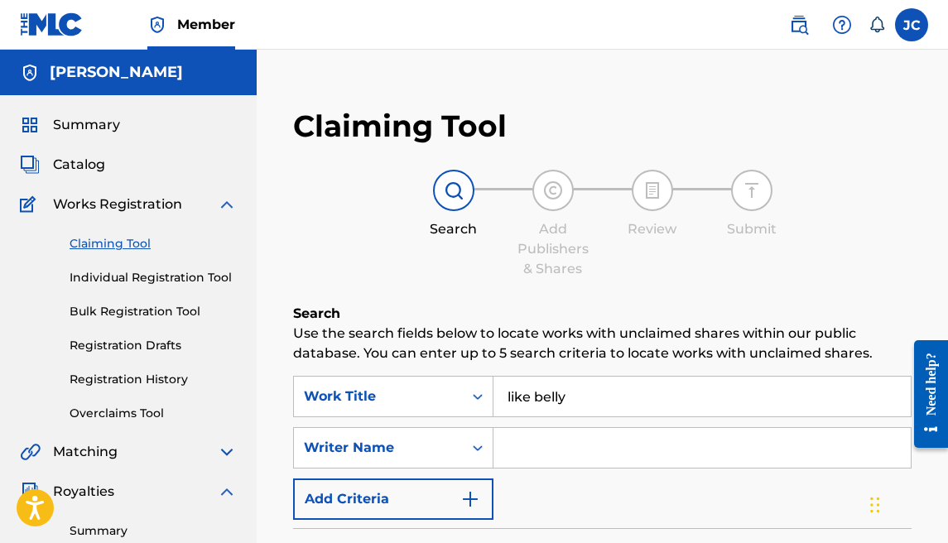
click at [545, 445] on input "Search Form" at bounding box center [701, 448] width 417 height 40
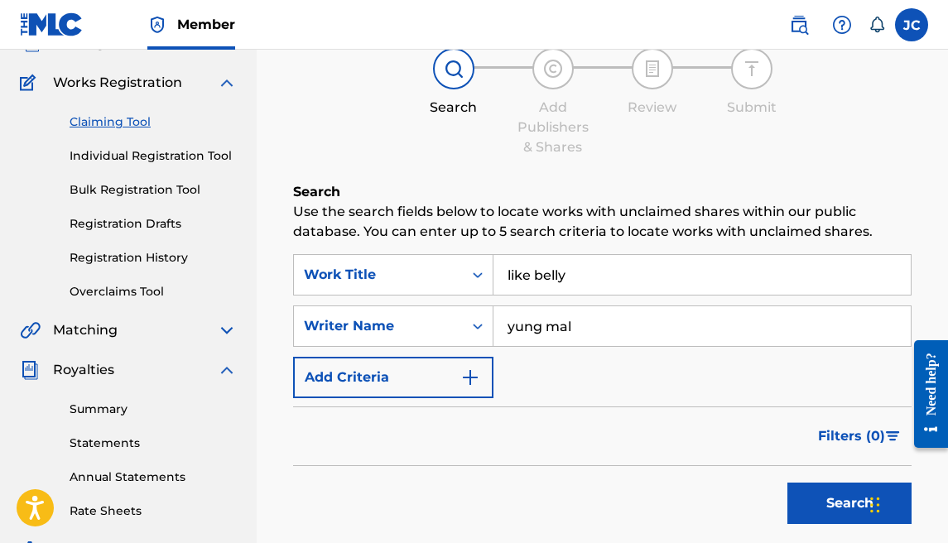
scroll to position [412, 0]
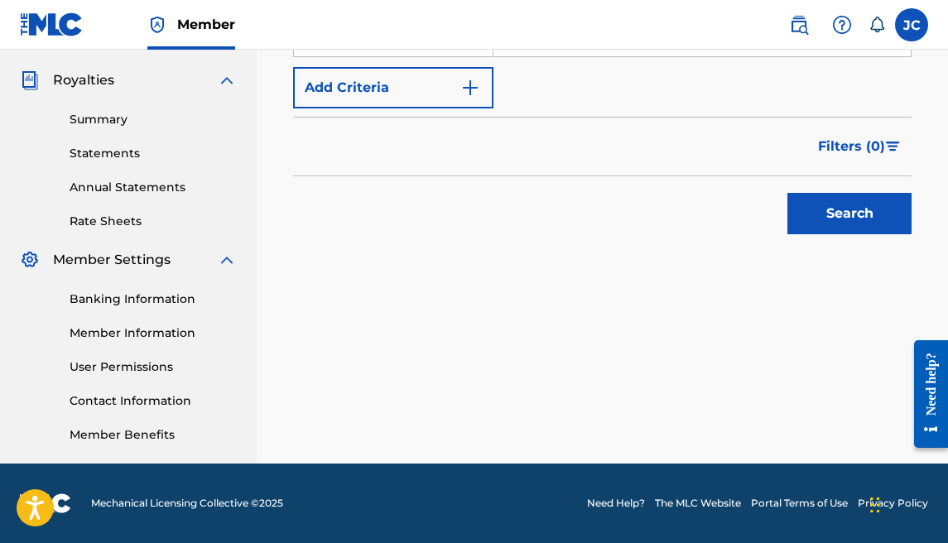
click at [888, 213] on button "Search" at bounding box center [849, 213] width 124 height 41
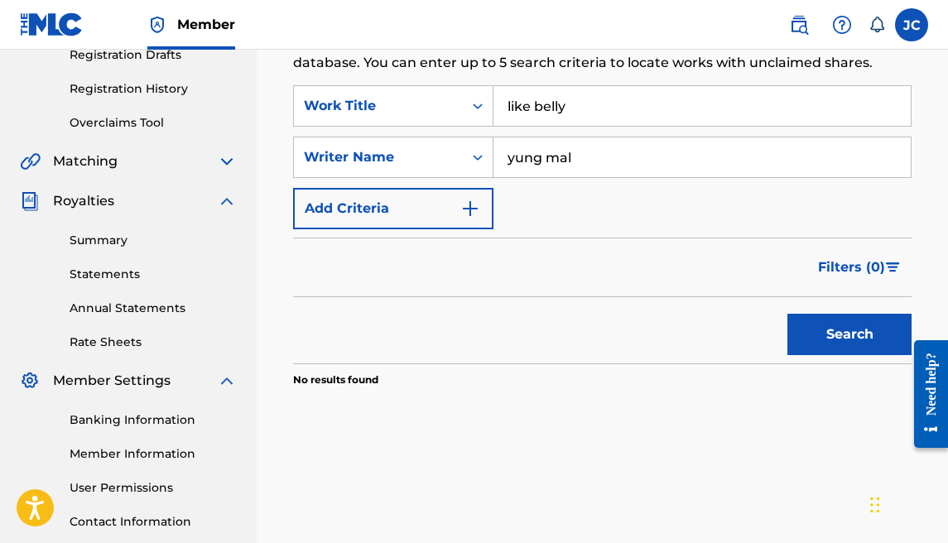
scroll to position [280, 0]
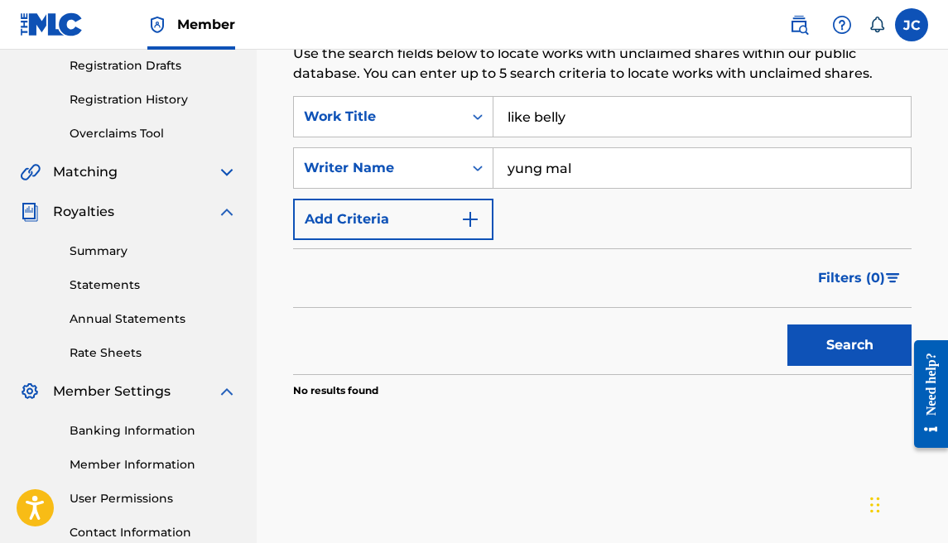
drag, startPoint x: 586, startPoint y: 165, endPoint x: 281, endPoint y: 124, distance: 308.2
click at [281, 124] on div "Claiming Tool Search Add Publishers & Shares Review Submit Search Use the searc…" at bounding box center [603, 154] width 652 height 686
type input "[PERSON_NAME]"
click at [787, 325] on button "Search" at bounding box center [849, 345] width 124 height 41
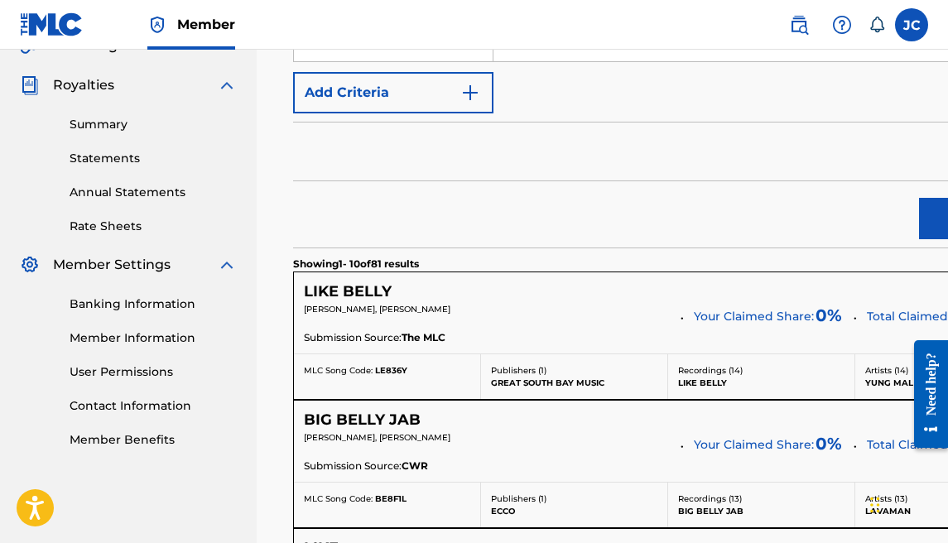
scroll to position [411, 0]
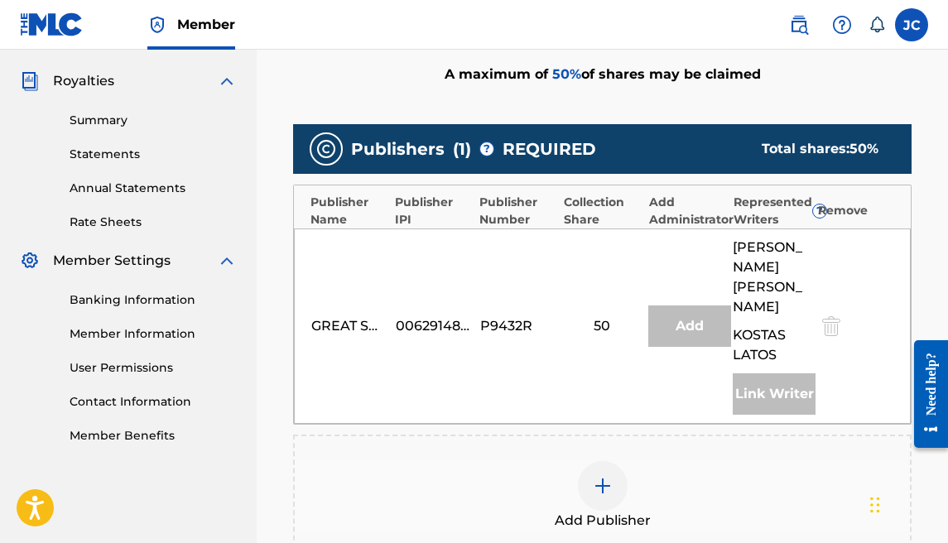
click at [593, 476] on img at bounding box center [603, 486] width 20 height 20
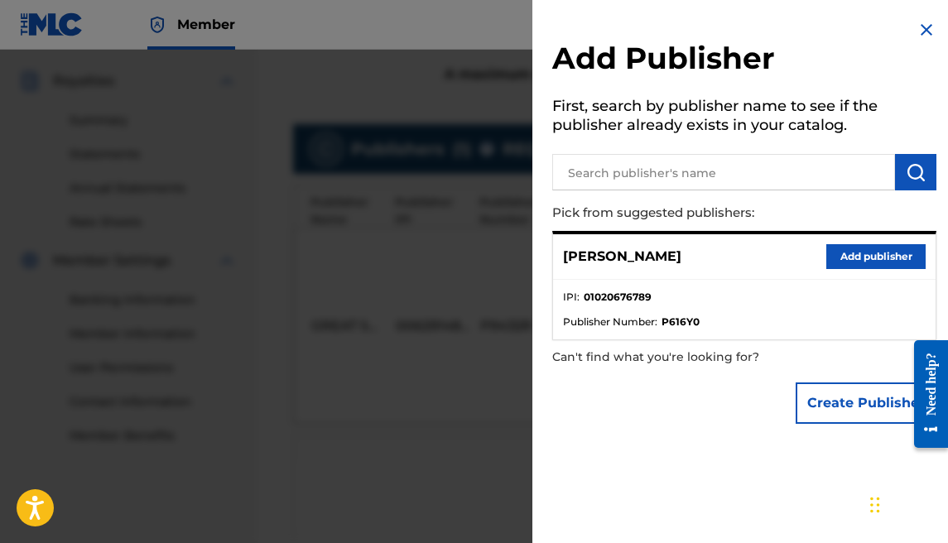
click at [492, 344] on div at bounding box center [474, 321] width 948 height 543
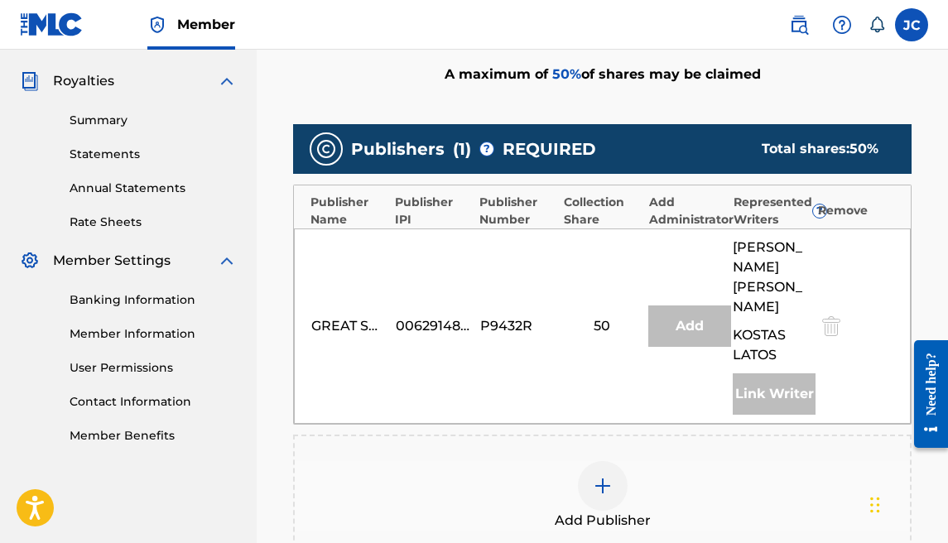
click at [598, 461] on div at bounding box center [603, 486] width 50 height 50
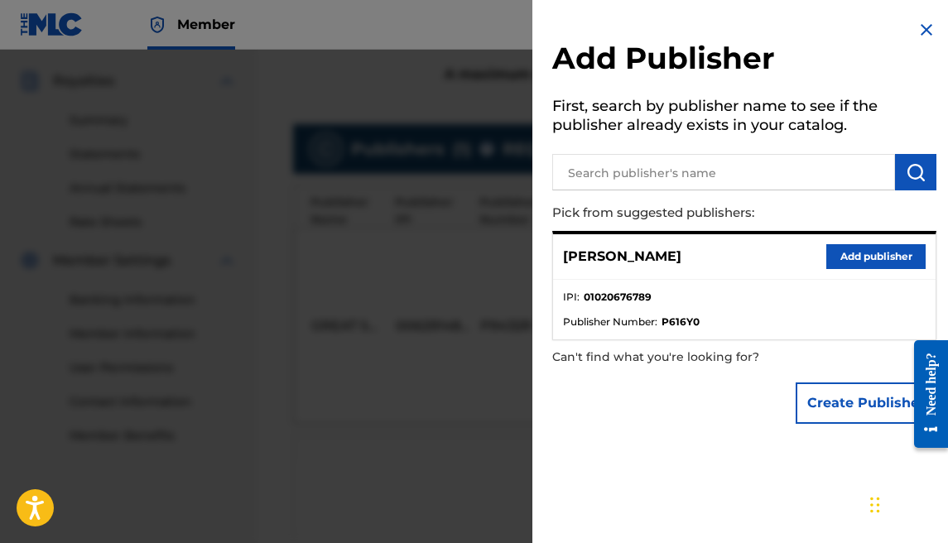
click at [832, 253] on button "Add publisher" at bounding box center [875, 256] width 99 height 25
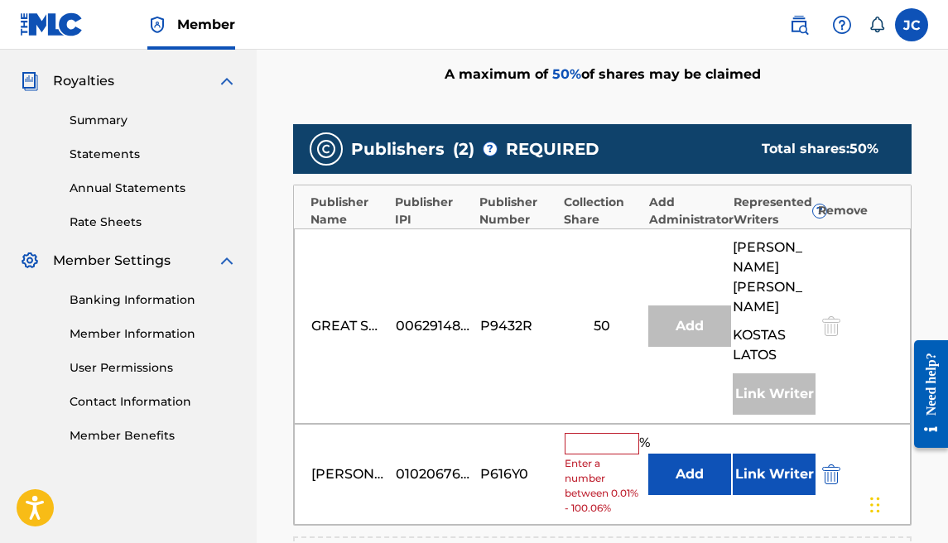
click at [609, 433] on input "text" at bounding box center [602, 444] width 75 height 22
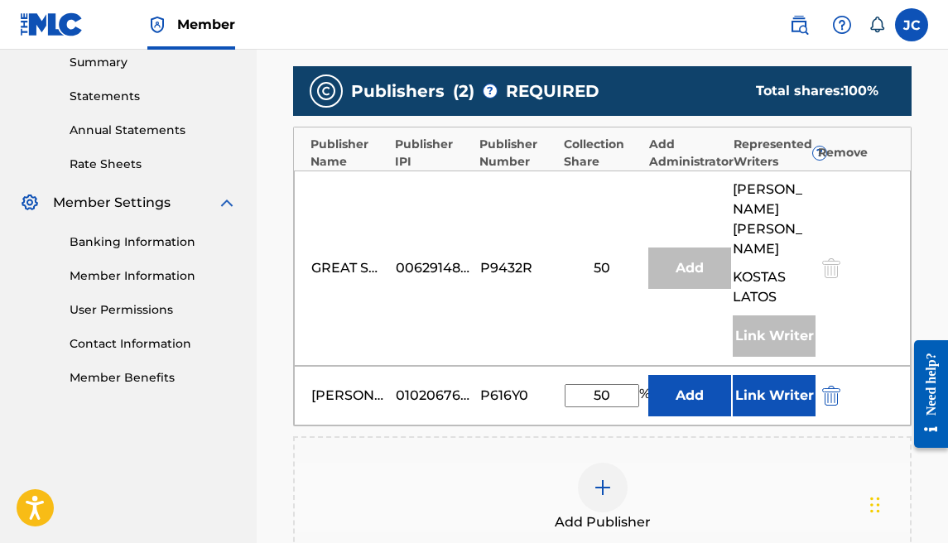
scroll to position [650, 0]
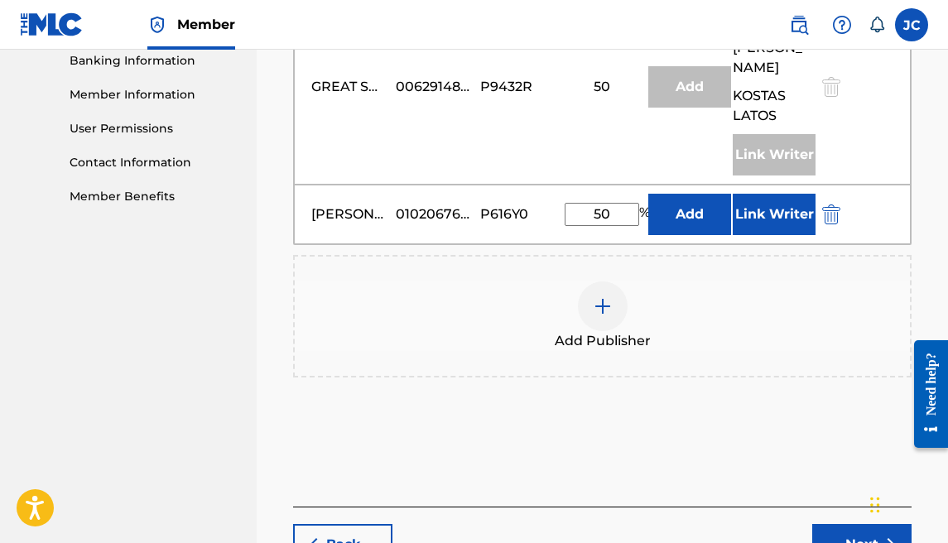
type input "50"
click at [833, 524] on button "Next" at bounding box center [861, 544] width 99 height 41
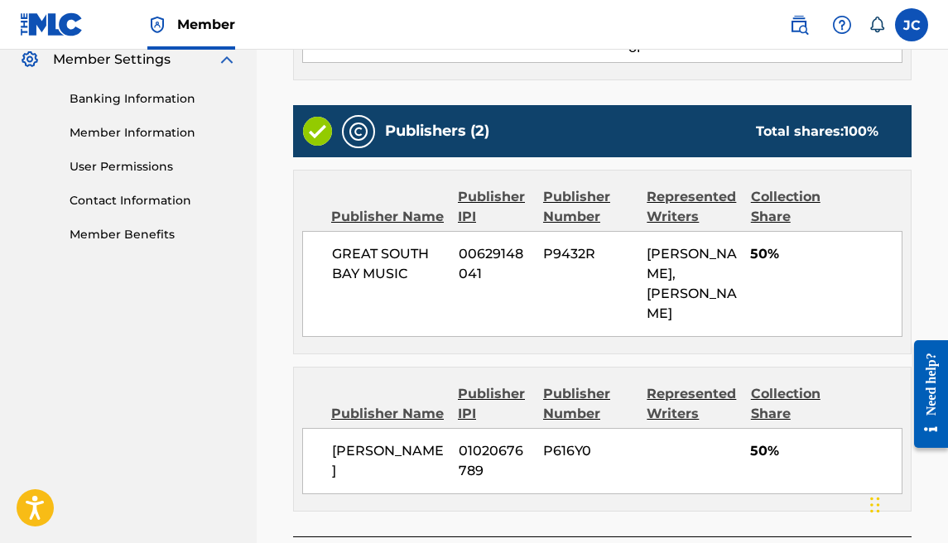
scroll to position [758, 0]
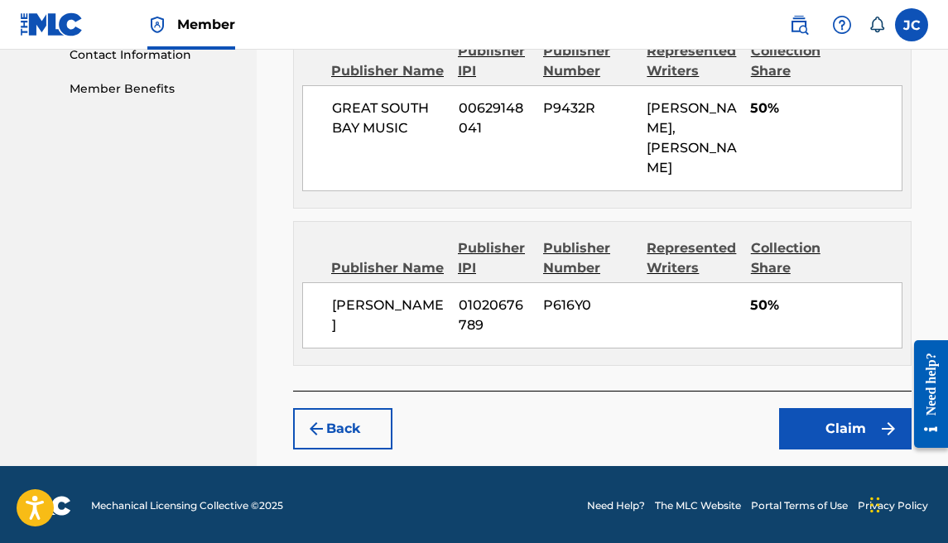
click at [811, 422] on button "Claim" at bounding box center [845, 428] width 132 height 41
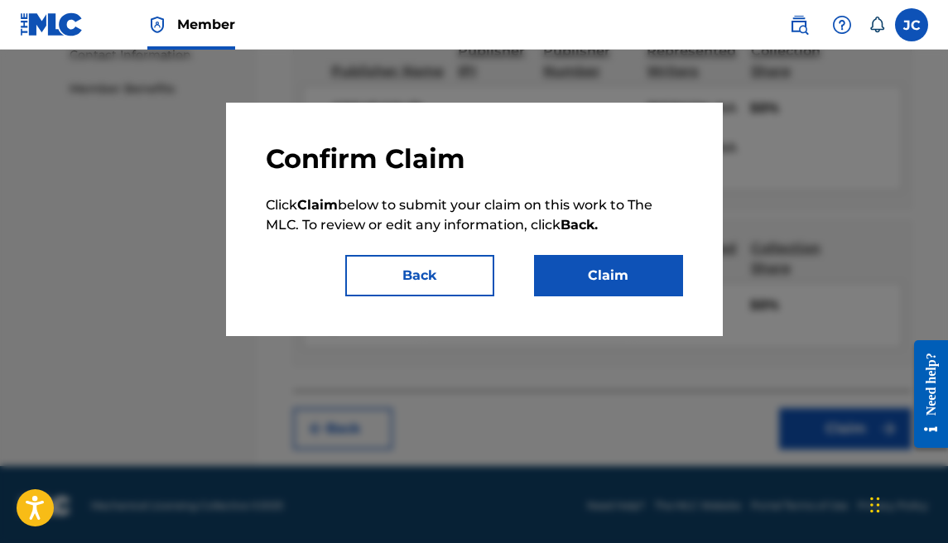
click at [654, 282] on button "Claim" at bounding box center [608, 275] width 149 height 41
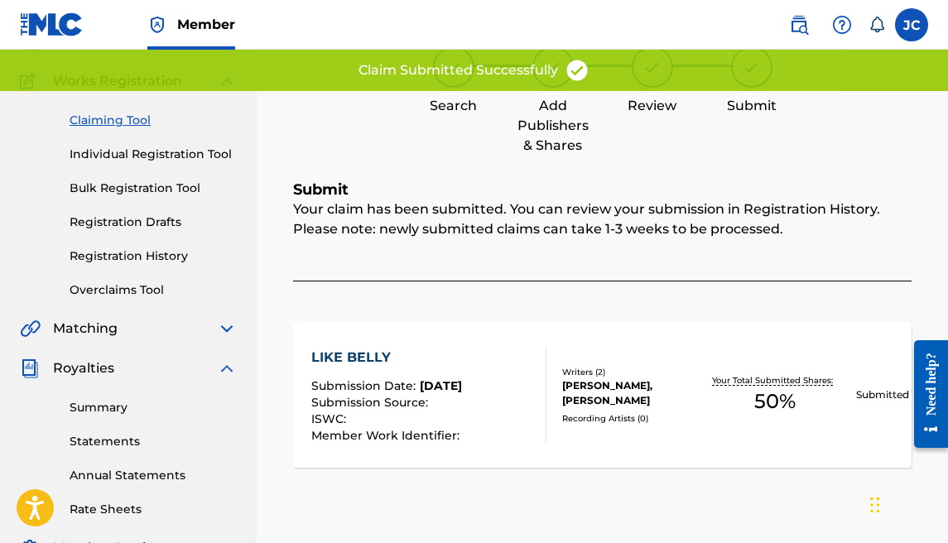
scroll to position [142, 0]
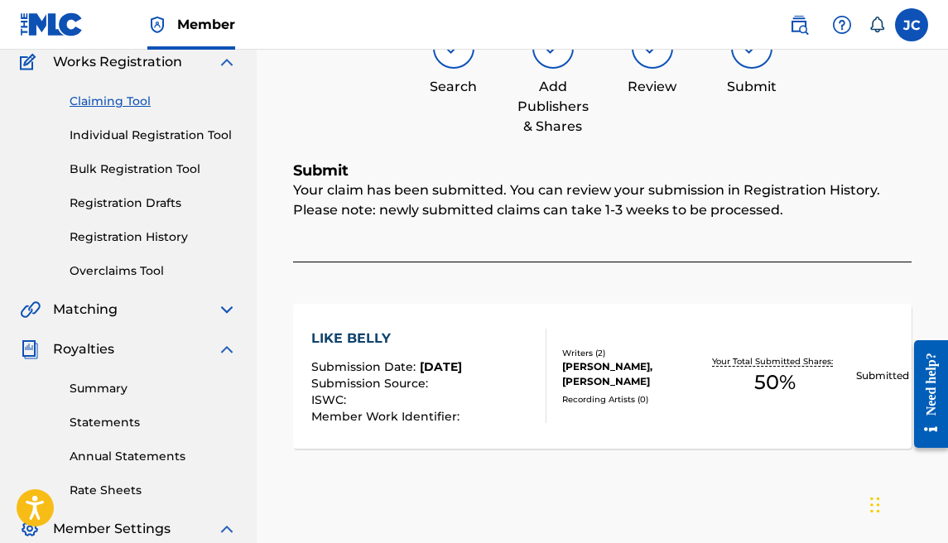
click at [116, 234] on link "Registration History" at bounding box center [153, 237] width 167 height 17
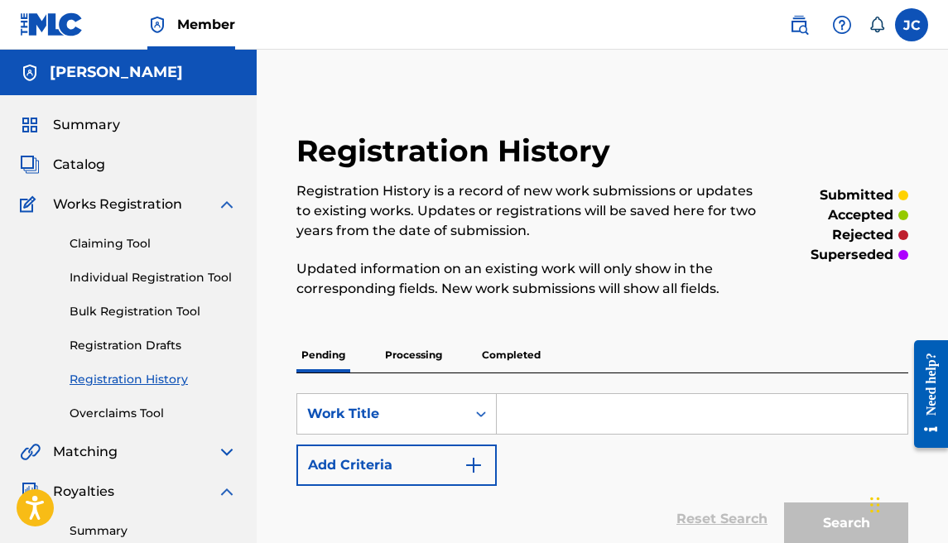
click at [220, 207] on img at bounding box center [227, 205] width 20 height 20
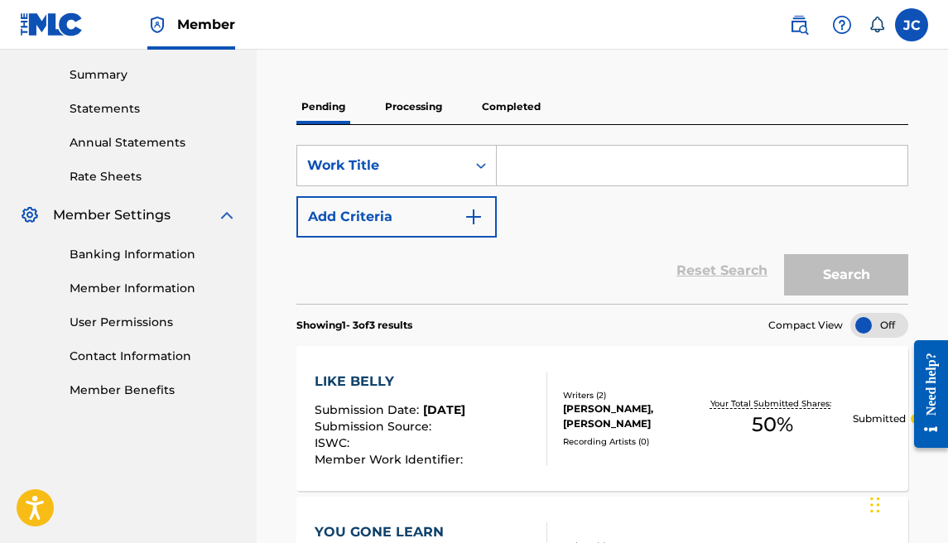
scroll to position [147, 0]
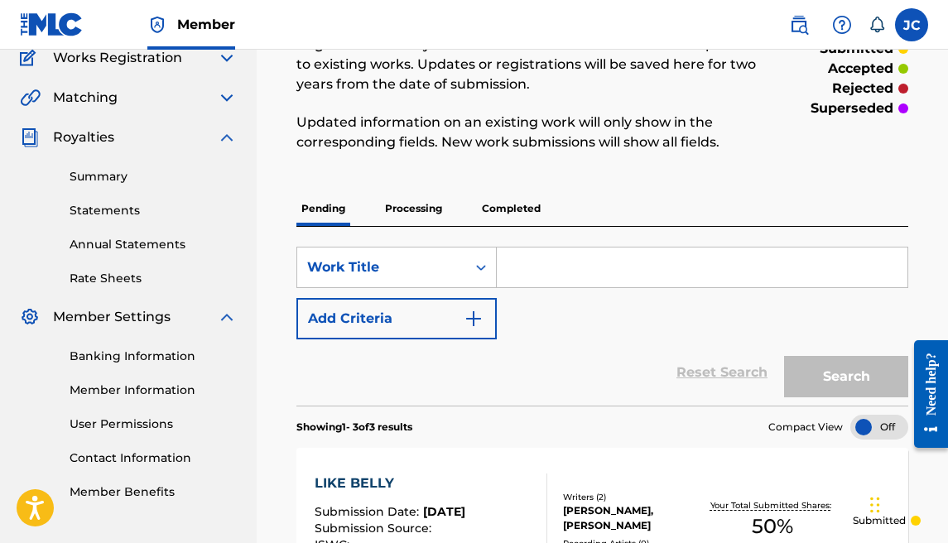
click at [224, 138] on img at bounding box center [227, 138] width 20 height 20
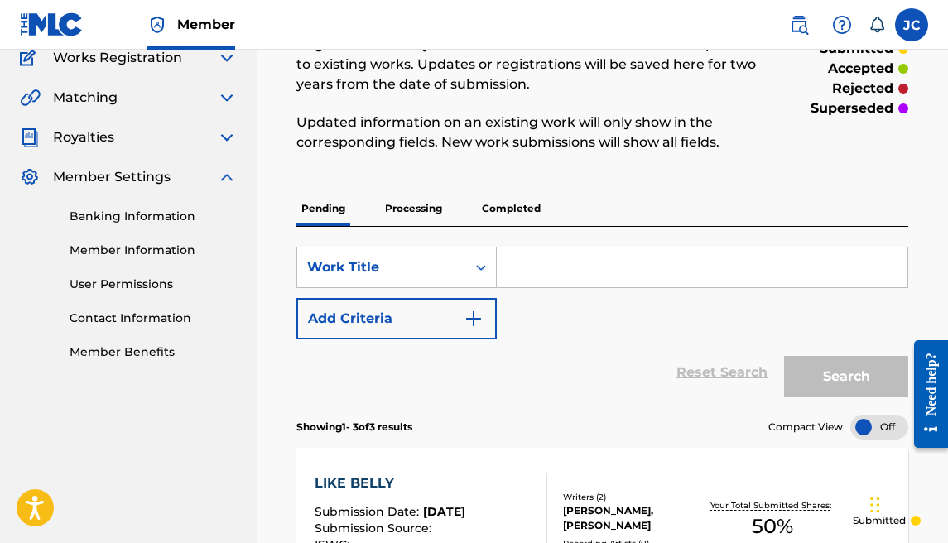
click at [226, 171] on img at bounding box center [227, 177] width 20 height 20
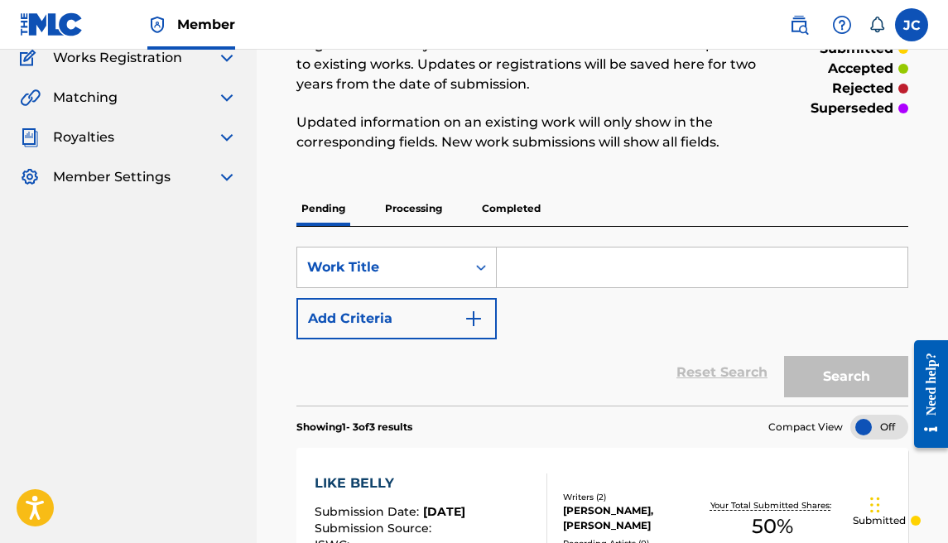
click at [391, 204] on p "Processing" at bounding box center [413, 208] width 67 height 35
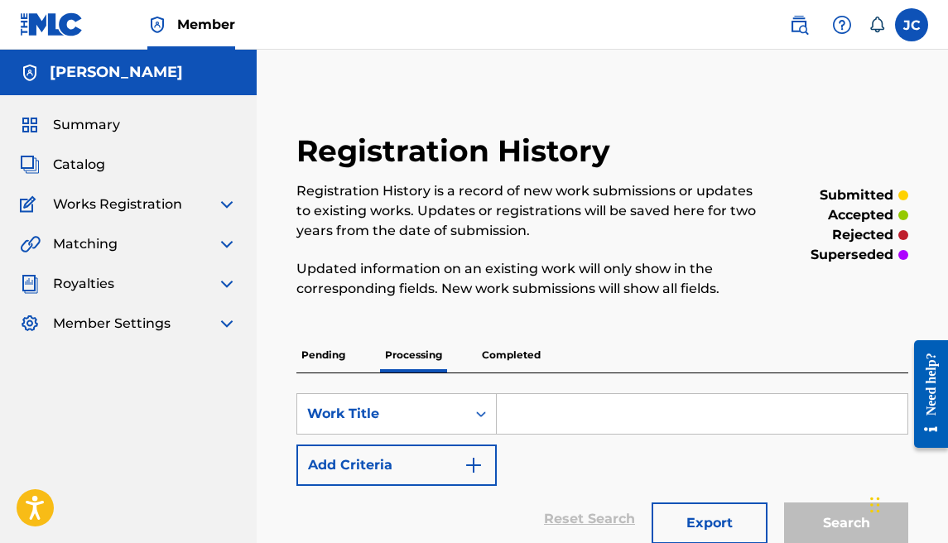
click at [336, 347] on p "Pending" at bounding box center [323, 355] width 54 height 35
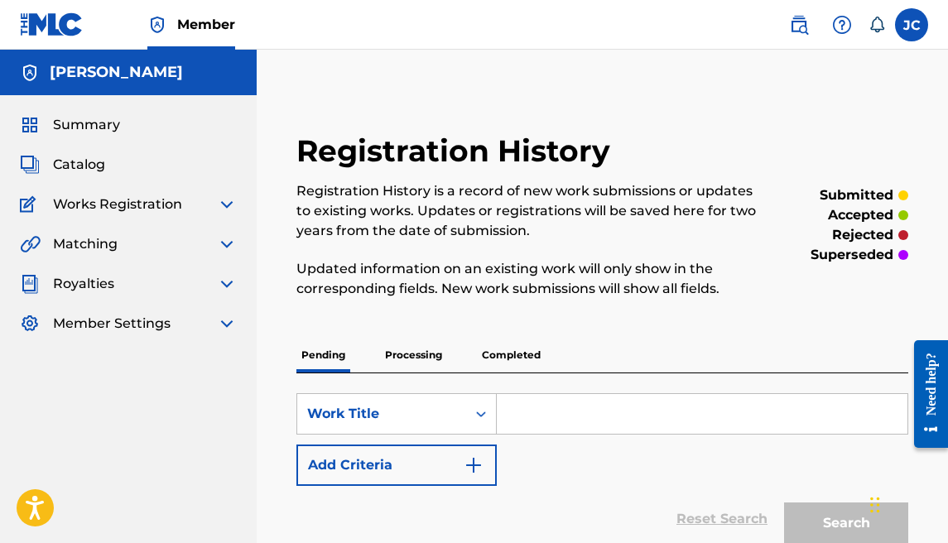
click at [493, 358] on p "Completed" at bounding box center [511, 355] width 69 height 35
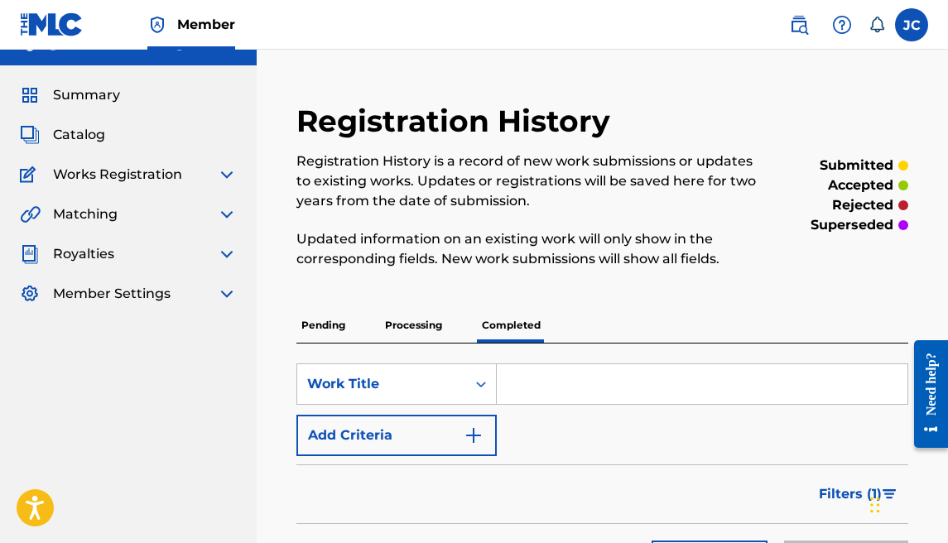
scroll to position [31, 0]
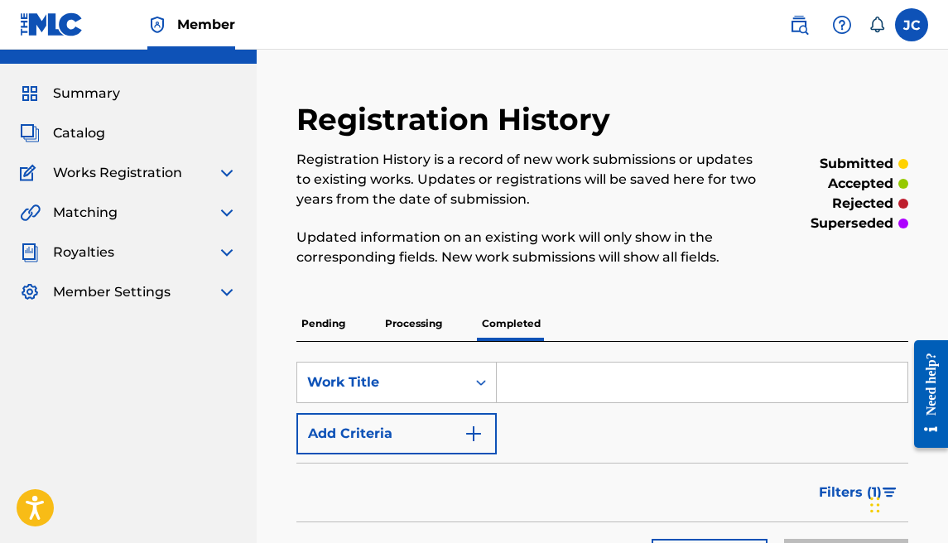
click at [343, 320] on p "Pending" at bounding box center [323, 323] width 54 height 35
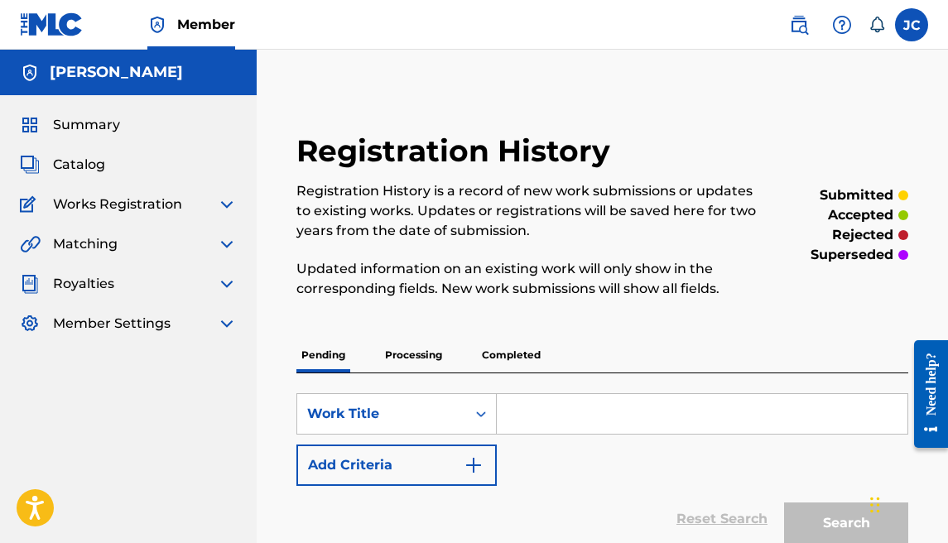
click at [504, 354] on p "Completed" at bounding box center [511, 355] width 69 height 35
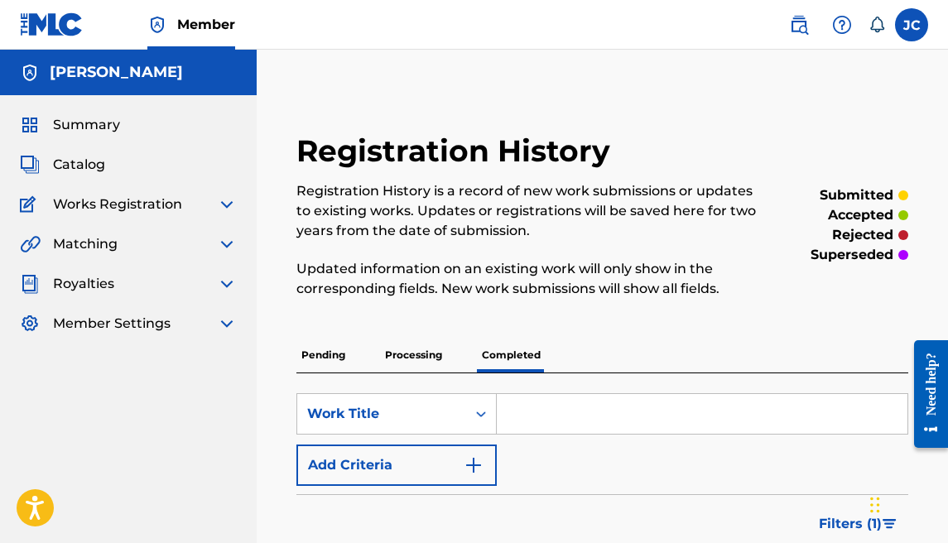
click at [437, 345] on p "Processing" at bounding box center [413, 355] width 67 height 35
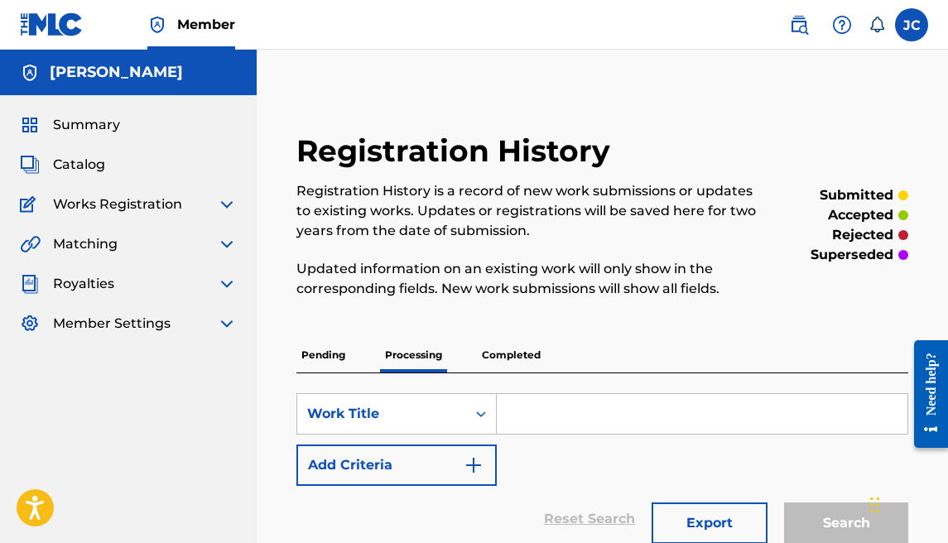
click at [330, 349] on p "Pending" at bounding box center [323, 355] width 54 height 35
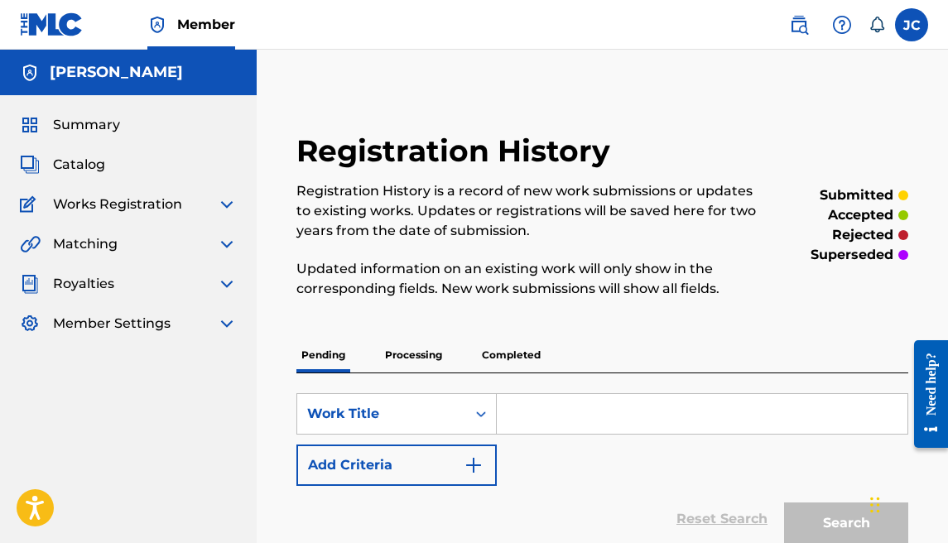
click at [217, 326] on img at bounding box center [227, 324] width 20 height 20
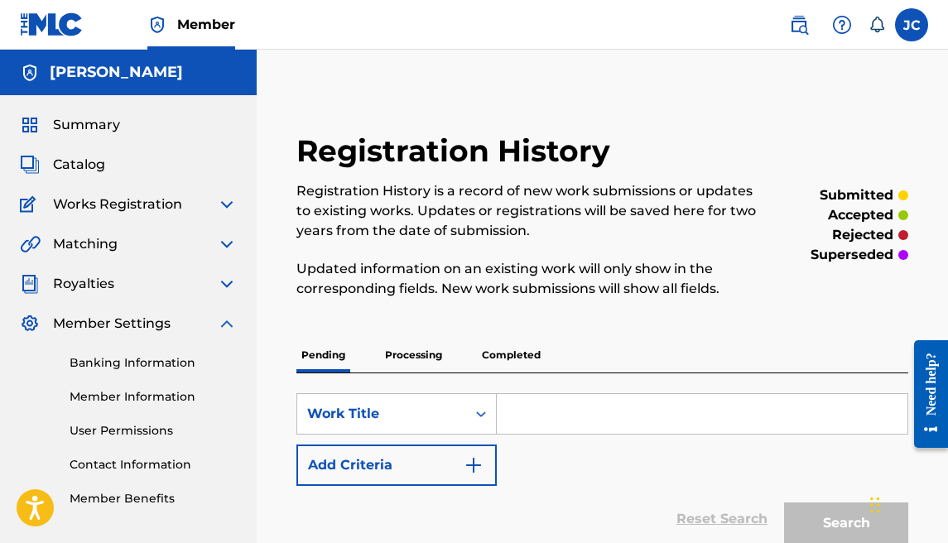
click at [106, 365] on link "Banking Information" at bounding box center [153, 362] width 167 height 17
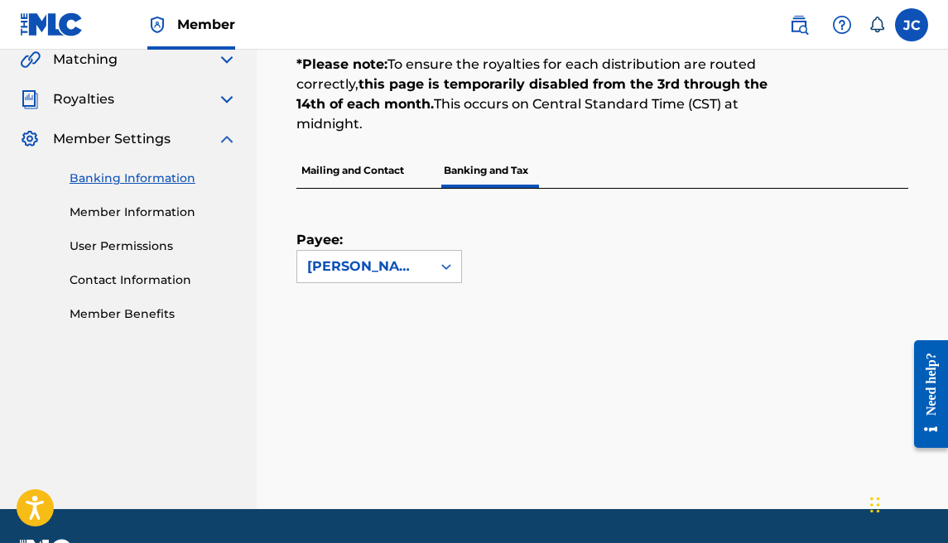
scroll to position [192, 0]
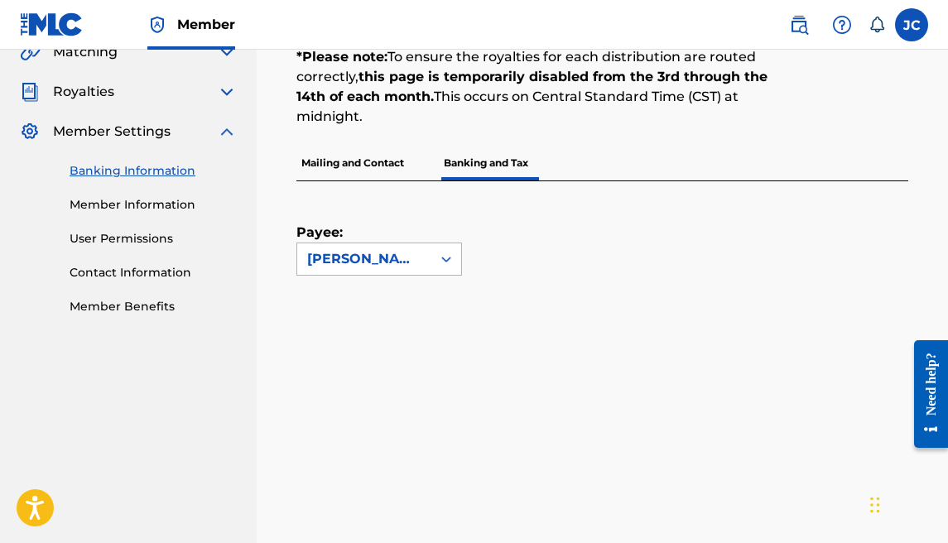
click at [426, 249] on div "[PERSON_NAME]" at bounding box center [364, 258] width 134 height 31
click at [571, 253] on div "Payee: Use Up and Down to choose options, press Enter to select the currently f…" at bounding box center [582, 228] width 572 height 94
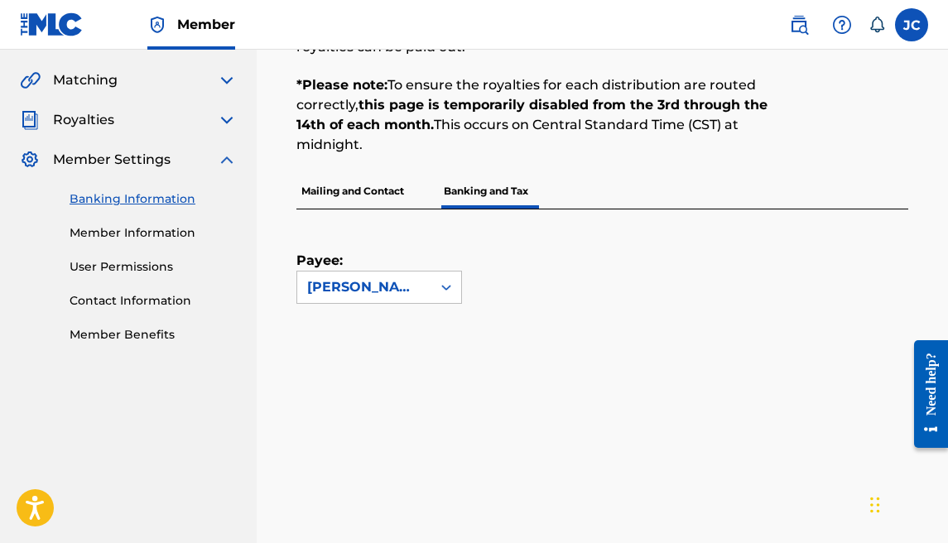
scroll to position [0, 0]
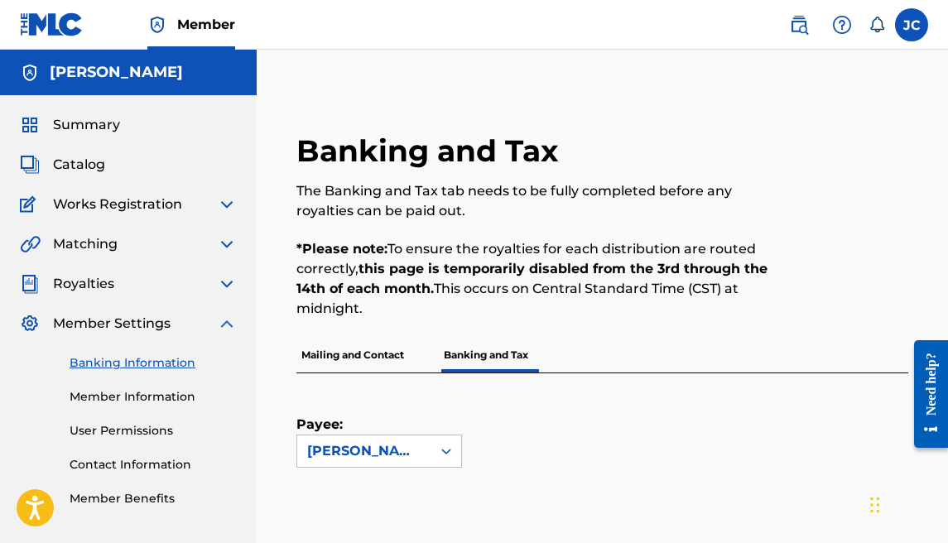
click at [378, 344] on p "Mailing and Contact" at bounding box center [352, 355] width 113 height 35
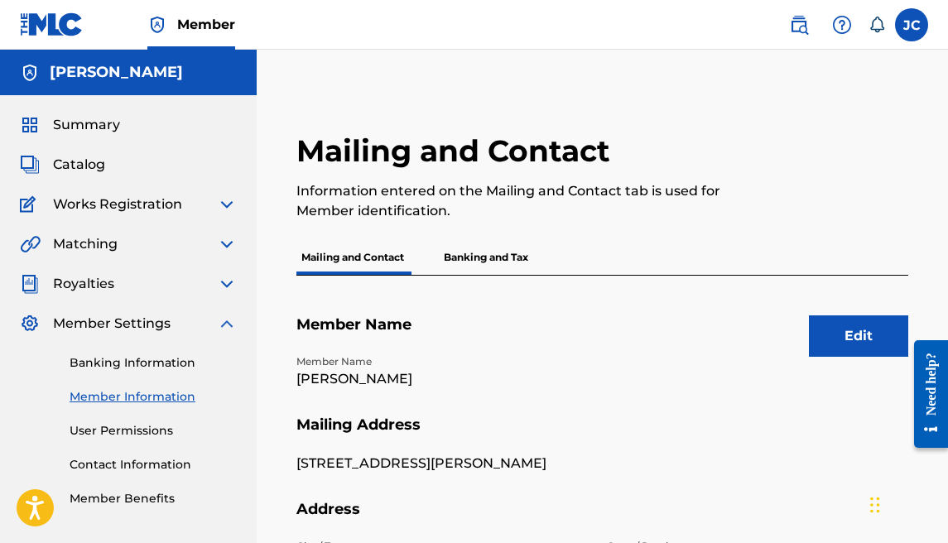
click at [457, 258] on p "Banking and Tax" at bounding box center [486, 257] width 94 height 35
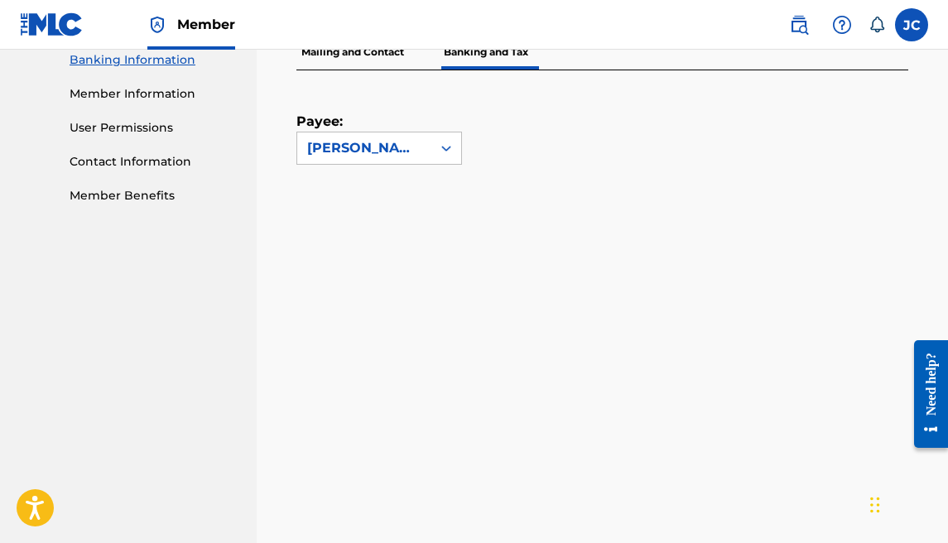
scroll to position [303, 0]
click at [392, 151] on div "[PERSON_NAME]" at bounding box center [364, 148] width 114 height 20
click at [518, 158] on div "Payee: Use Up and Down to choose options, press Enter to select the currently f…" at bounding box center [582, 117] width 572 height 94
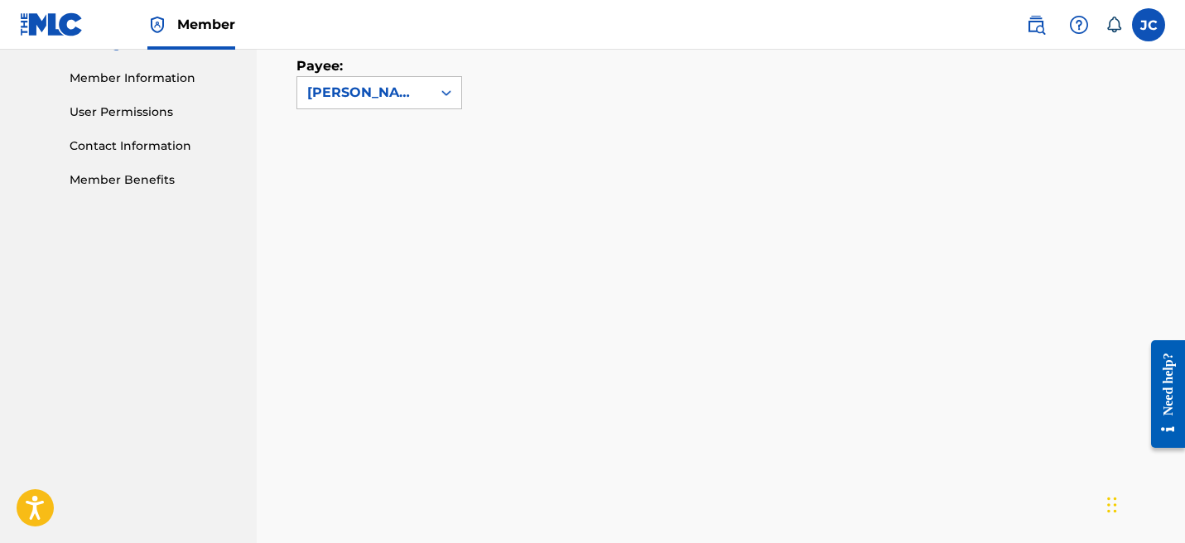
scroll to position [51, 0]
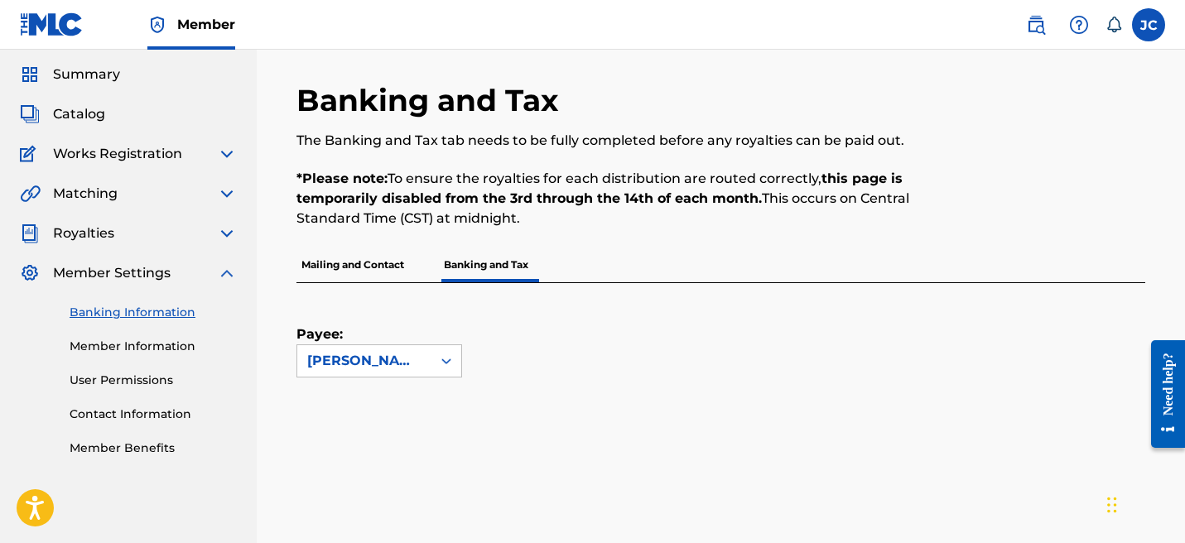
click at [153, 344] on link "Member Information" at bounding box center [153, 346] width 167 height 17
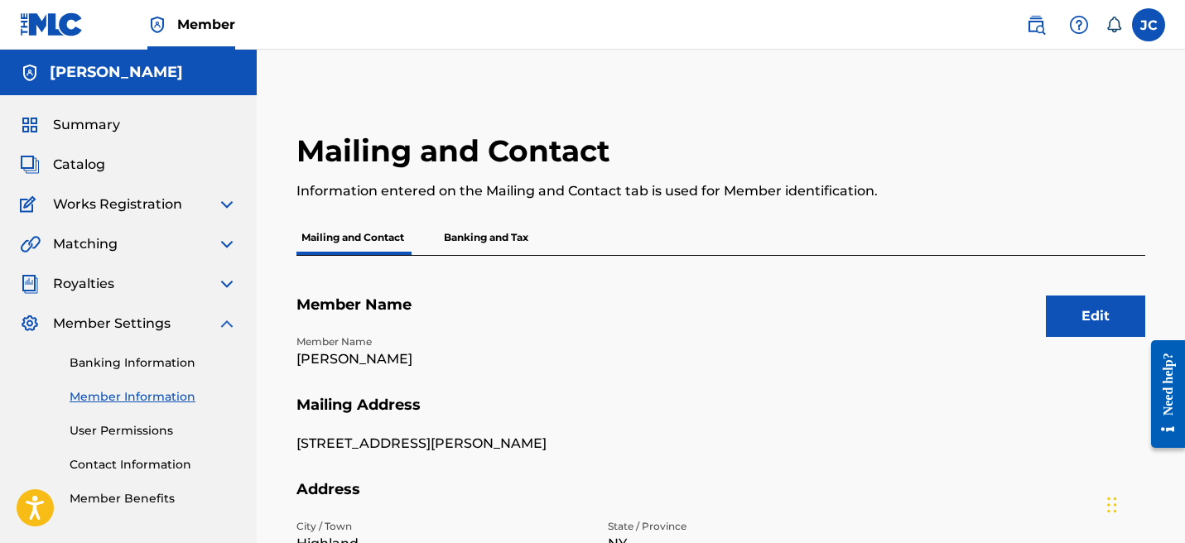
click at [144, 359] on link "Banking Information" at bounding box center [153, 362] width 167 height 17
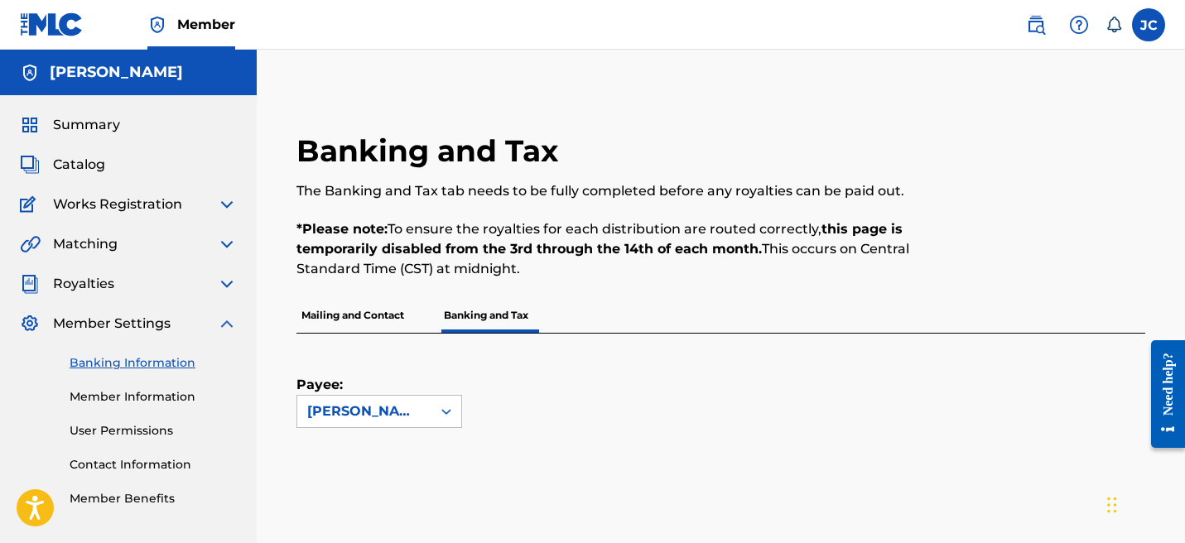
click at [947, 23] on label at bounding box center [1148, 24] width 33 height 33
click at [947, 25] on input "[PERSON_NAME] [EMAIL_ADDRESS][DOMAIN_NAME] Notification Preferences Profile Log…" at bounding box center [1148, 25] width 0 height 0
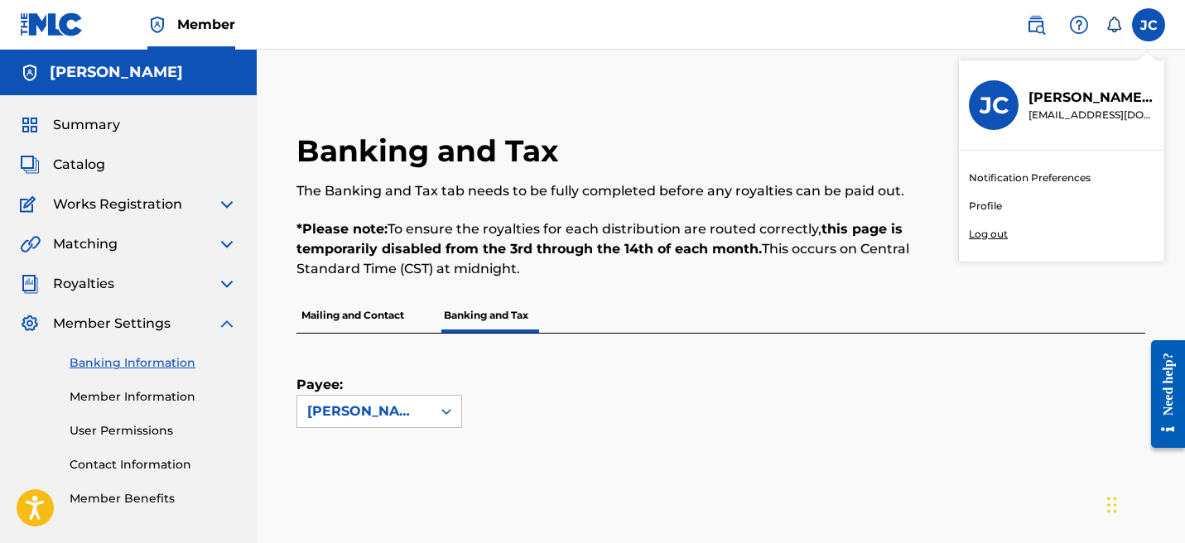
click at [947, 203] on link "Profile" at bounding box center [985, 206] width 33 height 15
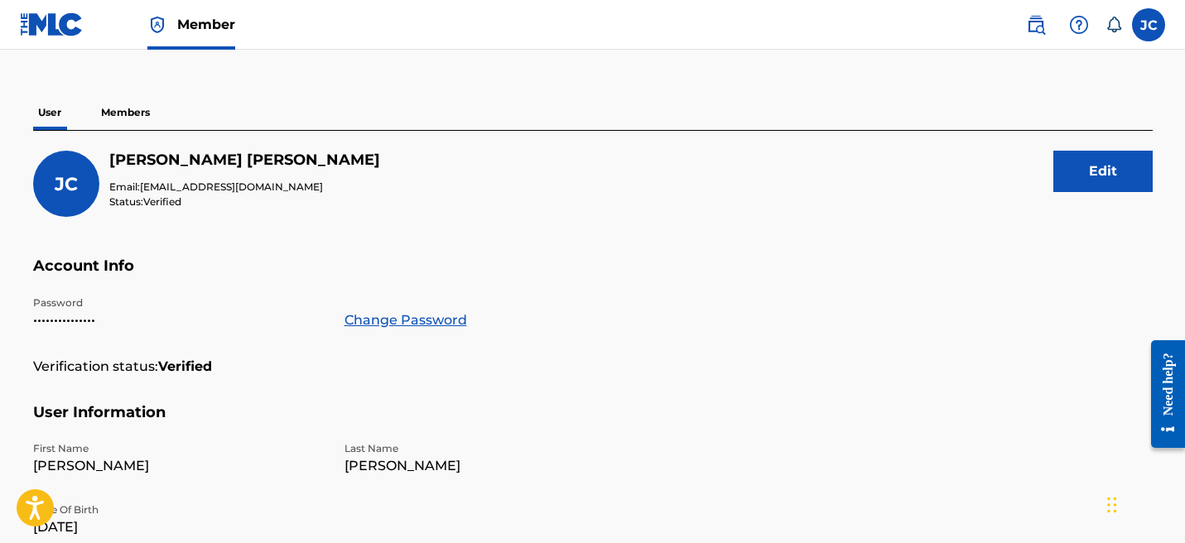
scroll to position [64, 0]
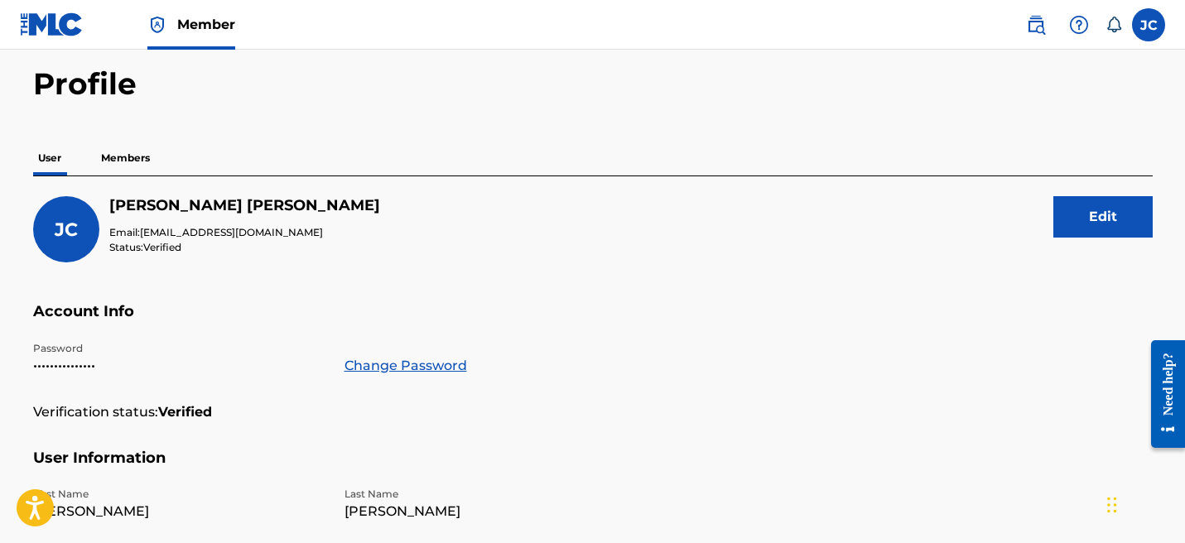
click at [124, 165] on p "Members" at bounding box center [125, 158] width 59 height 35
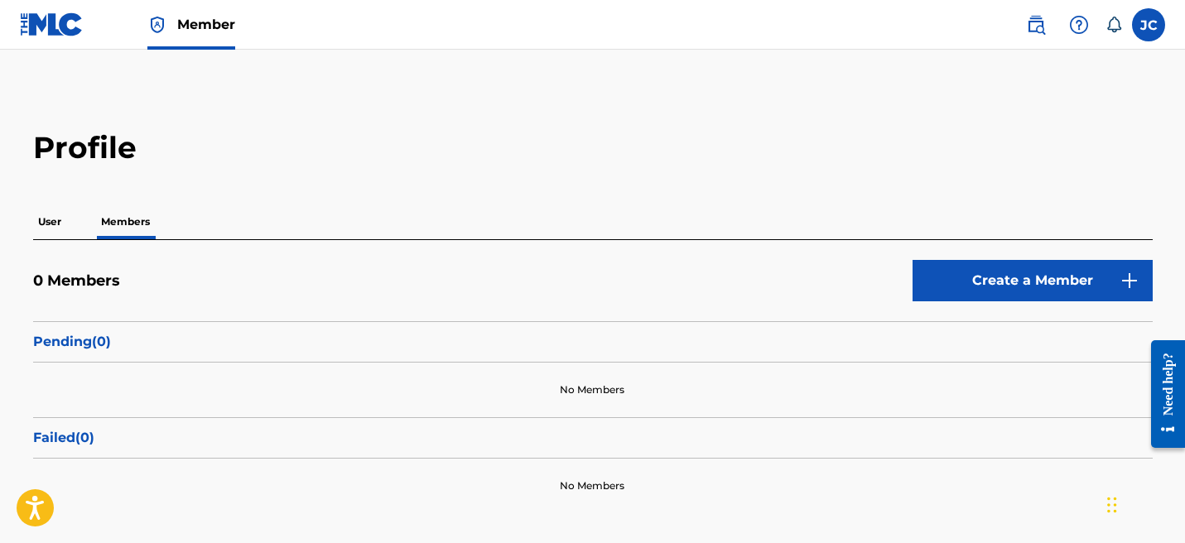
click at [60, 210] on p "User" at bounding box center [49, 222] width 33 height 35
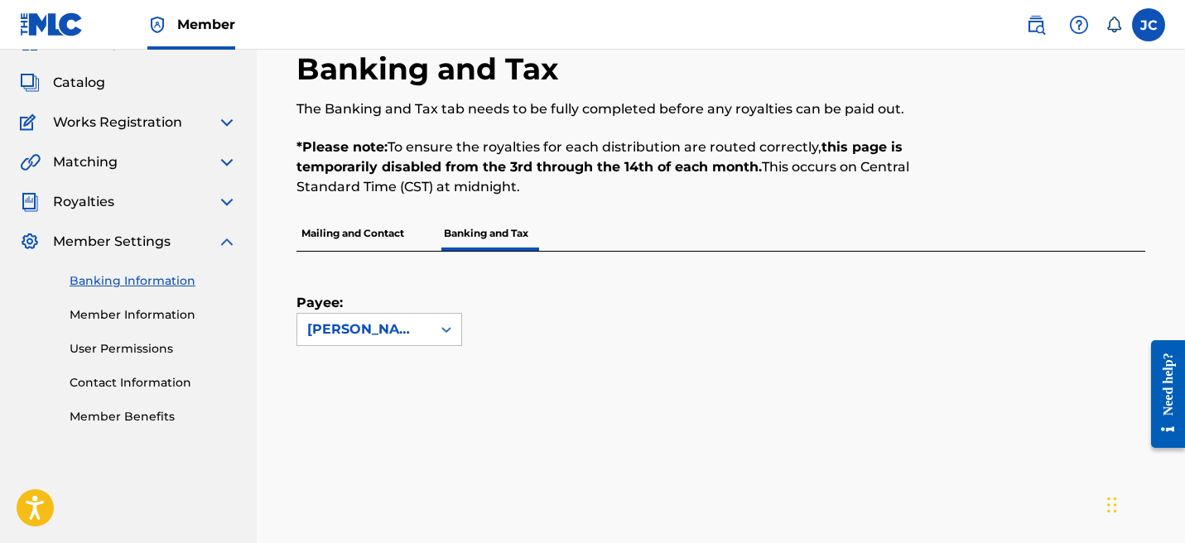
scroll to position [179, 0]
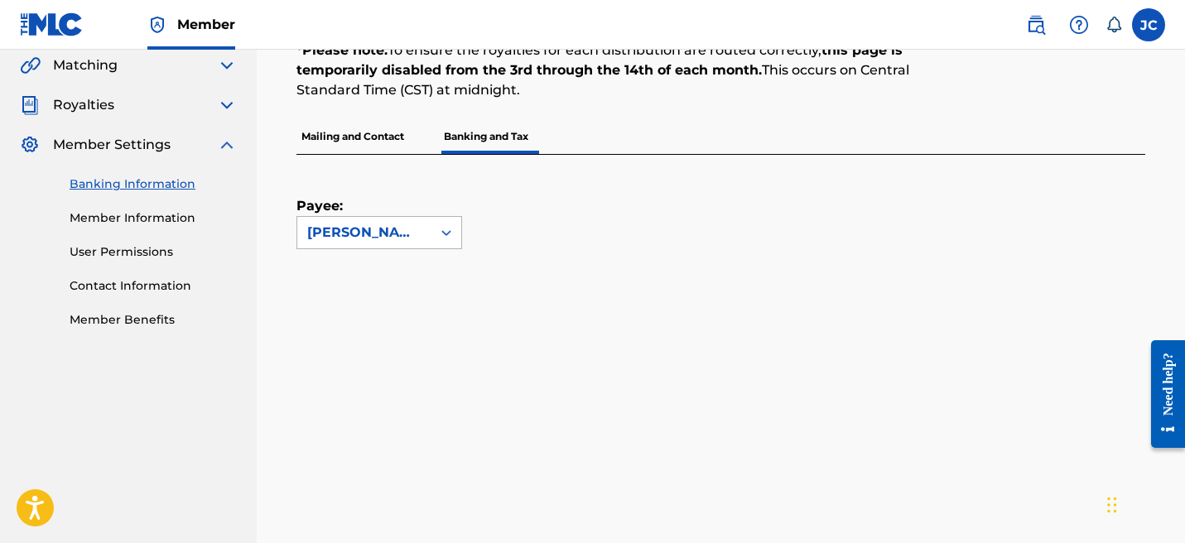
click at [388, 242] on div "[PERSON_NAME]" at bounding box center [364, 233] width 114 height 20
click at [515, 234] on div "Payee: Use Up and Down to choose options, press Enter to select the currently f…" at bounding box center [700, 202] width 809 height 94
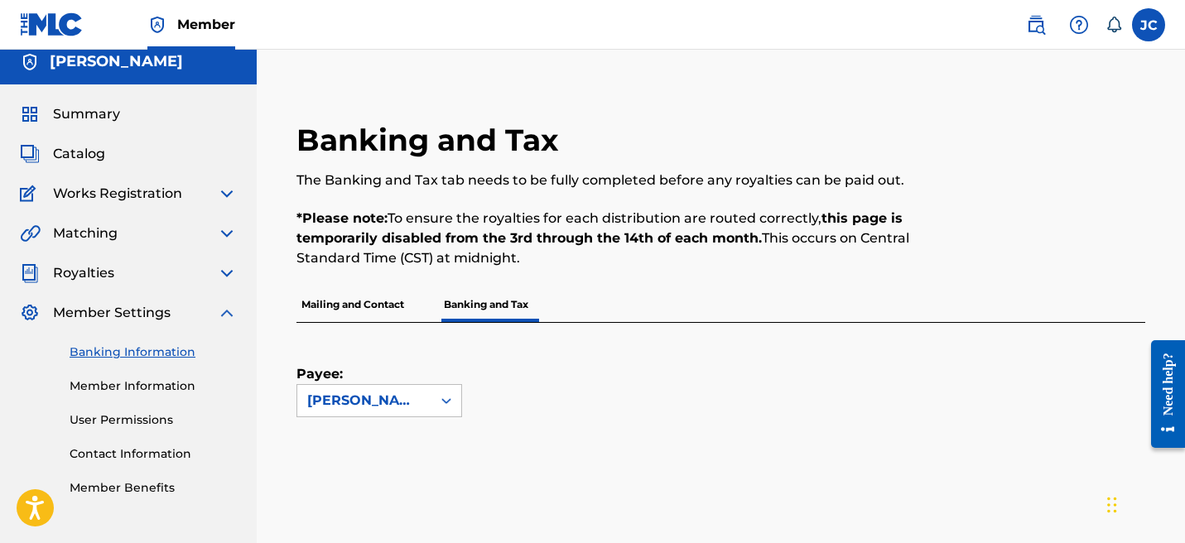
scroll to position [0, 0]
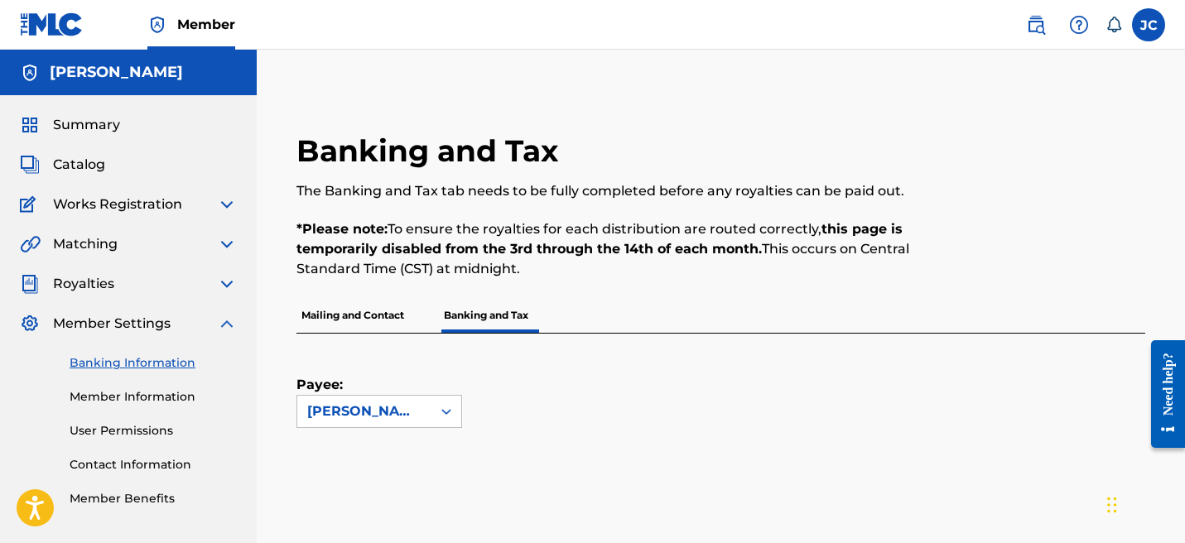
click at [352, 320] on p "Mailing and Contact" at bounding box center [352, 315] width 113 height 35
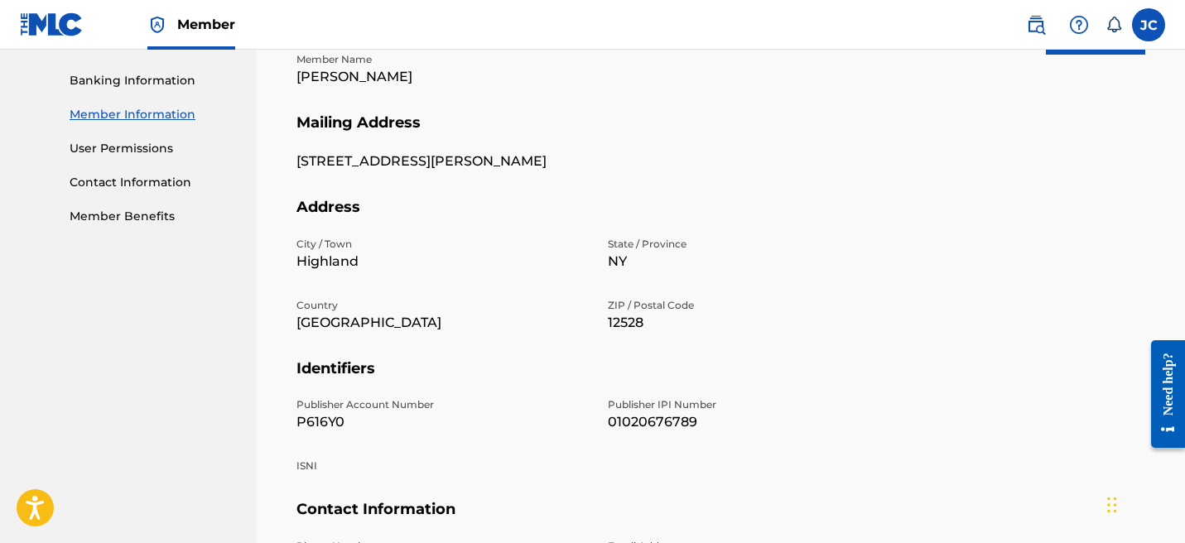
scroll to position [275, 0]
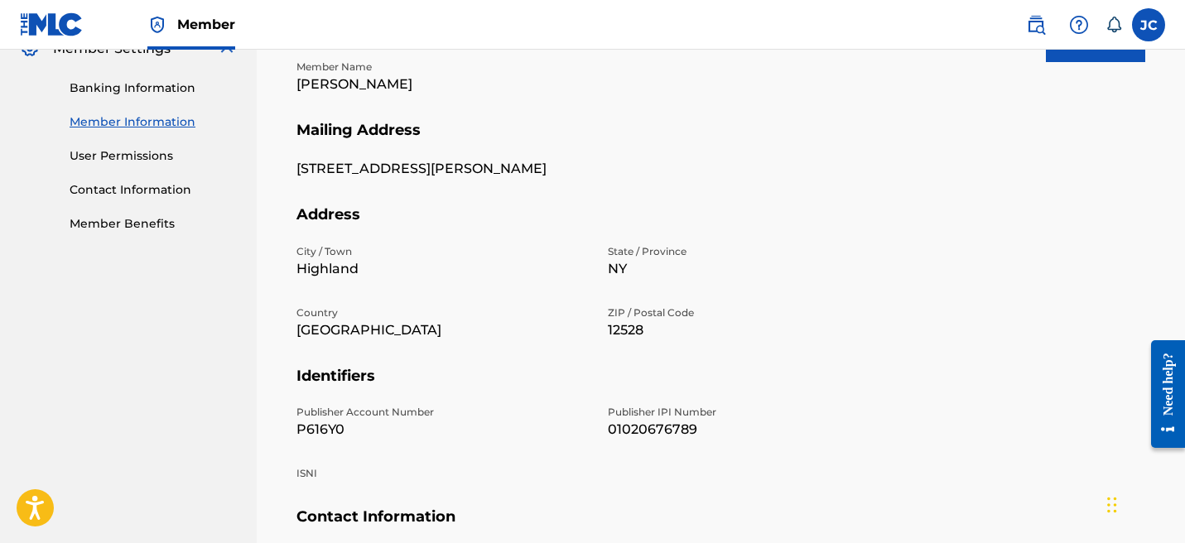
click at [147, 158] on link "User Permissions" at bounding box center [153, 155] width 167 height 17
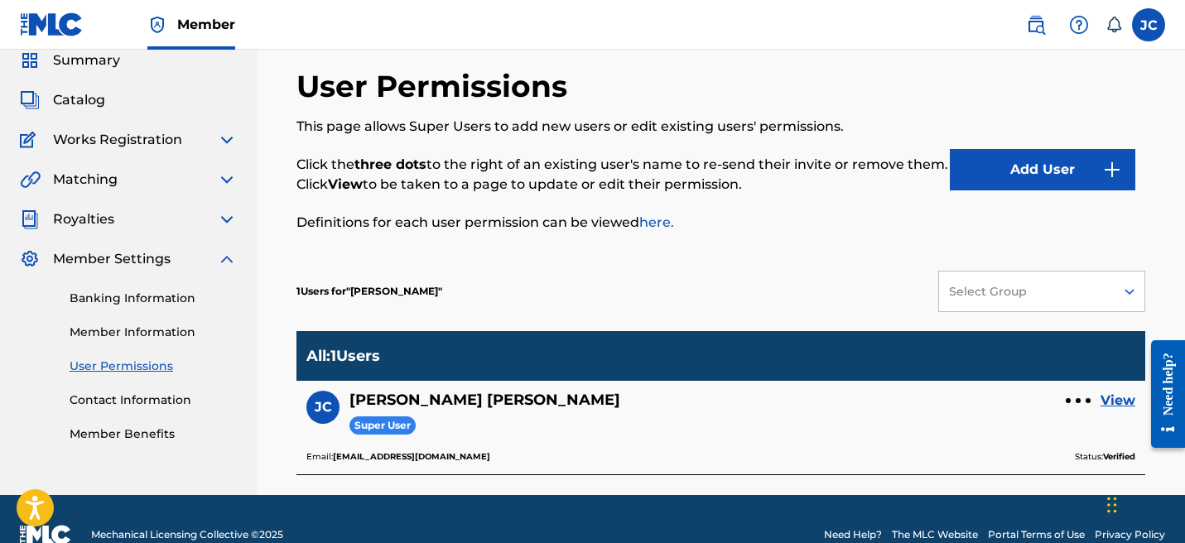
scroll to position [96, 0]
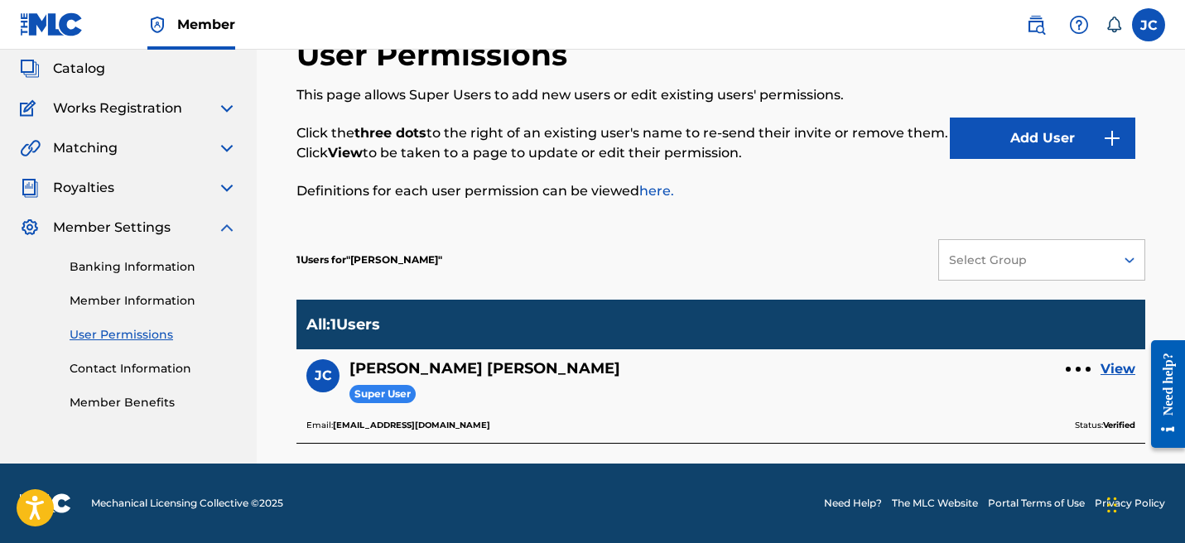
click at [156, 360] on link "Contact Information" at bounding box center [153, 368] width 167 height 17
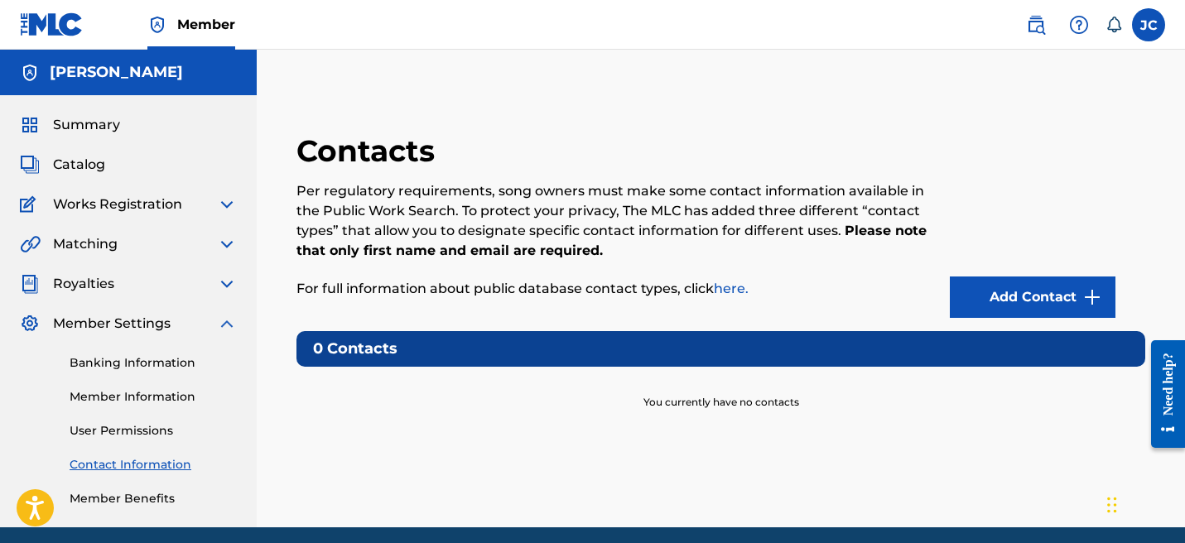
click at [136, 363] on link "Banking Information" at bounding box center [153, 362] width 167 height 17
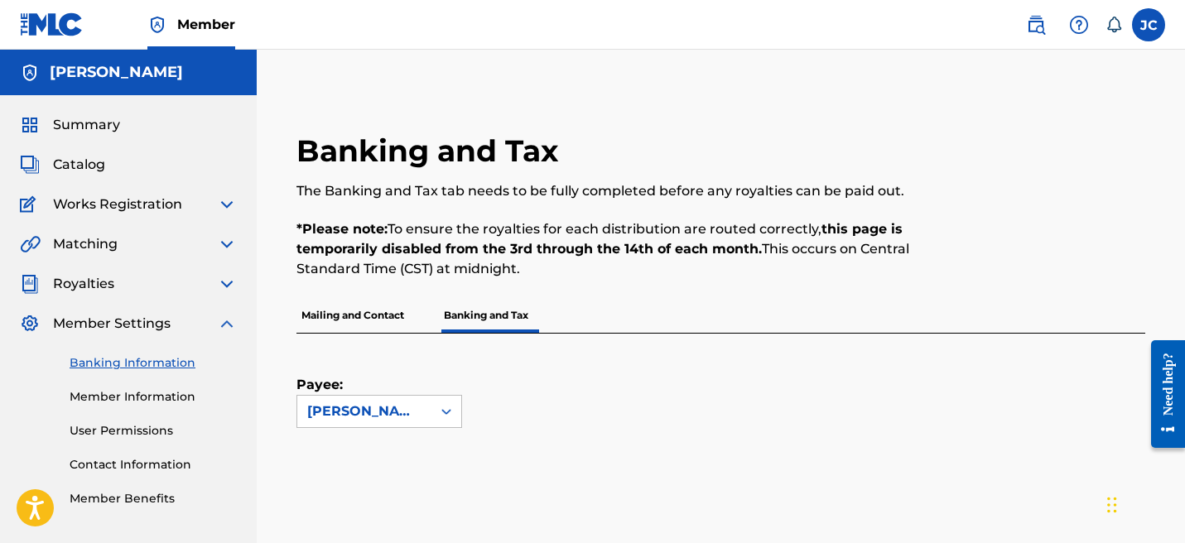
click at [113, 291] on span "Royalties" at bounding box center [83, 284] width 61 height 20
click at [221, 274] on img at bounding box center [227, 284] width 20 height 20
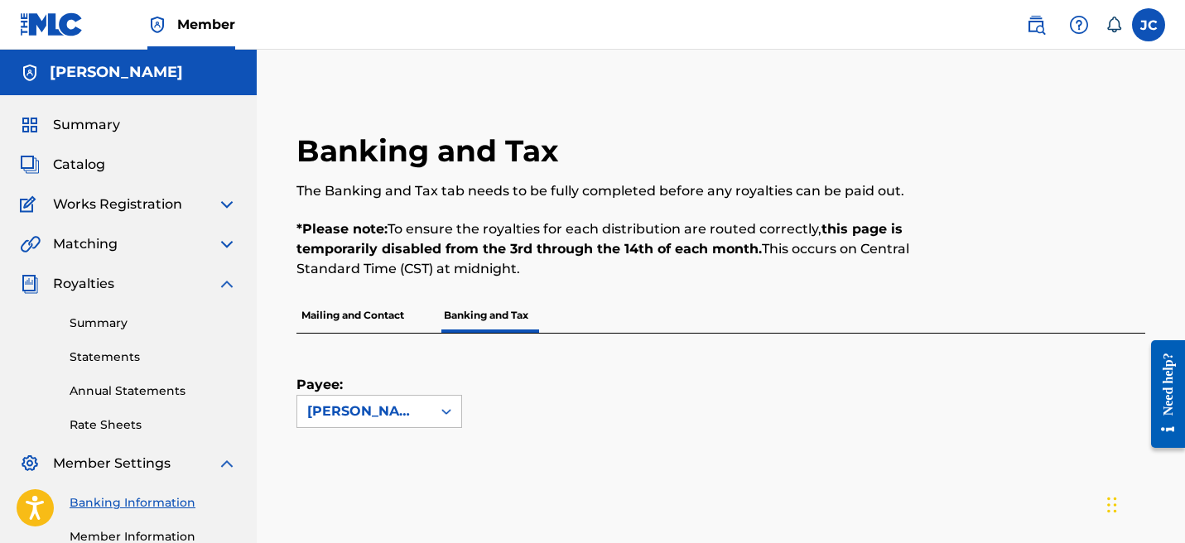
click at [123, 353] on link "Statements" at bounding box center [153, 357] width 167 height 17
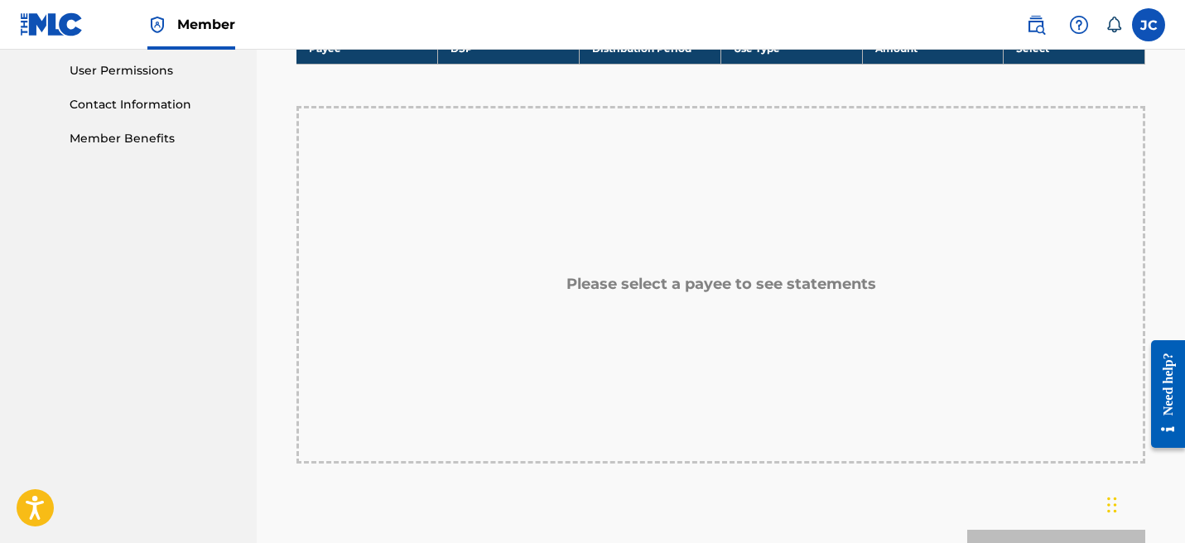
click at [546, 291] on div "Please select a payee to see statements" at bounding box center [720, 285] width 849 height 358
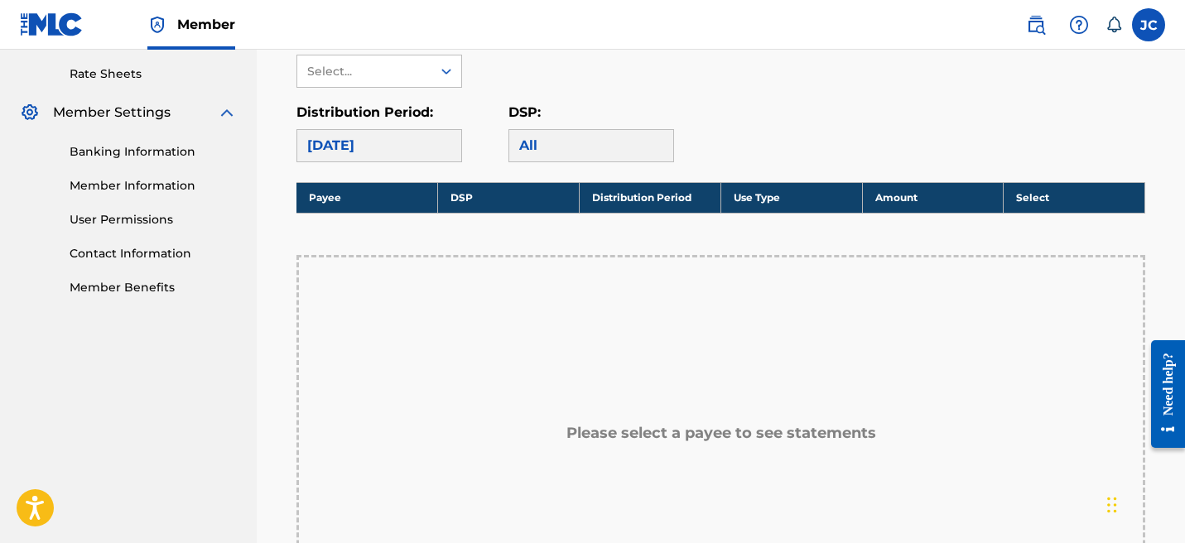
click at [409, 146] on div "[DATE]" at bounding box center [379, 145] width 166 height 33
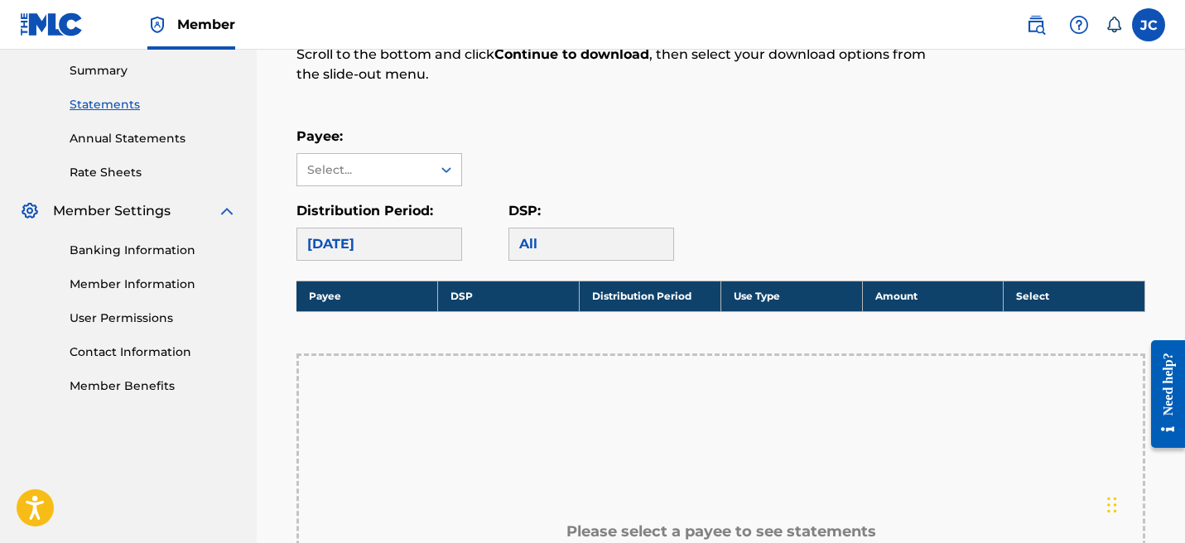
scroll to position [218, 0]
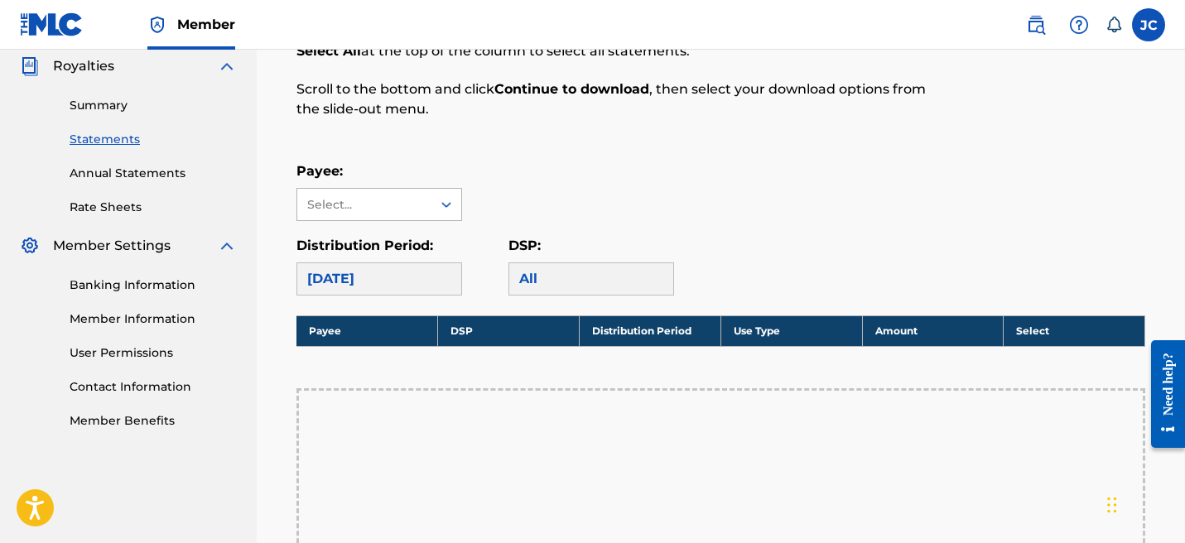
click at [407, 200] on div "Select..." at bounding box center [363, 204] width 113 height 17
click at [402, 229] on div "No options" at bounding box center [379, 237] width 164 height 33
click at [423, 201] on div "Select..." at bounding box center [364, 204] width 134 height 31
click at [530, 276] on div "All" at bounding box center [591, 278] width 166 height 33
click at [391, 277] on div "[DATE]" at bounding box center [379, 278] width 166 height 33
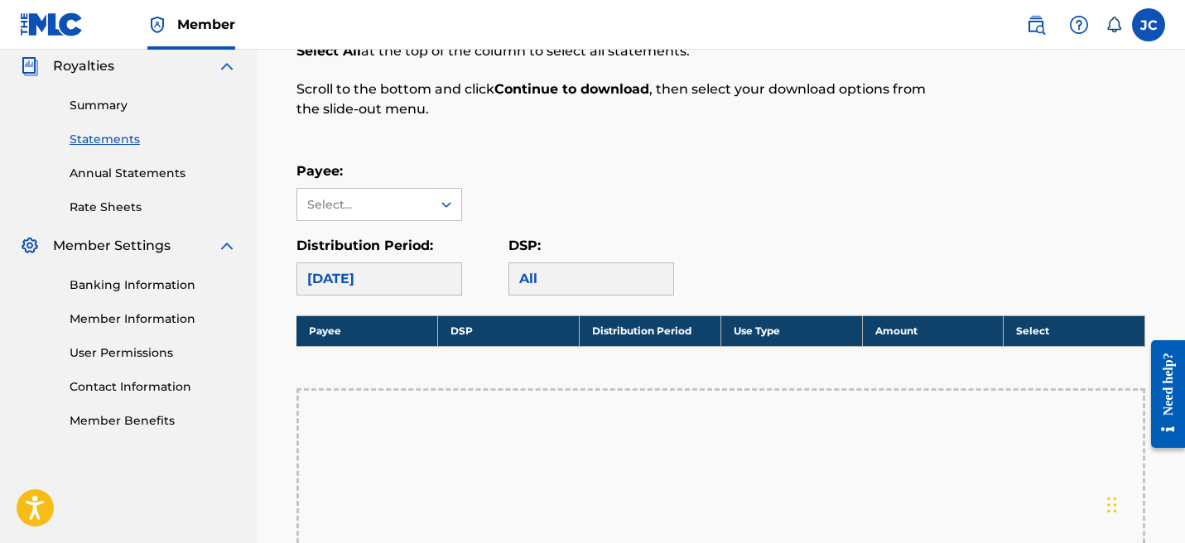
click at [317, 324] on th "Payee" at bounding box center [367, 330] width 142 height 31
click at [128, 179] on link "Annual Statements" at bounding box center [153, 173] width 167 height 17
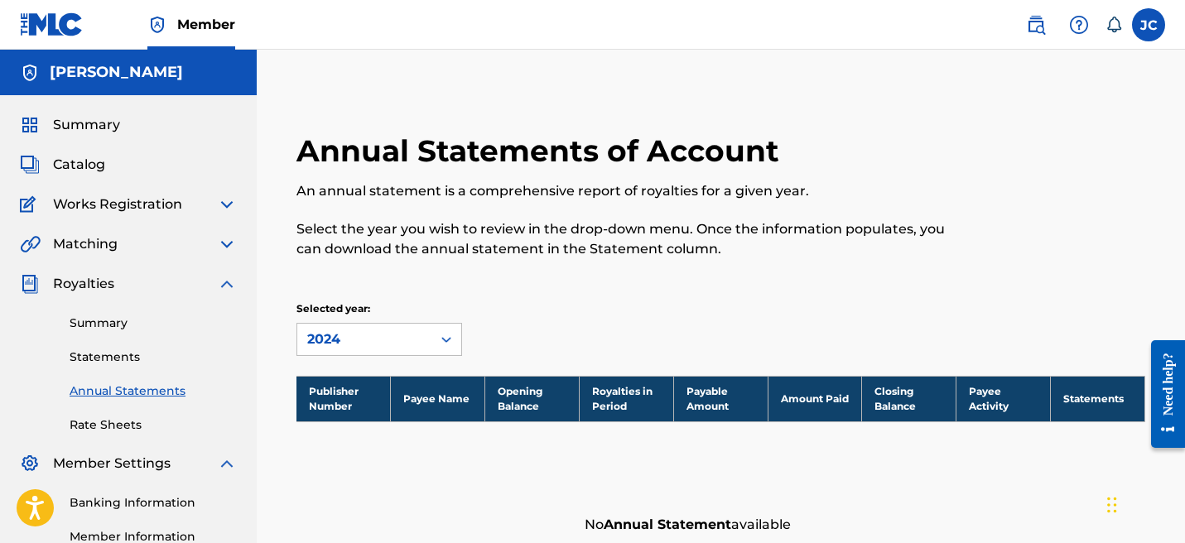
scroll to position [3, 0]
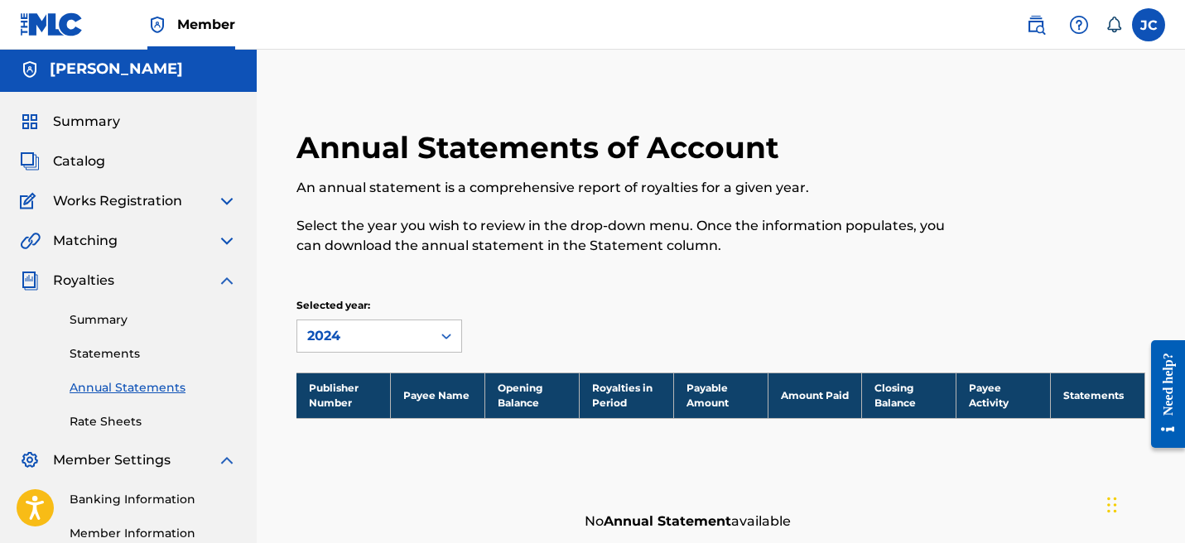
click at [114, 419] on link "Rate Sheets" at bounding box center [153, 421] width 167 height 17
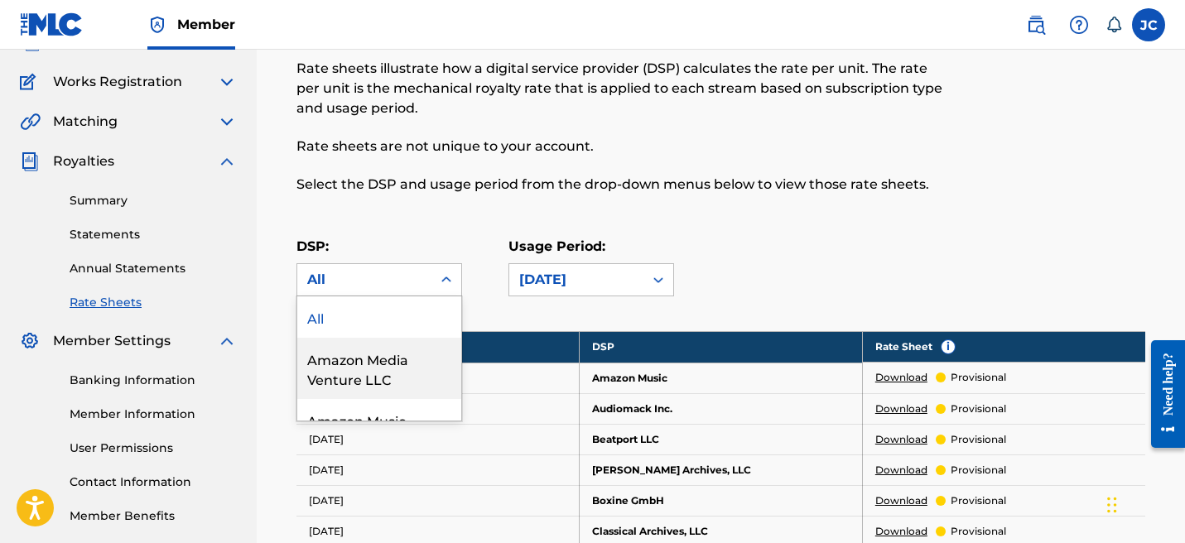
click at [376, 296] on div "Amazon Media Venture LLC, 2 of 73. 73 results available. Use Up and Down to cho…" at bounding box center [379, 279] width 166 height 33
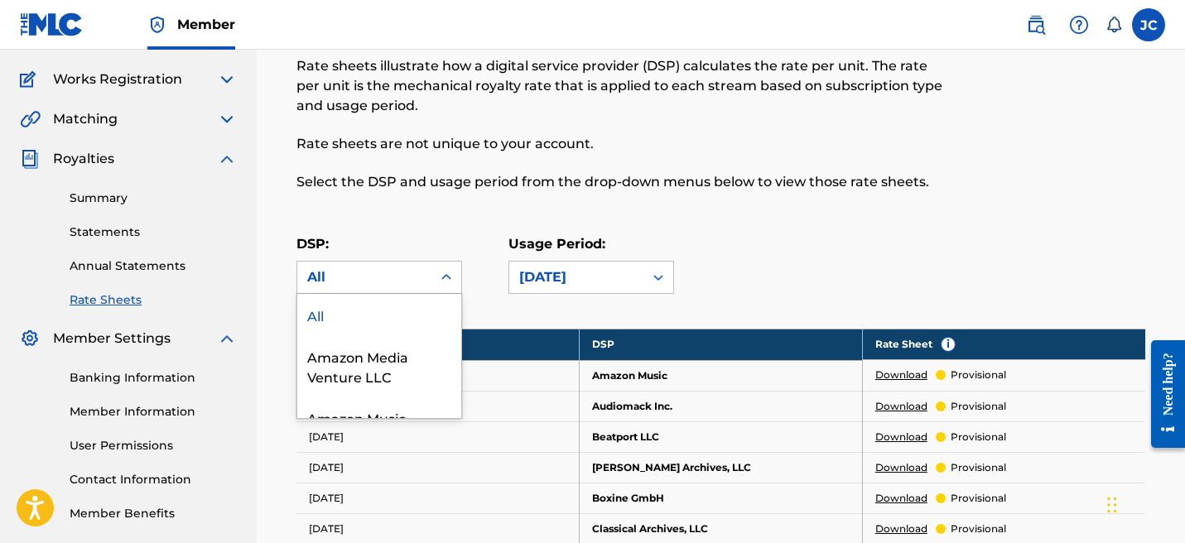
drag, startPoint x: 392, startPoint y: 233, endPoint x: 379, endPoint y: 235, distance: 12.7
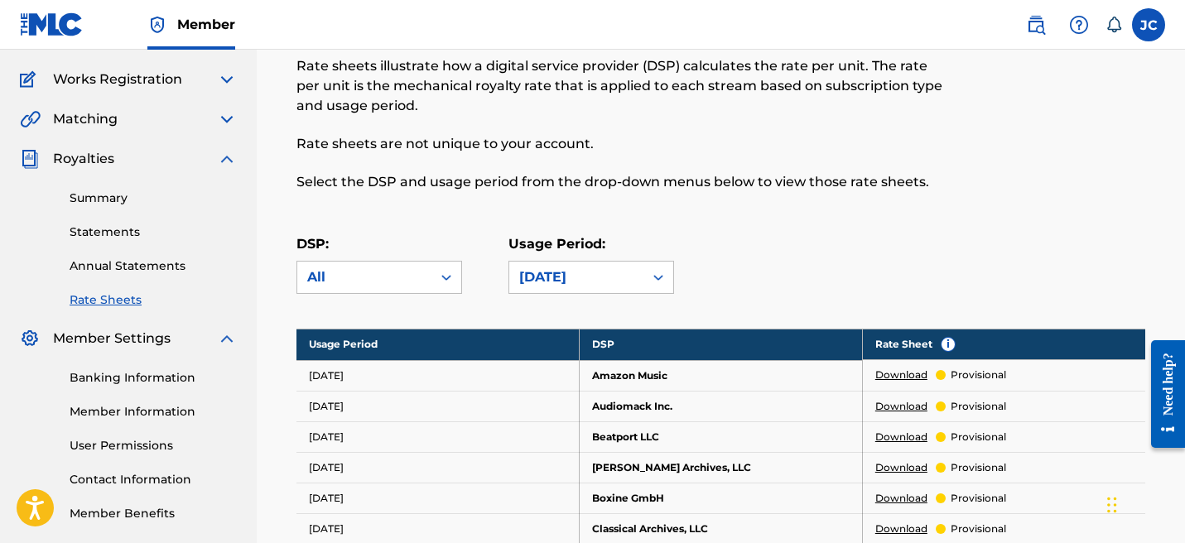
click at [121, 199] on link "Summary" at bounding box center [153, 198] width 167 height 17
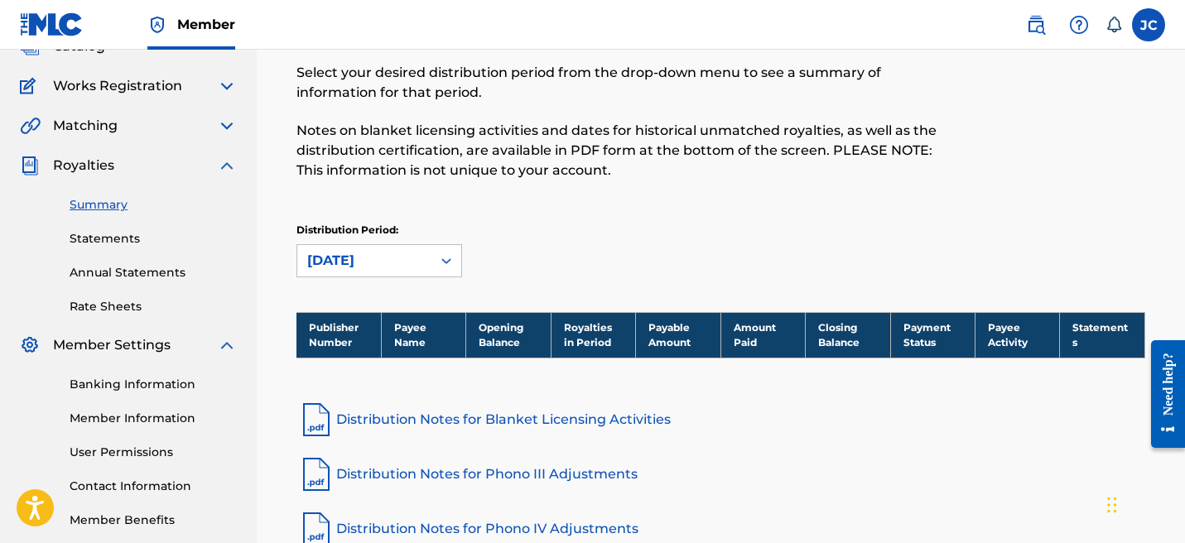
scroll to position [312, 0]
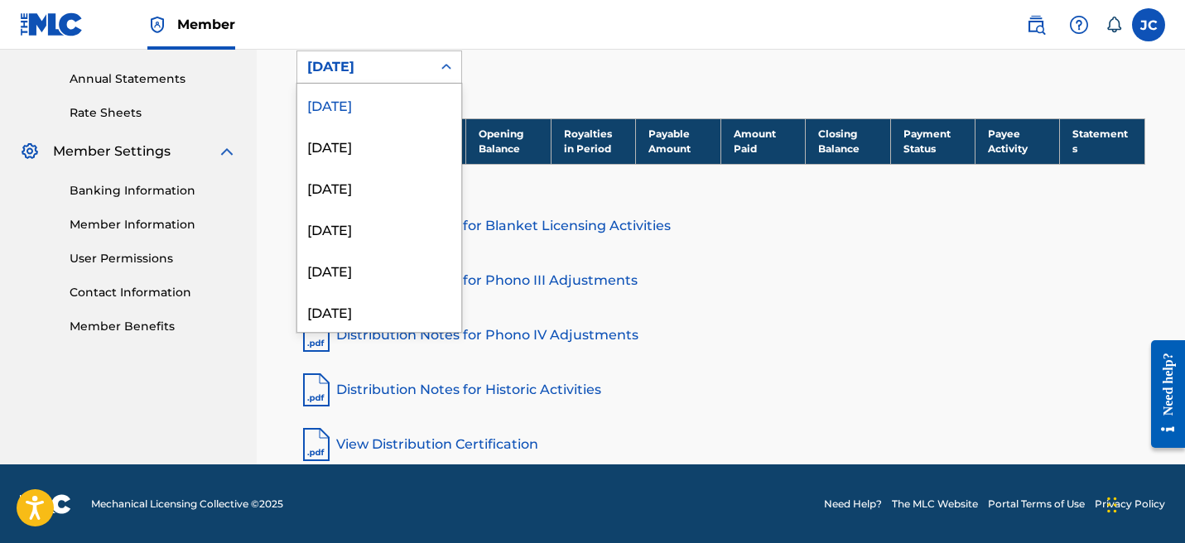
click at [402, 72] on div "[DATE]" at bounding box center [364, 67] width 114 height 20
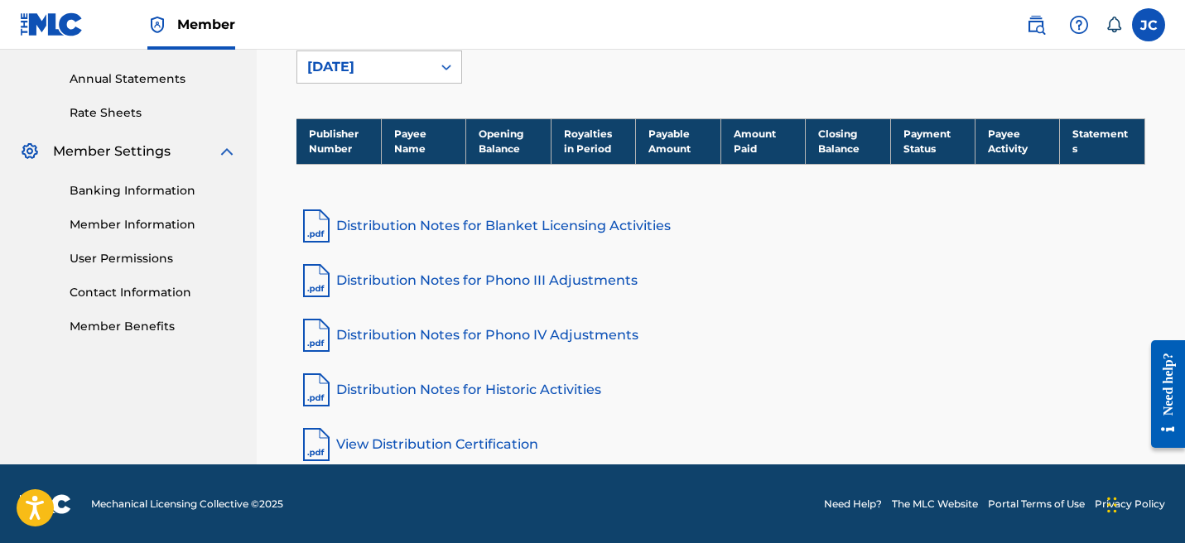
click at [484, 79] on div "Distribution Period: [DATE]" at bounding box center [720, 56] width 849 height 55
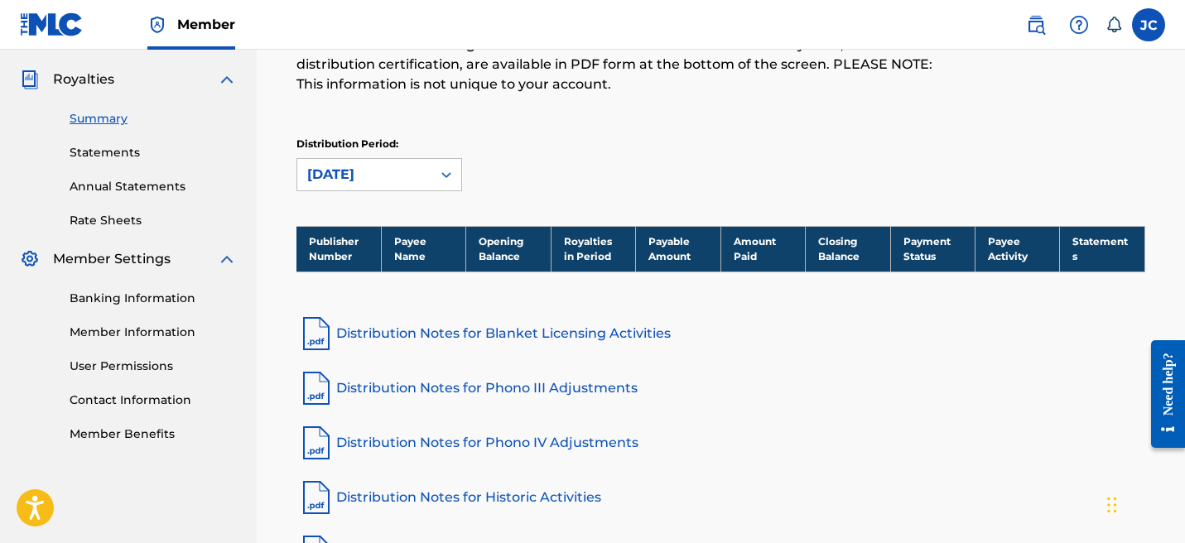
scroll to position [0, 0]
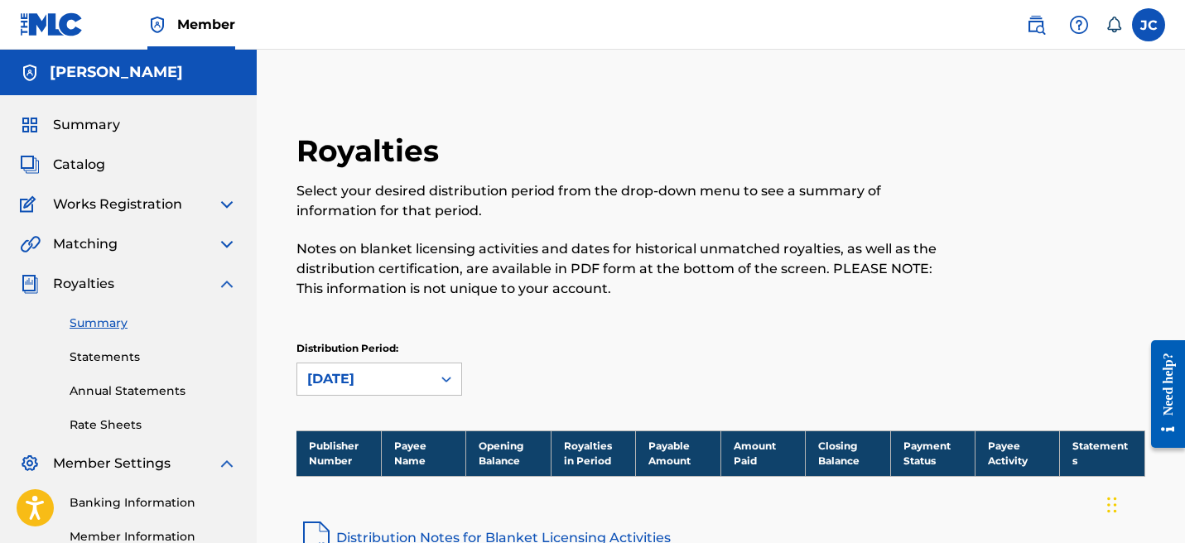
click at [234, 280] on img at bounding box center [227, 284] width 20 height 20
